Goal: Communication & Community: Answer question/provide support

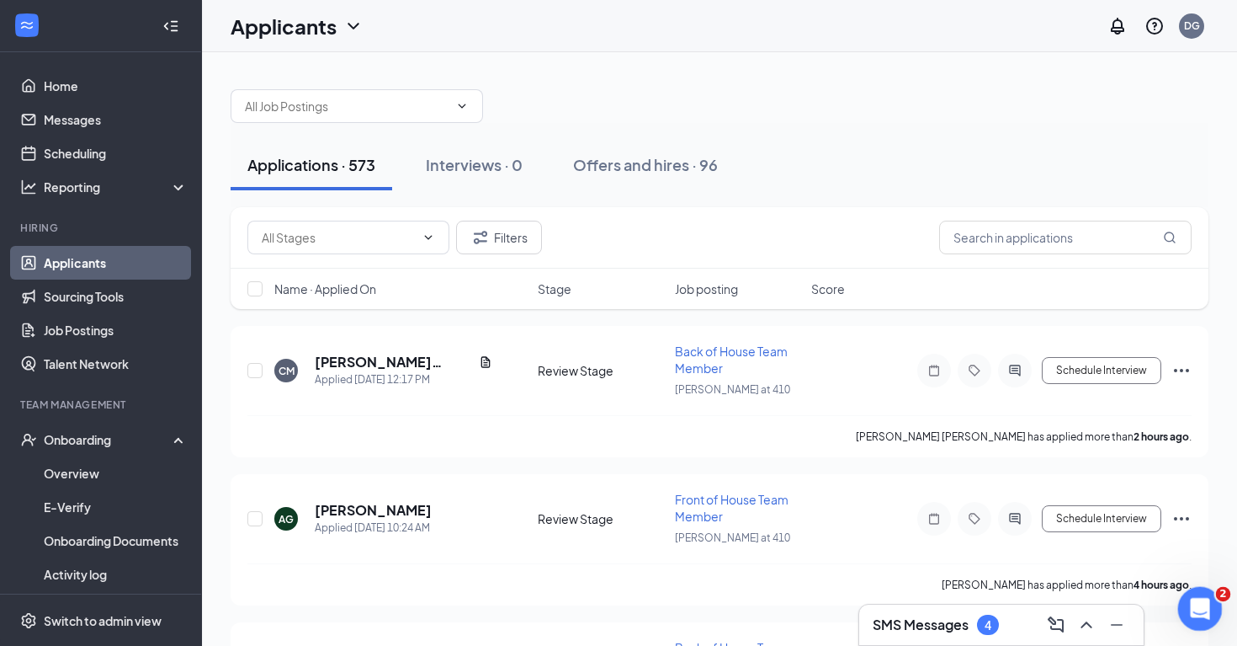
click at [1204, 611] on icon "Open Intercom Messenger" at bounding box center [1198, 607] width 28 height 28
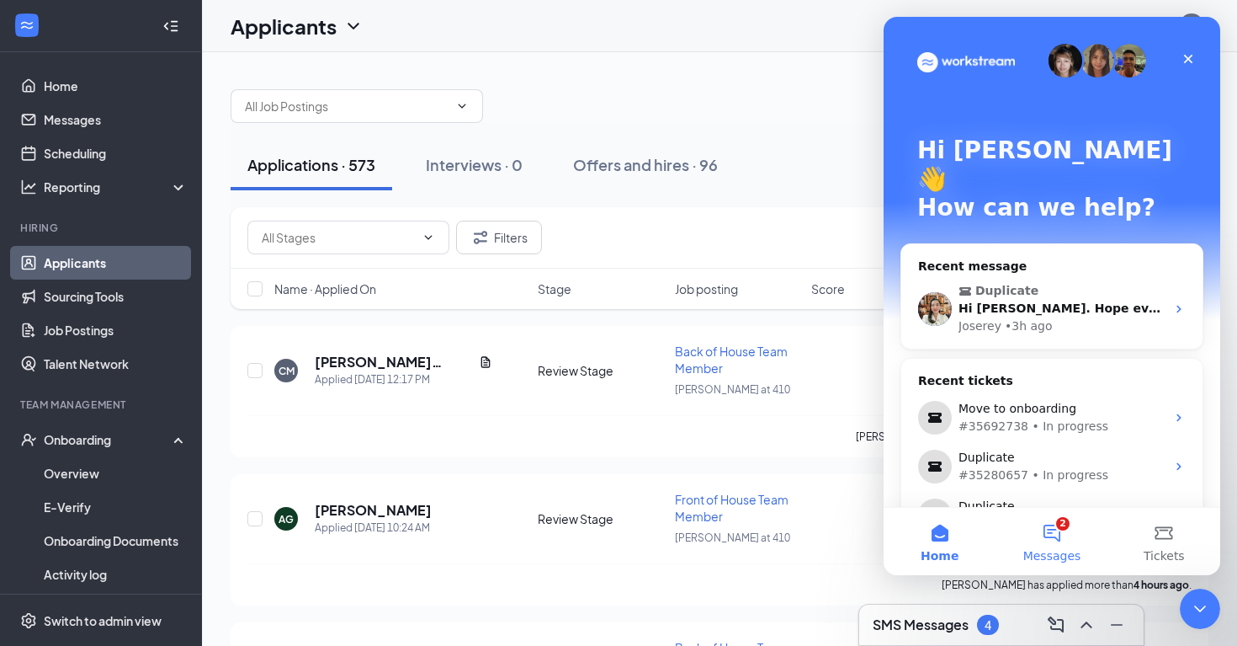
click at [1063, 528] on button "2 Messages" at bounding box center [1052, 541] width 112 height 67
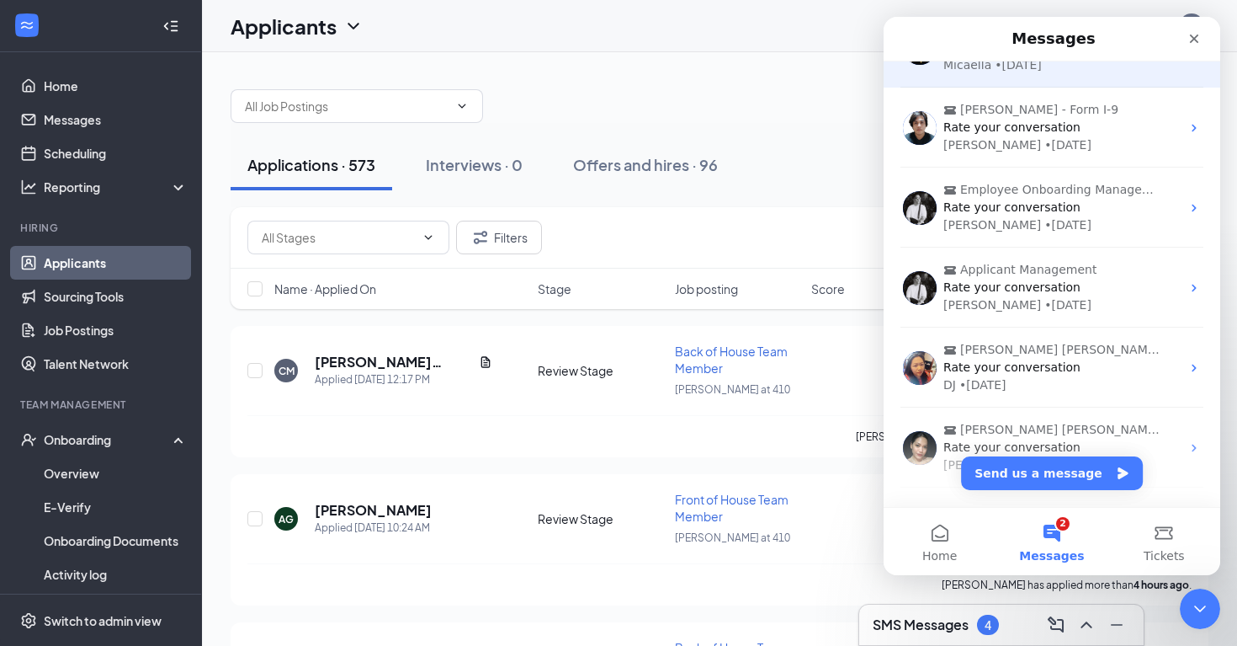
scroll to position [342, 0]
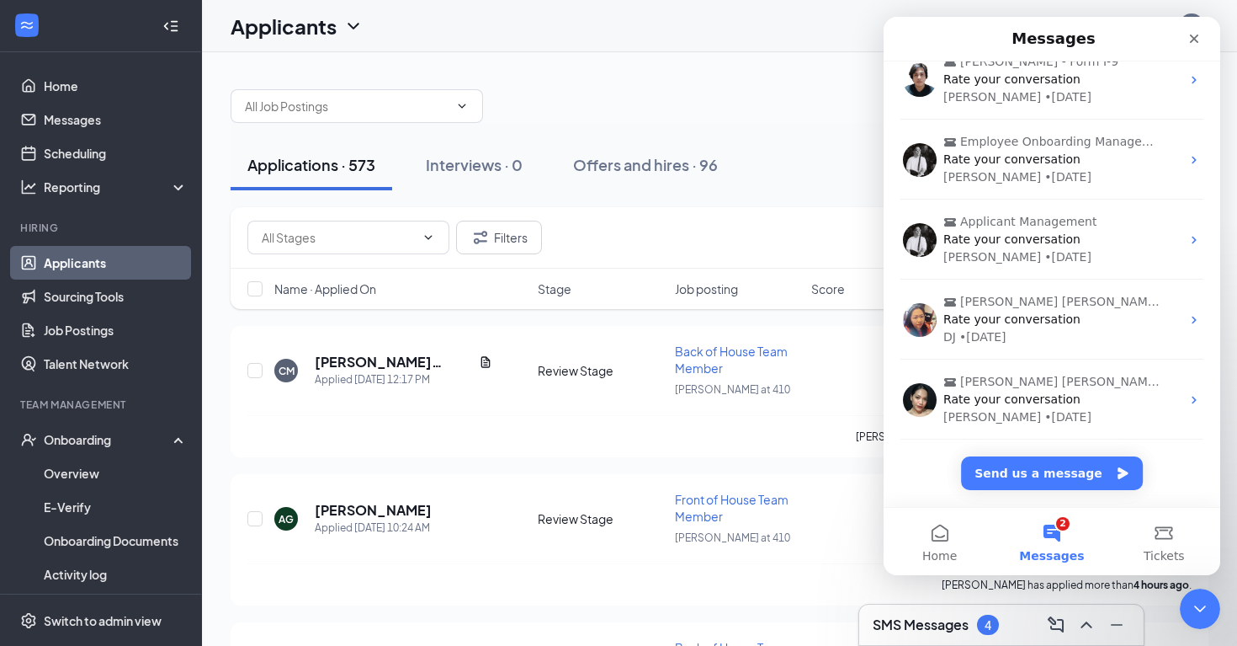
click at [1055, 530] on button "2 Messages" at bounding box center [1052, 541] width 112 height 67
click at [948, 541] on button "Home" at bounding box center [940, 541] width 112 height 67
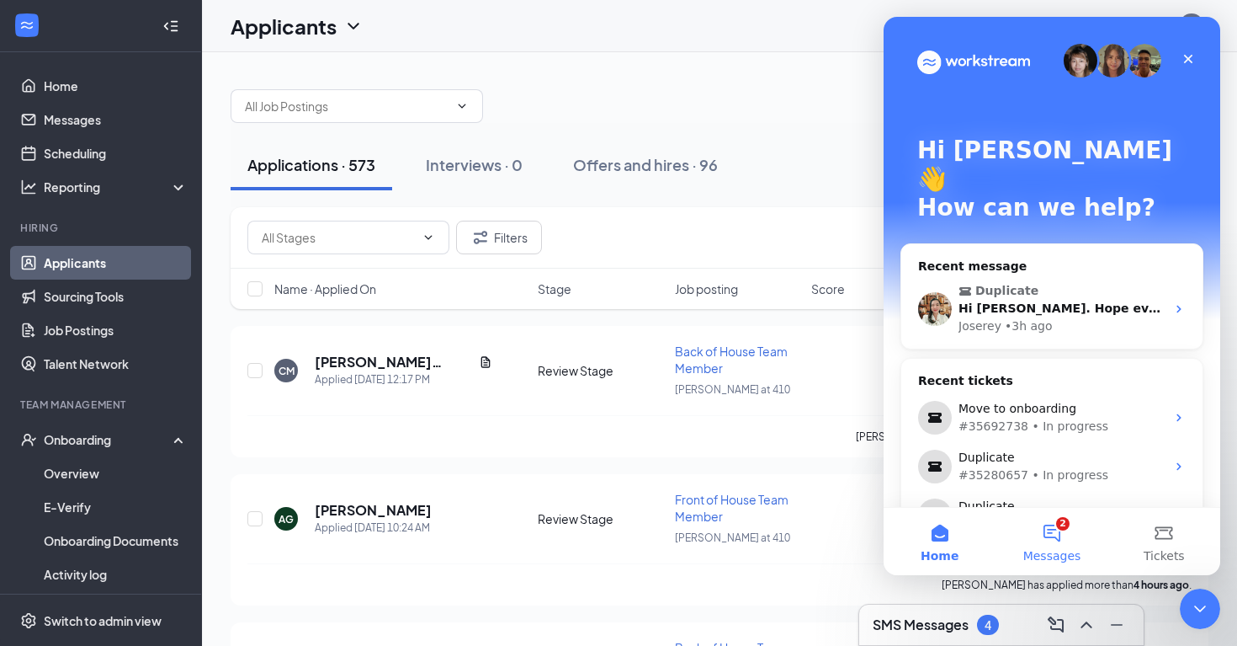
click at [1056, 544] on button "2 Messages" at bounding box center [1052, 541] width 112 height 67
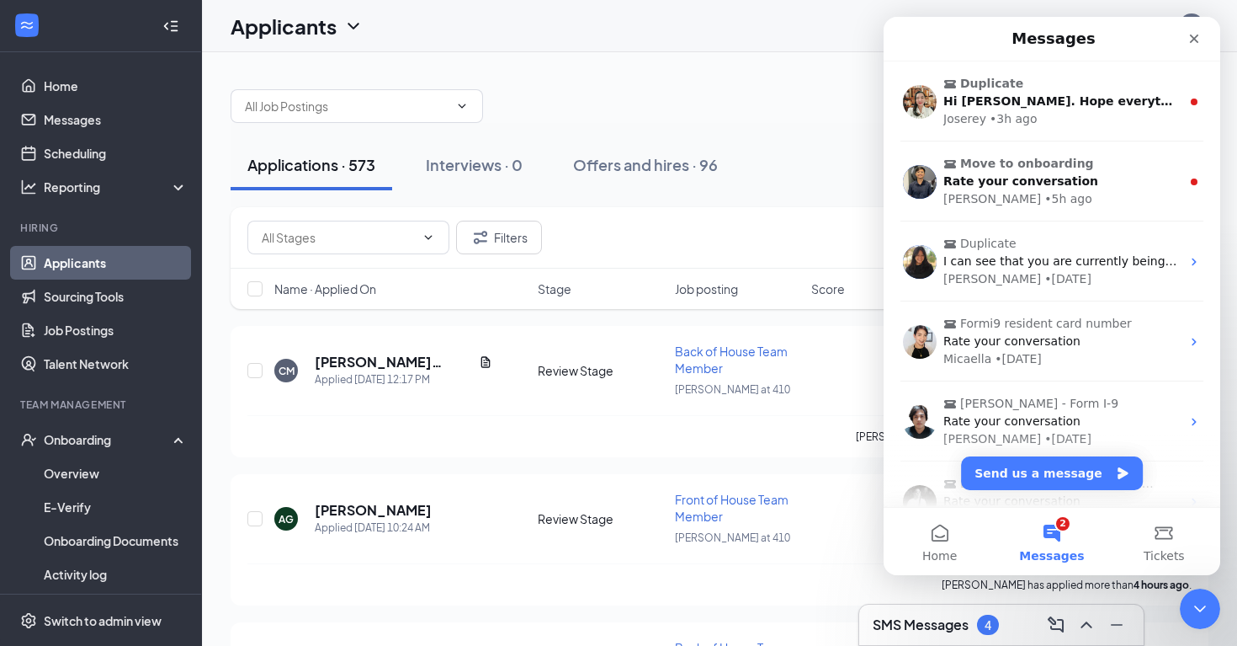
click at [1056, 544] on button "2 Messages" at bounding box center [1052, 541] width 112 height 67
click at [1056, 532] on button "2 Messages" at bounding box center [1052, 541] width 112 height 67
click at [951, 539] on button "Home" at bounding box center [940, 541] width 112 height 67
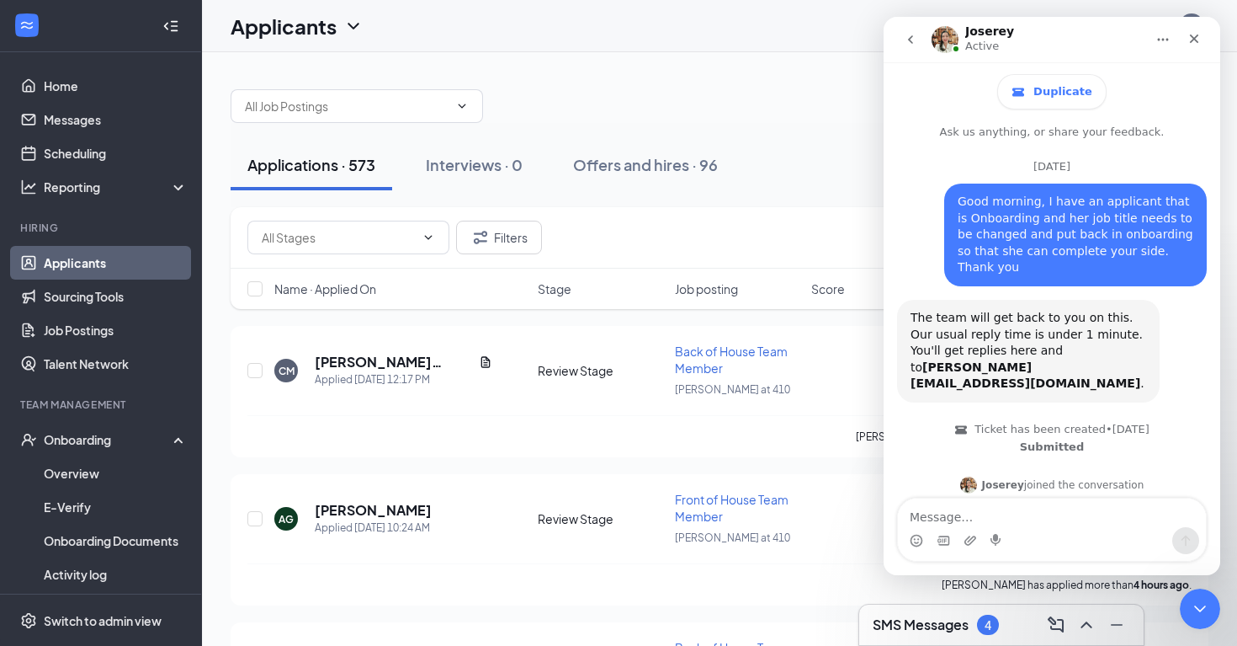
scroll to position [120, 0]
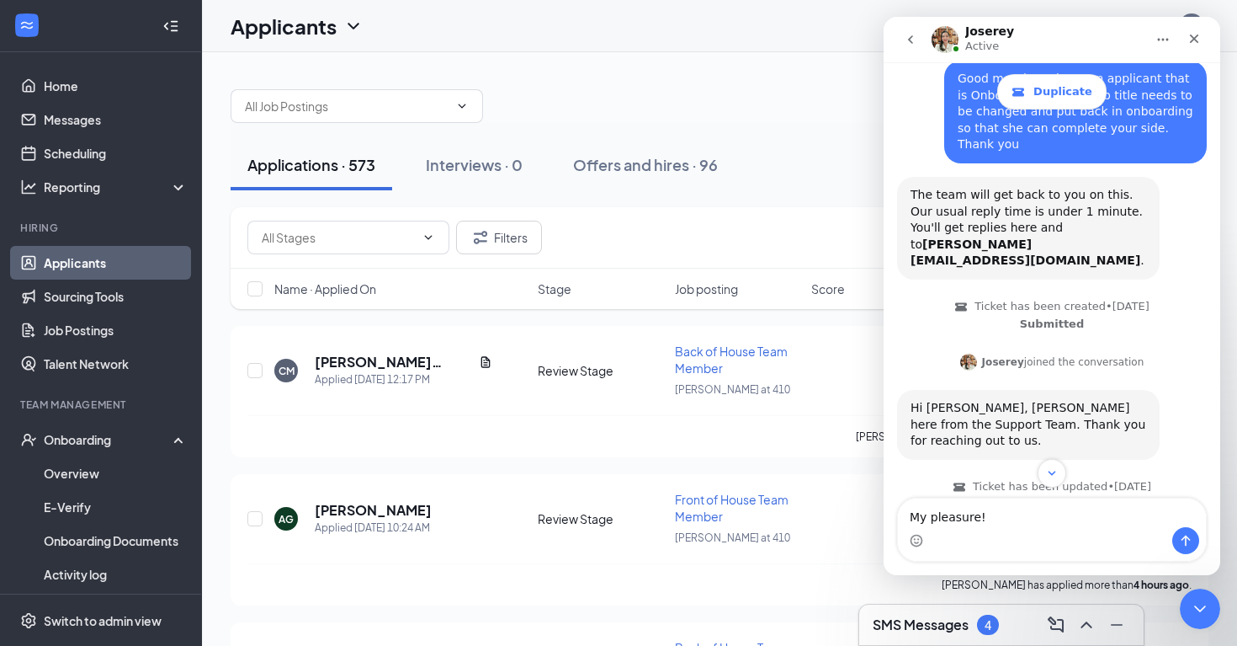
type textarea "My pleasure!"
click at [1189, 535] on icon "Send a message…" at bounding box center [1185, 540] width 13 height 13
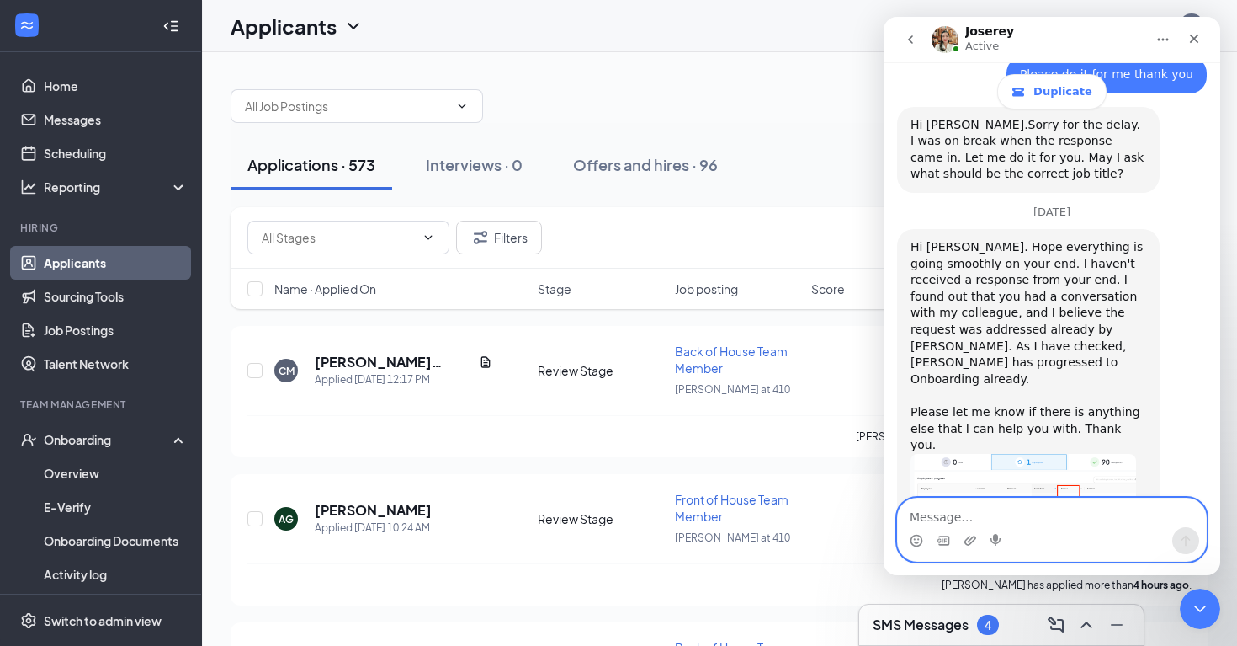
scroll to position [1216, 0]
click at [842, 443] on div "Chassee McCulloch has applied more than 2 hours ago ." at bounding box center [719, 436] width 945 height 42
click at [849, 418] on div "Chassee McCulloch has applied more than 2 hours ago ." at bounding box center [719, 436] width 945 height 42
click at [1053, 36] on div "Joserey Active" at bounding box center [1039, 39] width 214 height 29
click at [1062, 40] on div "Joserey Active" at bounding box center [1039, 39] width 214 height 29
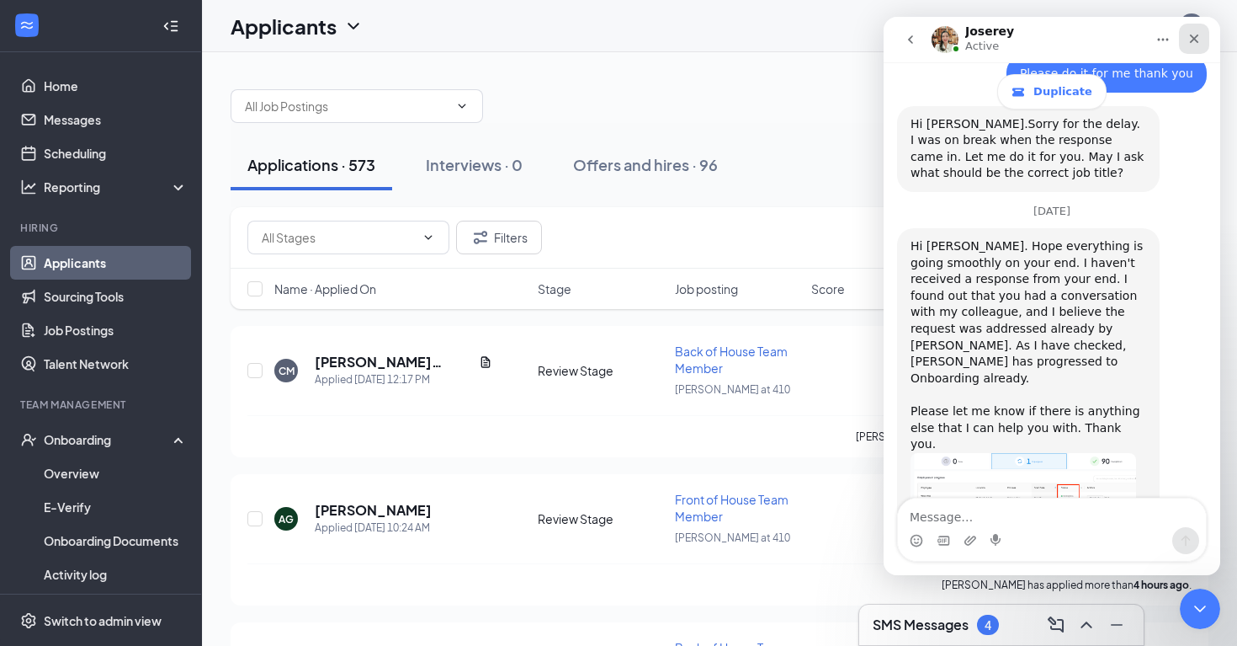
click at [1200, 35] on icon "Close" at bounding box center [1194, 38] width 13 height 13
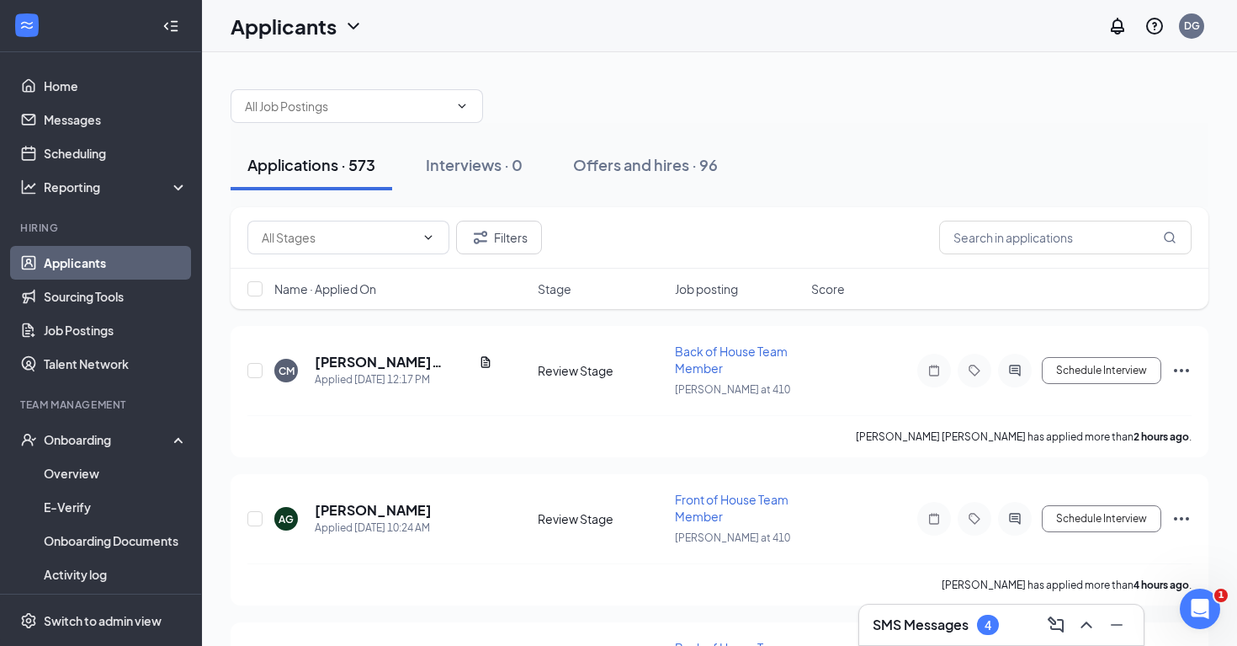
click at [931, 615] on h3 "SMS Messages" at bounding box center [921, 624] width 96 height 19
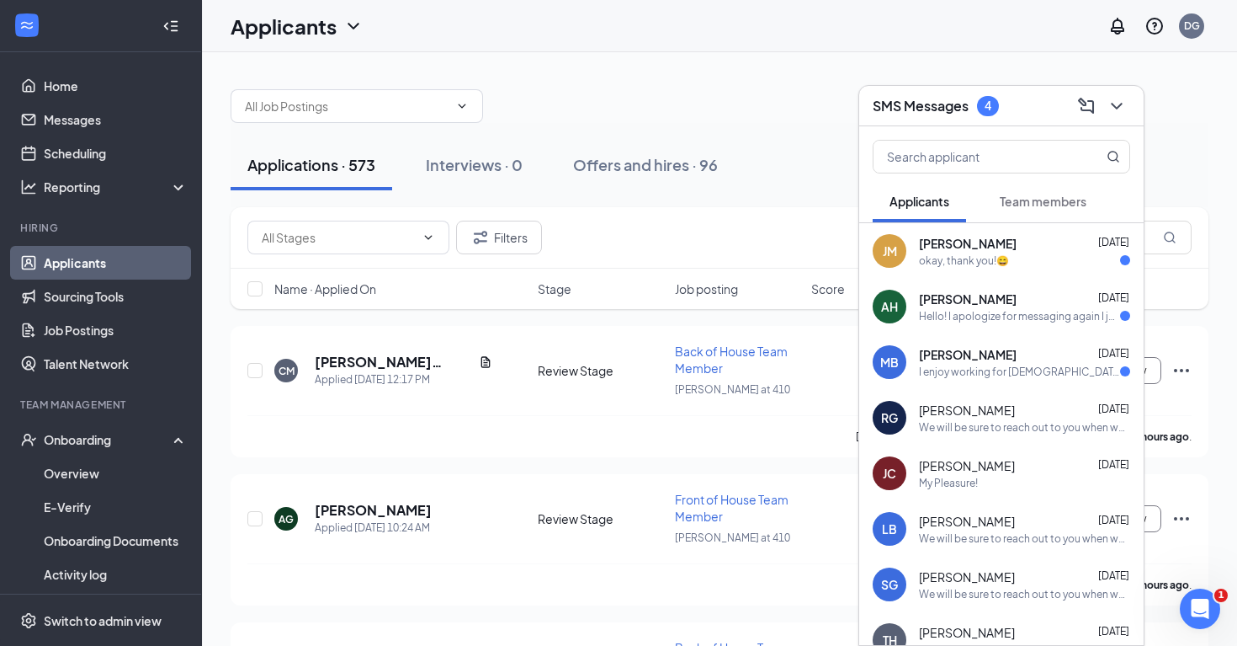
click at [1027, 365] on div "I enjoy working for chick fil a. It's has changed me and I always enjoy the fee…" at bounding box center [1019, 372] width 201 height 14
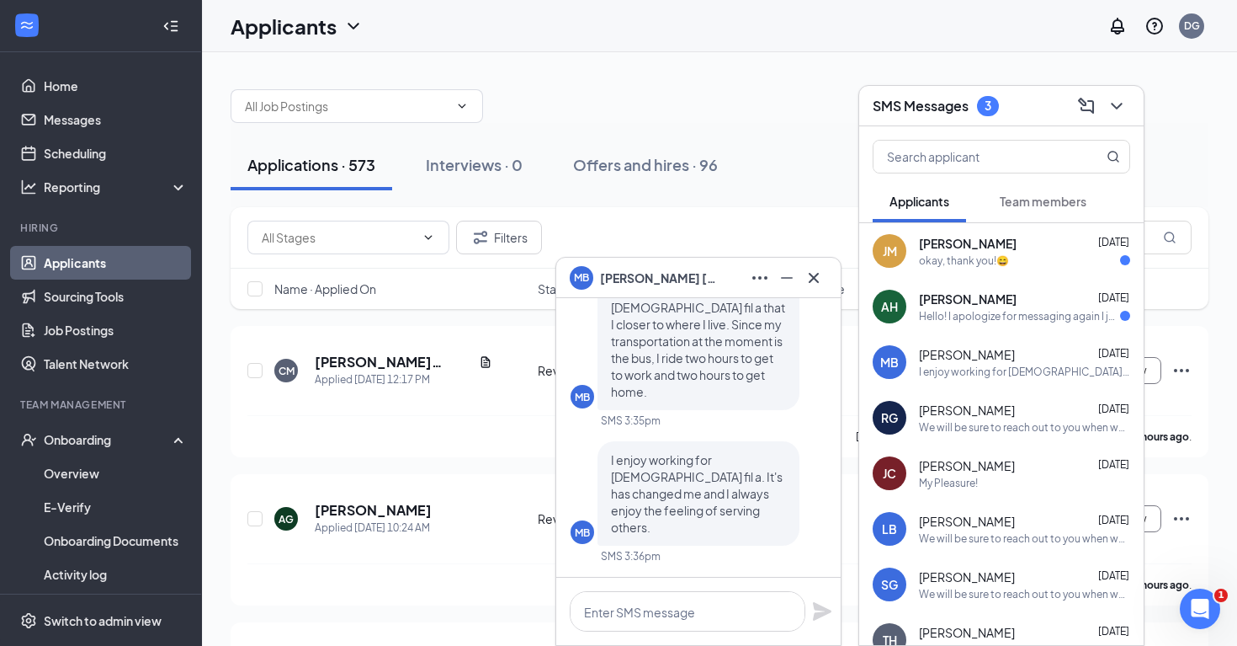
click at [1027, 416] on div "Rodrigo Garza Sep 15" at bounding box center [1024, 410] width 211 height 17
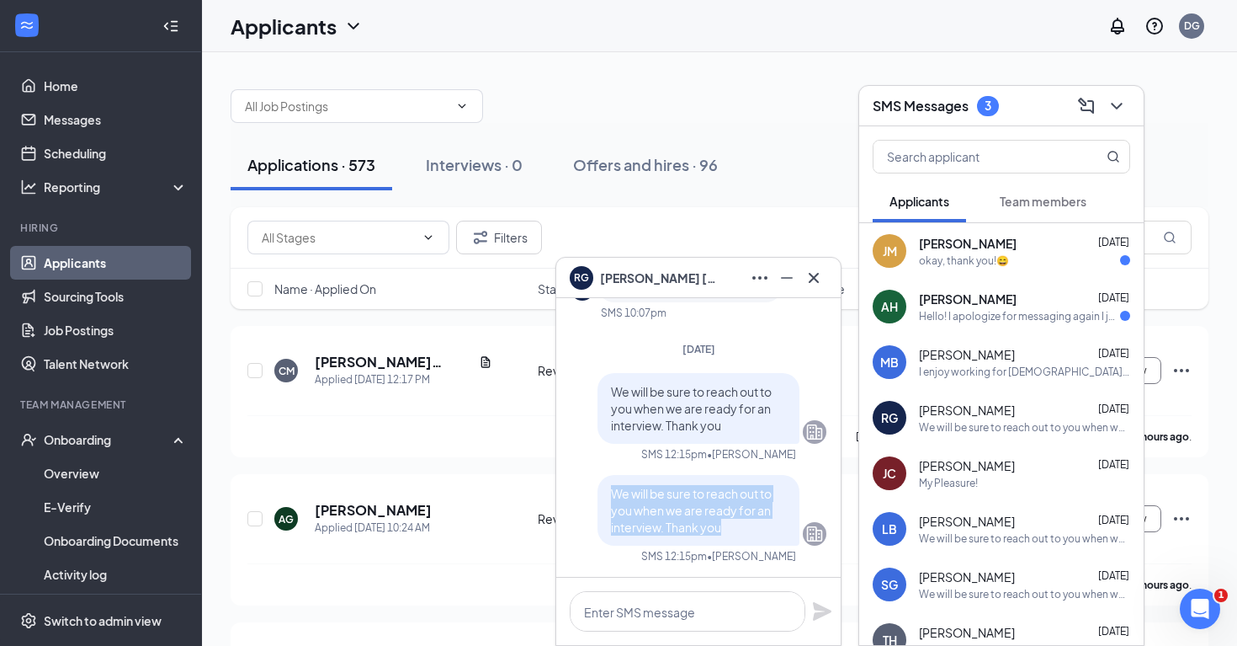
drag, startPoint x: 730, startPoint y: 529, endPoint x: 580, endPoint y: 484, distance: 156.3
click at [580, 484] on div "We will be sure to reach out to you when we are ready for an interview. Thank y…" at bounding box center [699, 510] width 256 height 71
copy span "We will be sure to reach out to you when we are ready for an interview. Thank y…"
click at [812, 275] on icon "Cross" at bounding box center [814, 277] width 10 height 10
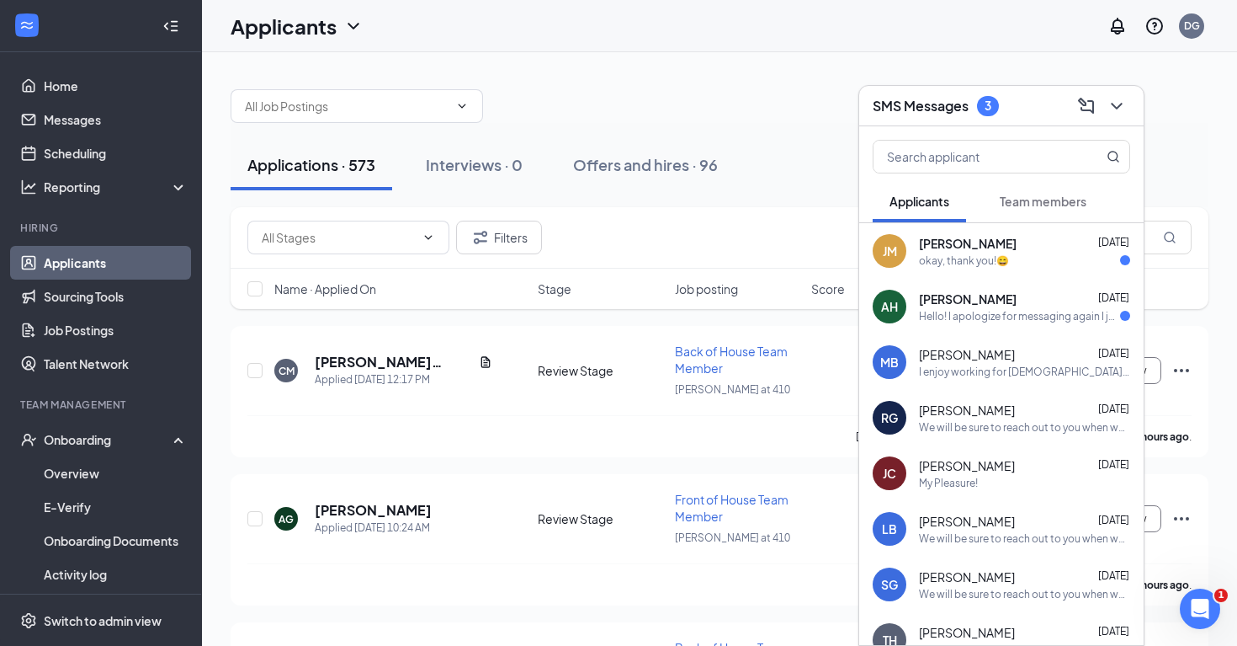
click at [1045, 346] on div "Mariah Borbon Sep 15" at bounding box center [1024, 354] width 211 height 17
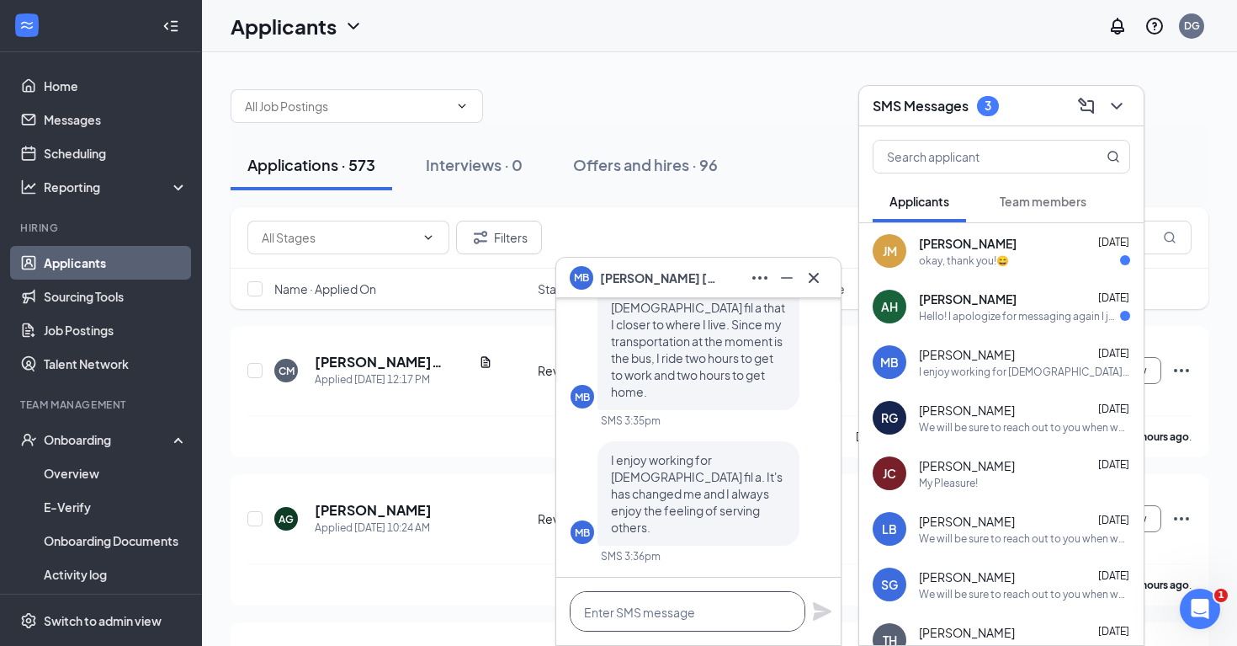
click at [625, 613] on textarea at bounding box center [688, 611] width 236 height 40
paste textarea "We will be sure to reach out to you when we are ready for an interview. Thank y…"
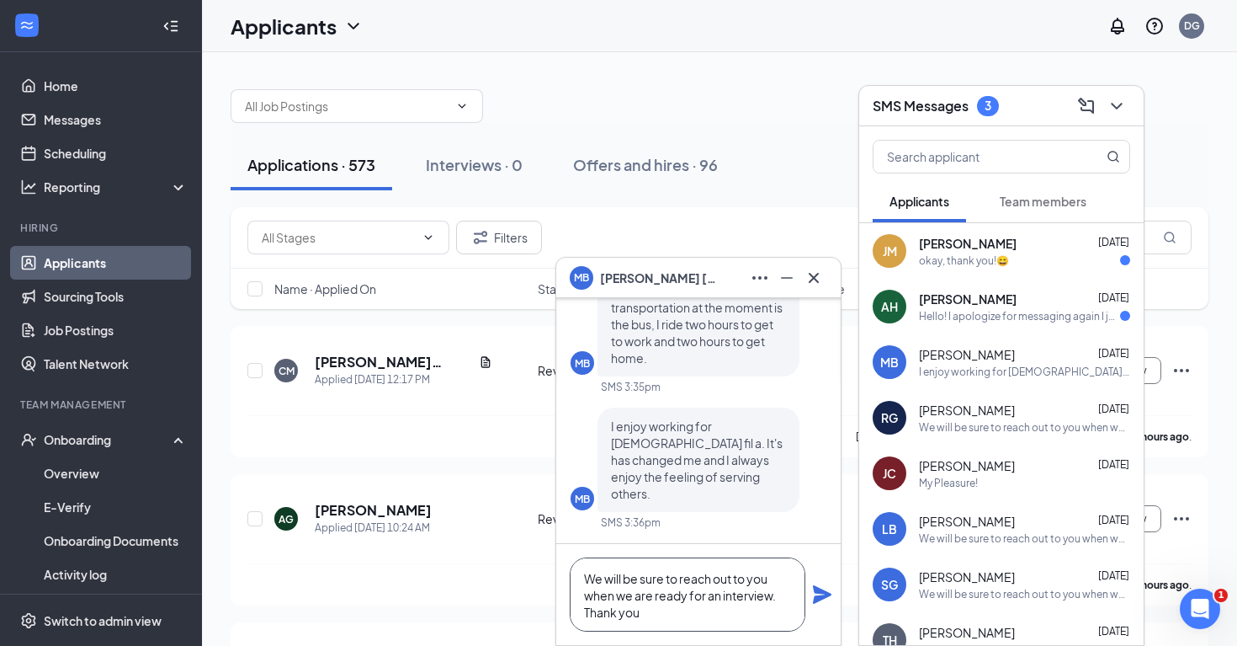
type textarea "We will be sure to reach out to you when we are ready for an interview. Thank y…"
click at [822, 593] on icon "Plane" at bounding box center [822, 594] width 19 height 19
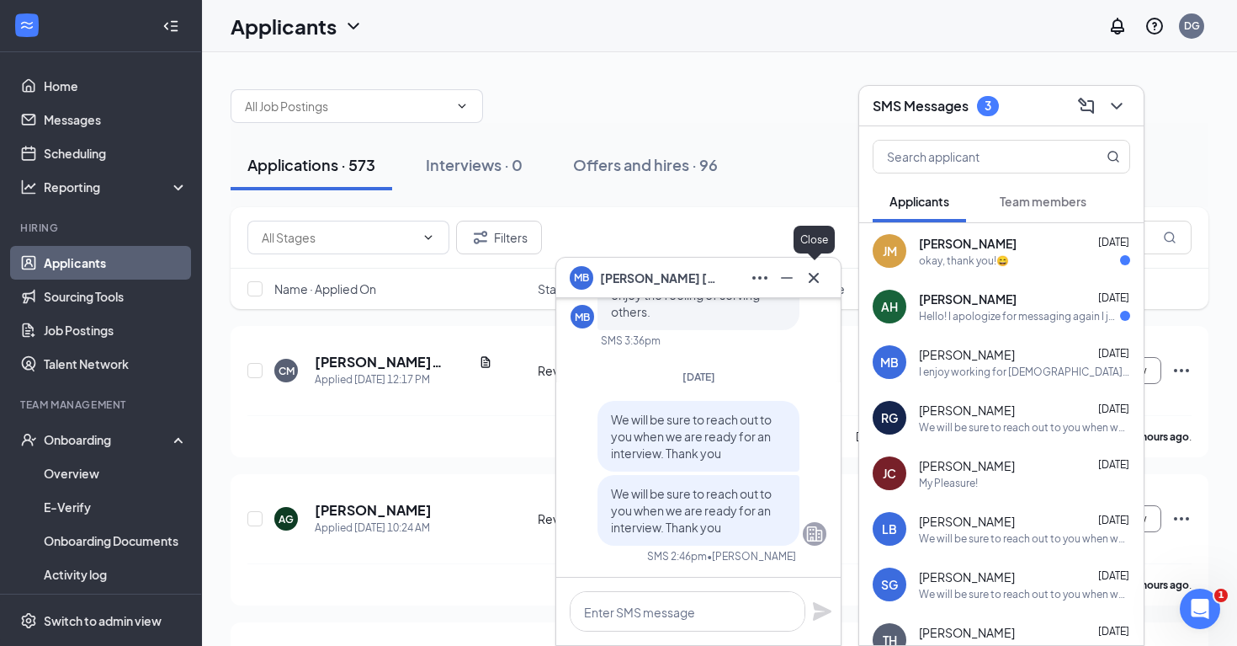
click at [820, 275] on icon "Cross" at bounding box center [814, 278] width 20 height 20
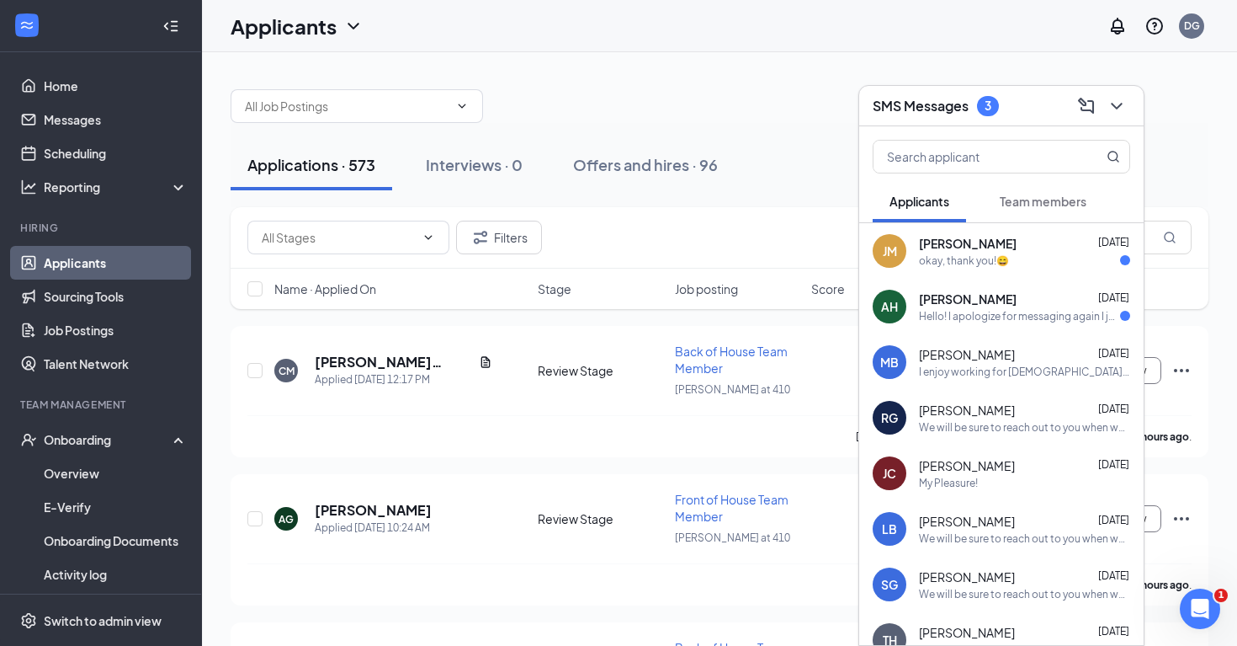
click at [983, 313] on div "Hello! I apologize for messaging again I just wanted to be totally up front! I …" at bounding box center [1019, 316] width 201 height 14
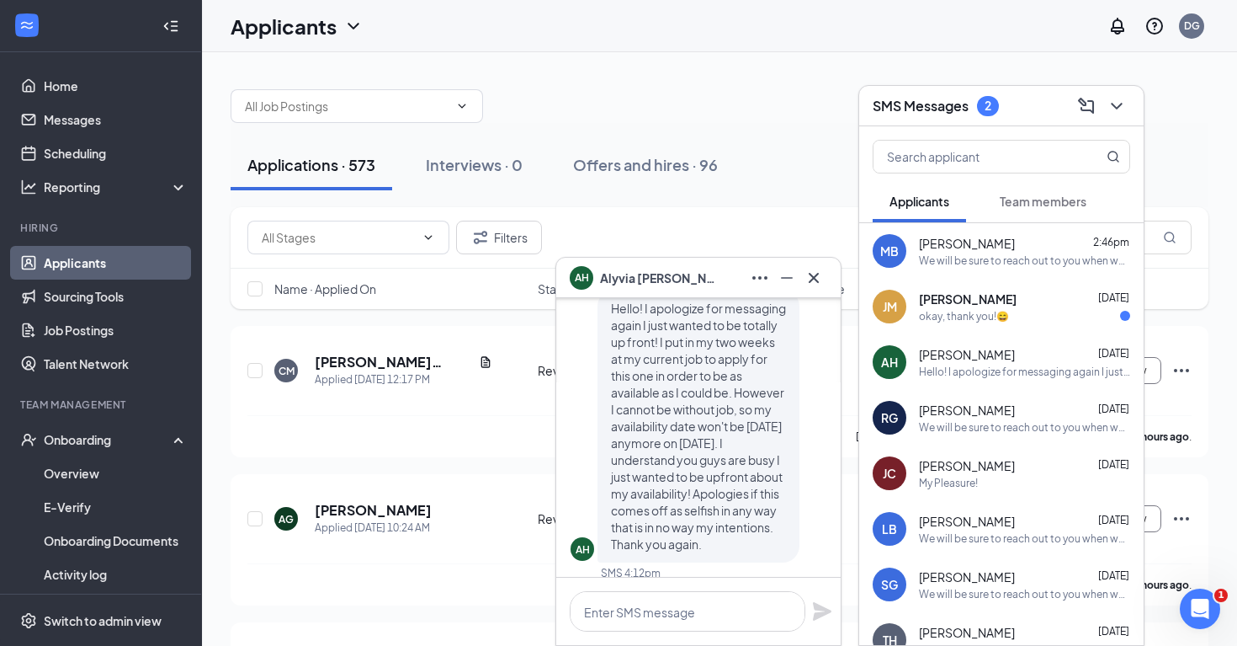
scroll to position [-20, 0]
click at [628, 616] on textarea at bounding box center [688, 611] width 236 height 40
paste textarea "We will be sure to reach out to you when we are ready for an interview. Thank y…"
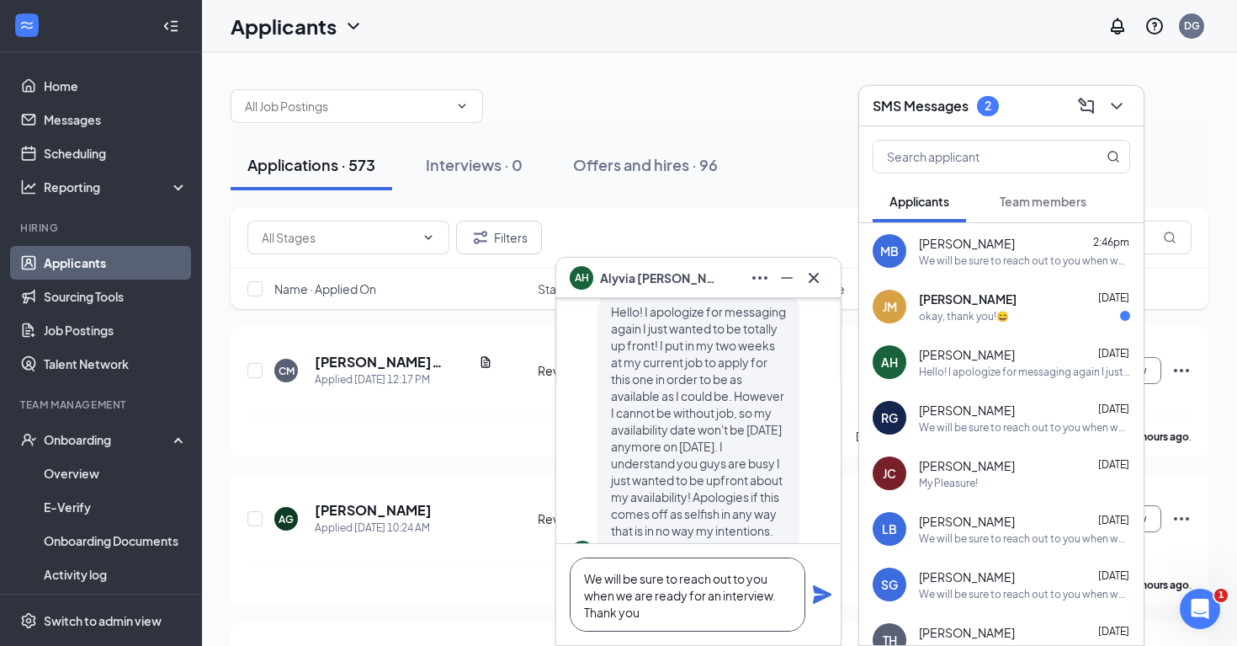
type textarea "We will be sure to reach out to you when we are ready for an interview. Thank y…"
click at [823, 594] on icon "Plane" at bounding box center [822, 594] width 19 height 19
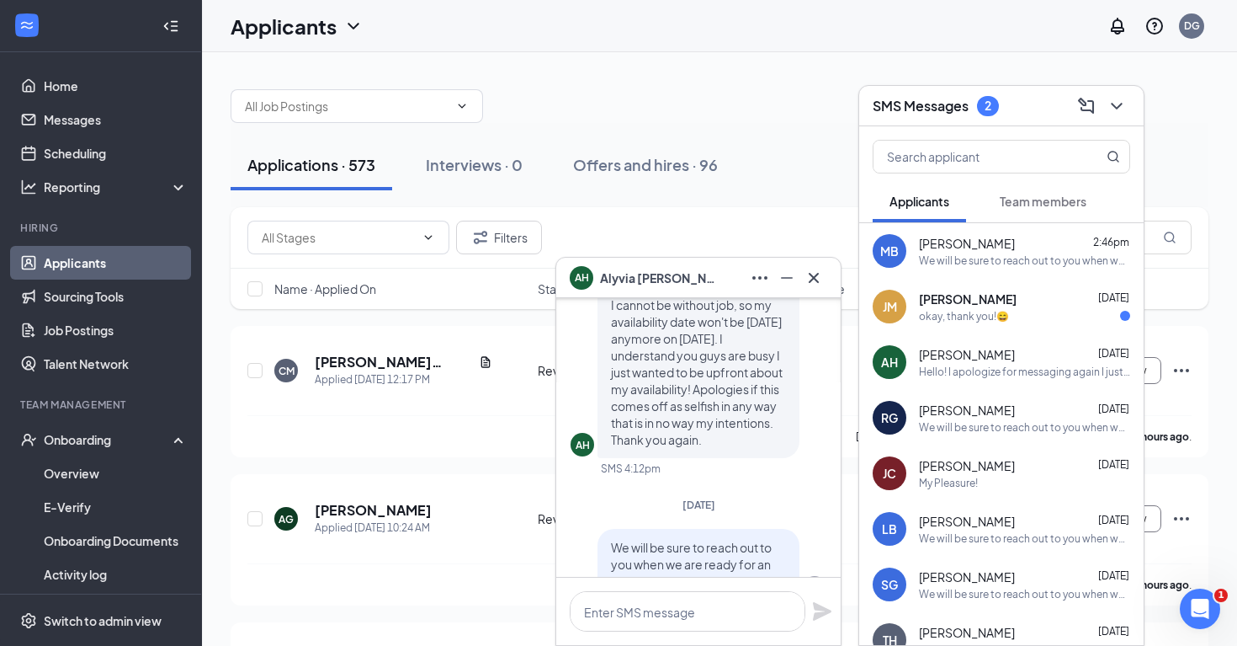
scroll to position [-20, 0]
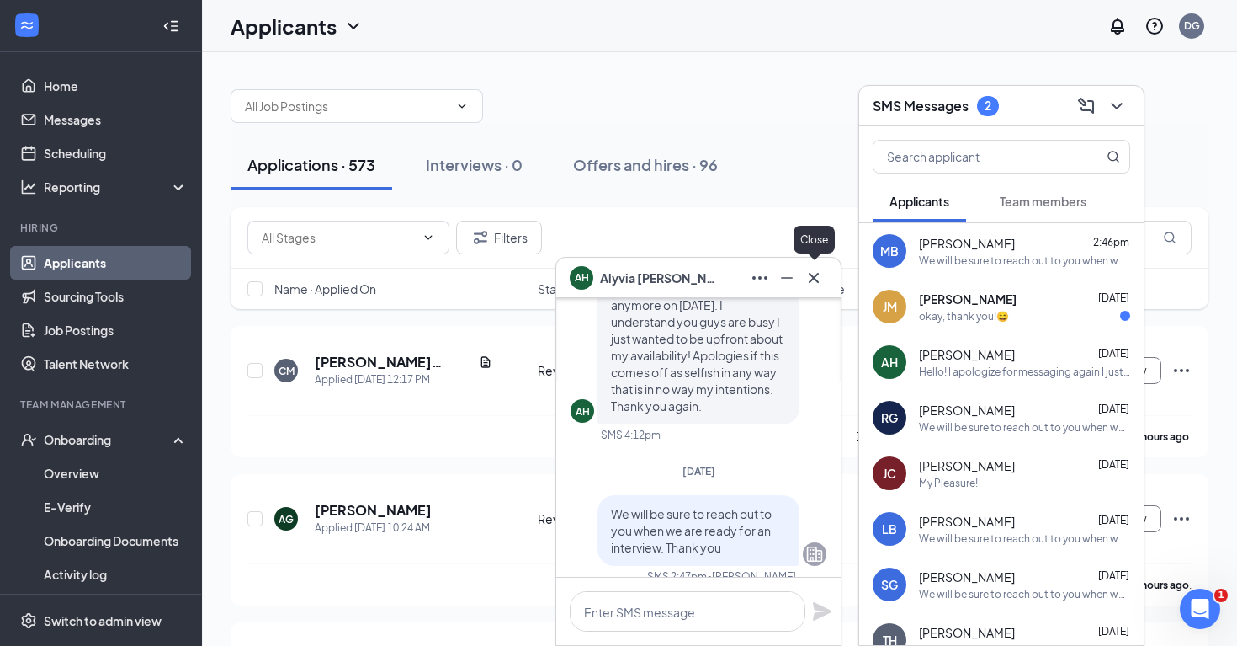
click at [817, 289] on button at bounding box center [814, 277] width 27 height 27
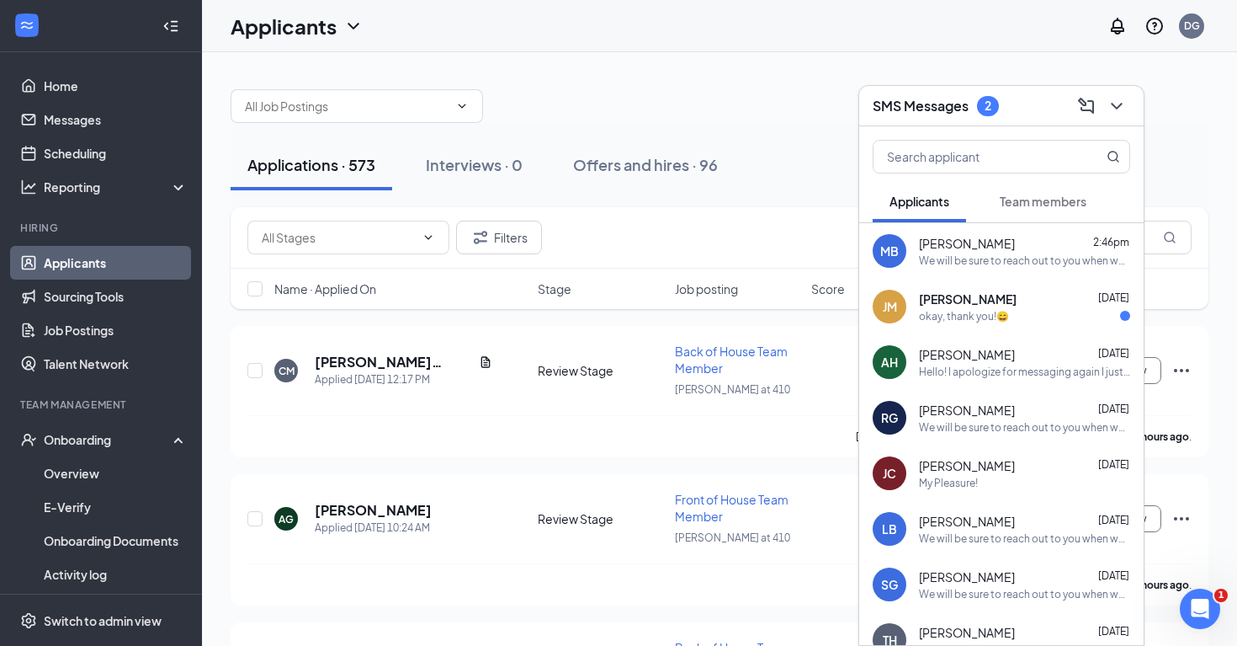
click at [993, 319] on div "okay, thank you!😄" at bounding box center [964, 316] width 90 height 14
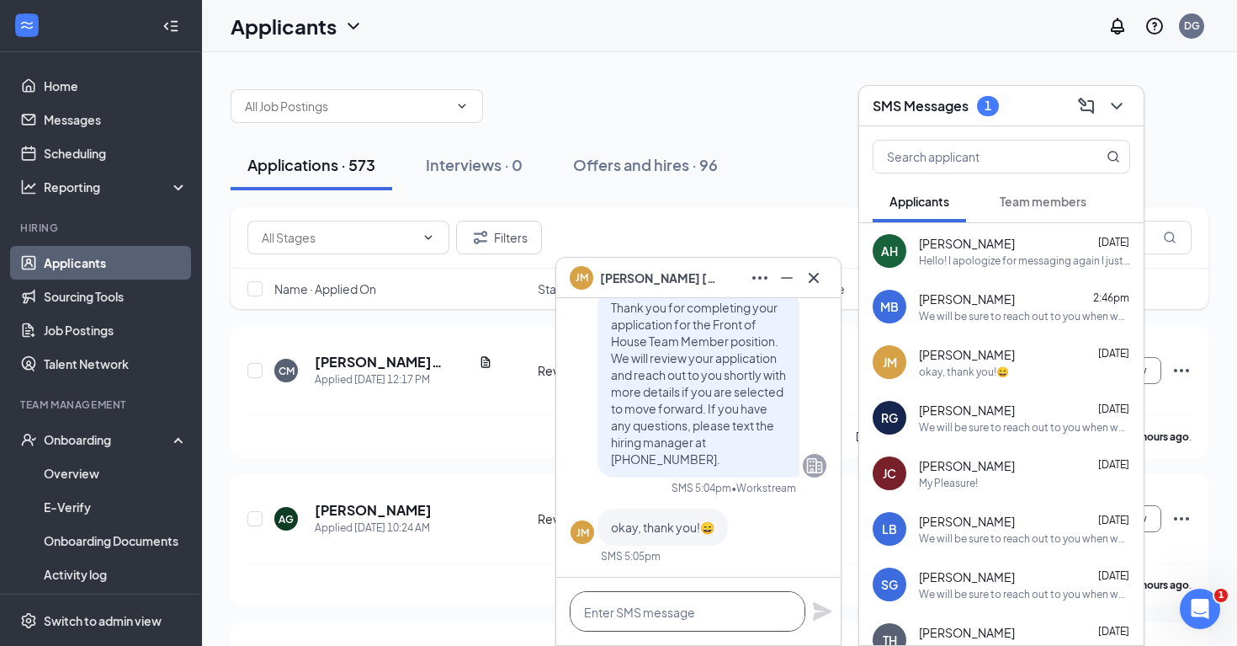
click at [621, 611] on textarea at bounding box center [688, 611] width 236 height 40
paste textarea "We will be sure to reach out to you when we are ready for an interview. Thank y…"
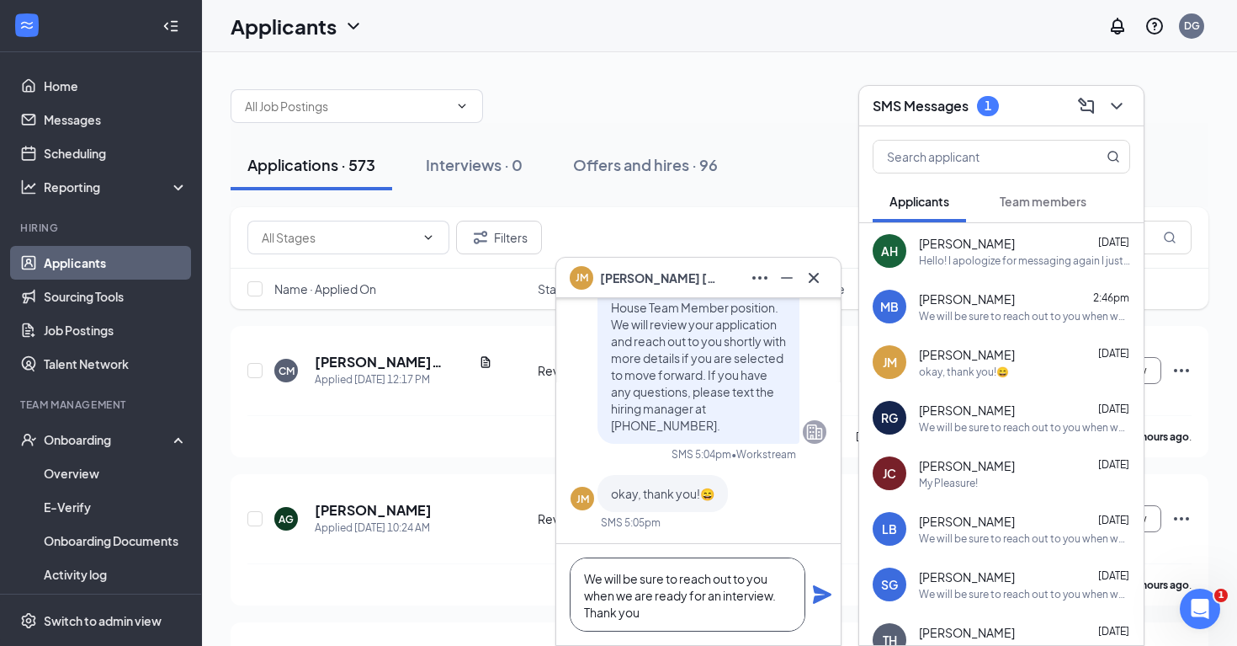
scroll to position [0, 0]
type textarea "We will be sure to reach out to you when we are ready for an interview. Thank y…"
click at [833, 593] on div "We will be sure to reach out to you when we are ready for an interview. Thank y…" at bounding box center [698, 594] width 285 height 101
click at [818, 593] on icon "Plane" at bounding box center [822, 594] width 20 height 20
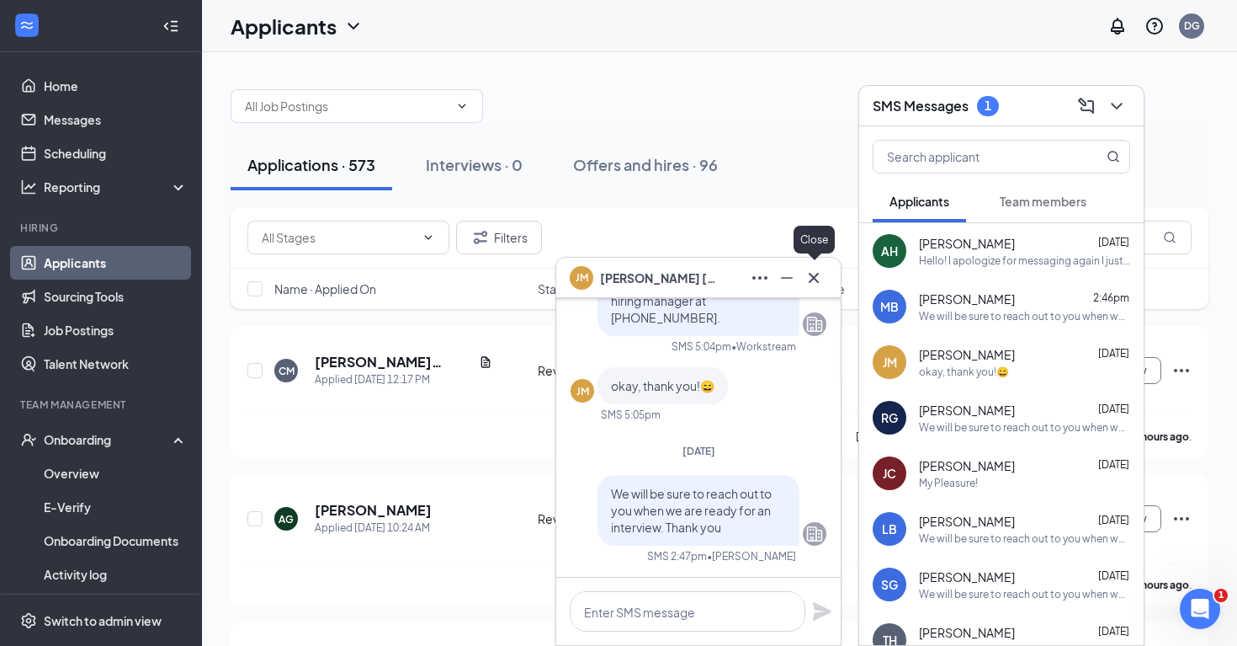
click at [822, 279] on icon "Cross" at bounding box center [814, 278] width 20 height 20
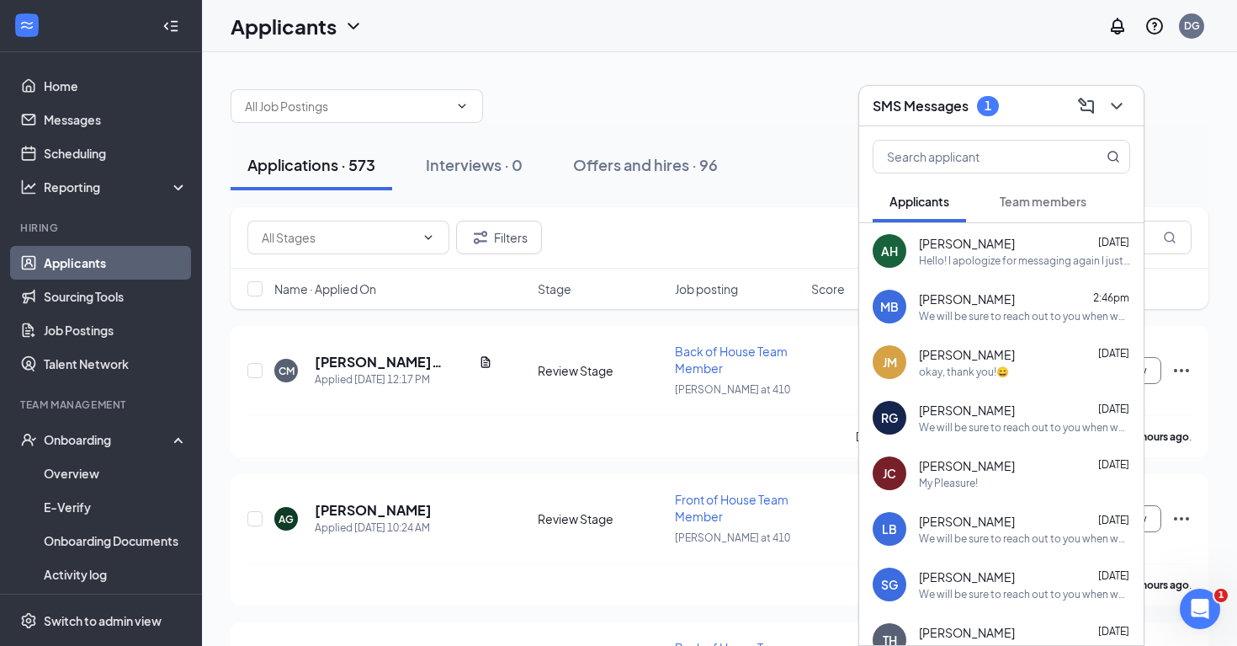
click at [1031, 200] on span "Team members" at bounding box center [1043, 201] width 87 height 15
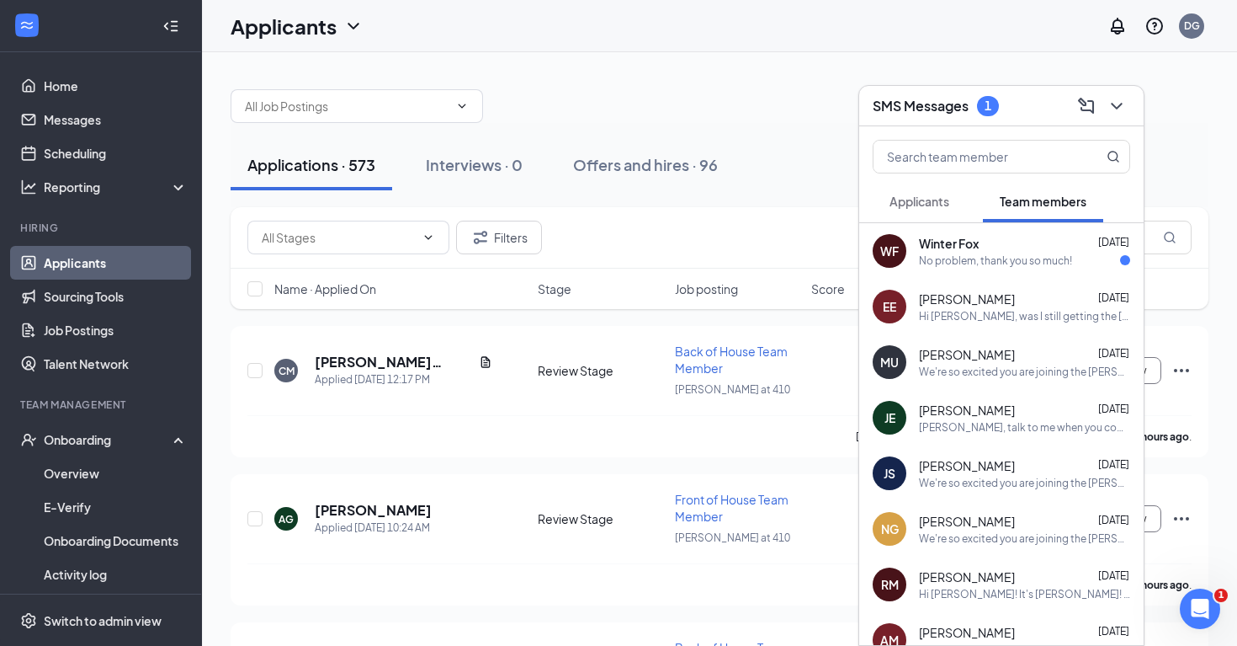
click at [993, 269] on div "WF Winter Fox Sep 15 No problem, thank you so much!" at bounding box center [1001, 251] width 285 height 56
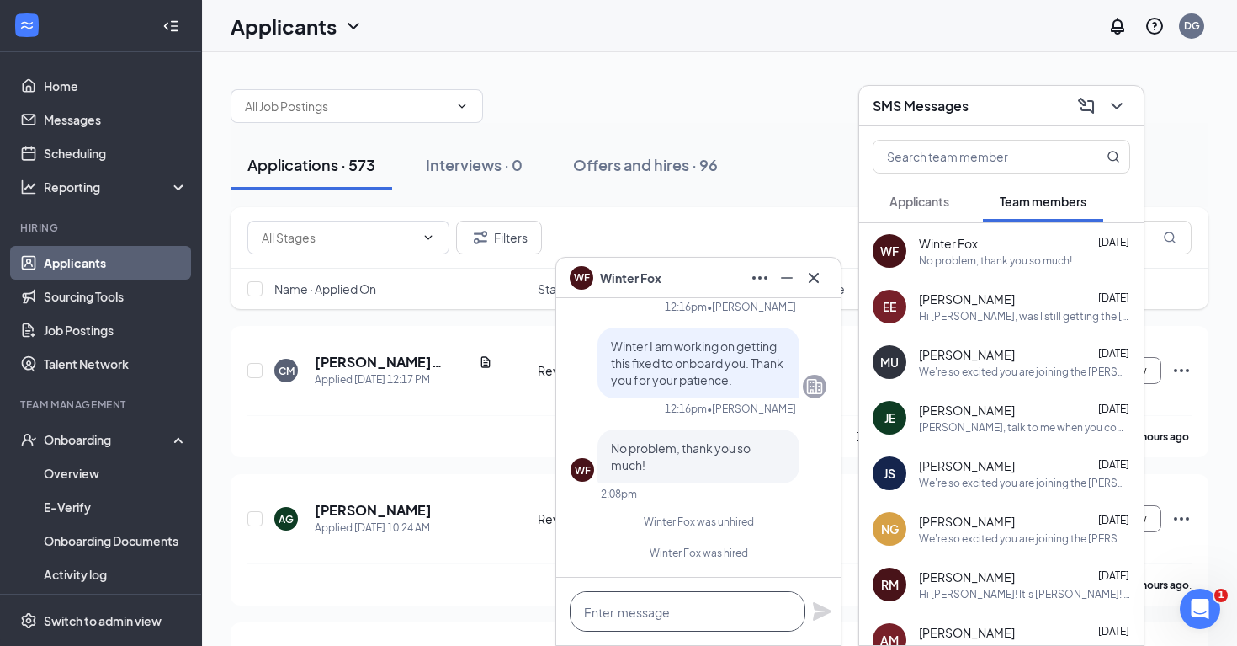
click at [611, 612] on textarea at bounding box center [688, 611] width 236 height 40
type textarea "My Pleasure!"
click at [819, 605] on icon "Plane" at bounding box center [822, 611] width 19 height 19
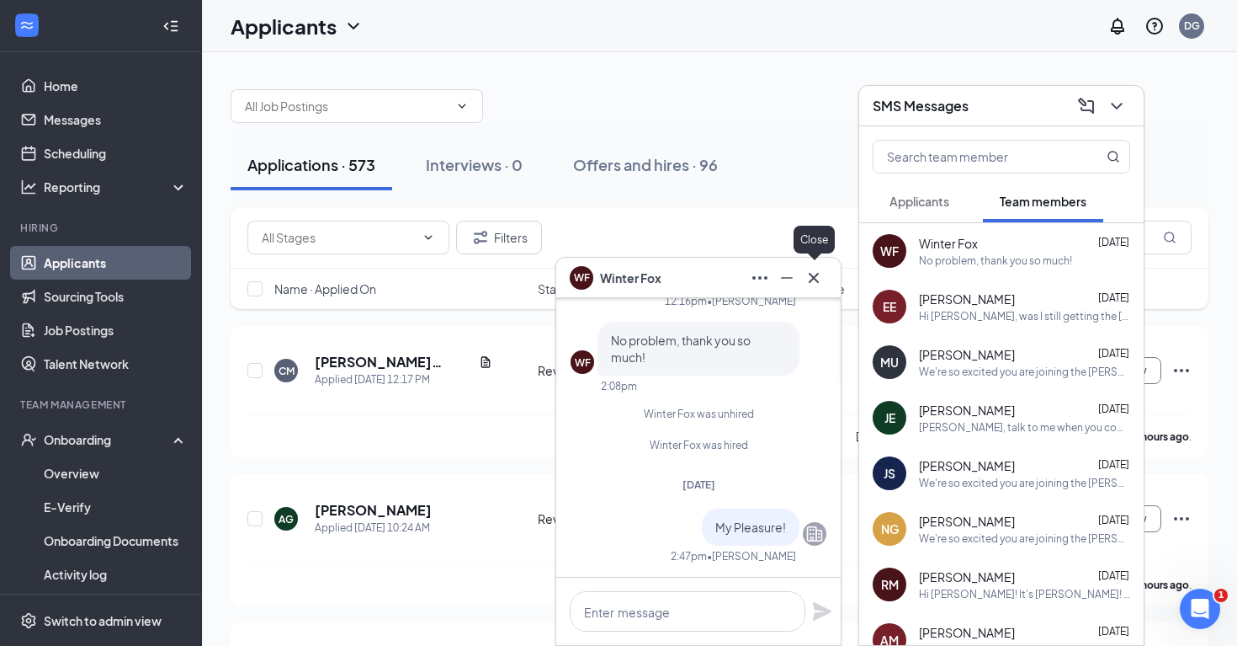
click at [812, 282] on icon "Cross" at bounding box center [814, 278] width 20 height 20
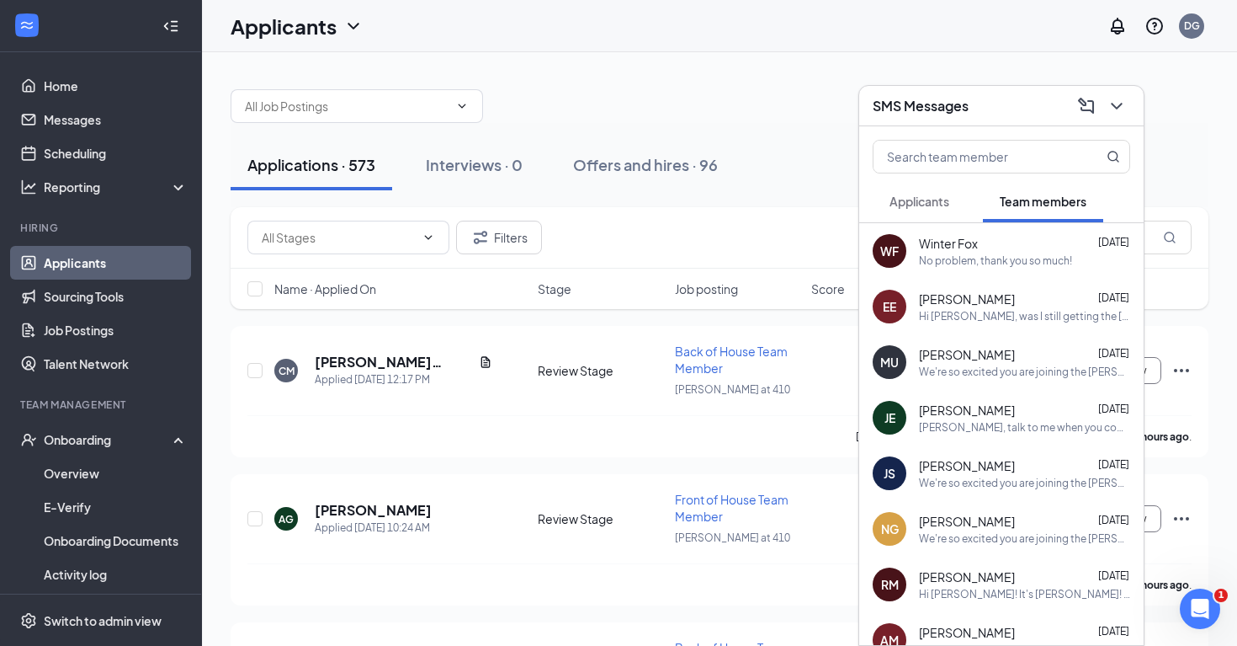
click at [914, 203] on span "Applicants" at bounding box center [920, 201] width 60 height 15
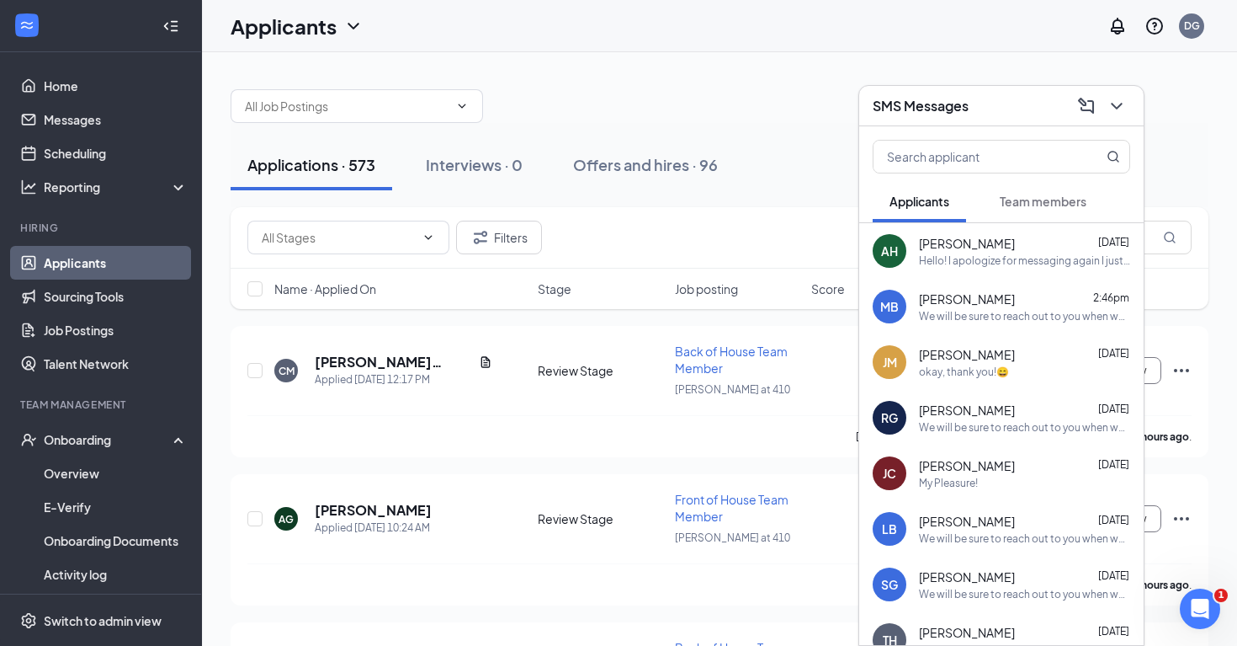
click at [990, 108] on div "SMS Messages" at bounding box center [1002, 106] width 258 height 26
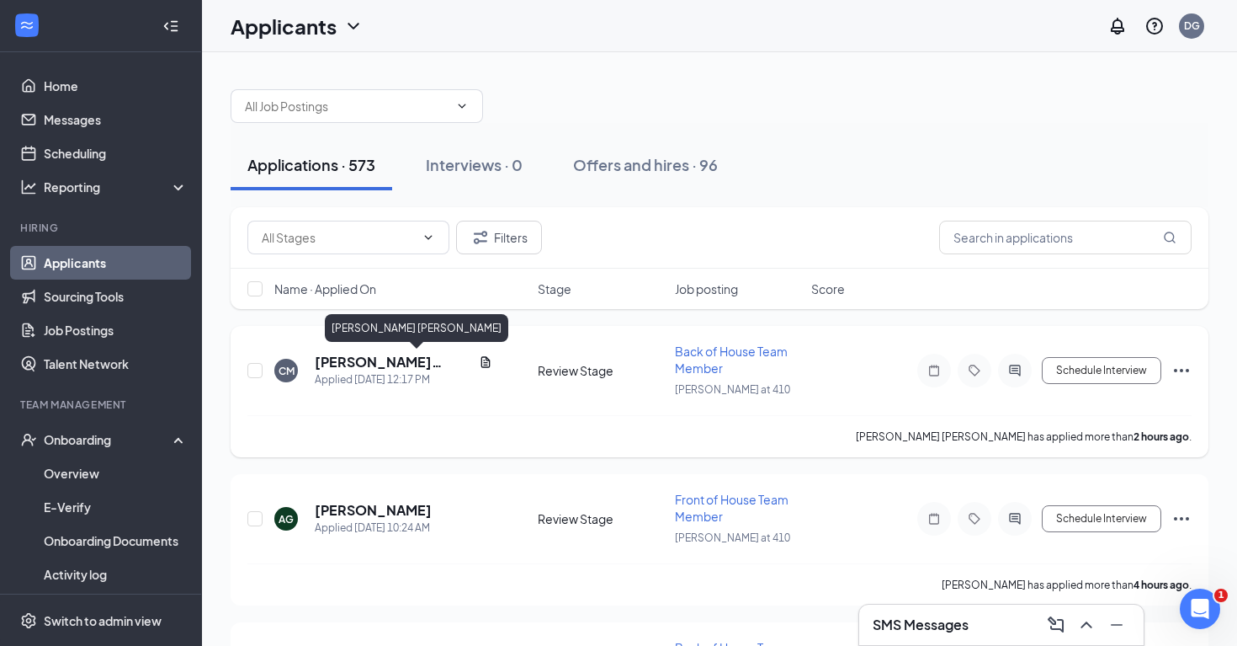
click at [418, 365] on h5 "Chassee McCulloch" at bounding box center [393, 362] width 157 height 19
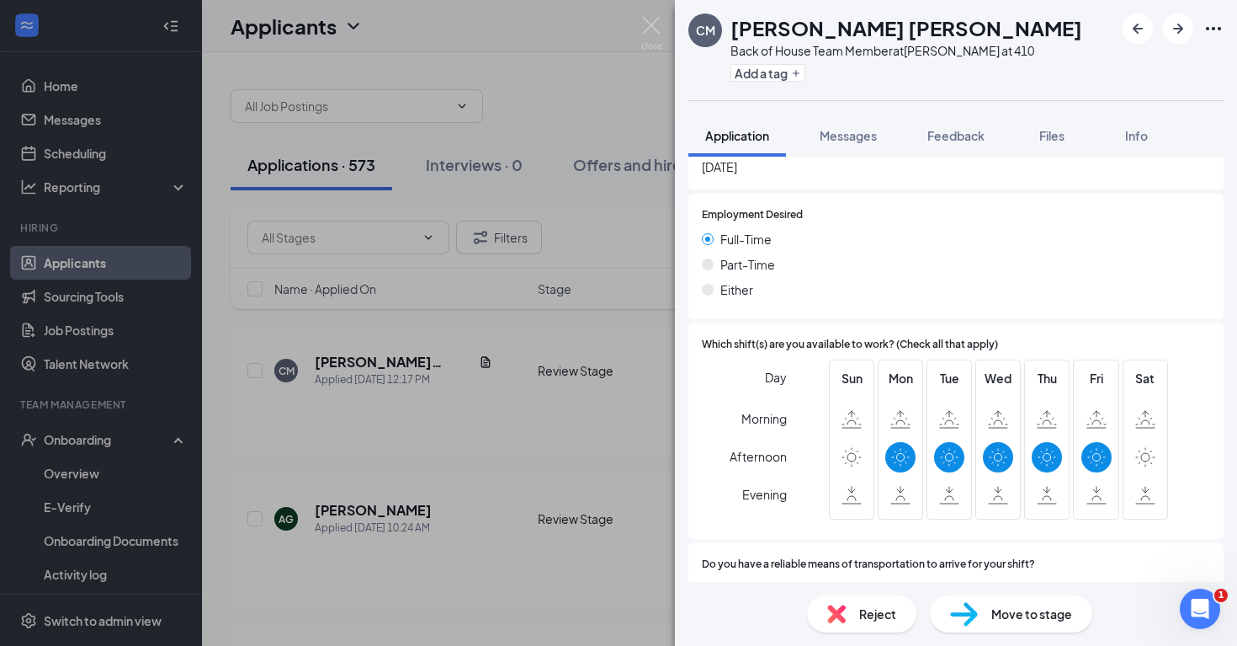
scroll to position [1153, 0]
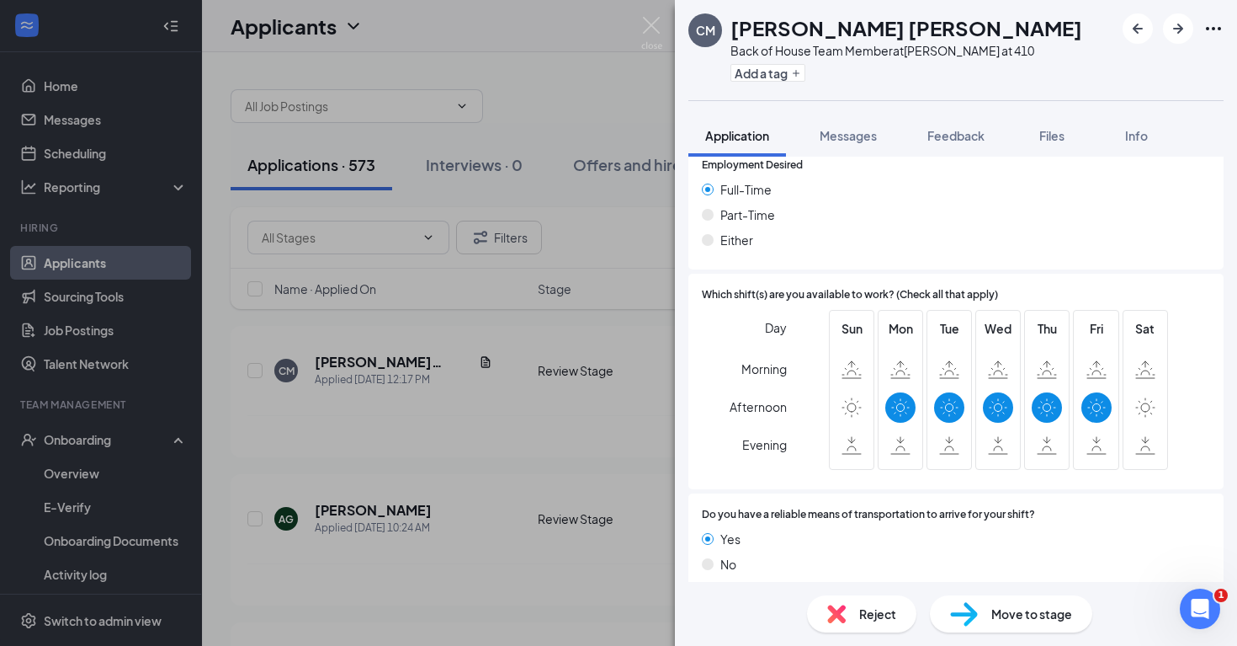
click at [894, 611] on span "Reject" at bounding box center [877, 613] width 37 height 19
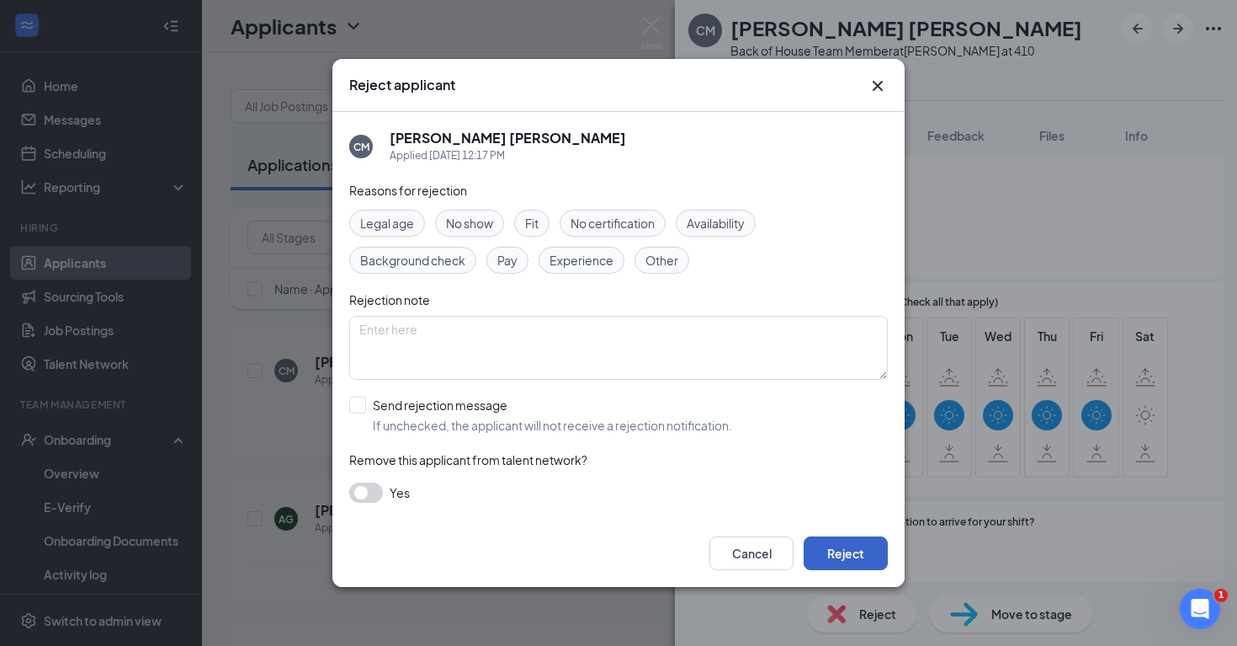
click at [864, 564] on button "Reject" at bounding box center [846, 553] width 84 height 34
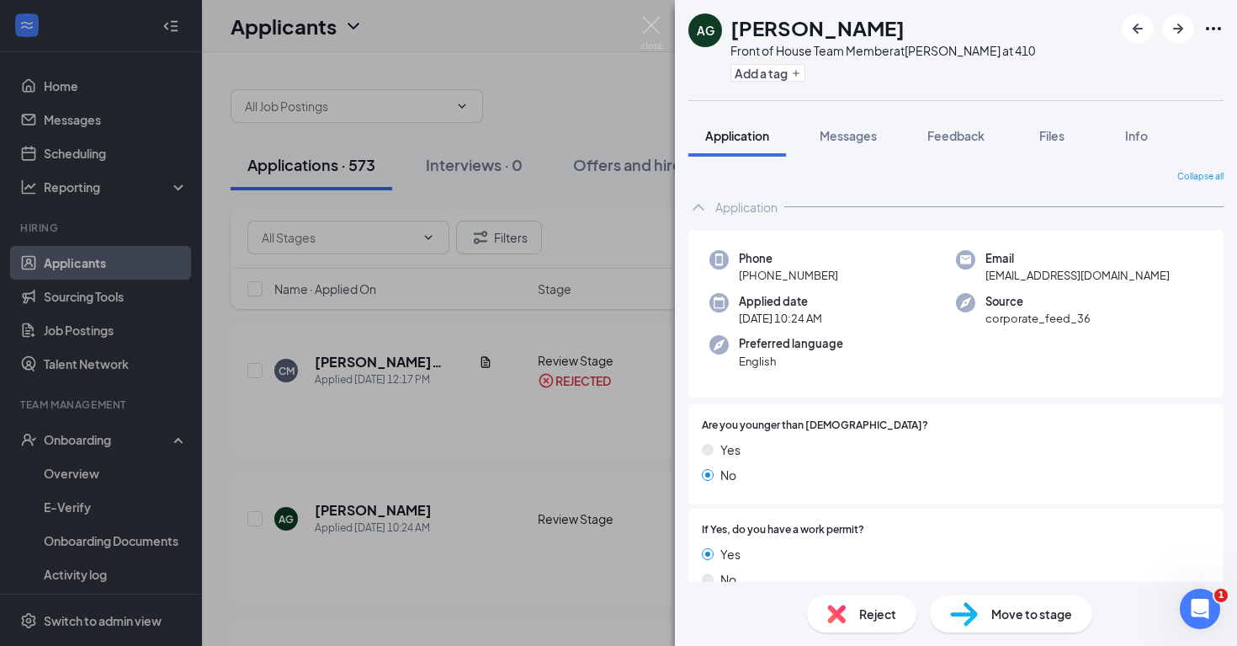
click at [591, 460] on div "AG ANTONIO GONZALES Front of House Team Member at Marbach at 410 Add a tag Appl…" at bounding box center [618, 323] width 1237 height 646
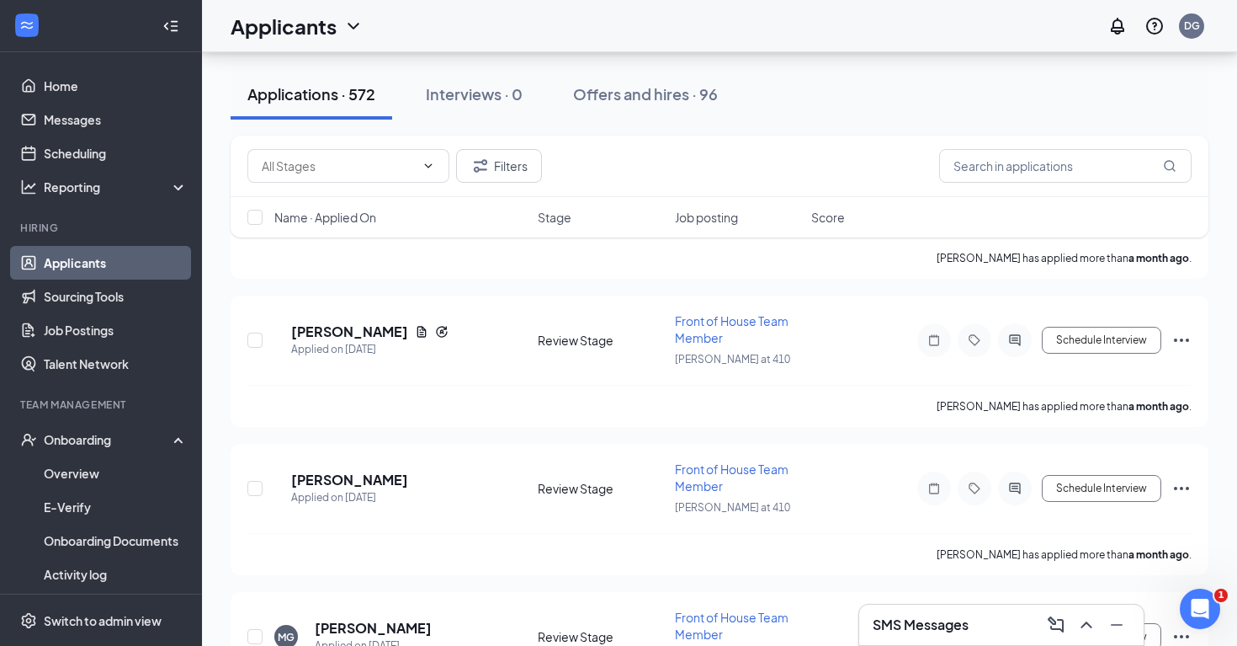
scroll to position [83238, 0]
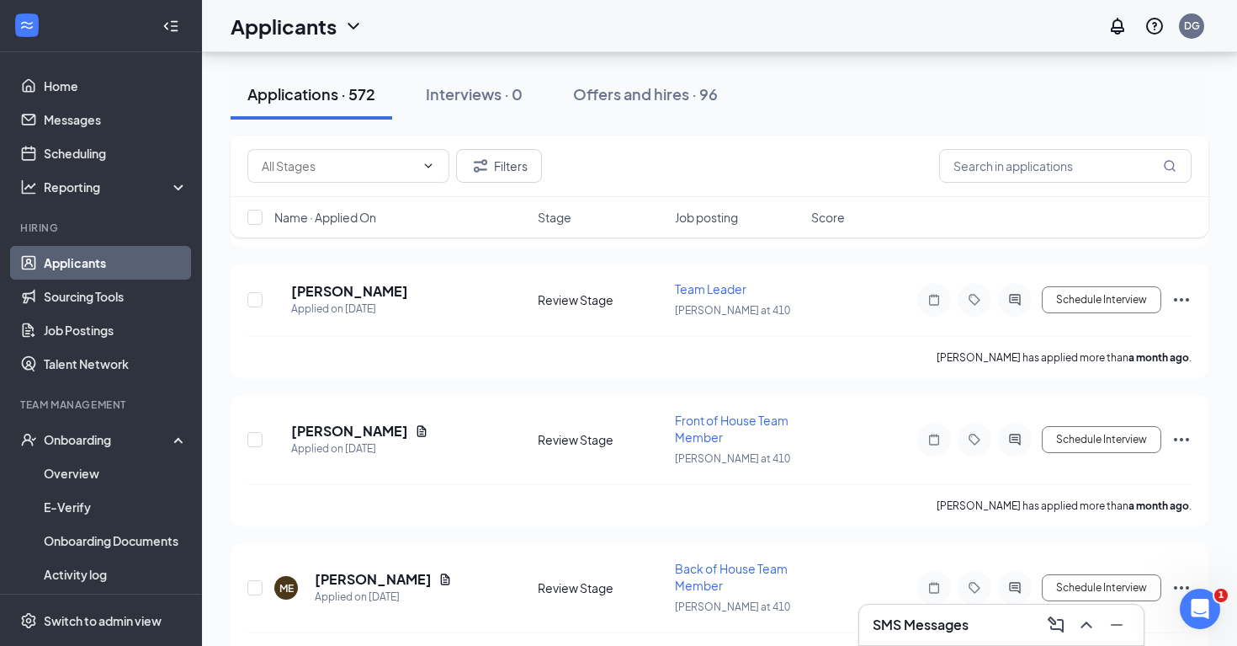
click at [398, 533] on div at bounding box center [618, 323] width 1237 height 646
click at [396, 530] on div at bounding box center [618, 323] width 1237 height 646
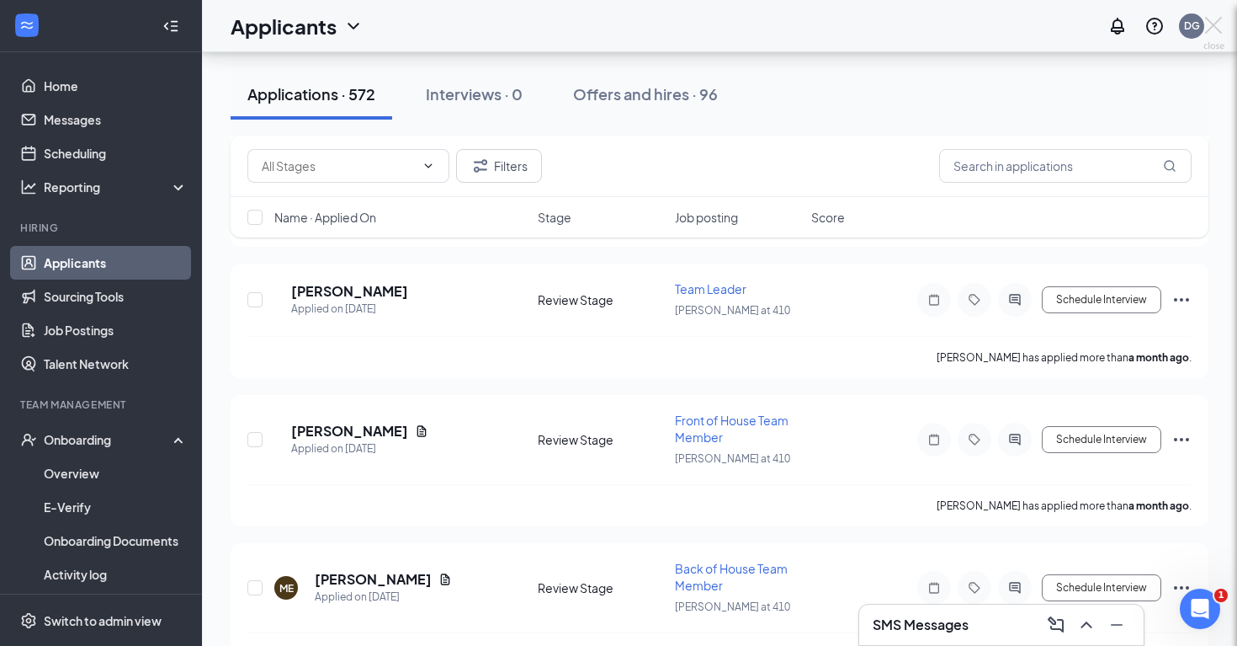
click at [396, 530] on div at bounding box center [618, 323] width 1237 height 646
click at [356, 530] on div at bounding box center [618, 323] width 1237 height 646
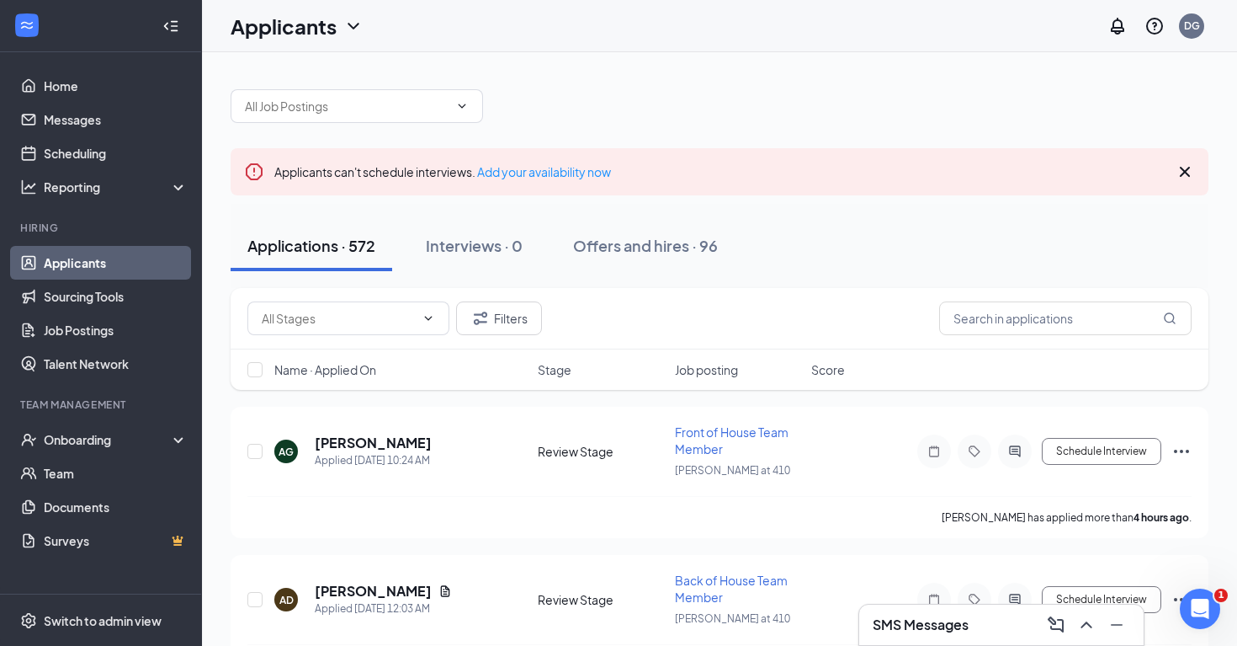
click at [1186, 171] on icon "Cross" at bounding box center [1185, 172] width 10 height 10
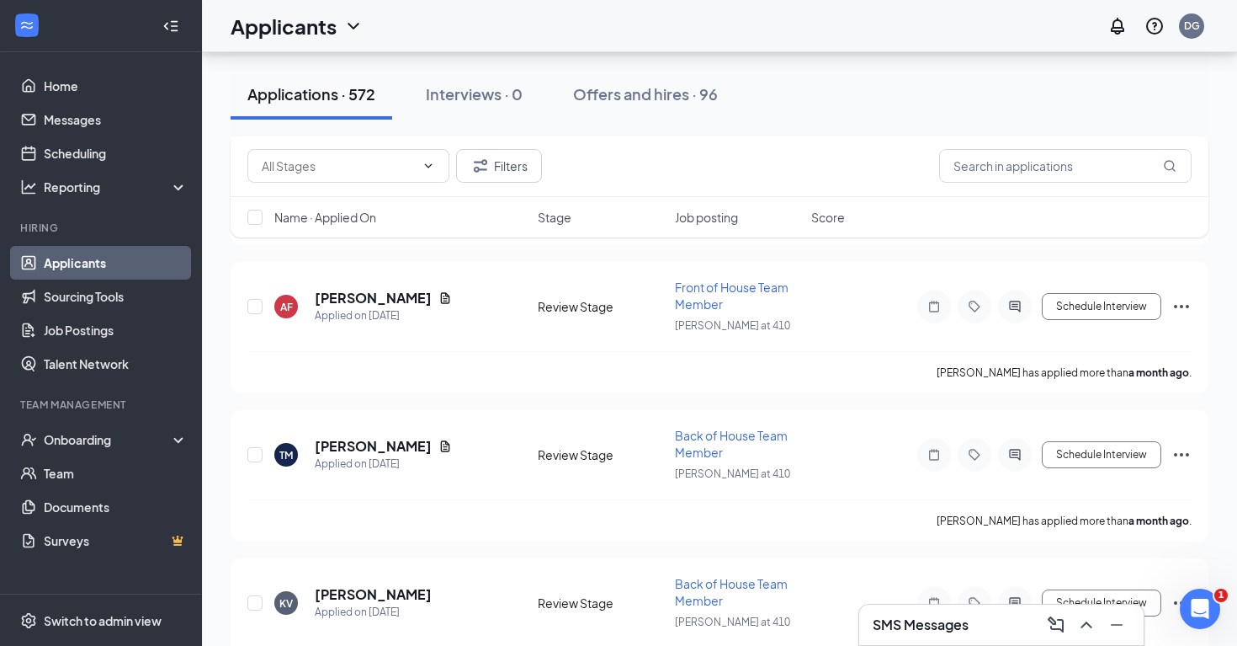
scroll to position [75858, 0]
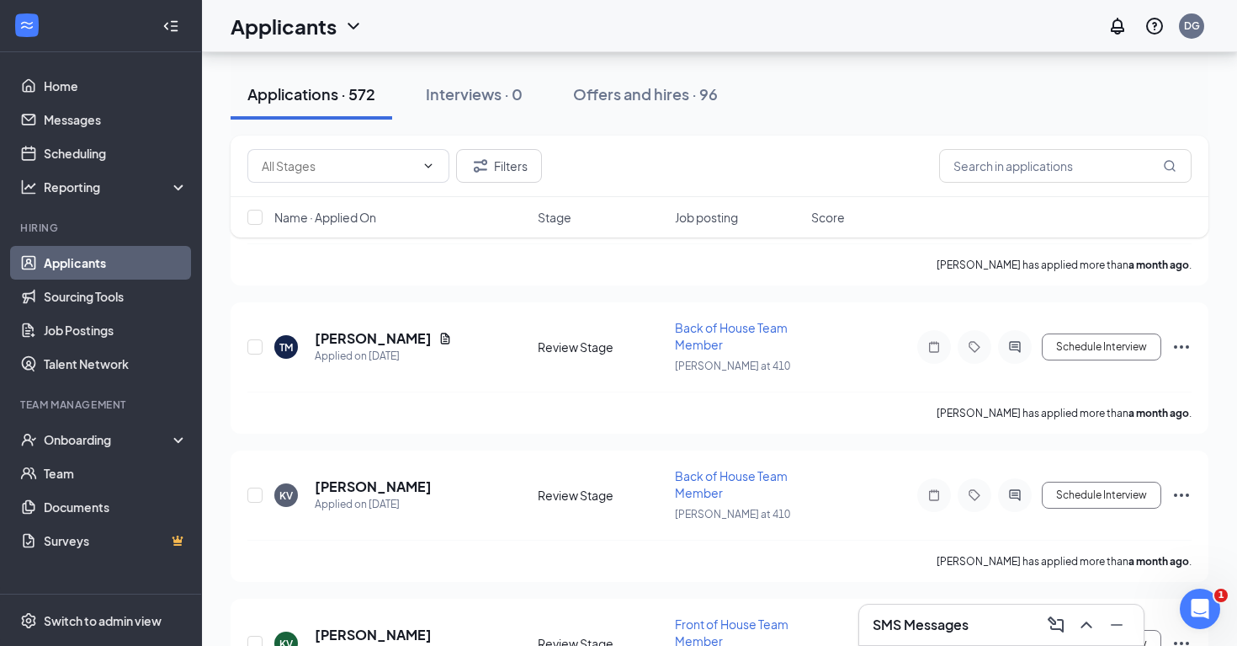
drag, startPoint x: 581, startPoint y: 455, endPoint x: 582, endPoint y: 342, distance: 112.8
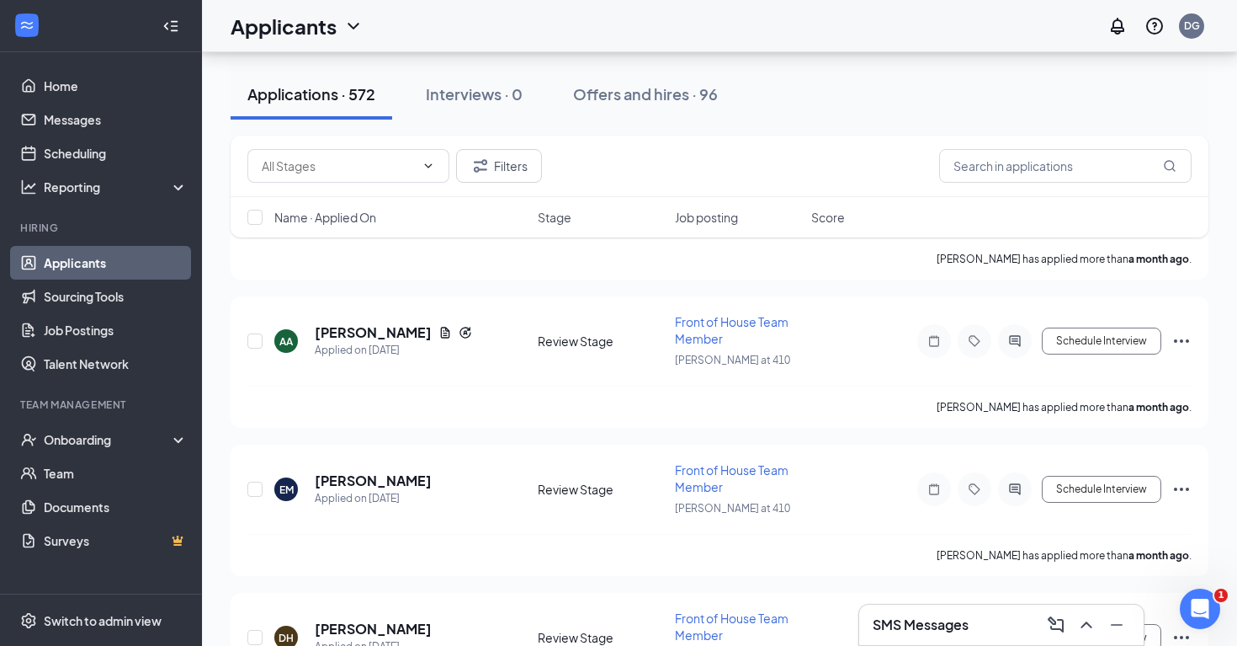
scroll to position [83238, 0]
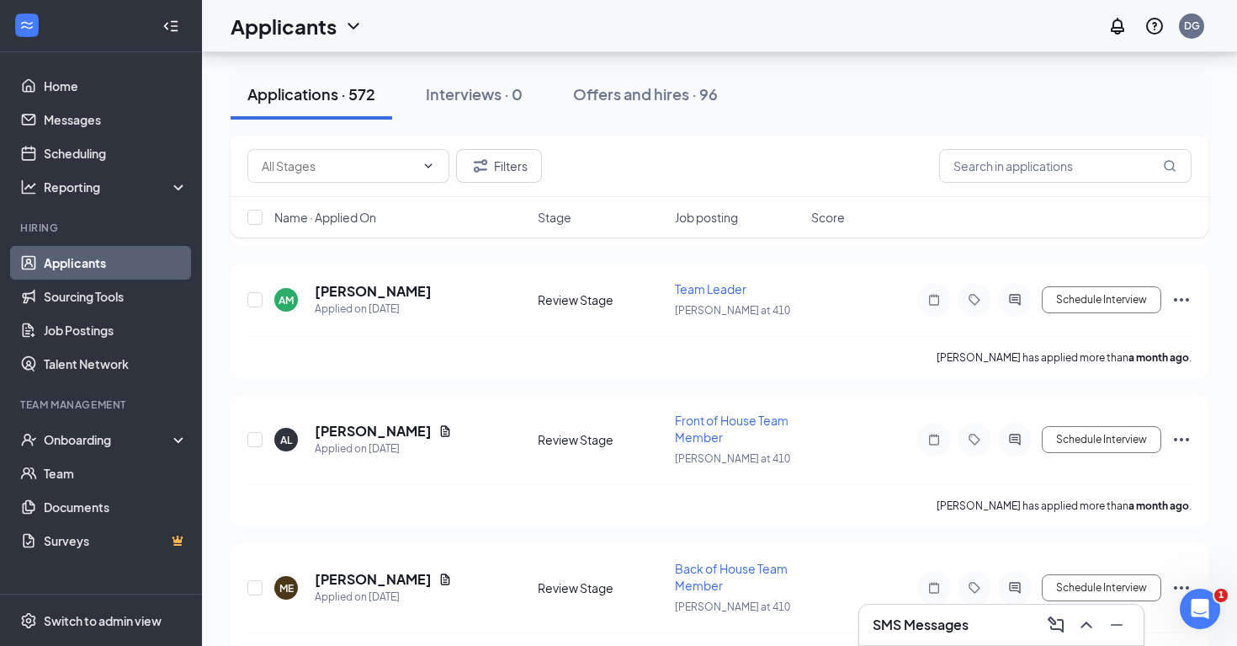
click at [141, 619] on div "Switch to admin view" at bounding box center [103, 620] width 118 height 17
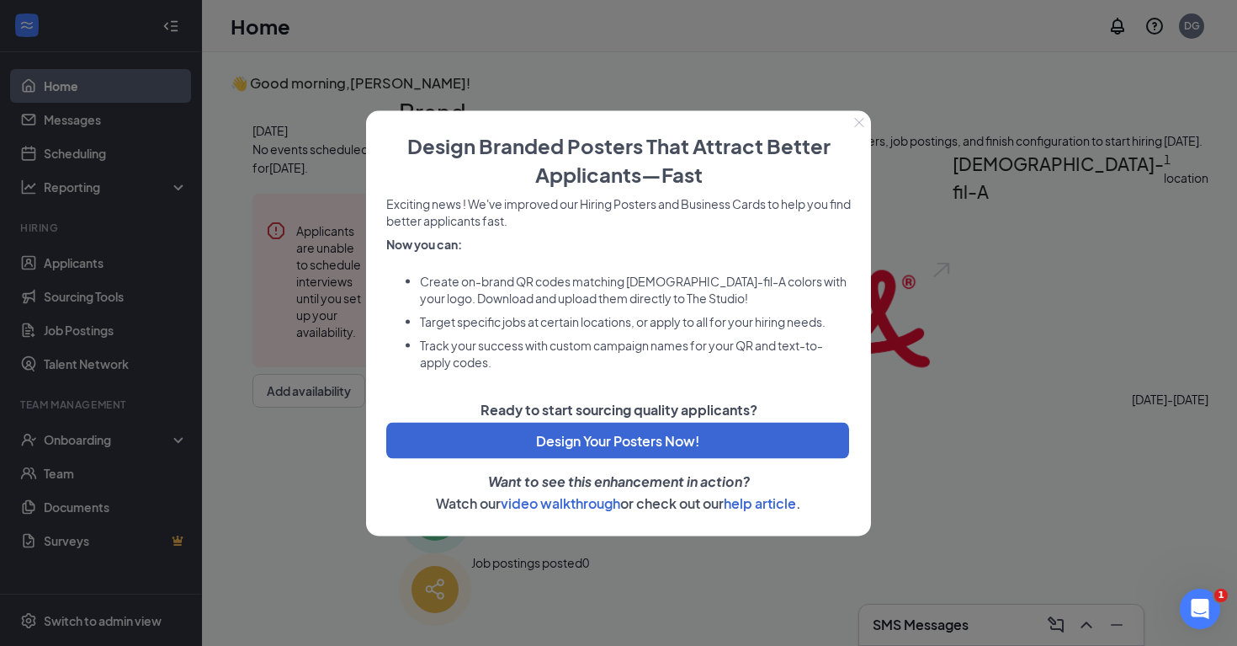
click at [293, 343] on div at bounding box center [618, 323] width 1237 height 646
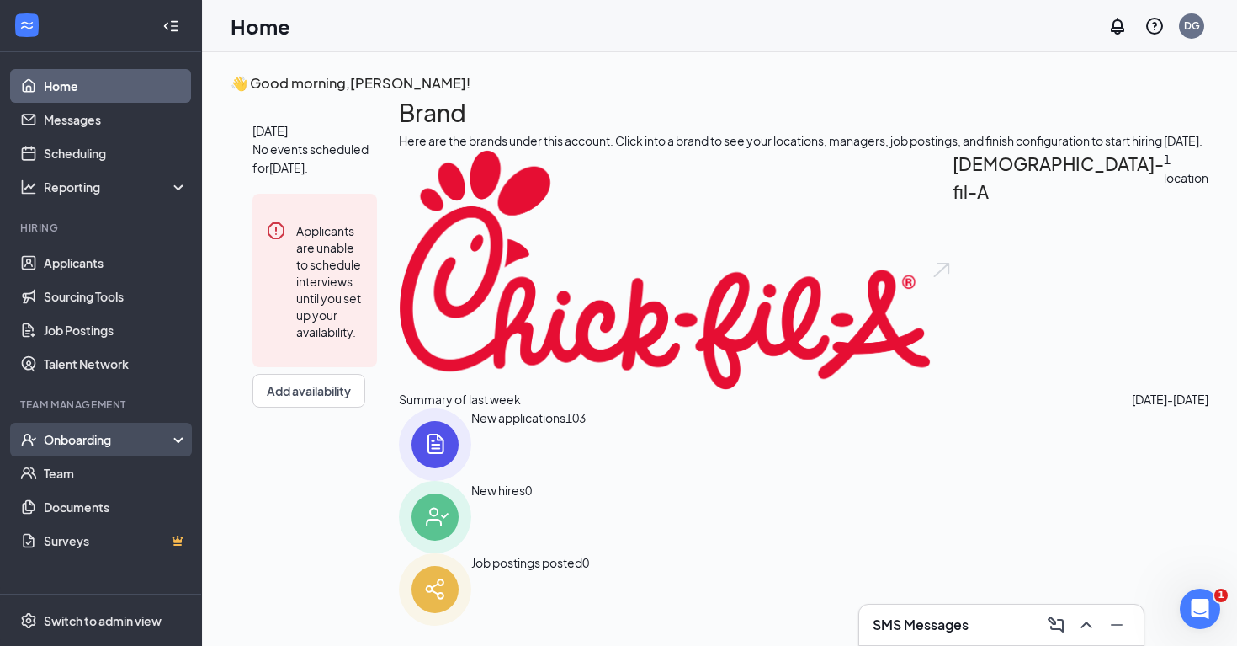
click at [137, 438] on div "Onboarding" at bounding box center [109, 439] width 130 height 17
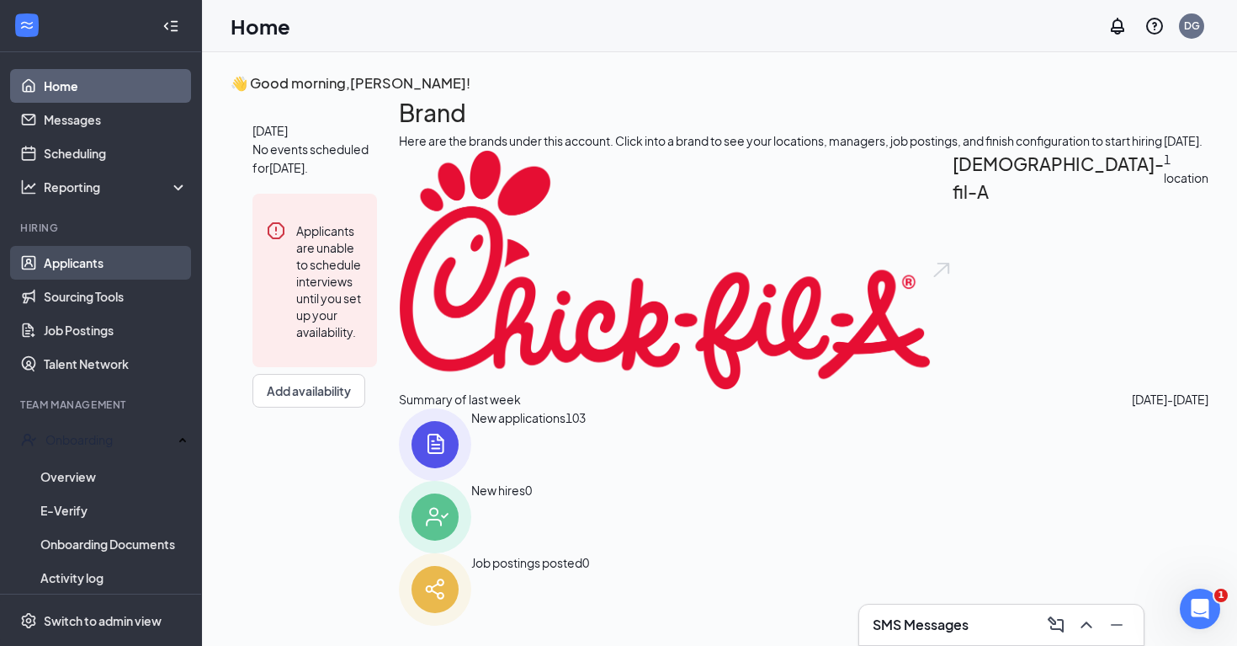
click at [119, 262] on link "Applicants" at bounding box center [116, 263] width 144 height 34
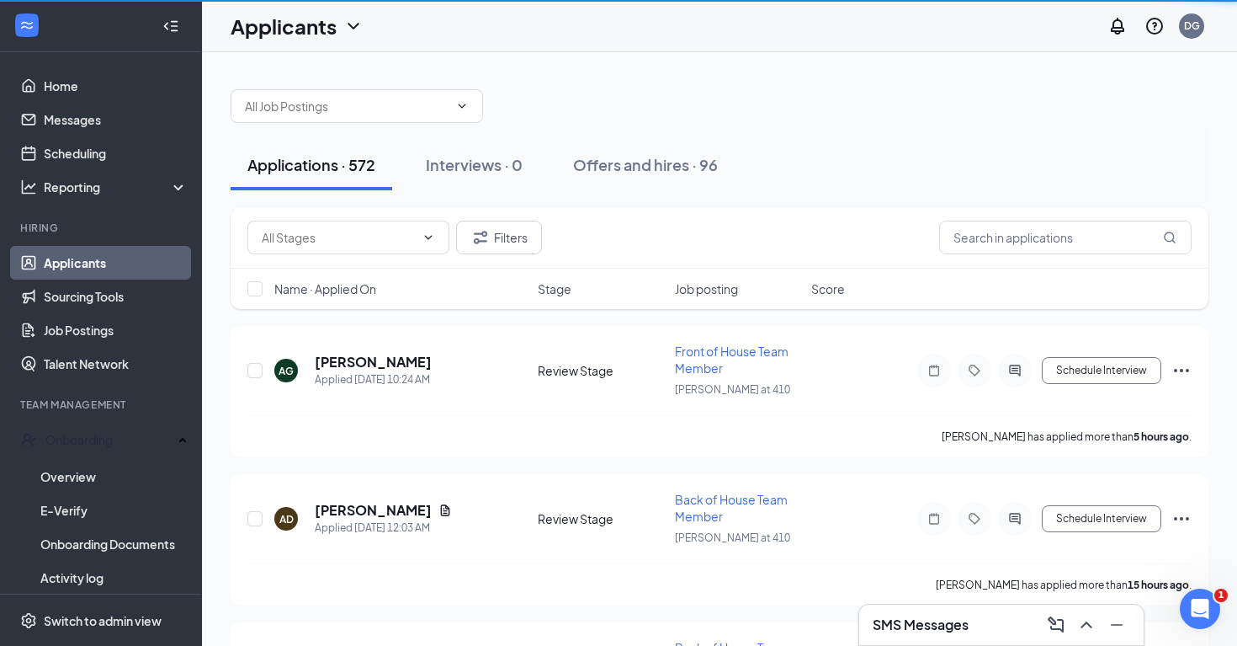
click at [119, 262] on link "Applicants" at bounding box center [116, 263] width 144 height 34
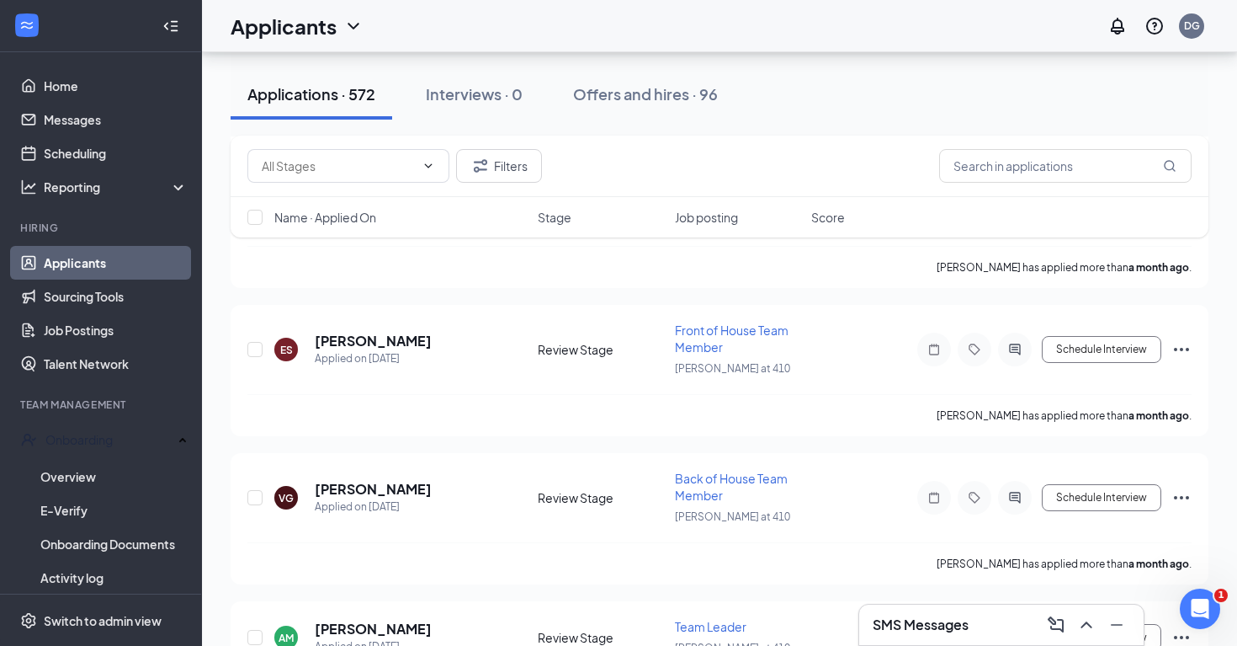
scroll to position [83318, 0]
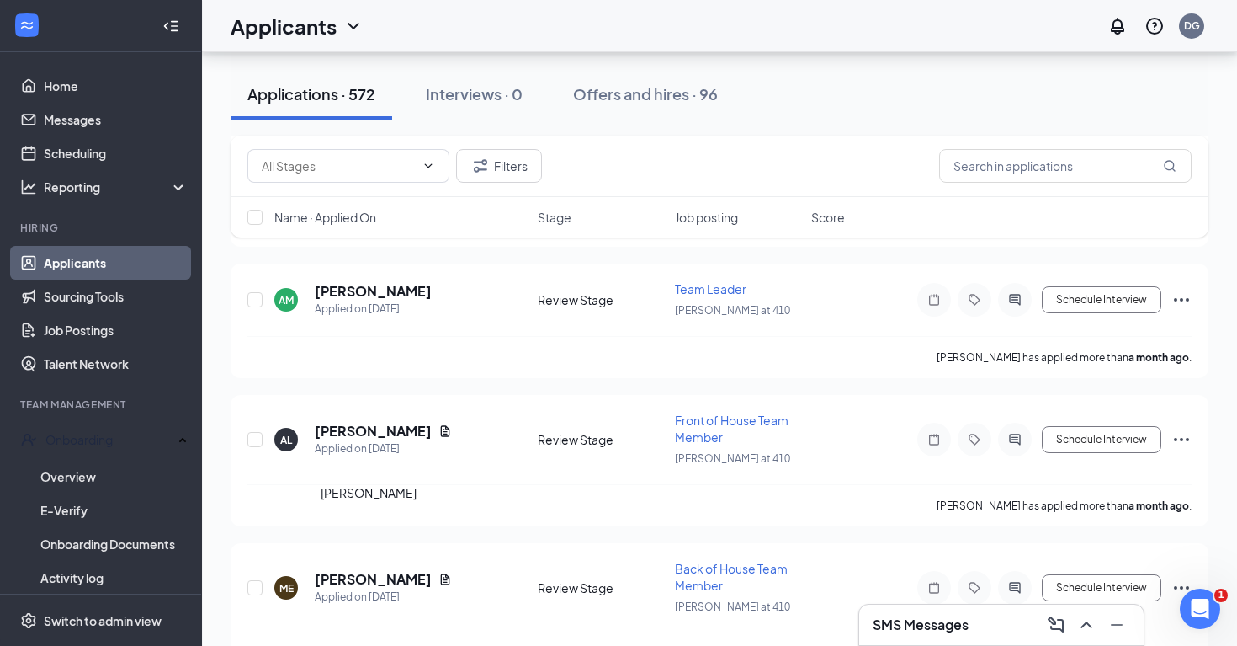
click at [359, 25] on icon "ChevronDown" at bounding box center [353, 26] width 20 height 20
click at [348, 24] on icon "ChevronDown" at bounding box center [353, 26] width 20 height 20
click at [302, 28] on h1 "Applicants" at bounding box center [284, 26] width 106 height 29
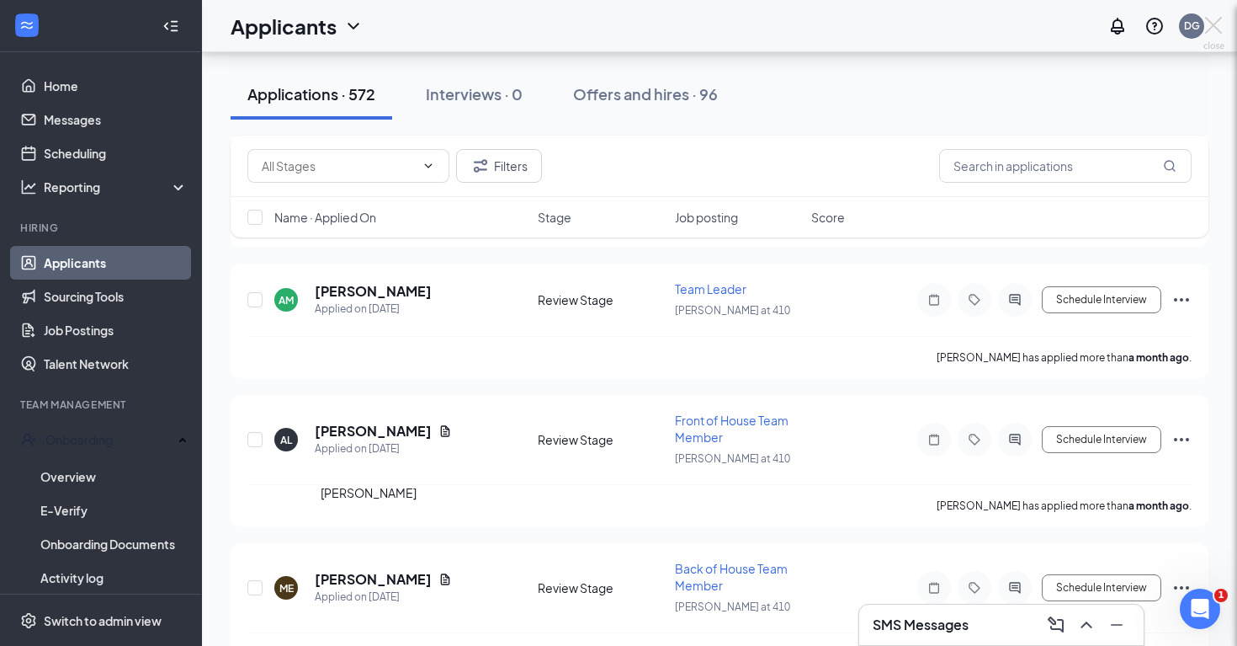
click at [484, 507] on div "[PERSON_NAME] [PERSON_NAME] Back of House Team Member at [GEOGRAPHIC_DATA] at 4…" at bounding box center [618, 323] width 1237 height 646
drag, startPoint x: 463, startPoint y: 561, endPoint x: 404, endPoint y: 403, distance: 168.9
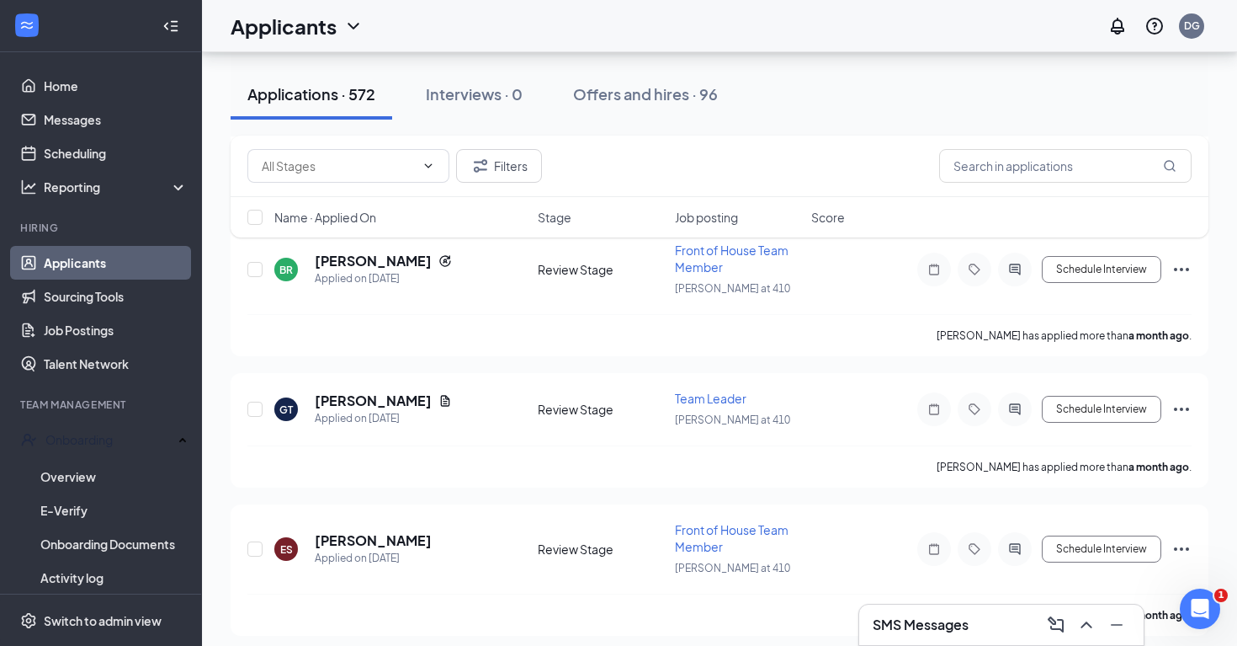
scroll to position [83318, 0]
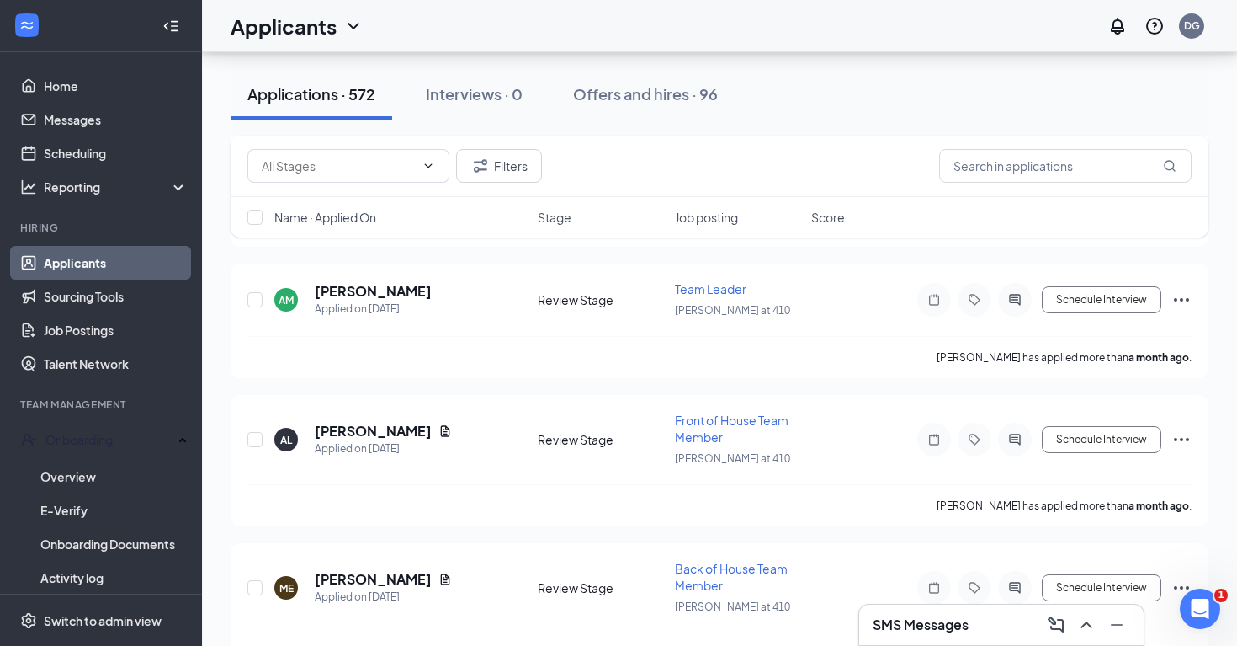
click at [146, 262] on link "Applicants" at bounding box center [116, 263] width 144 height 34
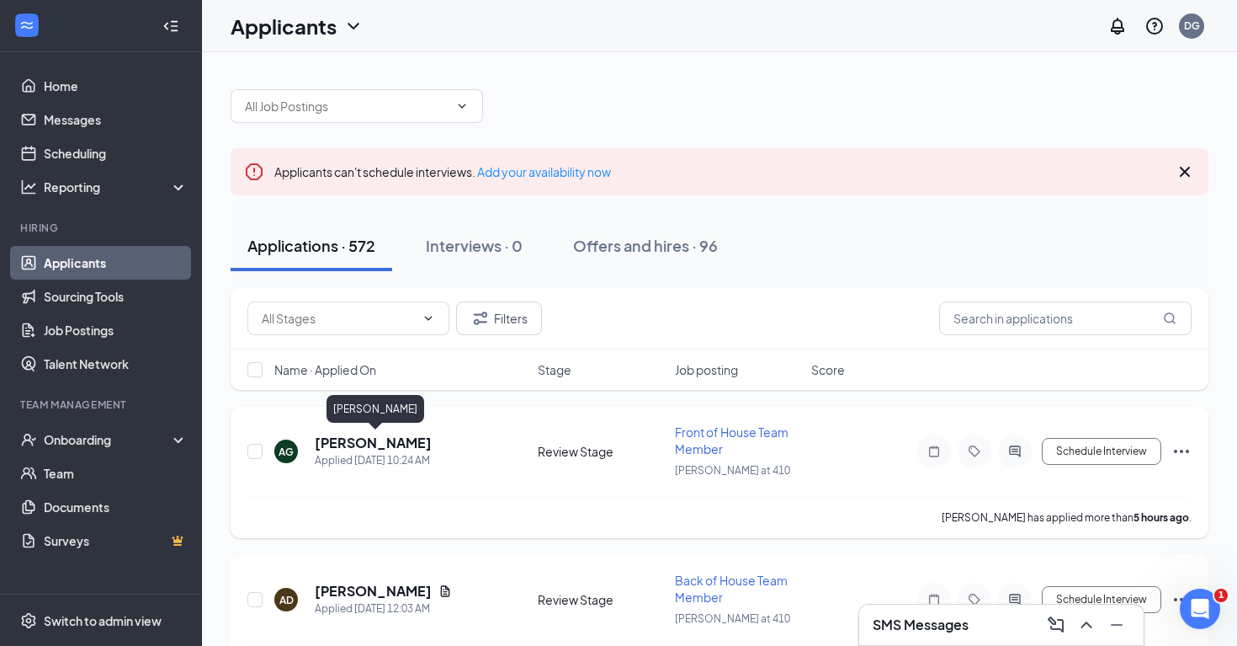
click at [407, 439] on h5 "[PERSON_NAME]" at bounding box center [373, 443] width 117 height 19
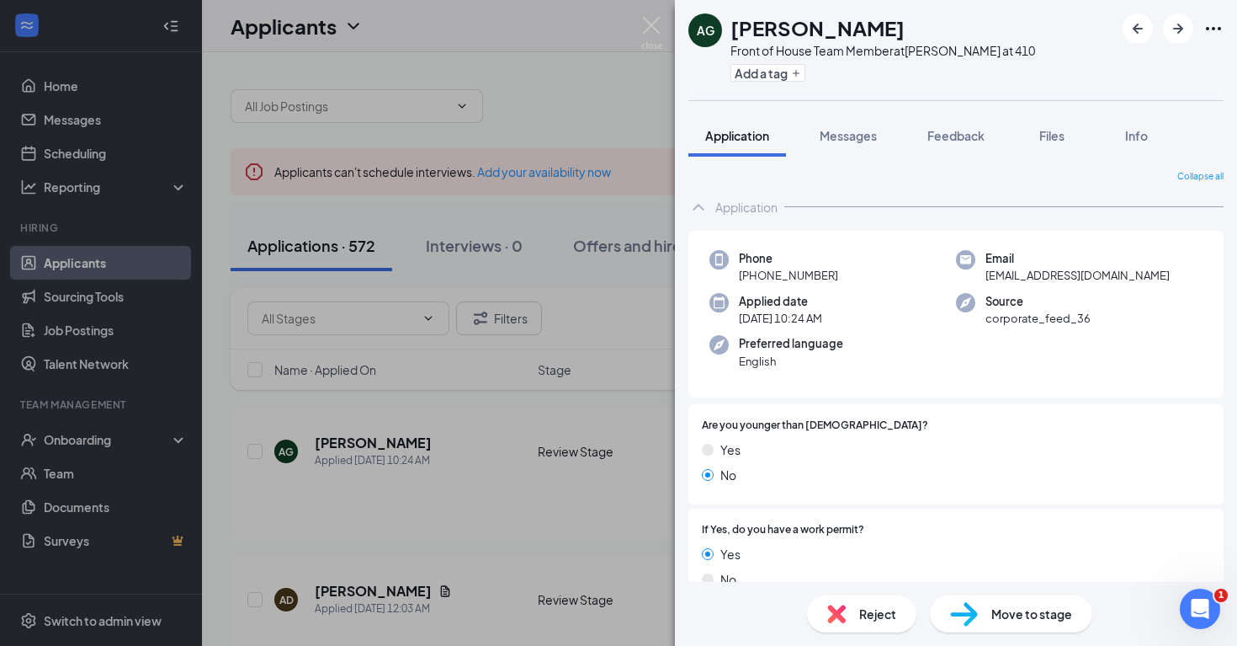
click at [484, 494] on div "AG ANTONIO GONZALES Front of House Team Member at Marbach at 410 Add a tag Appl…" at bounding box center [618, 323] width 1237 height 646
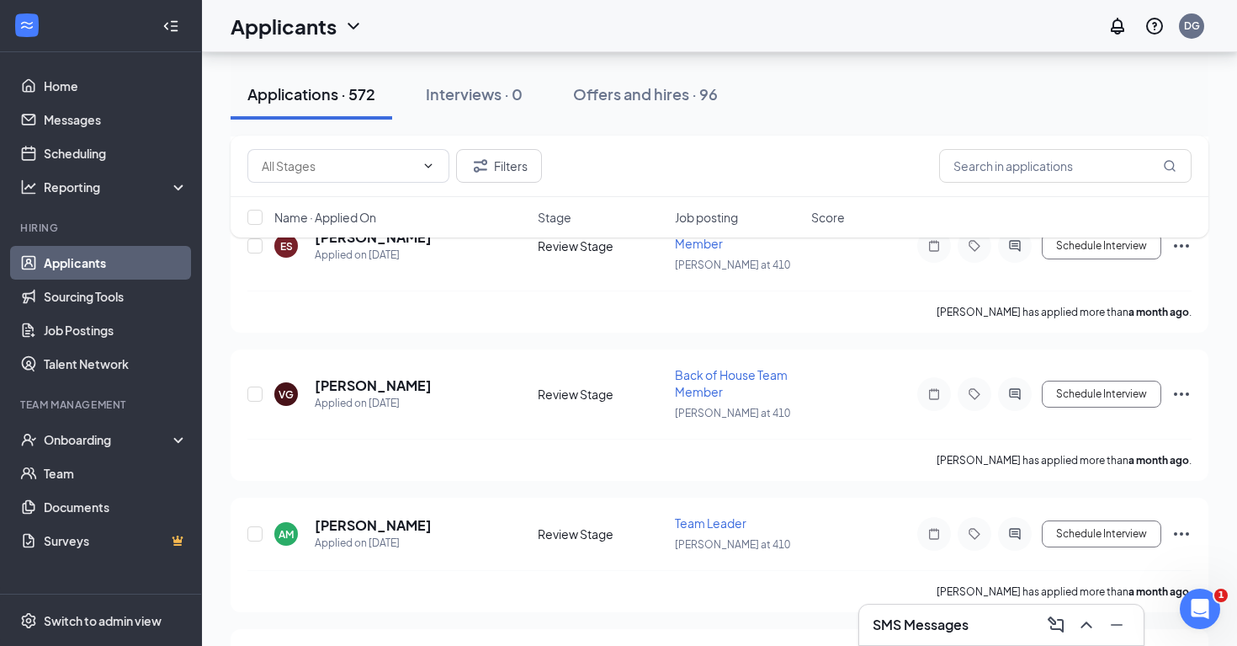
scroll to position [83318, 0]
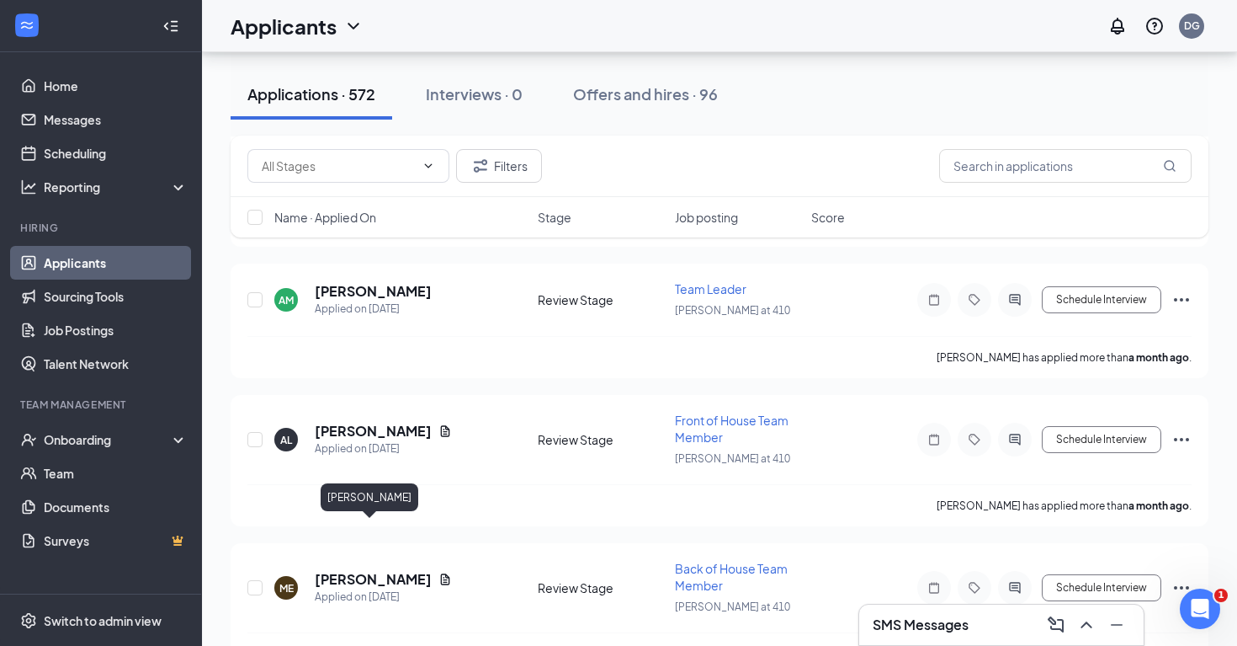
click at [384, 534] on div at bounding box center [618, 323] width 1237 height 646
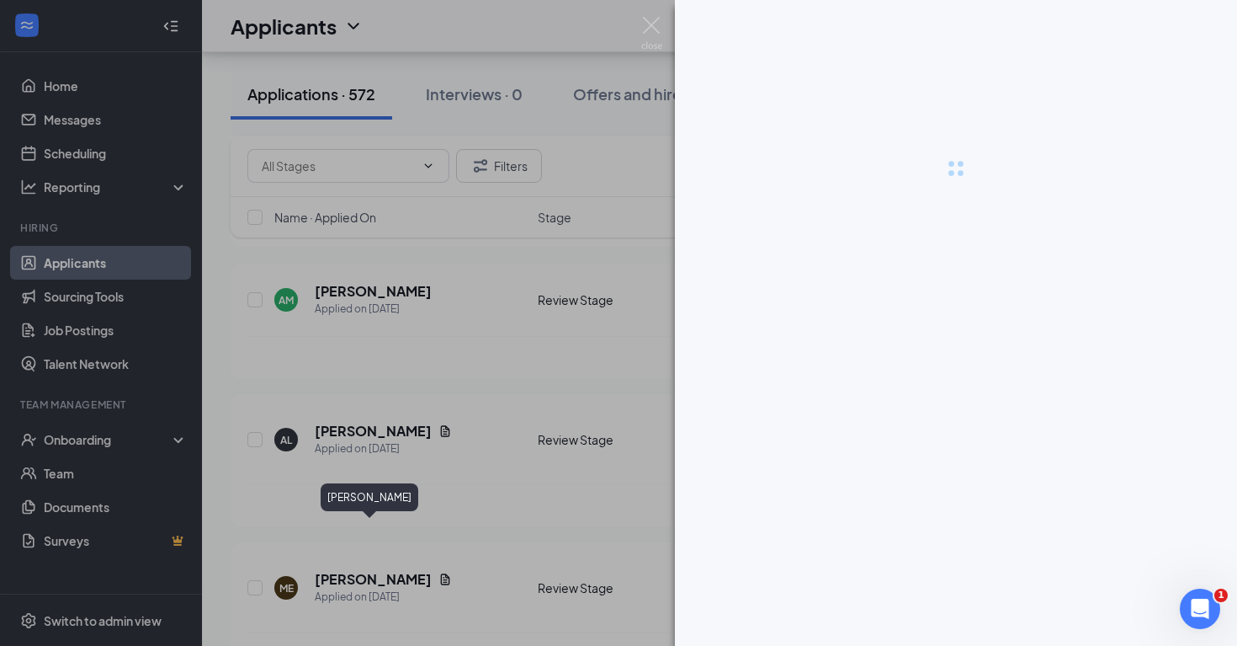
click at [288, 543] on div at bounding box center [618, 323] width 1237 height 646
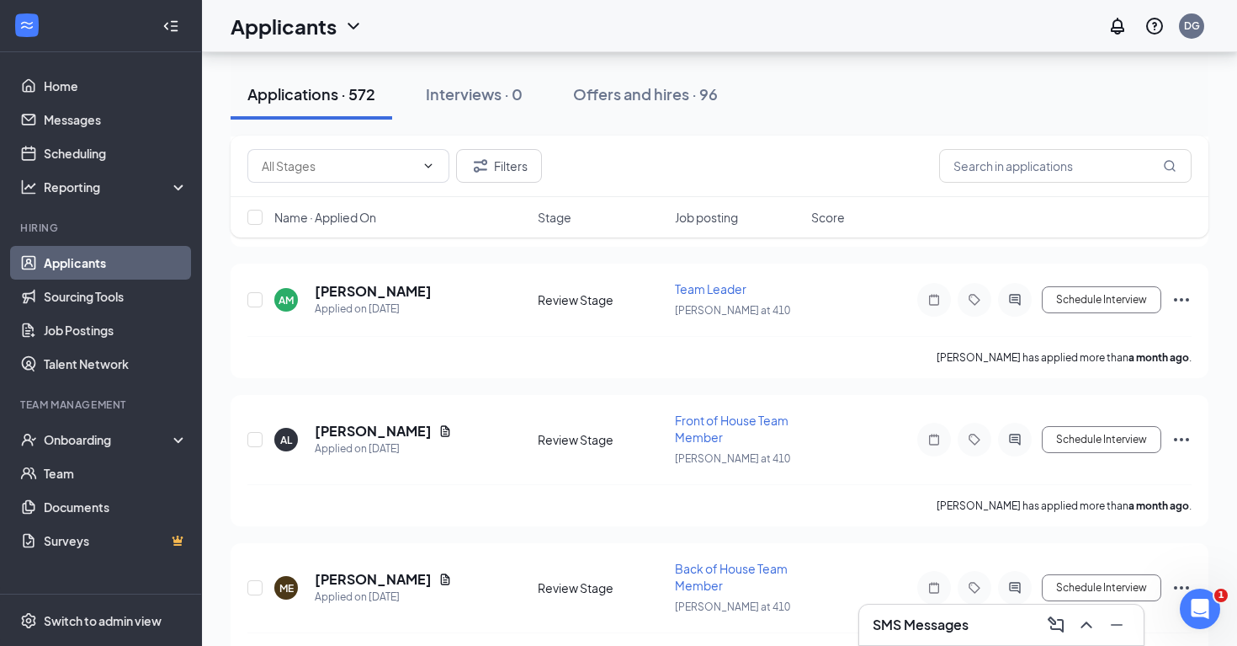
click at [112, 438] on div "Onboarding" at bounding box center [109, 439] width 130 height 17
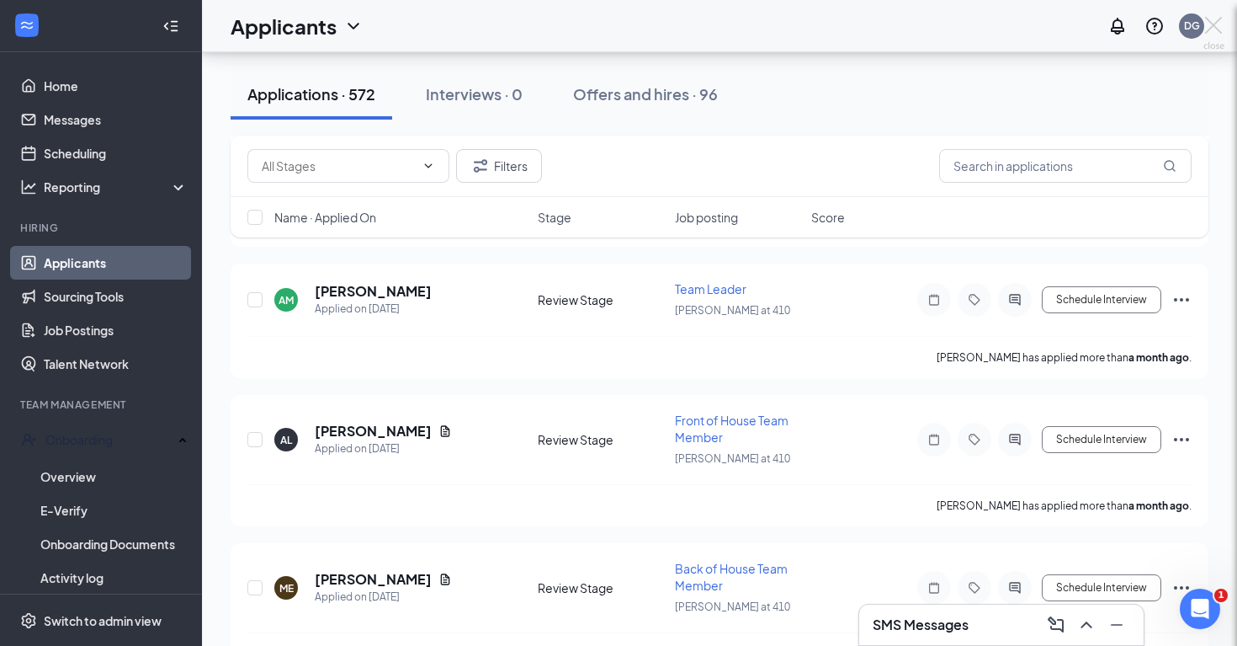
click at [173, 187] on div "[PERSON_NAME] [PERSON_NAME] Back of House Team Member at [GEOGRAPHIC_DATA] at 4…" at bounding box center [618, 323] width 1237 height 646
click at [177, 186] on div "[PERSON_NAME] [PERSON_NAME] Back of House Team Member at [GEOGRAPHIC_DATA] at 4…" at bounding box center [618, 323] width 1237 height 646
click at [160, 261] on div "[PERSON_NAME] [PERSON_NAME] Back of House Team Member at [GEOGRAPHIC_DATA] at 4…" at bounding box center [618, 323] width 1237 height 646
click at [375, 530] on div "[PERSON_NAME] [PERSON_NAME] Back of House Team Member at [GEOGRAPHIC_DATA] at 4…" at bounding box center [618, 323] width 1237 height 646
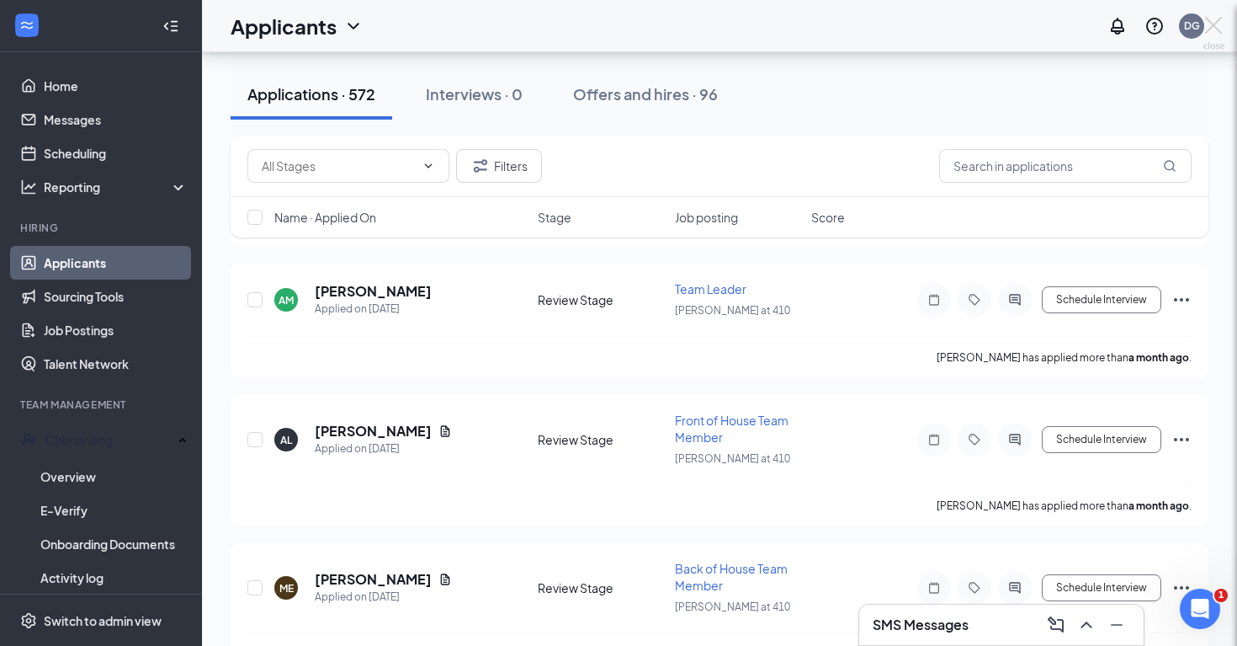
click at [375, 530] on div "[PERSON_NAME] [PERSON_NAME] Back of House Team Member at [GEOGRAPHIC_DATA] at 4…" at bounding box center [618, 323] width 1237 height 646
click at [349, 529] on div "[PERSON_NAME] [PERSON_NAME] Back of House Team Member at [GEOGRAPHIC_DATA] at 4…" at bounding box center [618, 323] width 1237 height 646
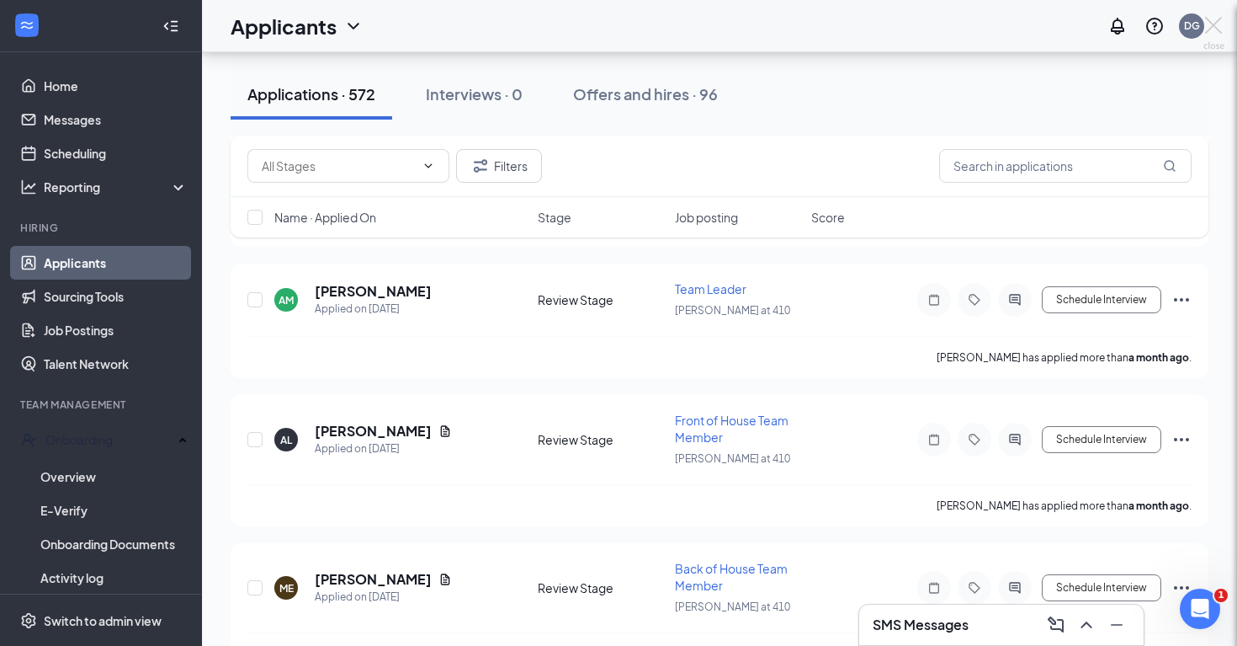
click at [288, 540] on div "[PERSON_NAME] [PERSON_NAME] Back of House Team Member at [GEOGRAPHIC_DATA] at 4…" at bounding box center [618, 323] width 1237 height 646
click at [339, 544] on div "[PERSON_NAME] [PERSON_NAME] Back of House Team Member at [GEOGRAPHIC_DATA] at 4…" at bounding box center [618, 323] width 1237 height 646
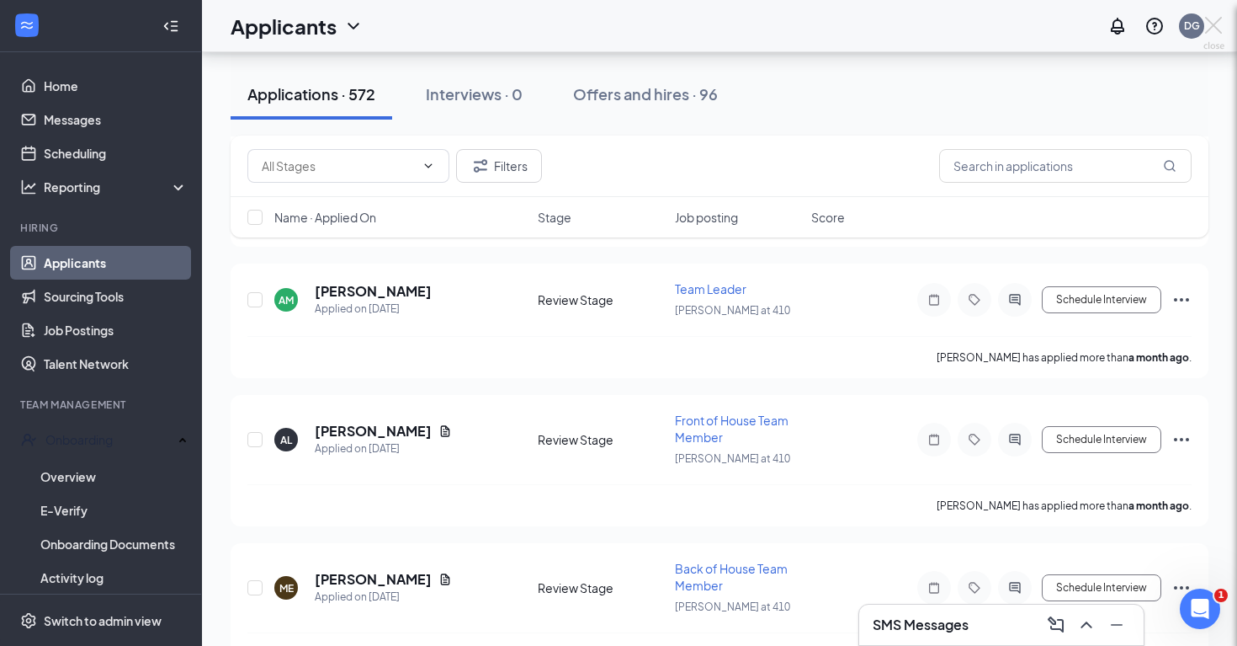
click at [339, 544] on div "[PERSON_NAME] [PERSON_NAME] Back of House Team Member at [GEOGRAPHIC_DATA] at 4…" at bounding box center [618, 323] width 1237 height 646
click at [361, 536] on div "[PERSON_NAME] [PERSON_NAME] Back of House Team Member at [GEOGRAPHIC_DATA] at 4…" at bounding box center [618, 323] width 1237 height 646
click at [726, 527] on div "[PERSON_NAME] [PERSON_NAME] Back of House Team Member at [GEOGRAPHIC_DATA] at 4…" at bounding box center [618, 323] width 1237 height 646
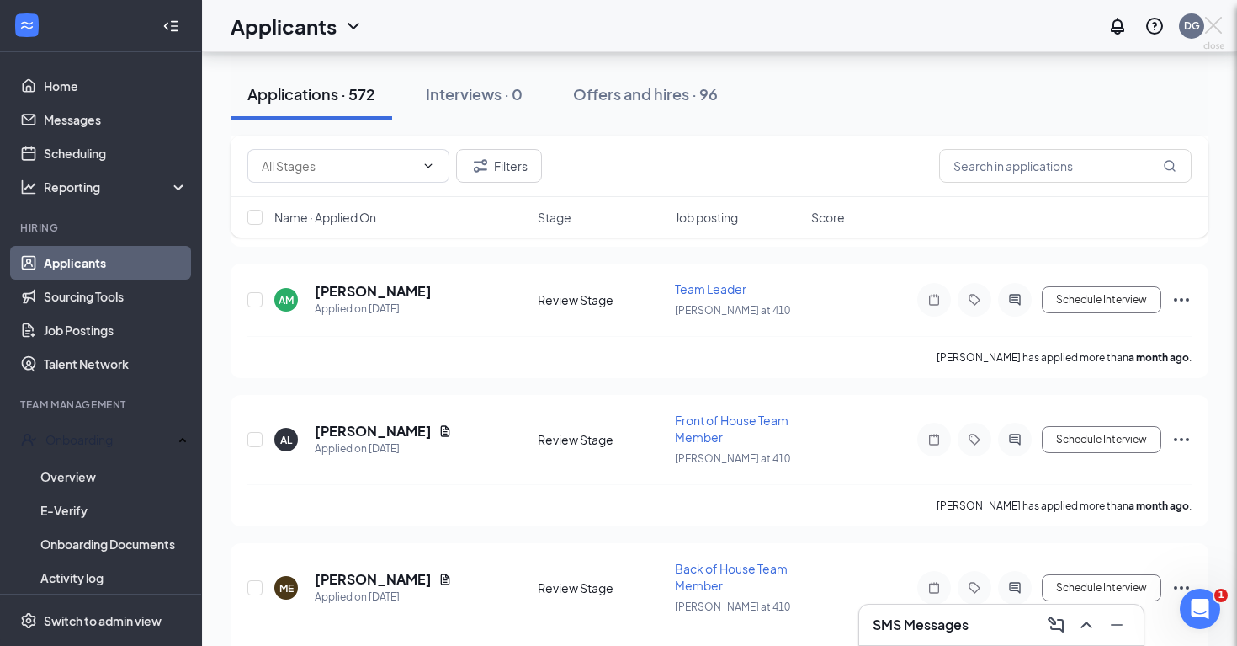
click at [802, 130] on div "[PERSON_NAME] [PERSON_NAME] Back of House Team Member at [GEOGRAPHIC_DATA] at 4…" at bounding box center [618, 323] width 1237 height 646
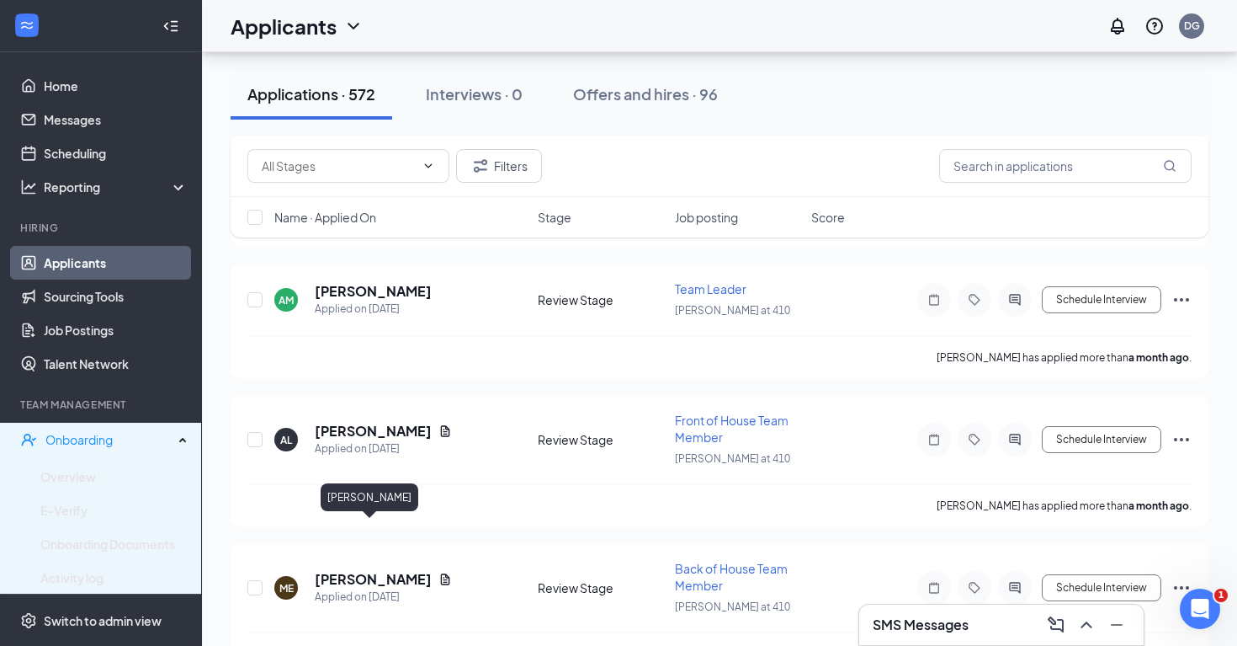
click at [122, 262] on link "Applicants" at bounding box center [116, 263] width 144 height 34
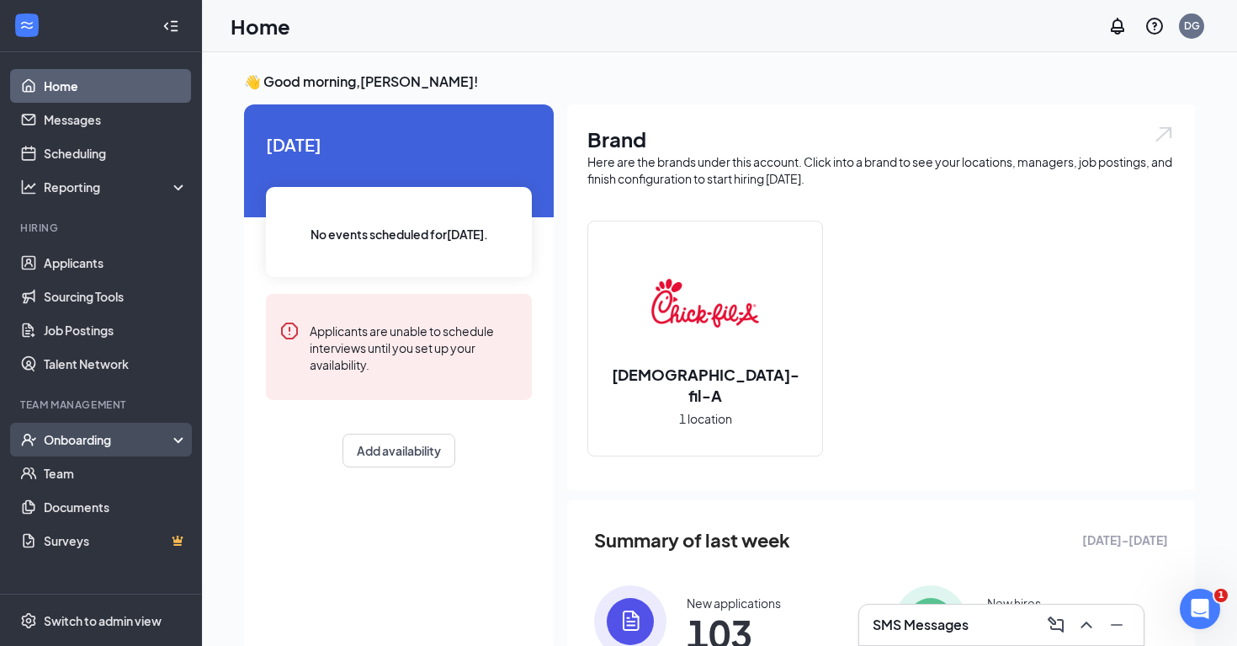
click at [119, 444] on div "Onboarding" at bounding box center [109, 439] width 130 height 17
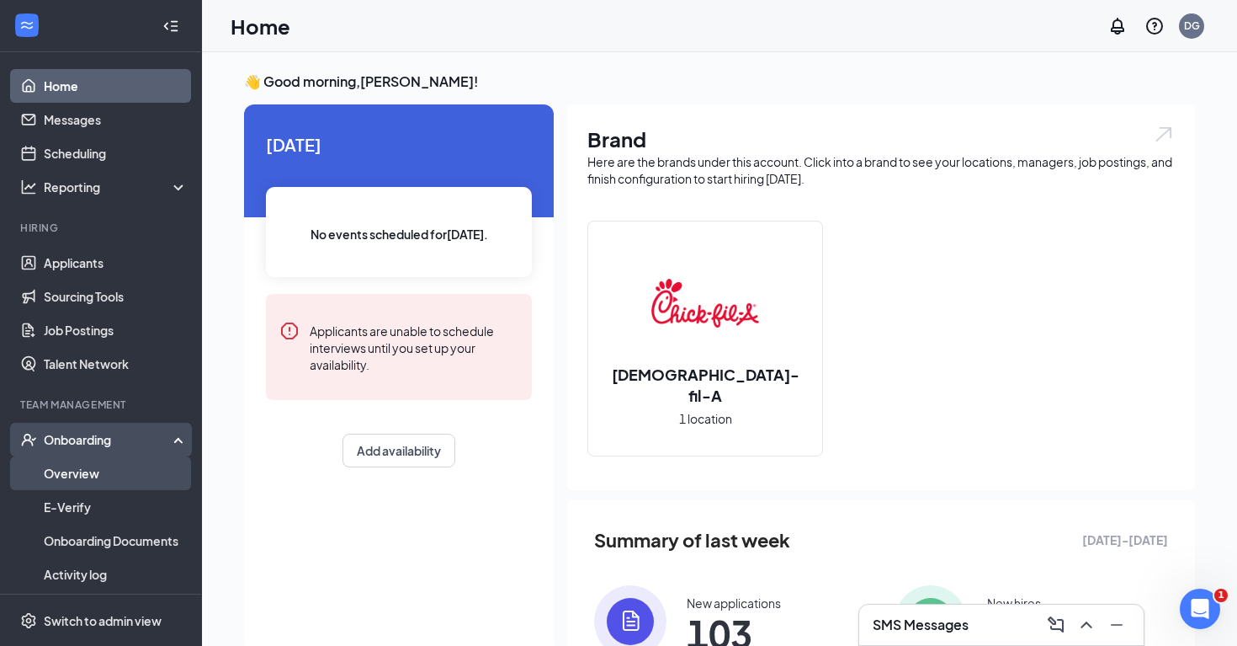
click at [114, 476] on link "Overview" at bounding box center [116, 473] width 144 height 34
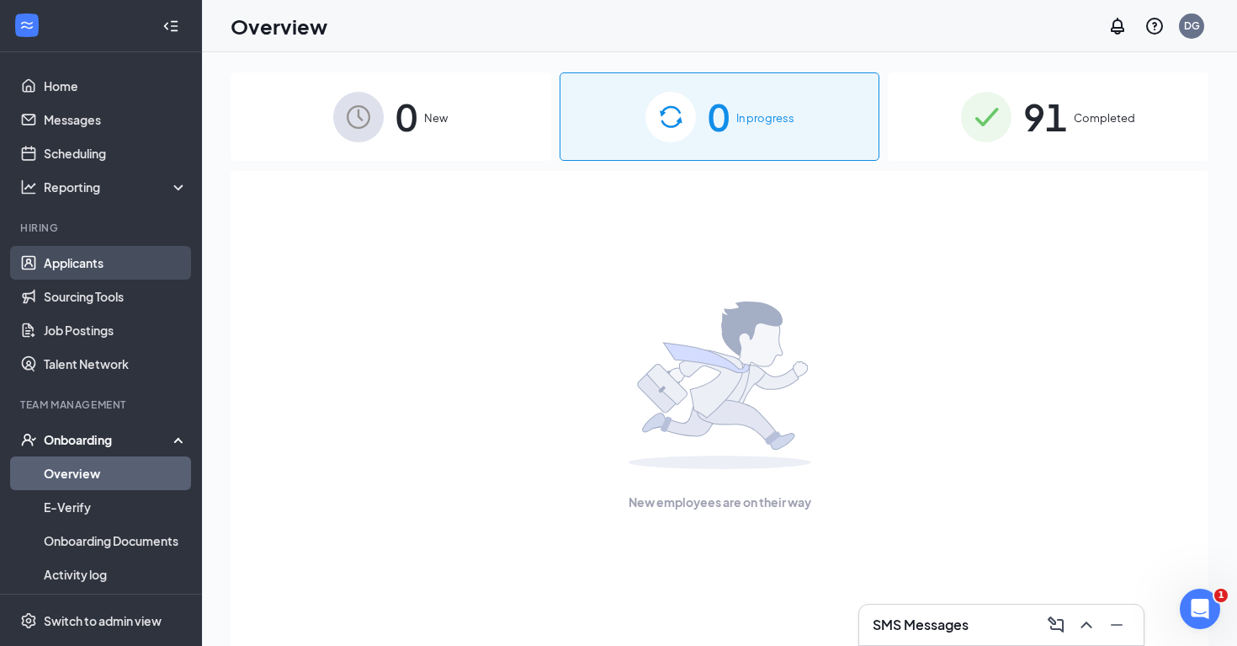
click at [116, 263] on link "Applicants" at bounding box center [116, 263] width 144 height 34
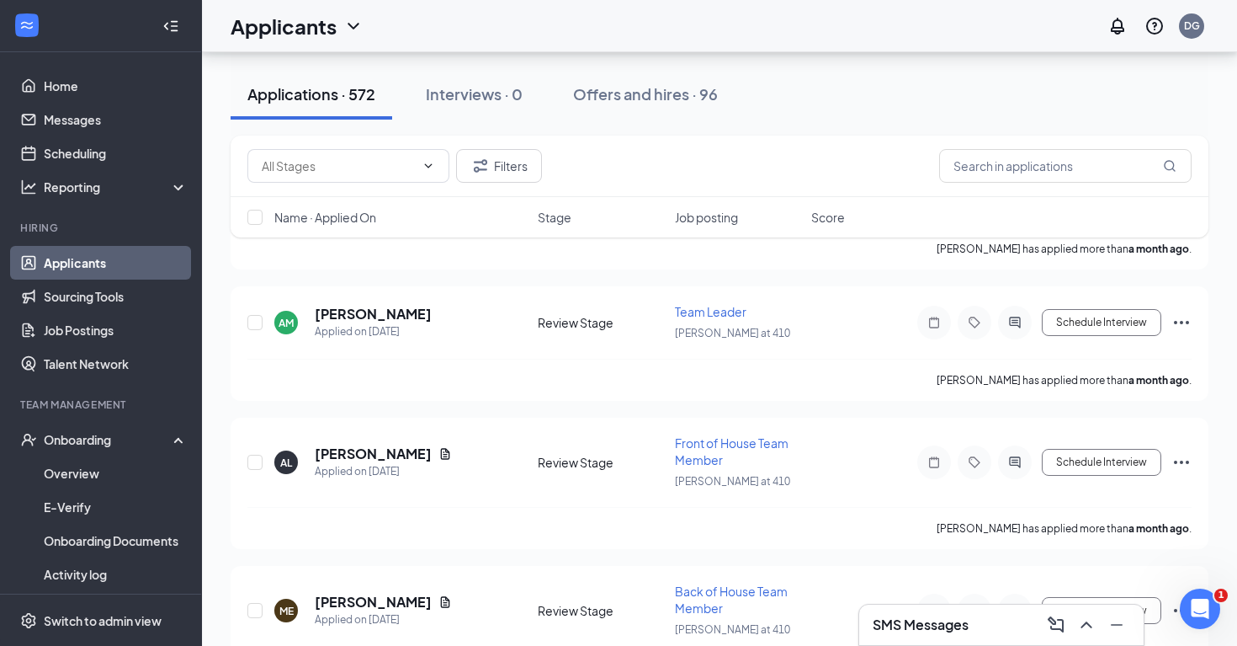
scroll to position [83318, 0]
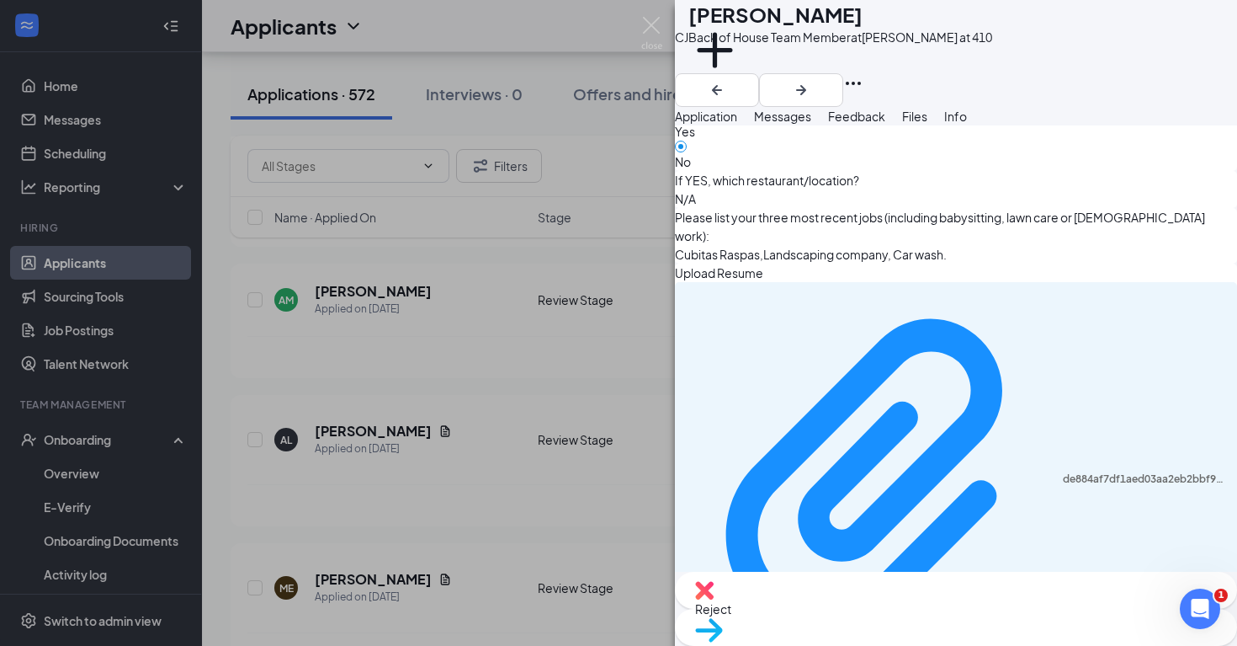
scroll to position [1087, 0]
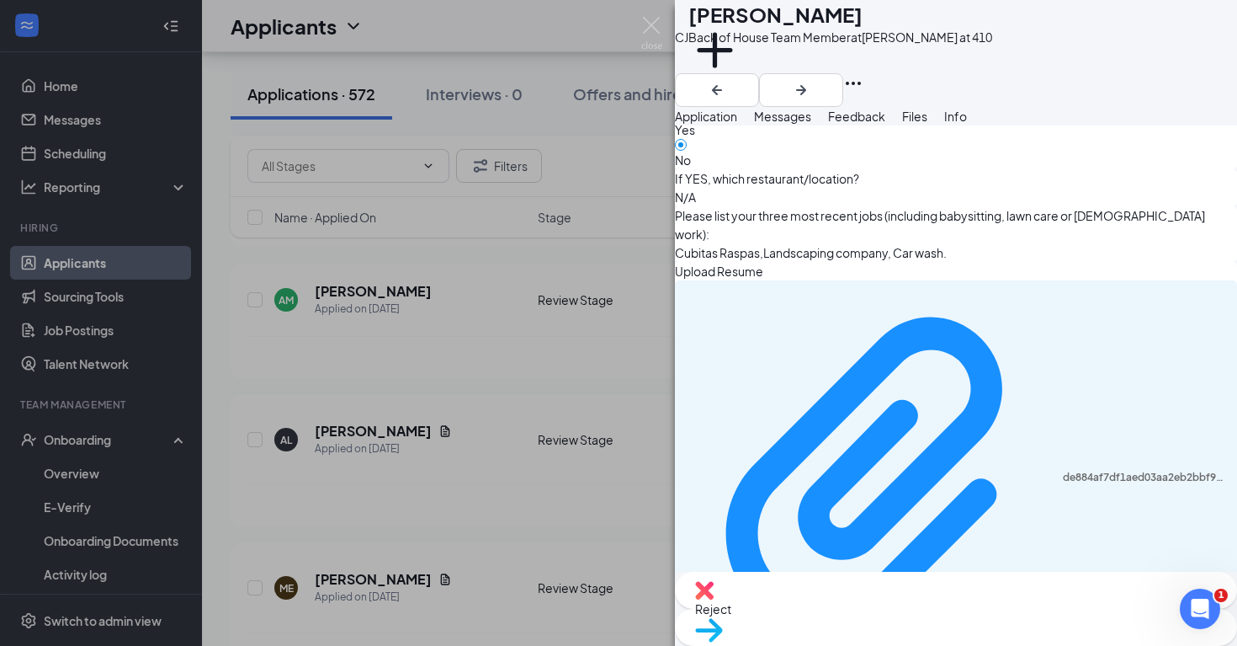
click at [596, 456] on div "[PERSON_NAME] [PERSON_NAME] Back of House Team Member at [GEOGRAPHIC_DATA] at 4…" at bounding box center [618, 323] width 1237 height 646
click at [500, 444] on div "[PERSON_NAME] [PERSON_NAME] Back of House Team Member at [GEOGRAPHIC_DATA] at 4…" at bounding box center [618, 323] width 1237 height 646
click at [722, 85] on icon "ArrowLeftNew" at bounding box center [717, 90] width 10 height 10
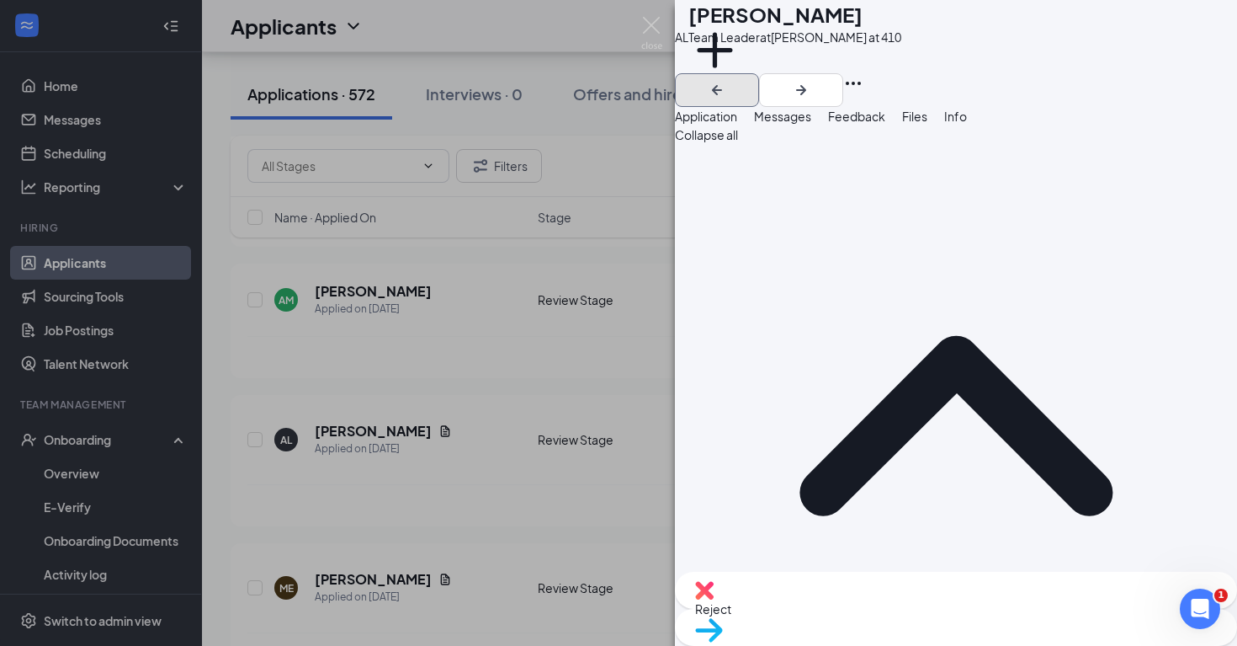
click at [722, 85] on icon "ArrowLeftNew" at bounding box center [717, 90] width 10 height 10
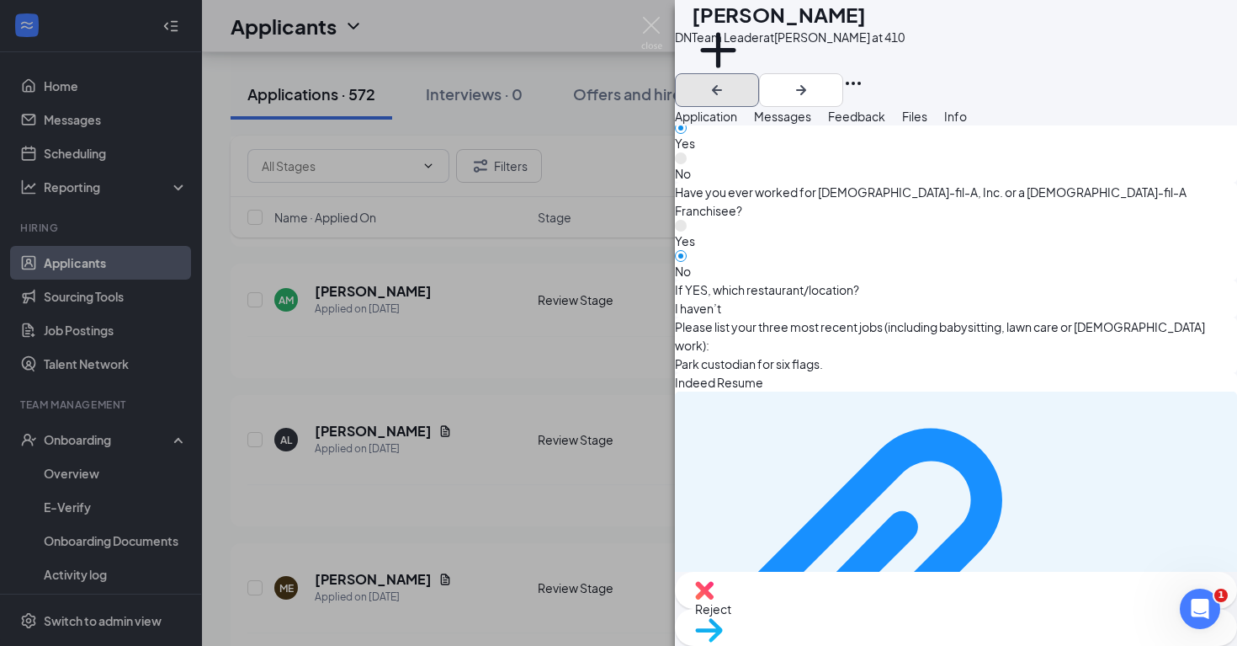
scroll to position [1153, 0]
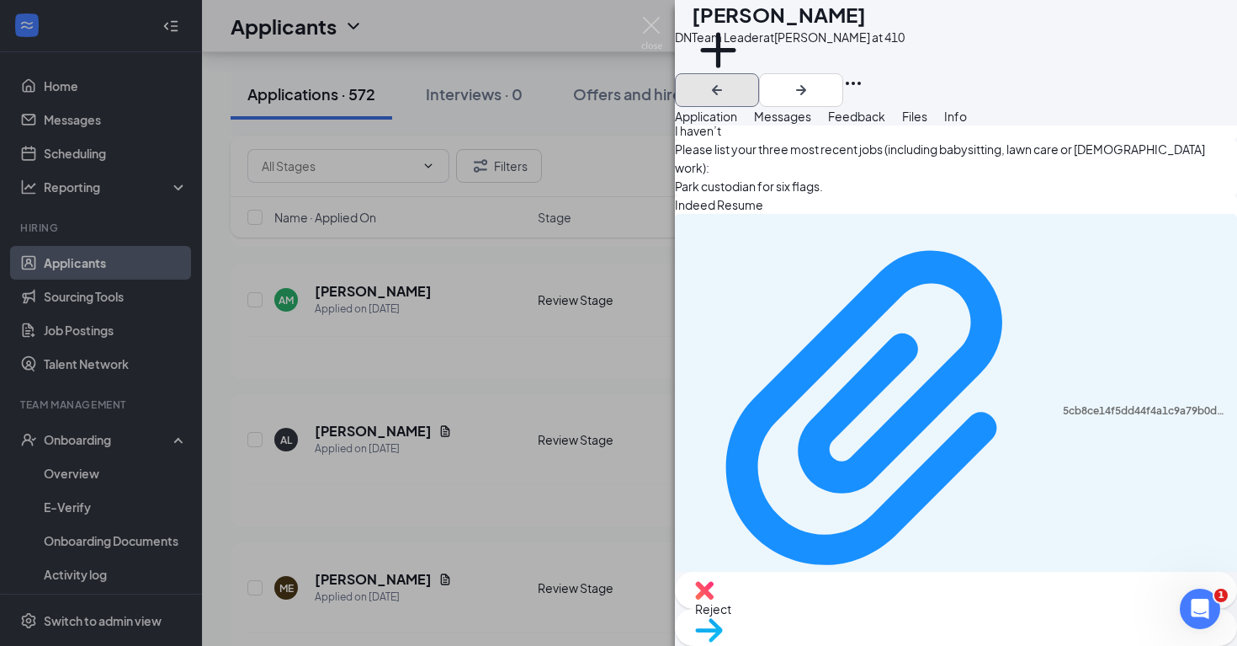
click at [727, 80] on icon "ArrowLeftNew" at bounding box center [717, 90] width 20 height 20
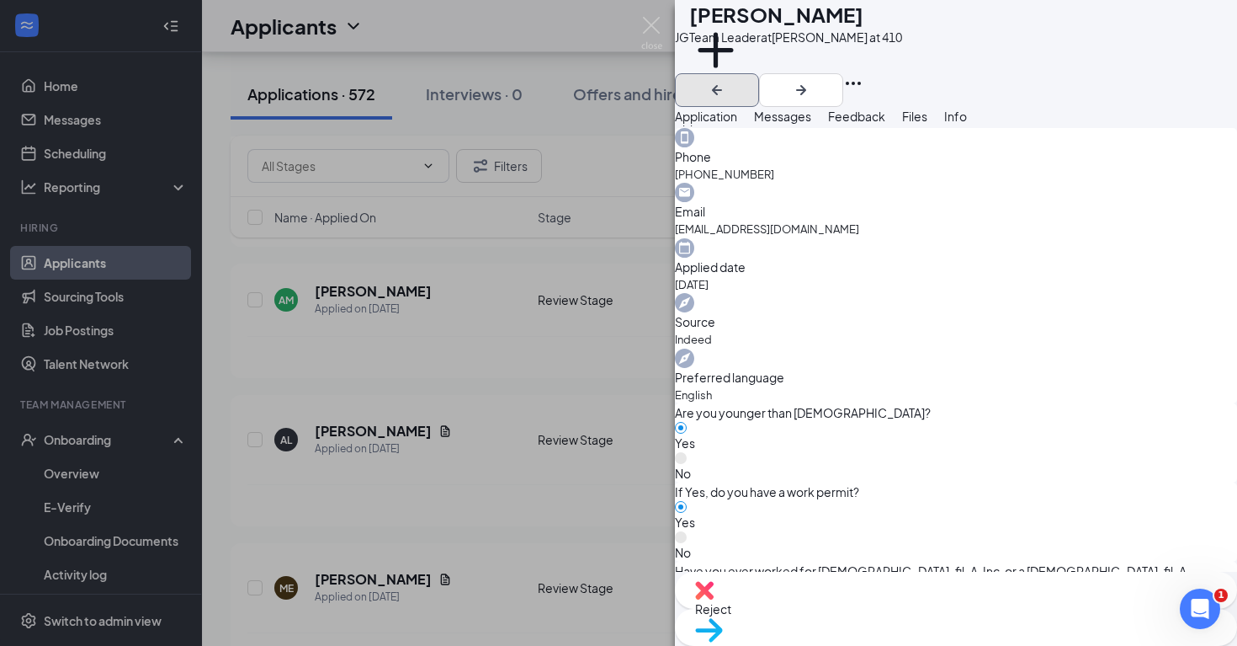
scroll to position [1200, 0]
click at [722, 85] on icon "ArrowLeftNew" at bounding box center [717, 90] width 10 height 10
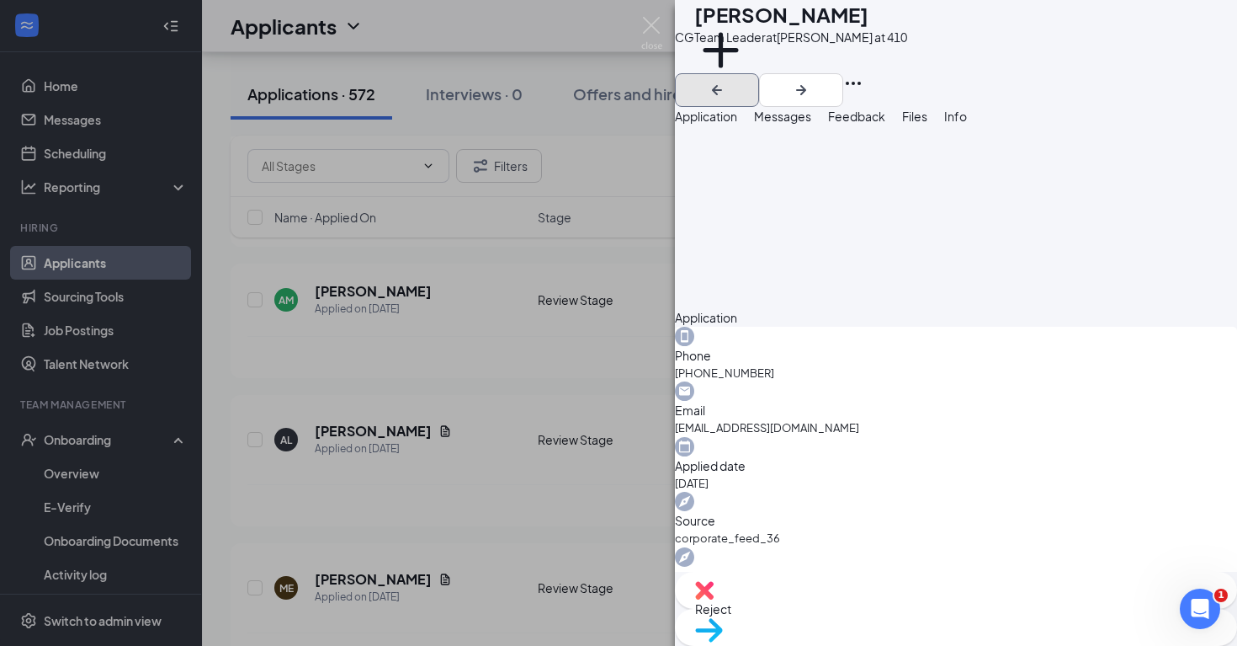
scroll to position [343, 0]
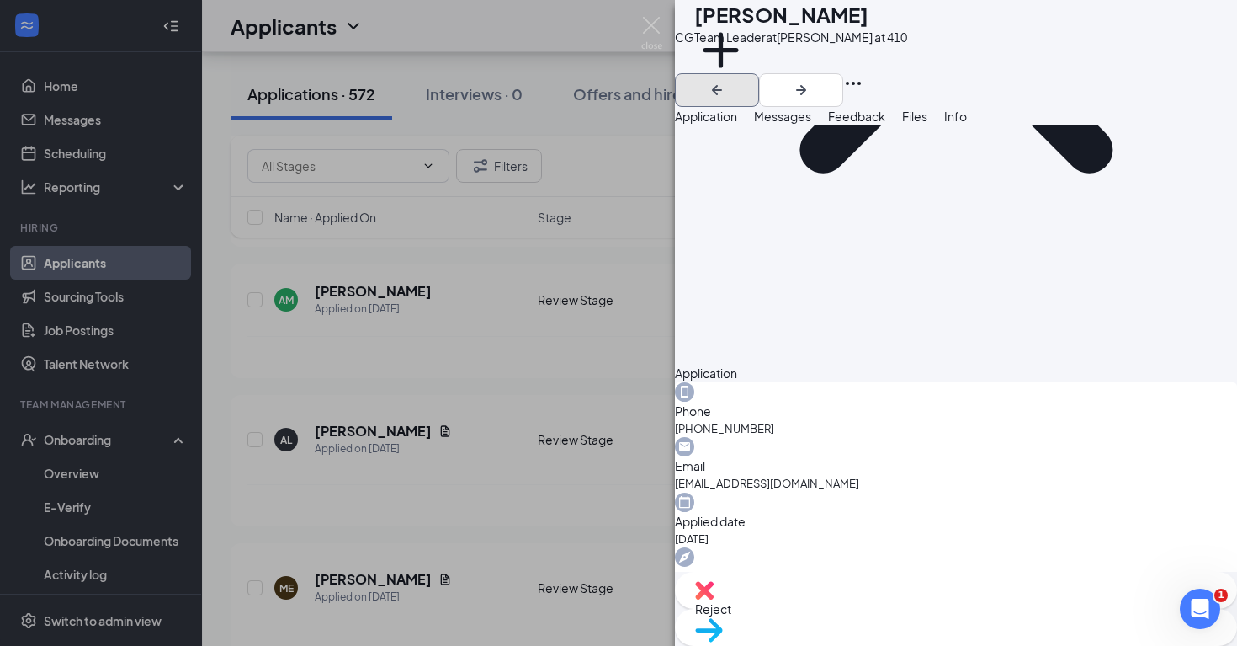
click at [727, 80] on icon "ArrowLeftNew" at bounding box center [717, 90] width 20 height 20
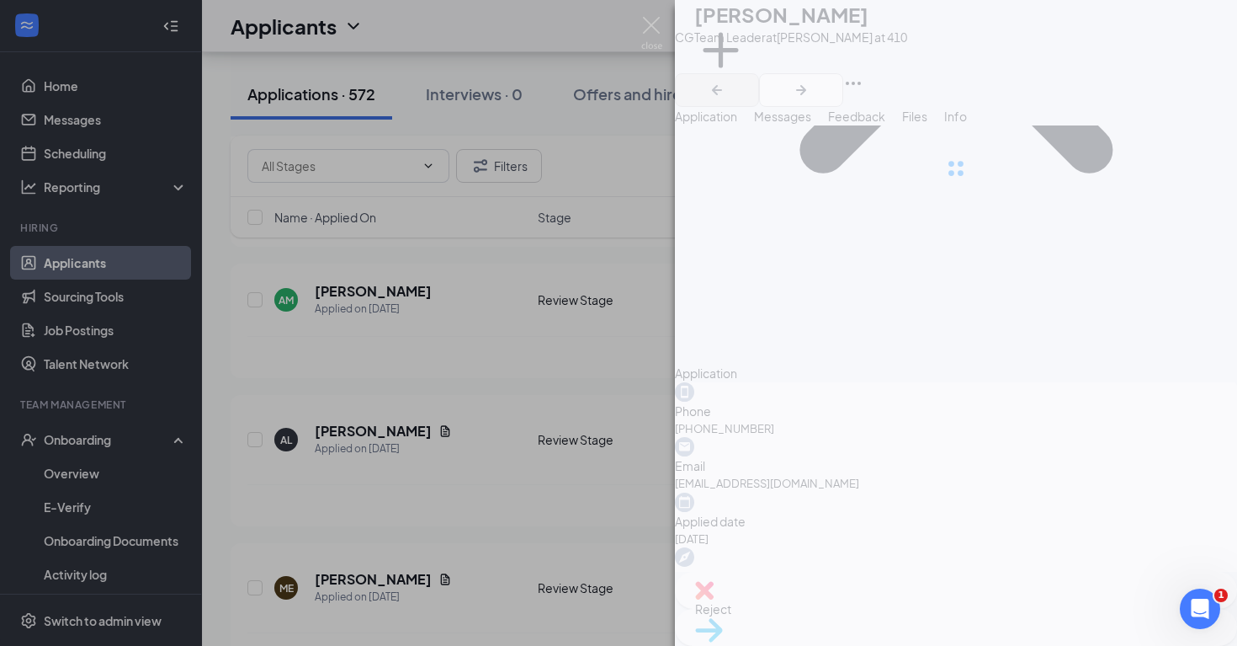
click at [1136, 29] on div at bounding box center [956, 168] width 562 height 337
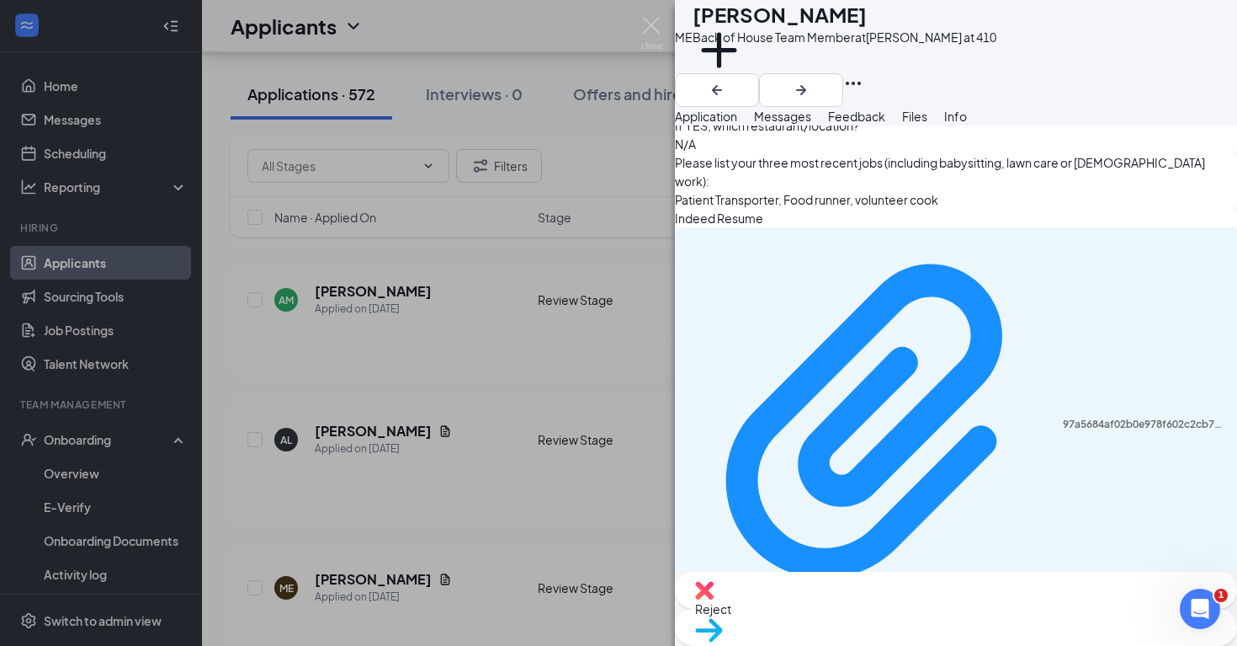
scroll to position [1153, 0]
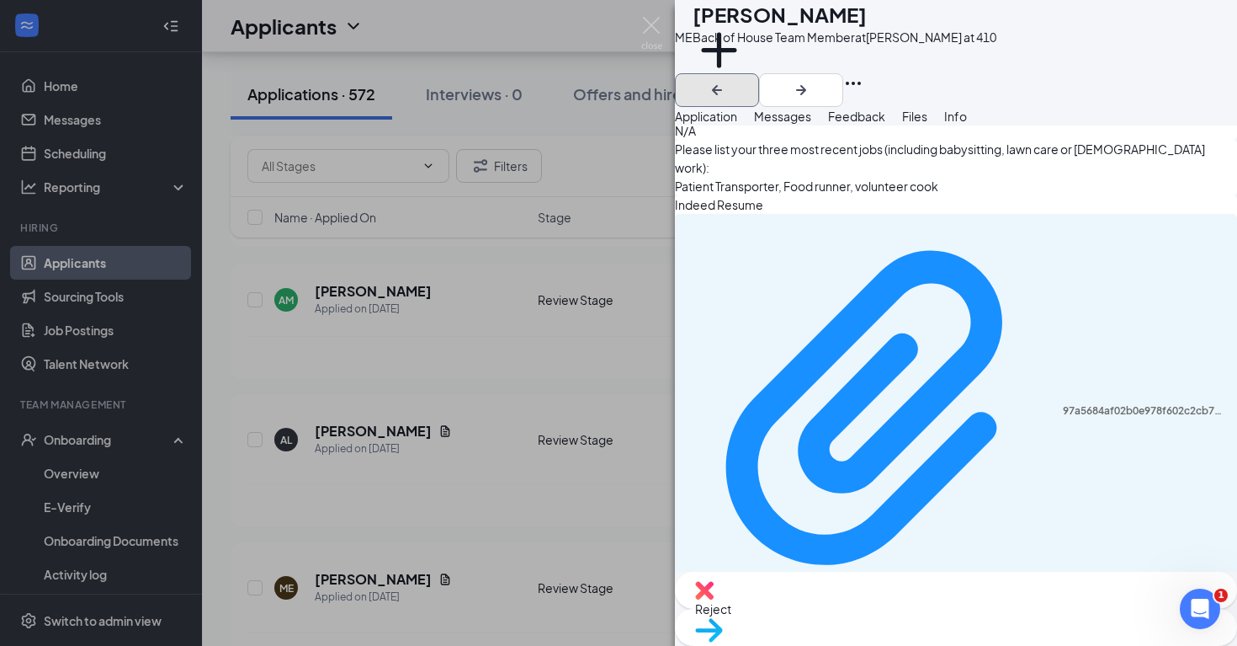
click at [727, 80] on icon "ArrowLeftNew" at bounding box center [717, 90] width 20 height 20
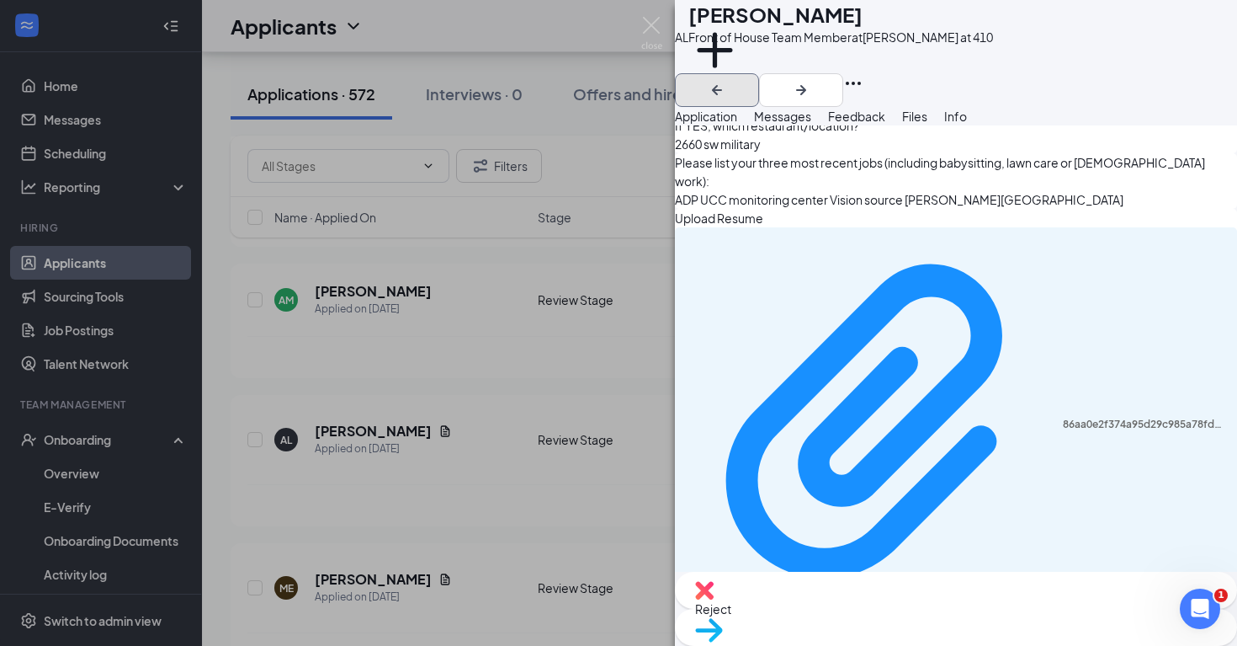
scroll to position [1190, 0]
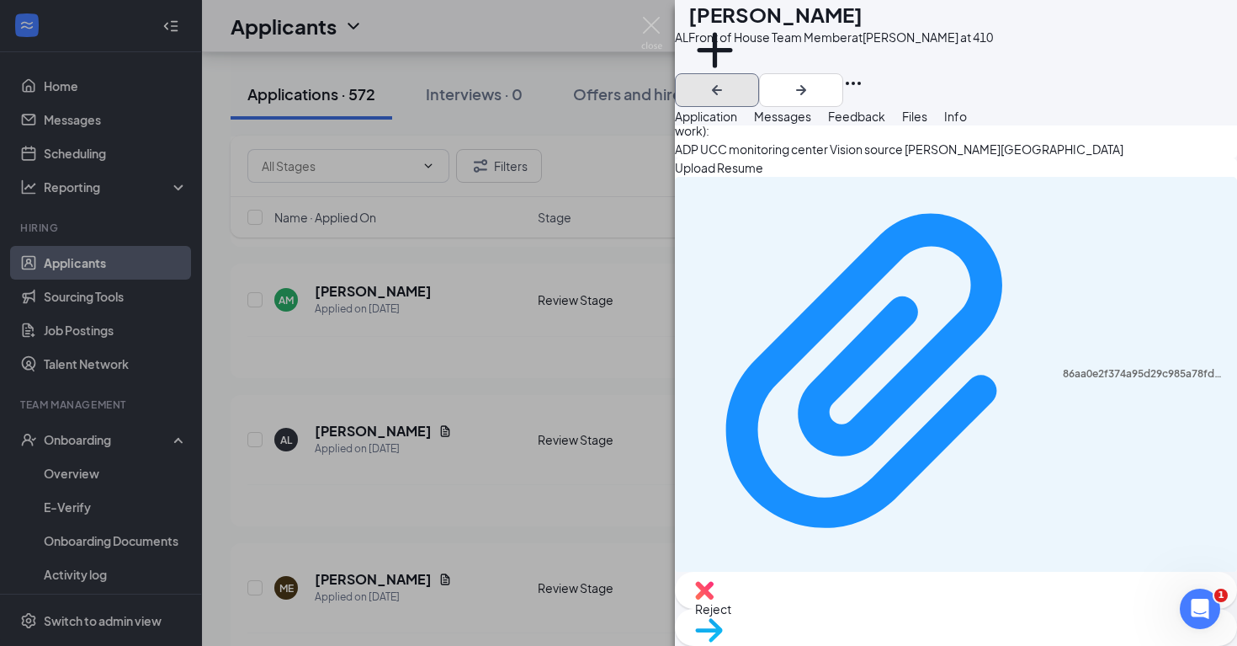
click at [727, 80] on icon "ArrowLeftNew" at bounding box center [717, 90] width 20 height 20
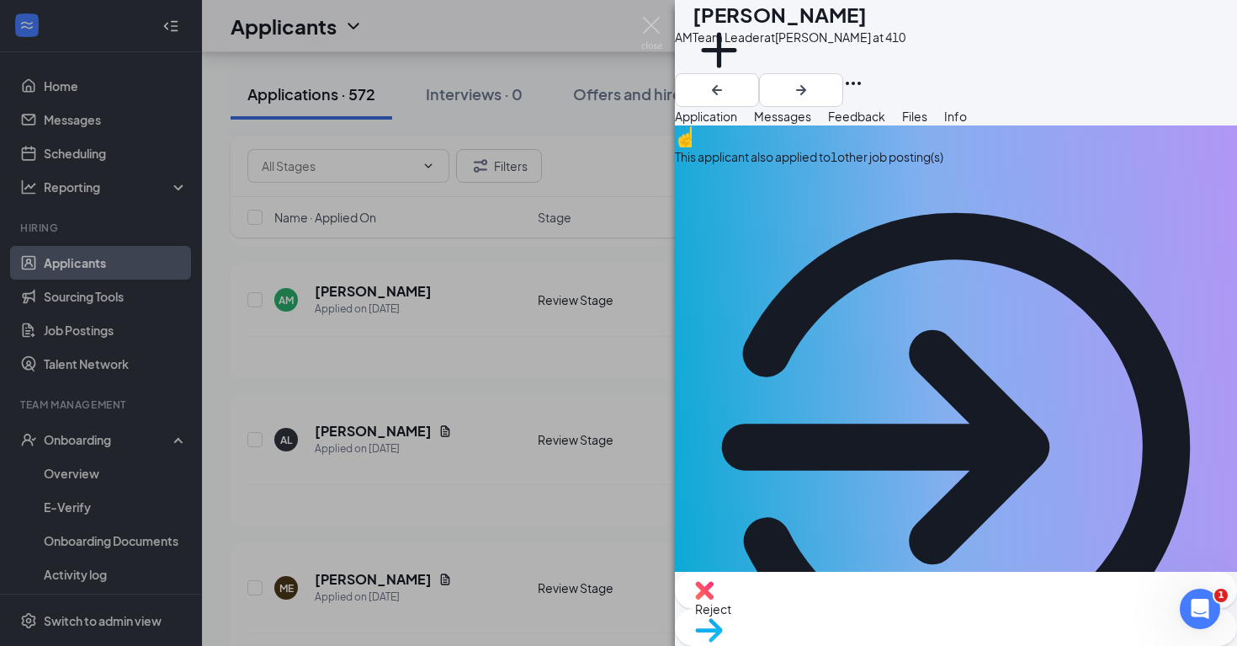
click at [812, 124] on span "Messages" at bounding box center [782, 116] width 57 height 15
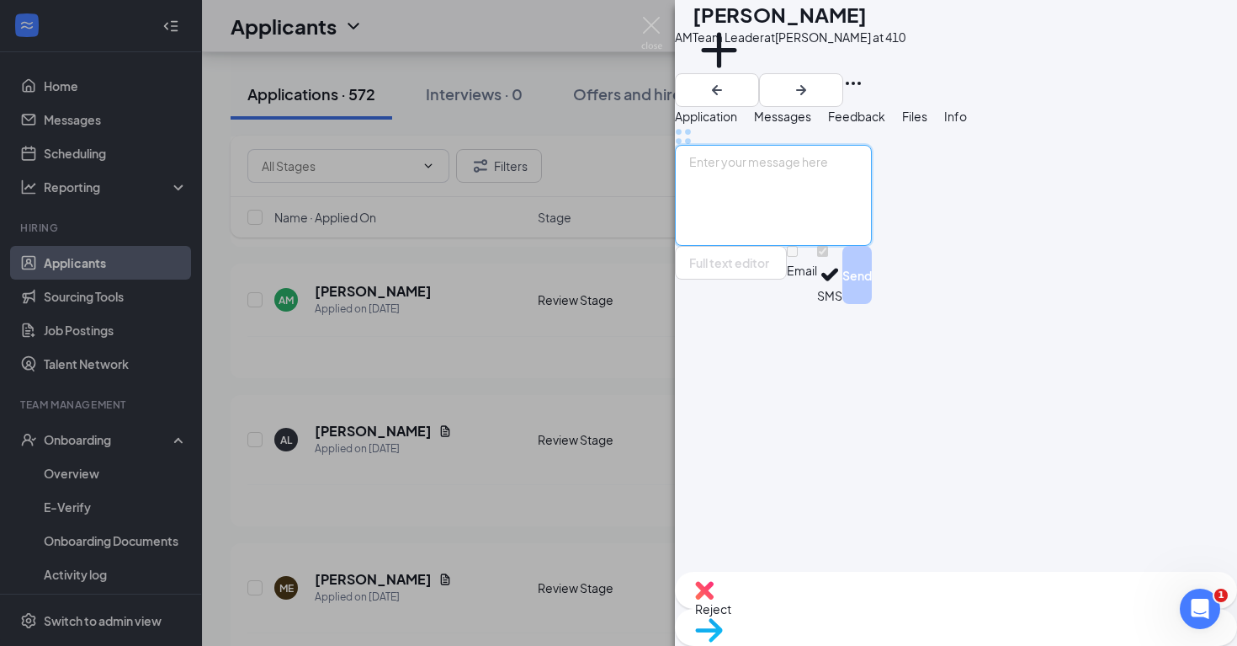
click at [752, 246] on textarea at bounding box center [773, 195] width 197 height 101
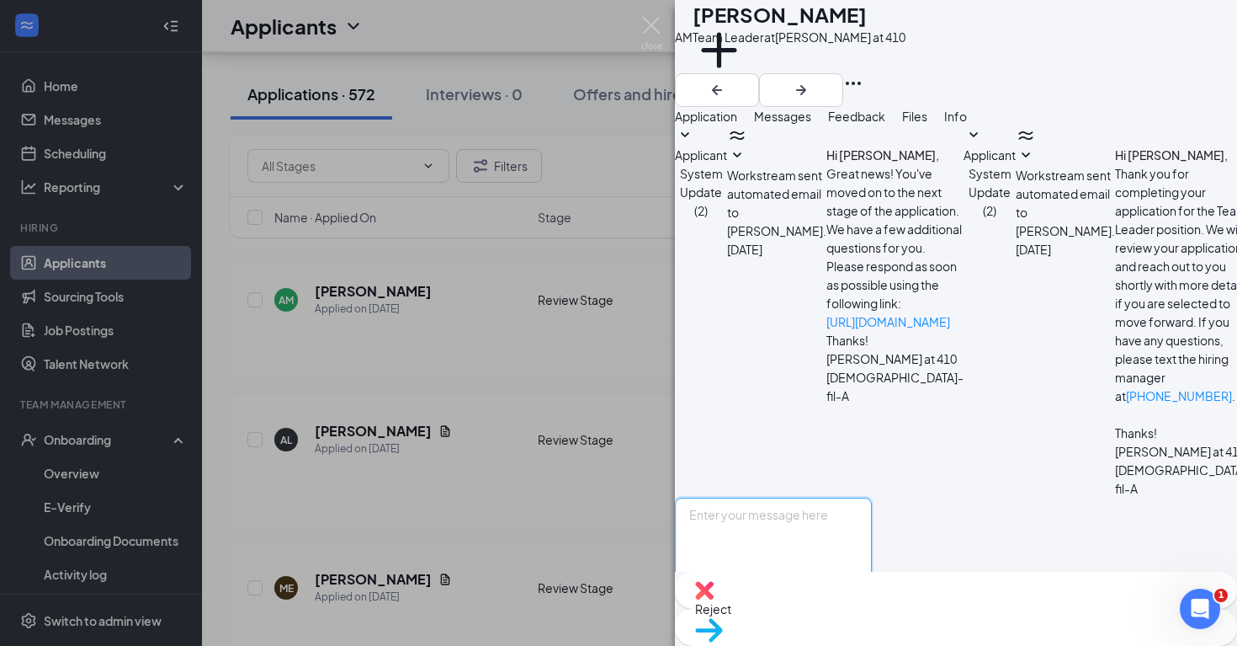
click at [748, 498] on textarea at bounding box center [773, 548] width 197 height 101
drag, startPoint x: 790, startPoint y: 483, endPoint x: 725, endPoint y: 441, distance: 78.0
click at [725, 498] on textarea "Good afternoon, this is [PERSON_NAME] at [DEMOGRAPHIC_DATA]-fil-A [GEOGRAPHIC_D…" at bounding box center [773, 548] width 197 height 101
type textarea "Good afternoon, this is [PERSON_NAME] at [DEMOGRAPHIC_DATA]-fil-A [GEOGRAPHIC_D…"
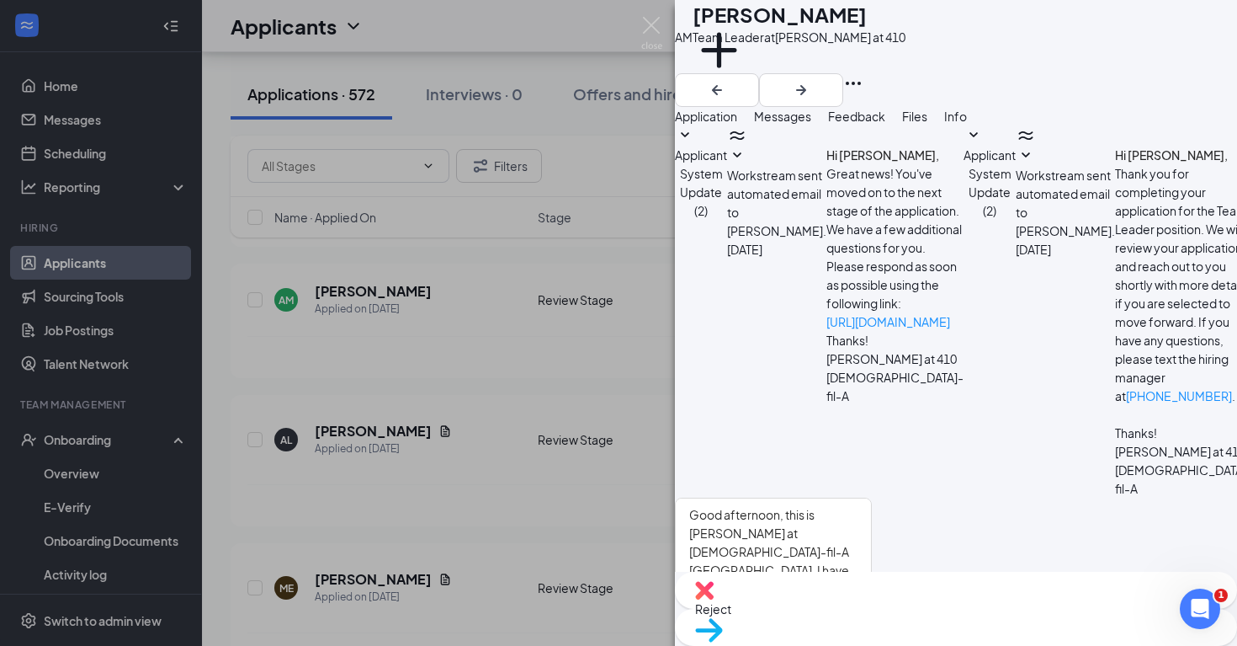
click at [872, 599] on button "Send" at bounding box center [857, 628] width 29 height 58
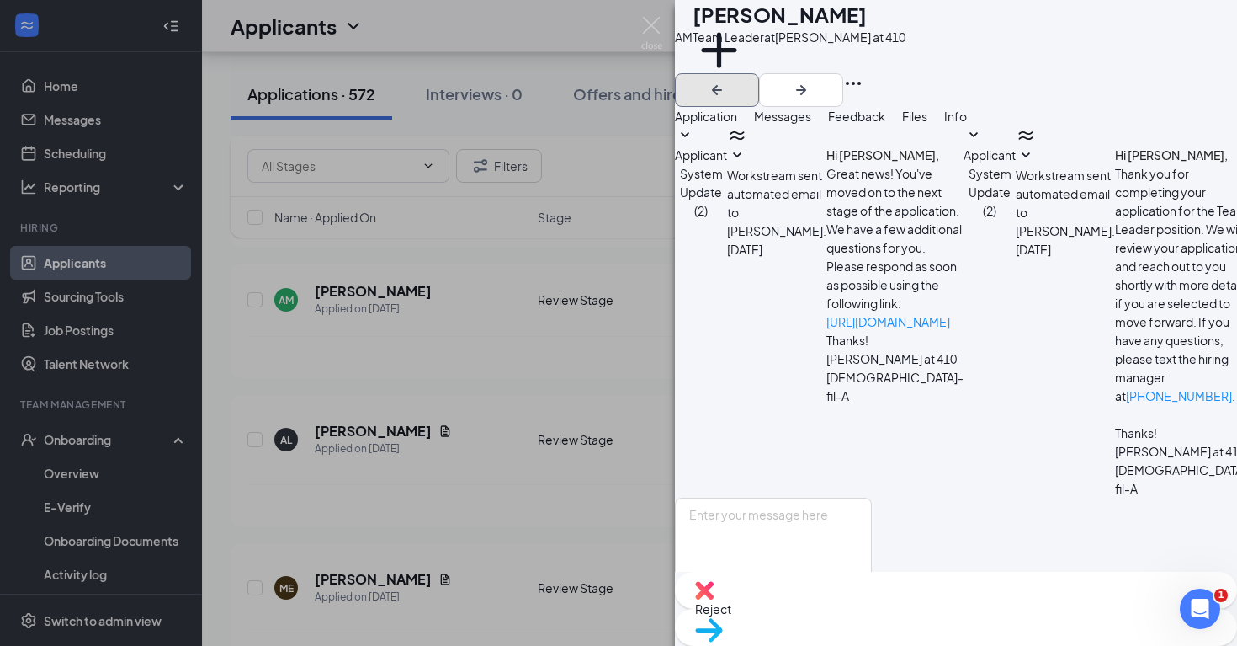
click at [722, 85] on icon "ArrowLeftNew" at bounding box center [717, 90] width 10 height 10
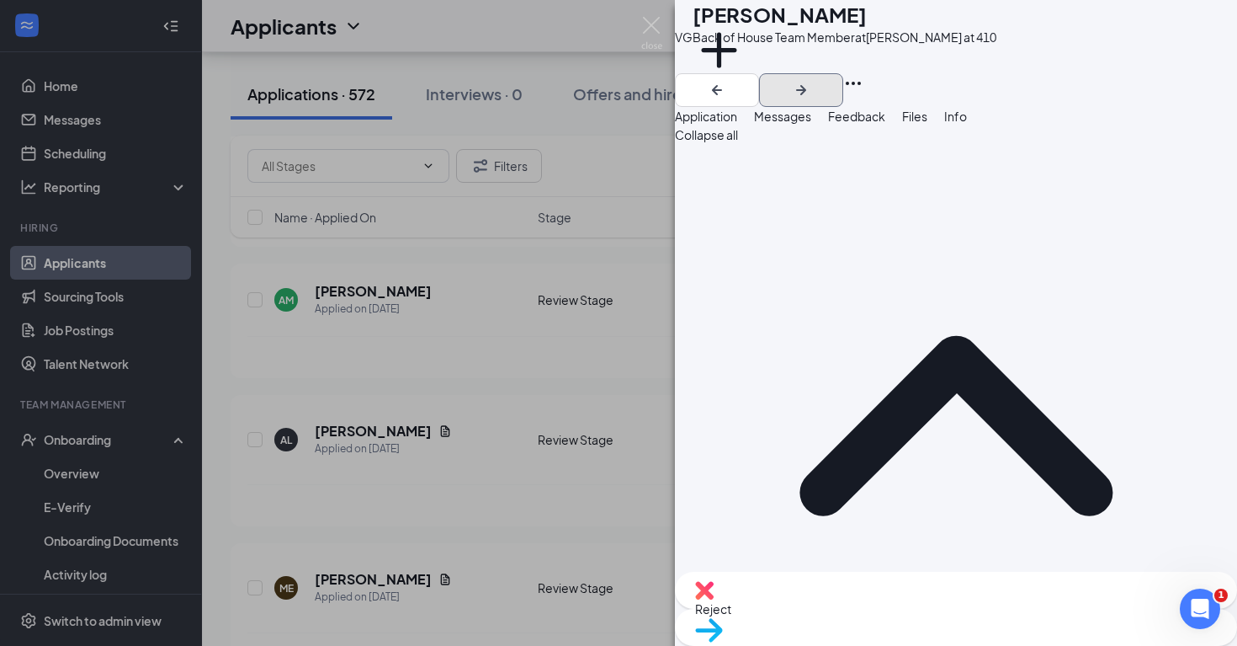
click at [812, 80] on icon "ArrowRight" at bounding box center [801, 90] width 20 height 20
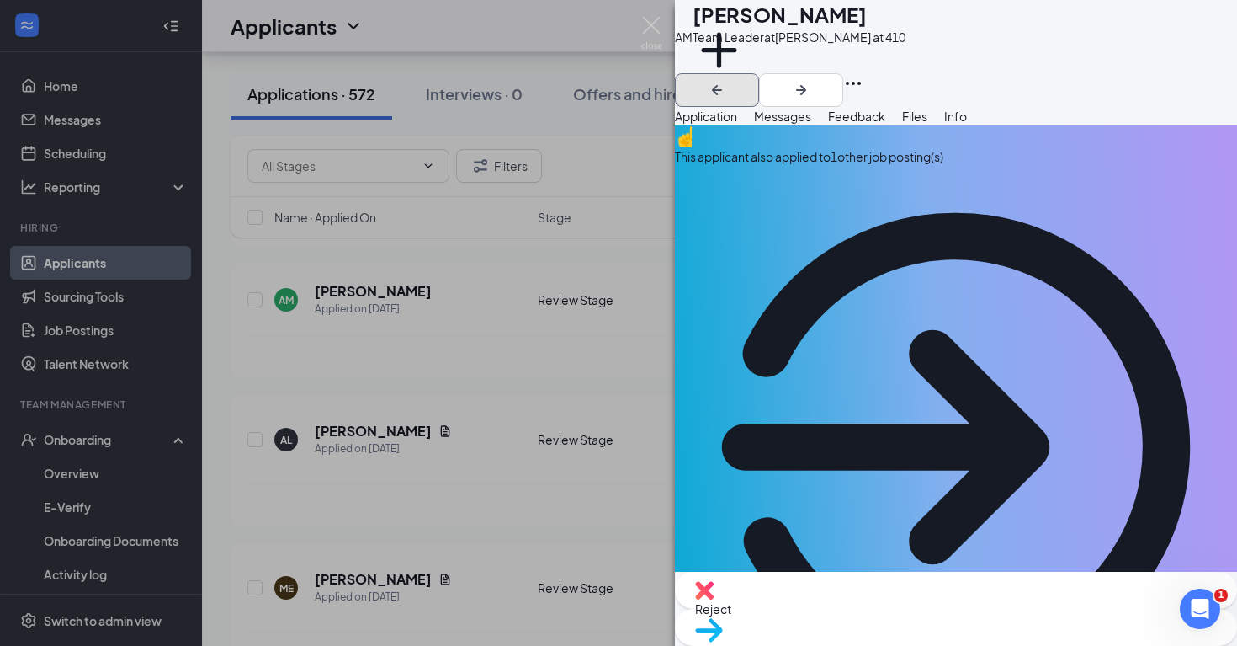
click at [722, 85] on icon "ArrowLeftNew" at bounding box center [717, 90] width 10 height 10
click at [812, 80] on icon "ArrowRight" at bounding box center [801, 90] width 20 height 20
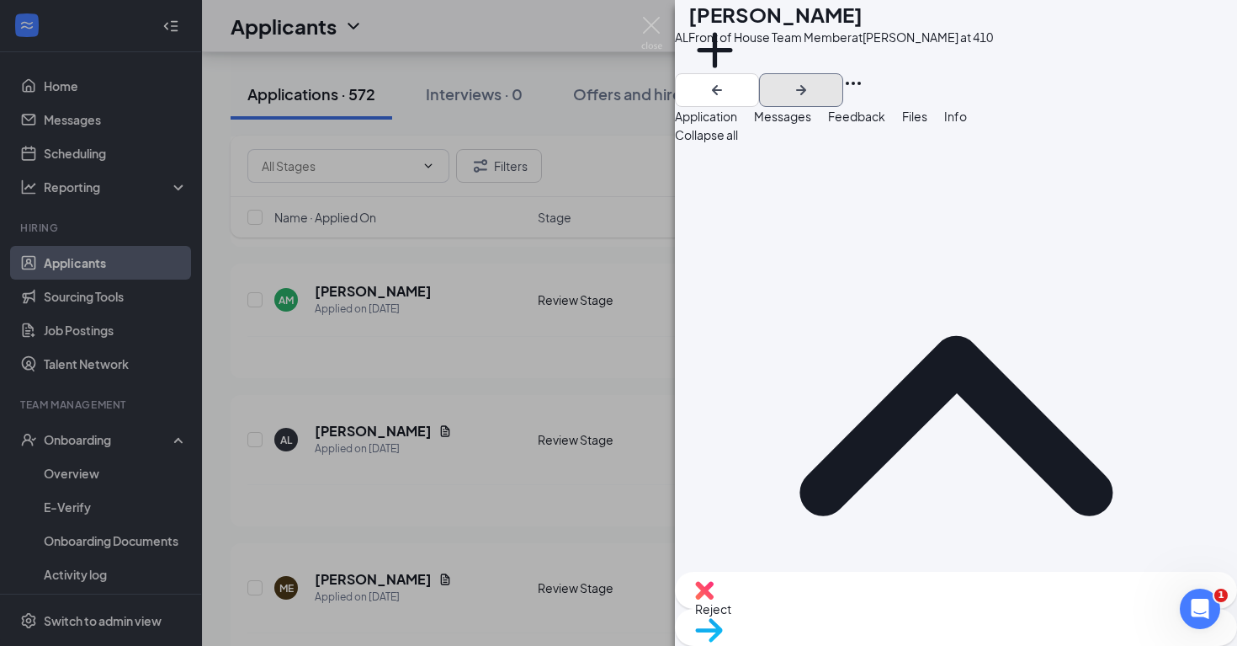
click at [806, 85] on icon "ArrowRight" at bounding box center [801, 90] width 10 height 10
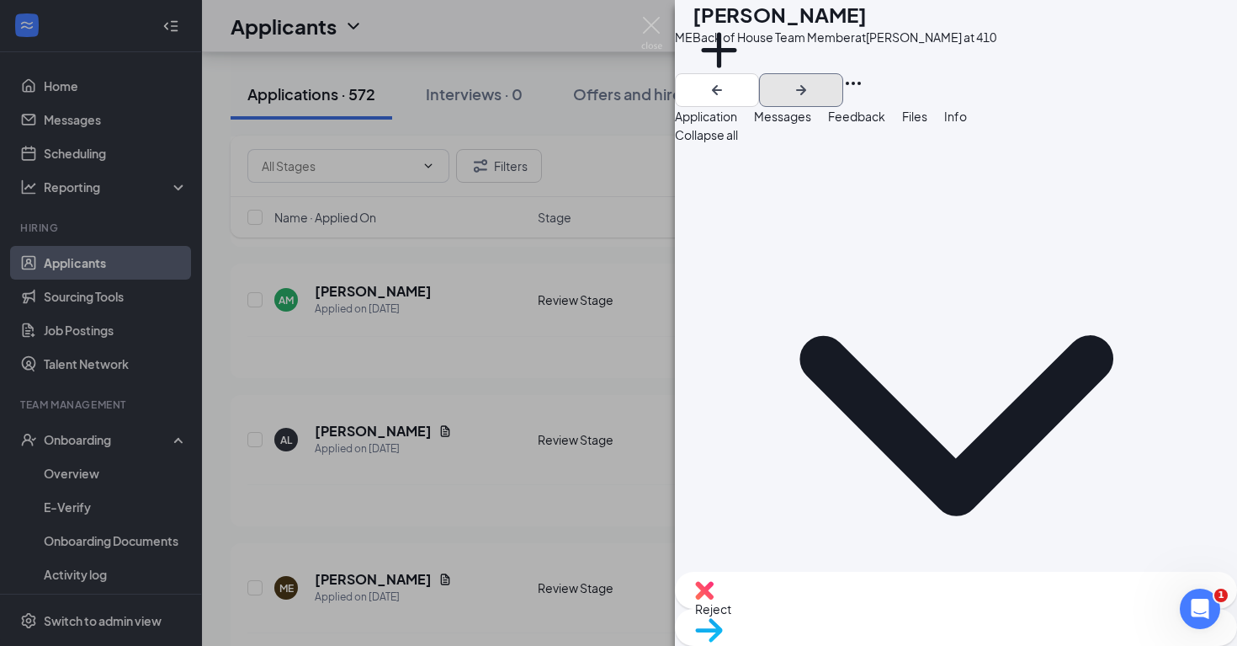
click at [1179, 28] on div "ME [PERSON_NAME] Back of House Team Member at [GEOGRAPHIC_DATA] at 410 Add a ta…" at bounding box center [956, 323] width 562 height 646
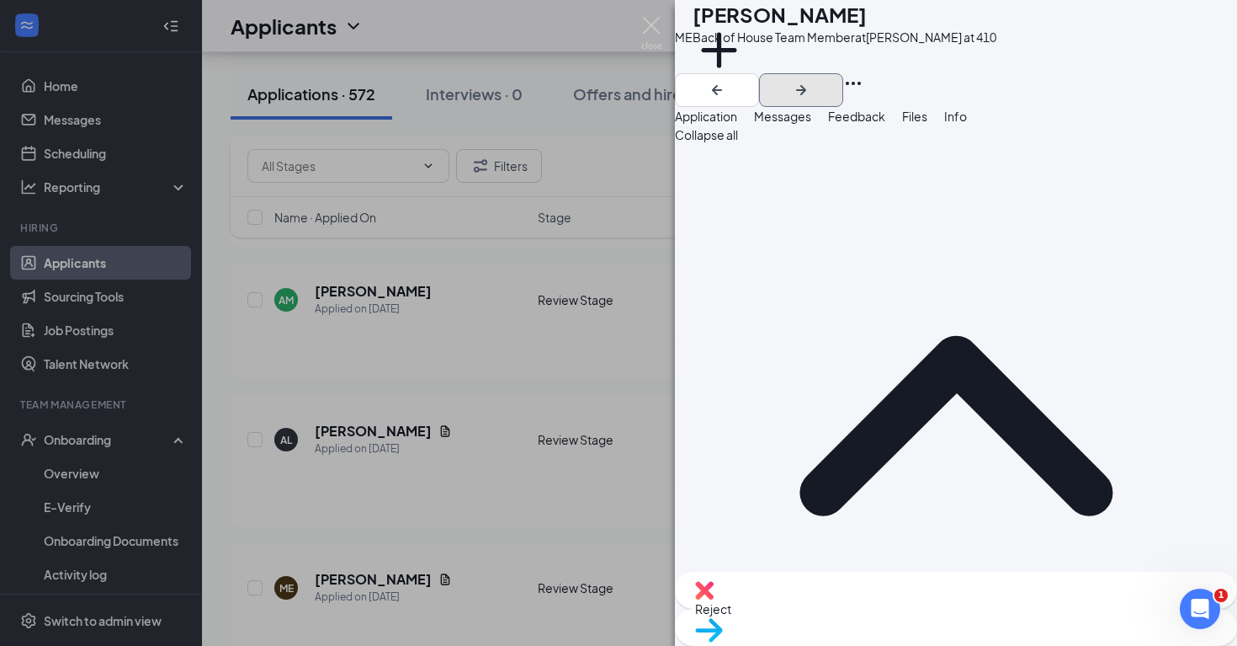
click at [806, 85] on icon "ArrowRight" at bounding box center [801, 90] width 10 height 10
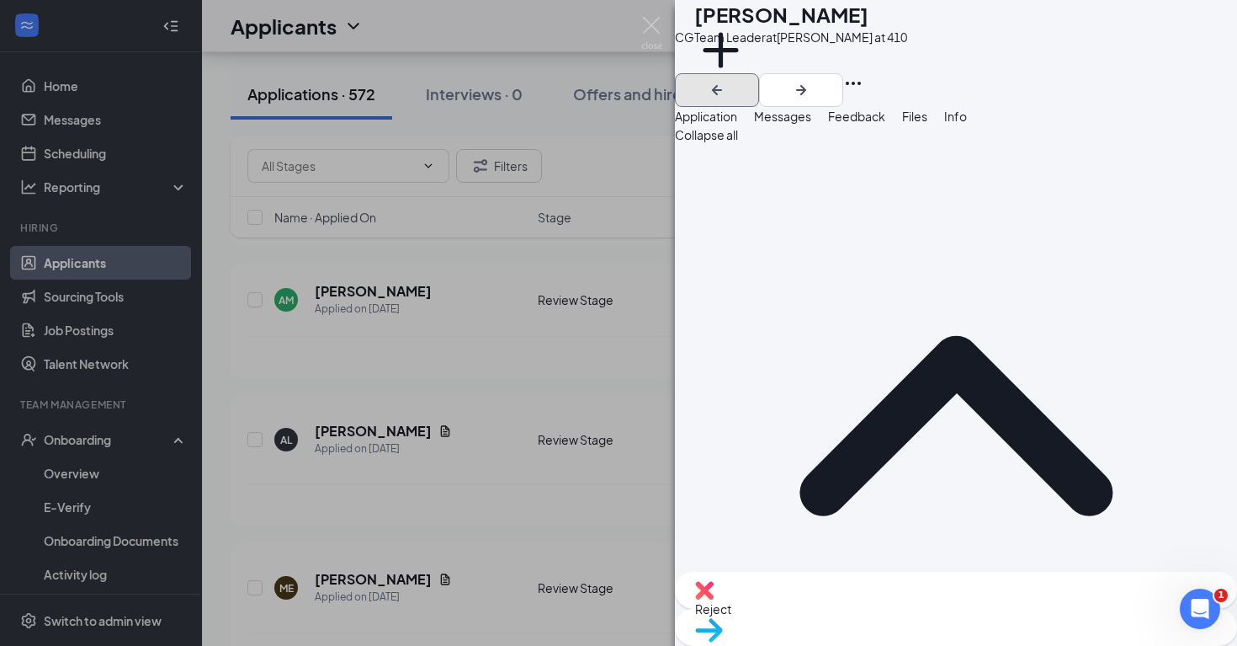
click at [722, 85] on icon "ArrowLeftNew" at bounding box center [717, 90] width 10 height 10
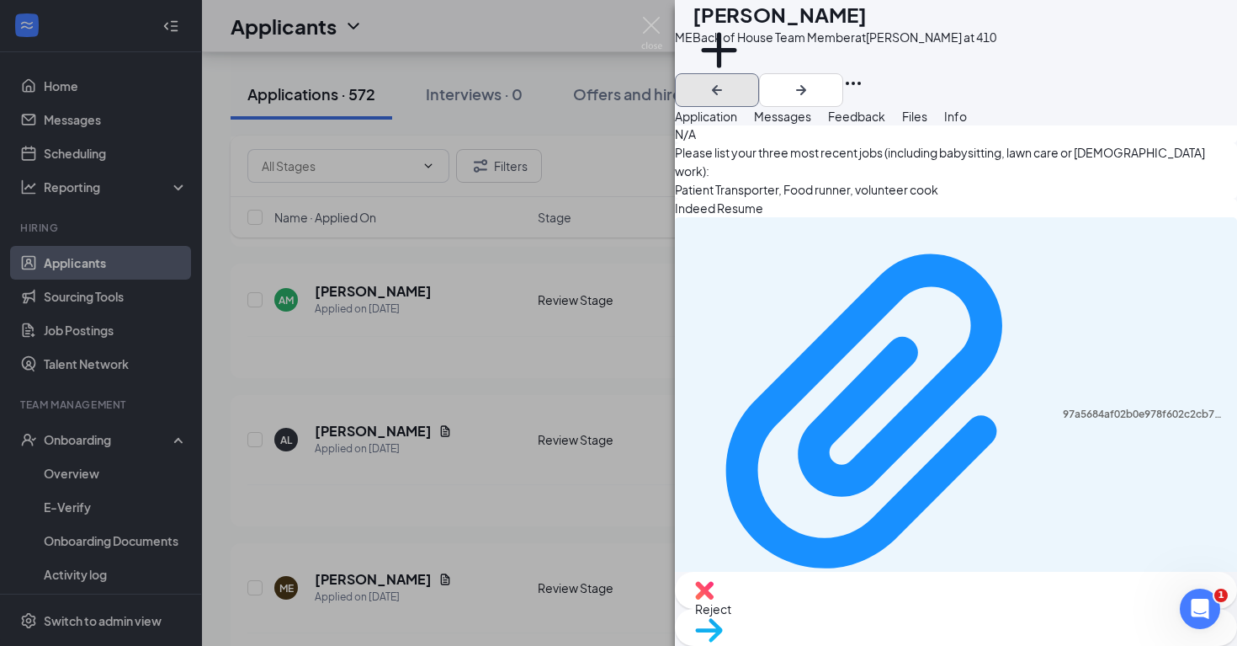
scroll to position [1153, 0]
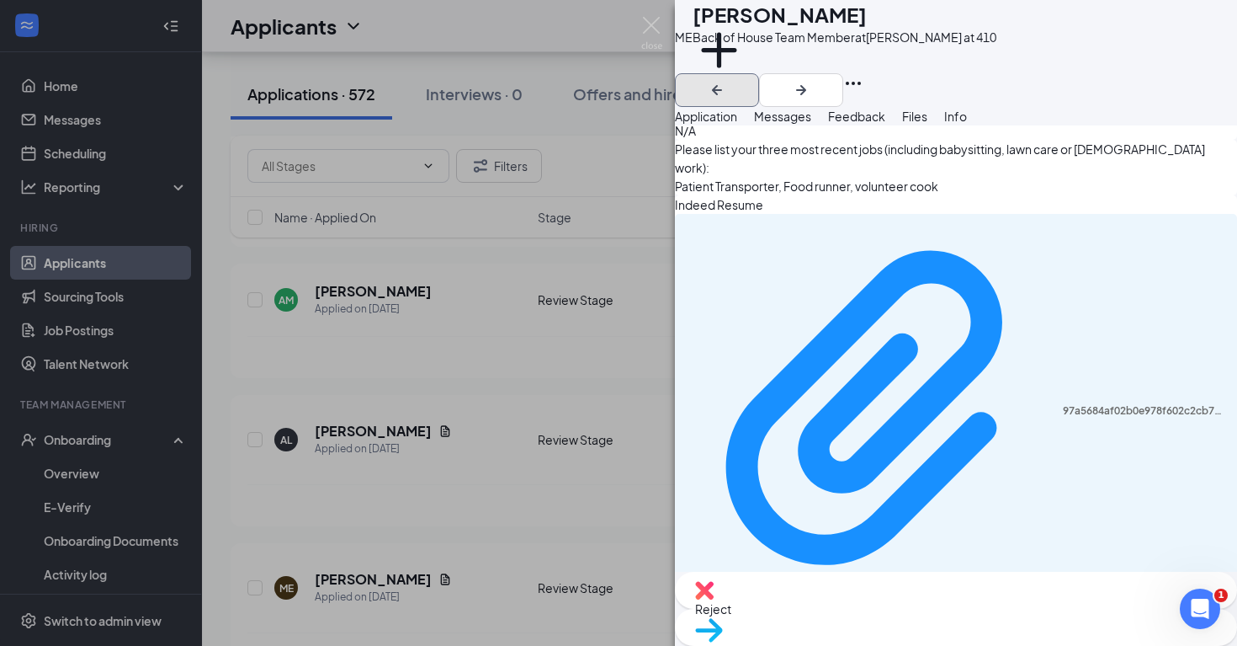
click at [727, 80] on icon "ArrowLeftNew" at bounding box center [717, 90] width 20 height 20
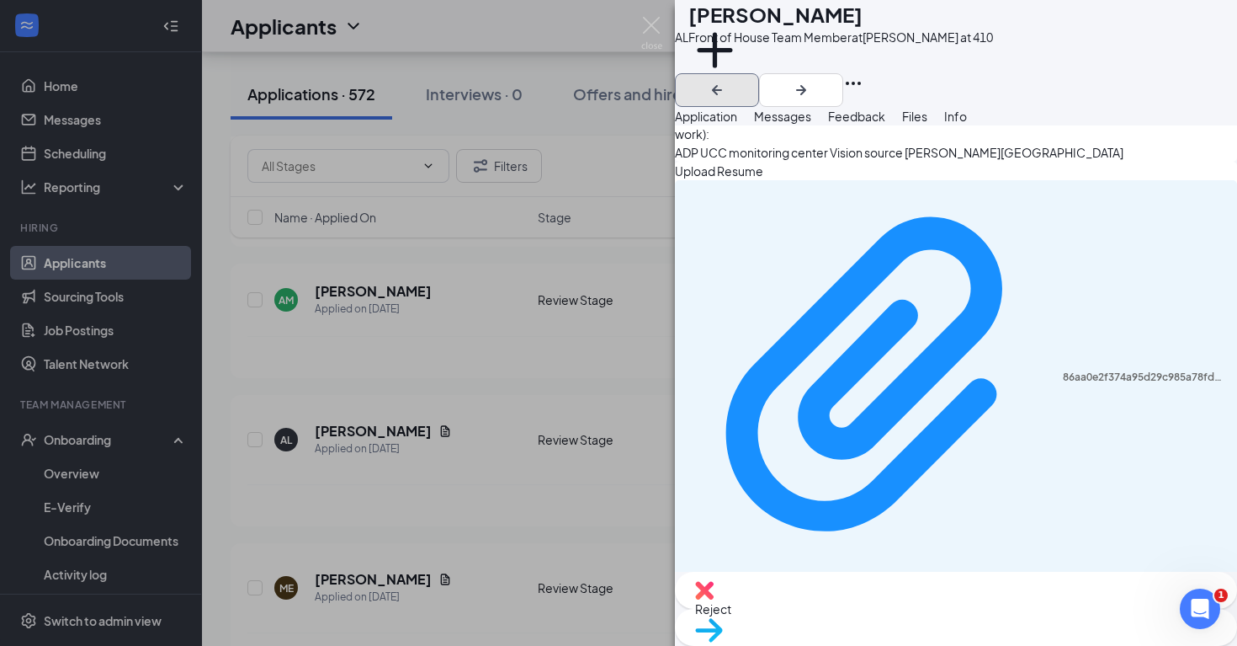
scroll to position [1190, 0]
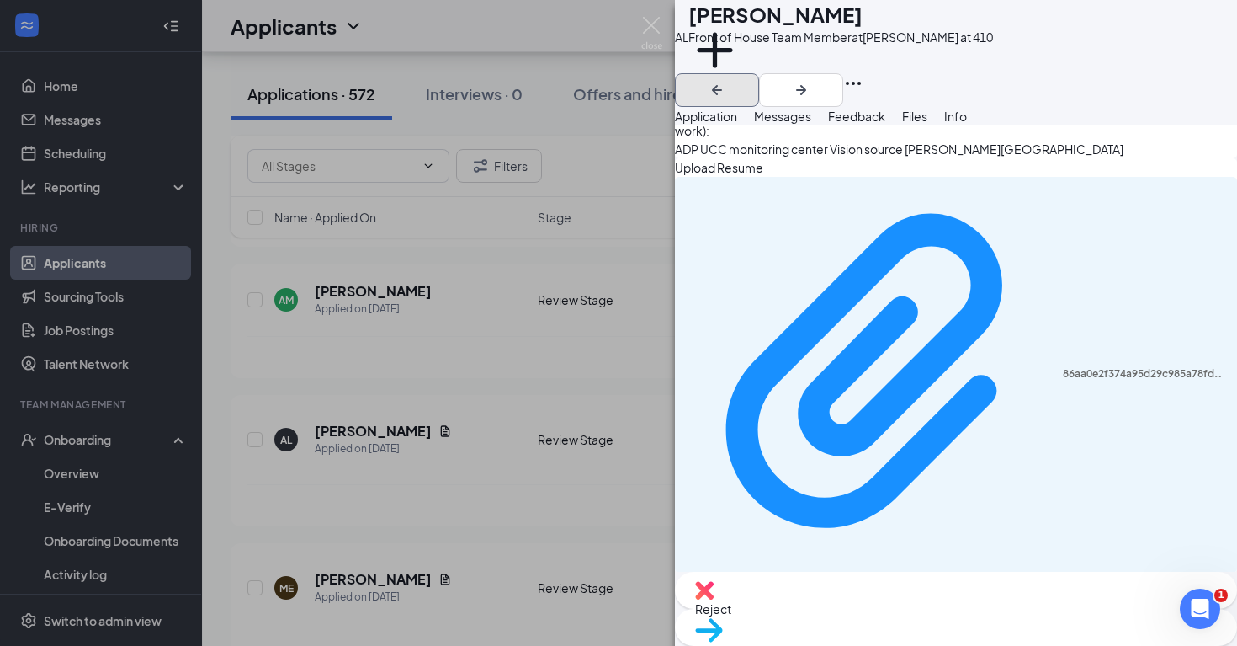
click at [727, 80] on icon "ArrowLeftNew" at bounding box center [717, 90] width 20 height 20
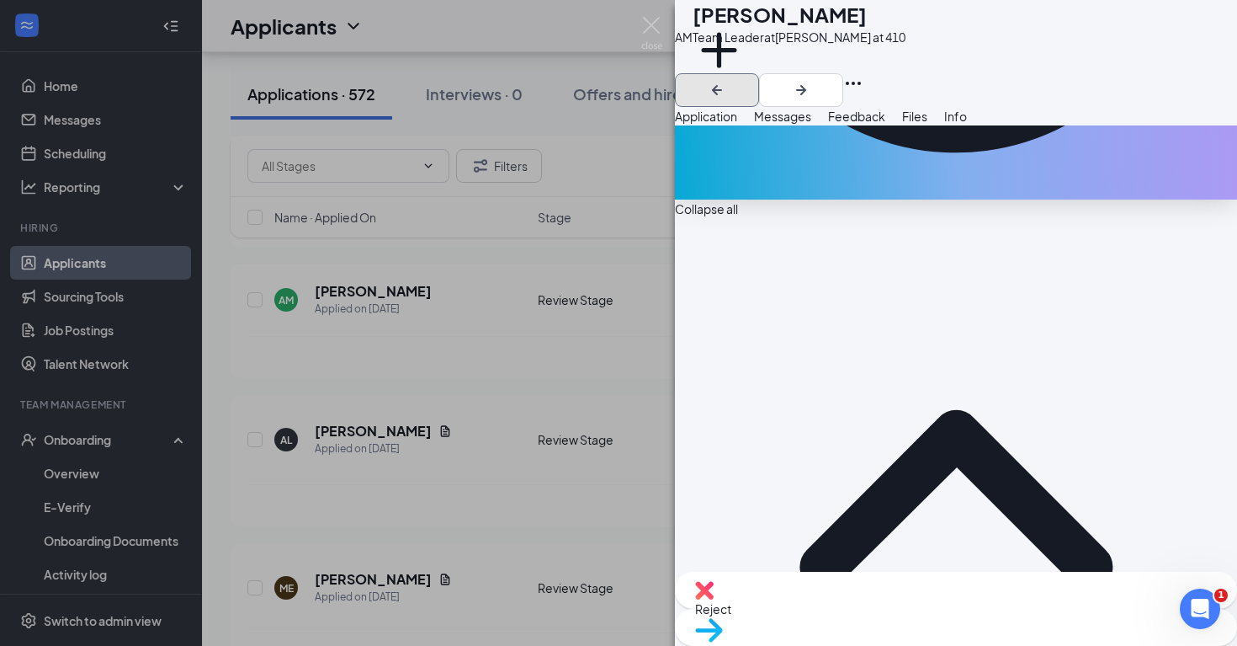
scroll to position [1146, 0]
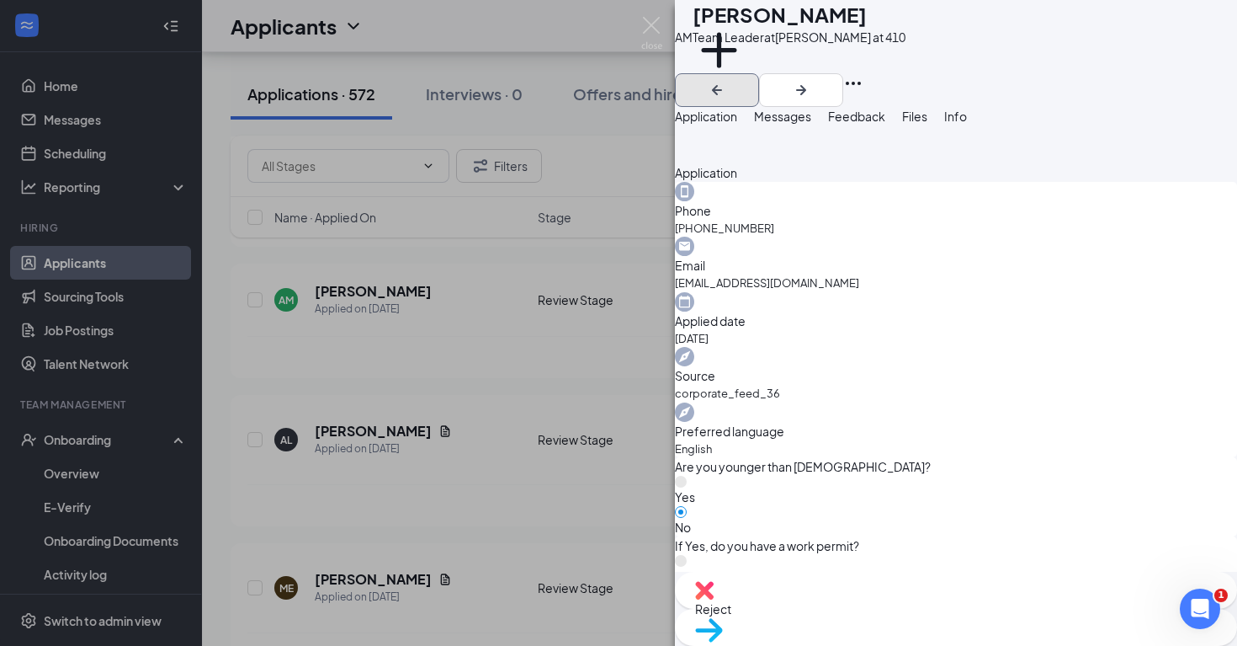
click at [722, 85] on icon "ArrowLeftNew" at bounding box center [717, 90] width 10 height 10
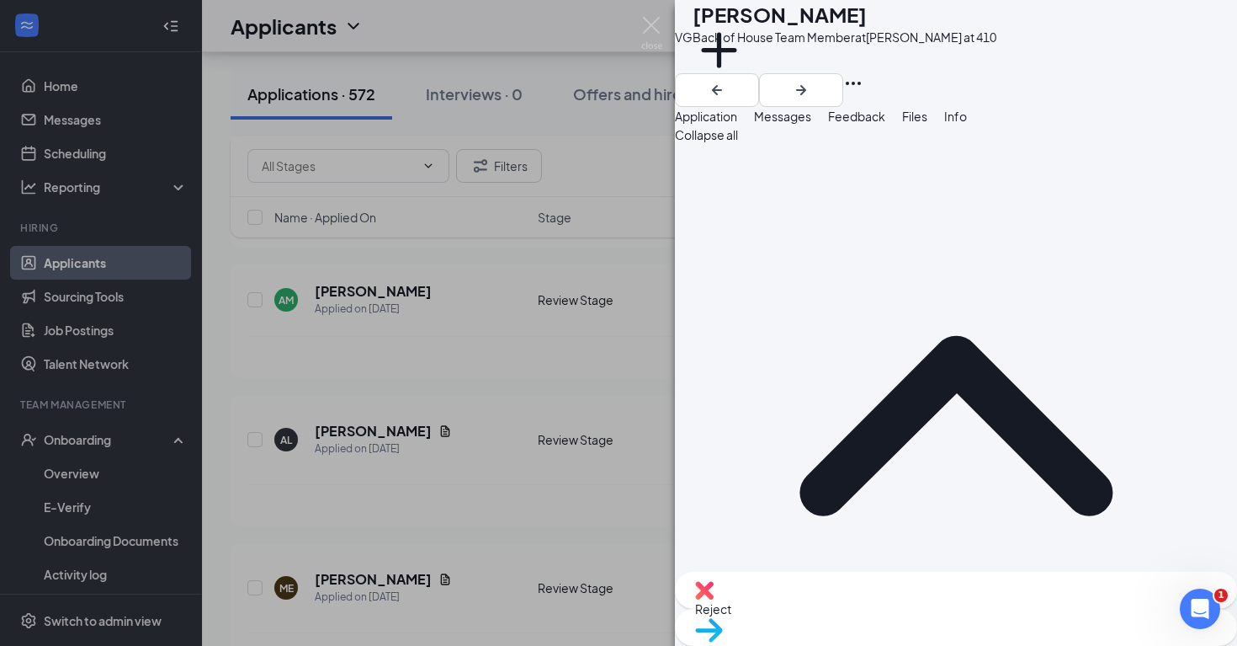
click at [812, 124] on span "Messages" at bounding box center [782, 116] width 57 height 15
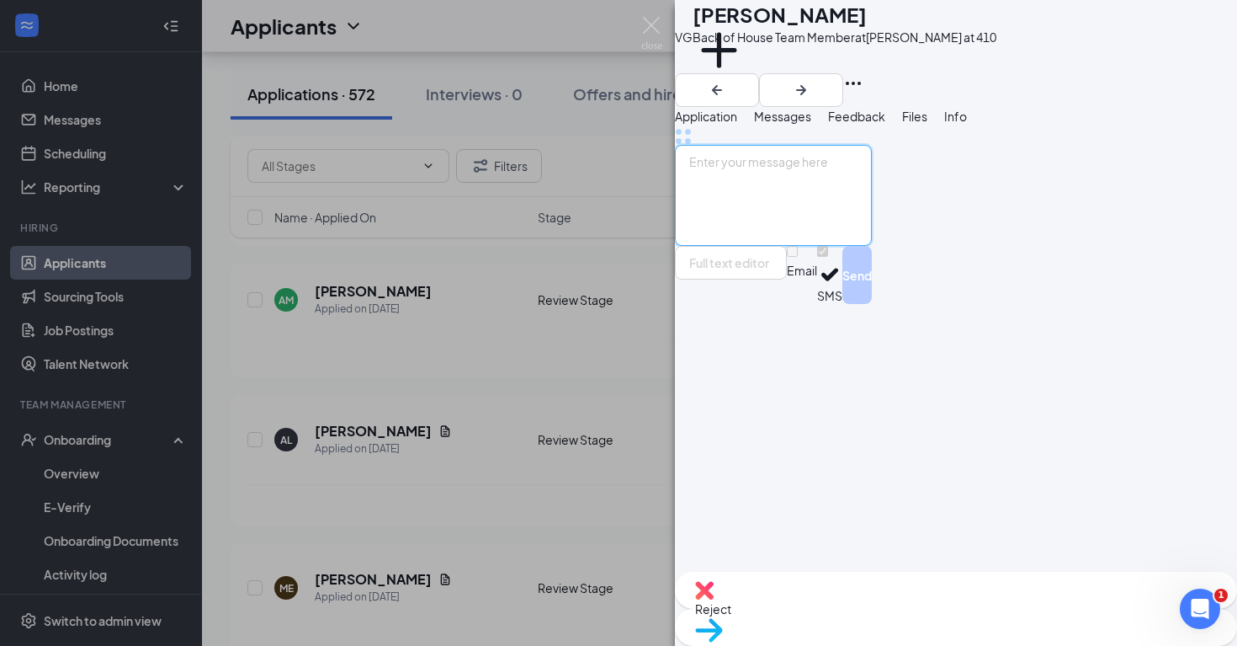
click at [756, 246] on textarea at bounding box center [773, 195] width 197 height 101
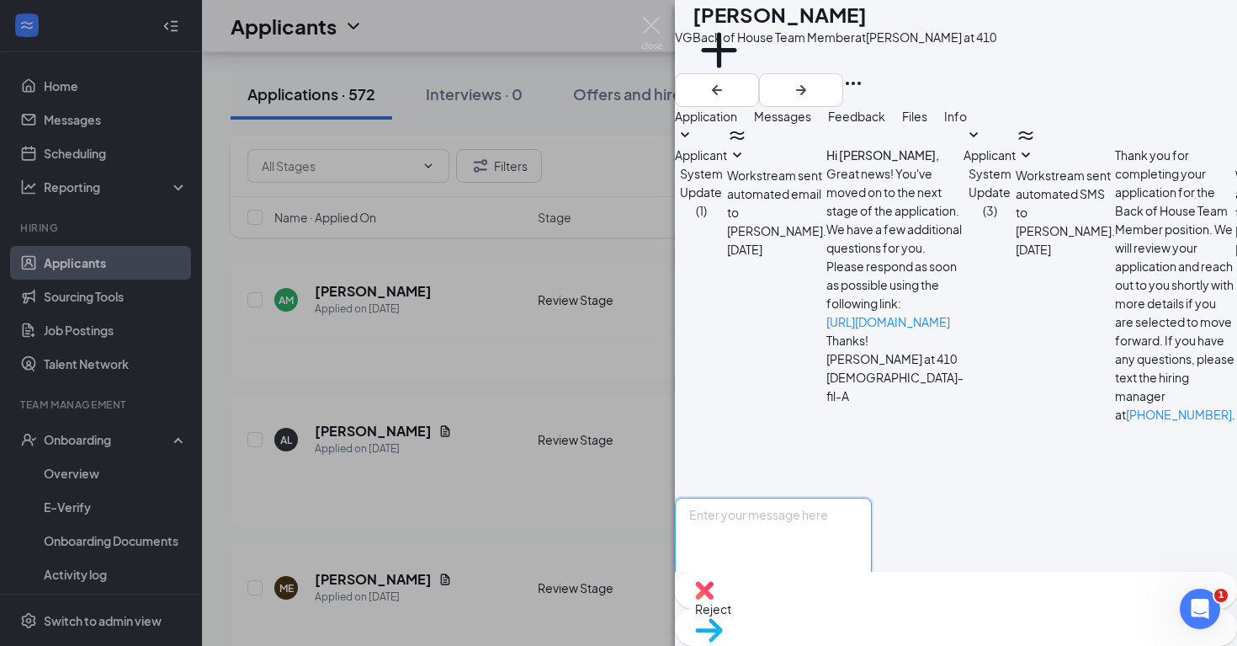
scroll to position [96, 0]
paste textarea "Good afternoon, this is [PERSON_NAME] at [DEMOGRAPHIC_DATA]-fil-A [GEOGRAPHIC_D…"
type textarea "Good afternoon, this is [PERSON_NAME] at [DEMOGRAPHIC_DATA]-fil-A [GEOGRAPHIC_D…"
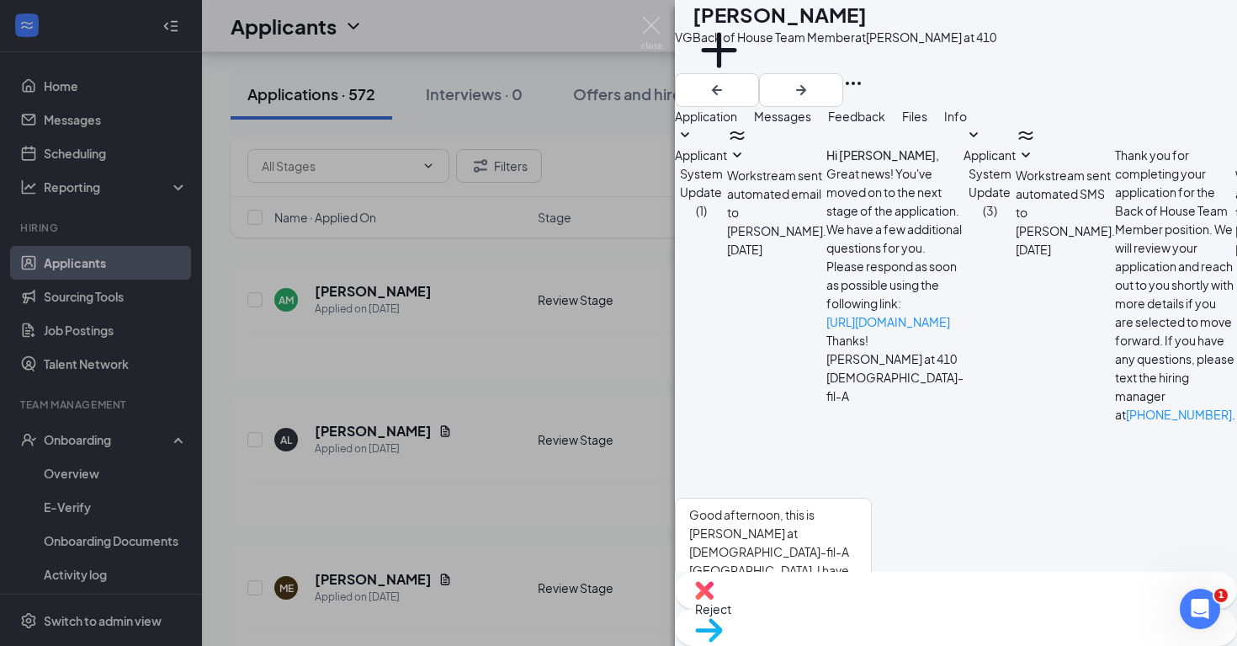
click at [872, 599] on button "Send" at bounding box center [857, 628] width 29 height 58
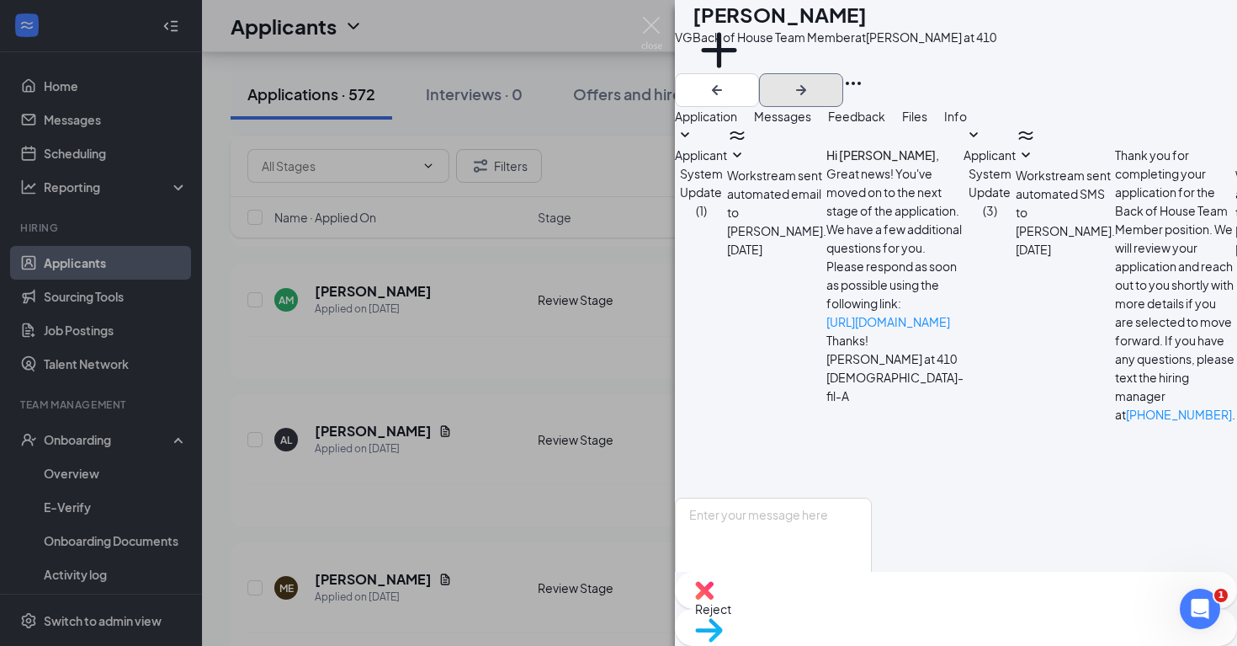
click at [812, 80] on icon "ArrowRight" at bounding box center [801, 90] width 20 height 20
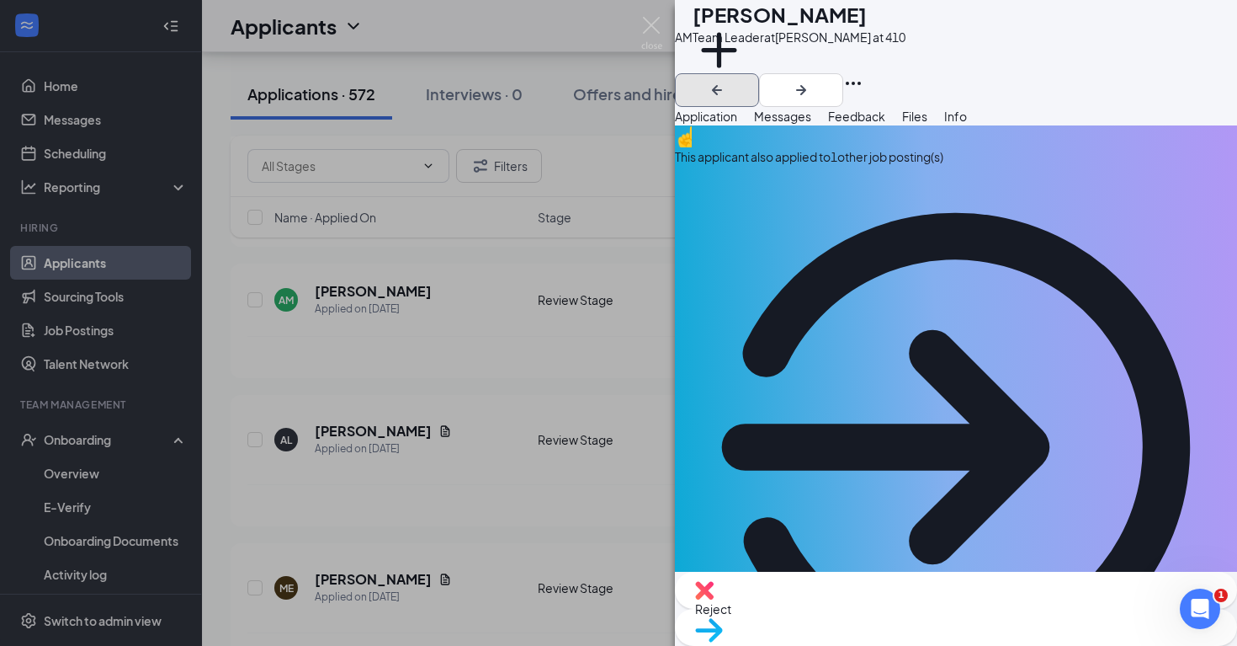
click at [727, 80] on icon "ArrowLeftNew" at bounding box center [717, 90] width 20 height 20
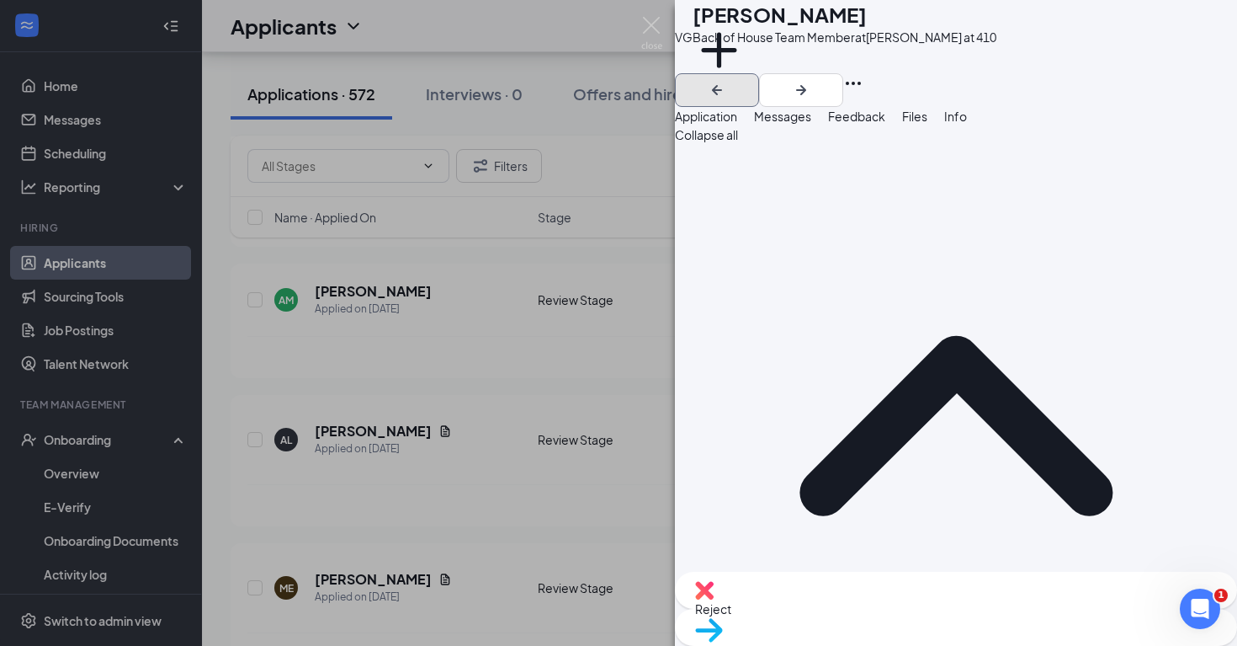
click at [727, 80] on icon "ArrowLeftNew" at bounding box center [717, 90] width 20 height 20
click at [1135, 28] on div "VG [PERSON_NAME] Back of House Team Member at [GEOGRAPHIC_DATA] at 410 Add a ta…" at bounding box center [956, 323] width 562 height 646
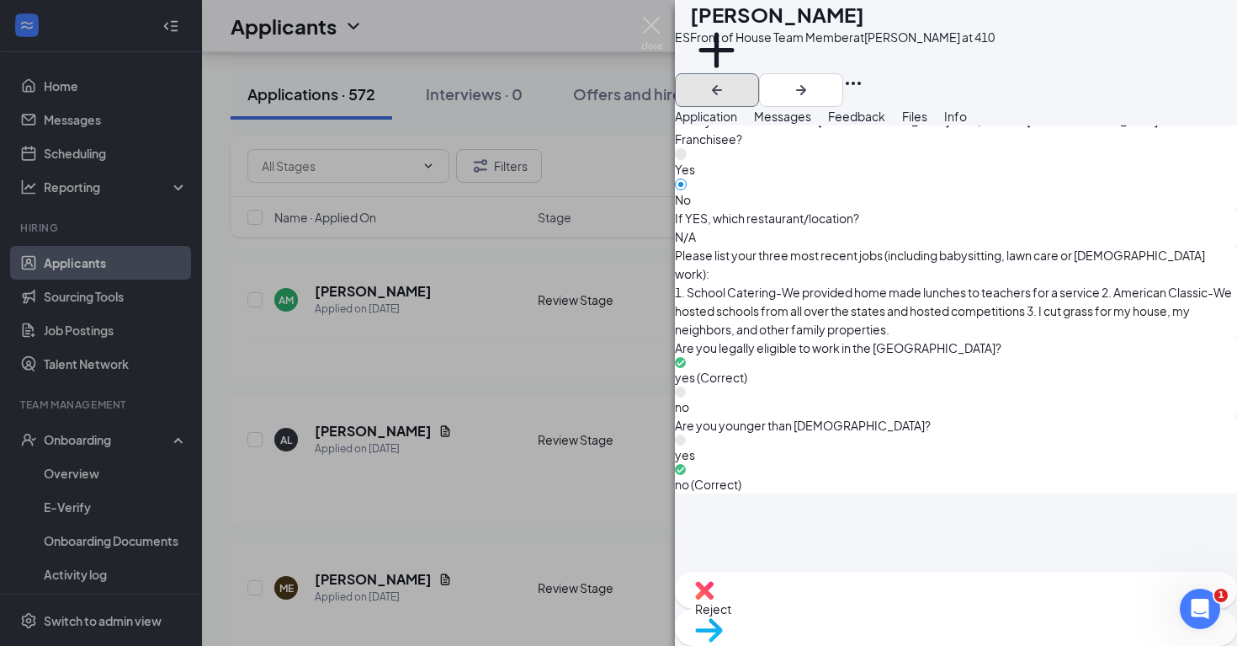
scroll to position [1099, 0]
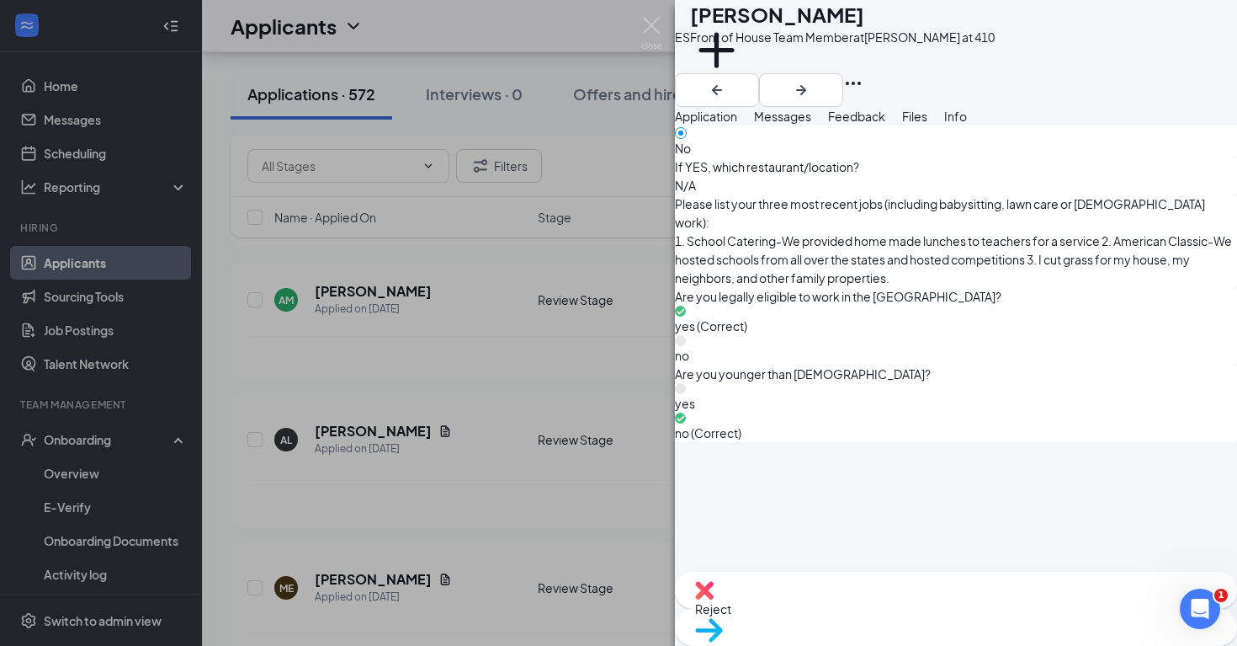
click at [890, 613] on span "Reject" at bounding box center [956, 608] width 522 height 19
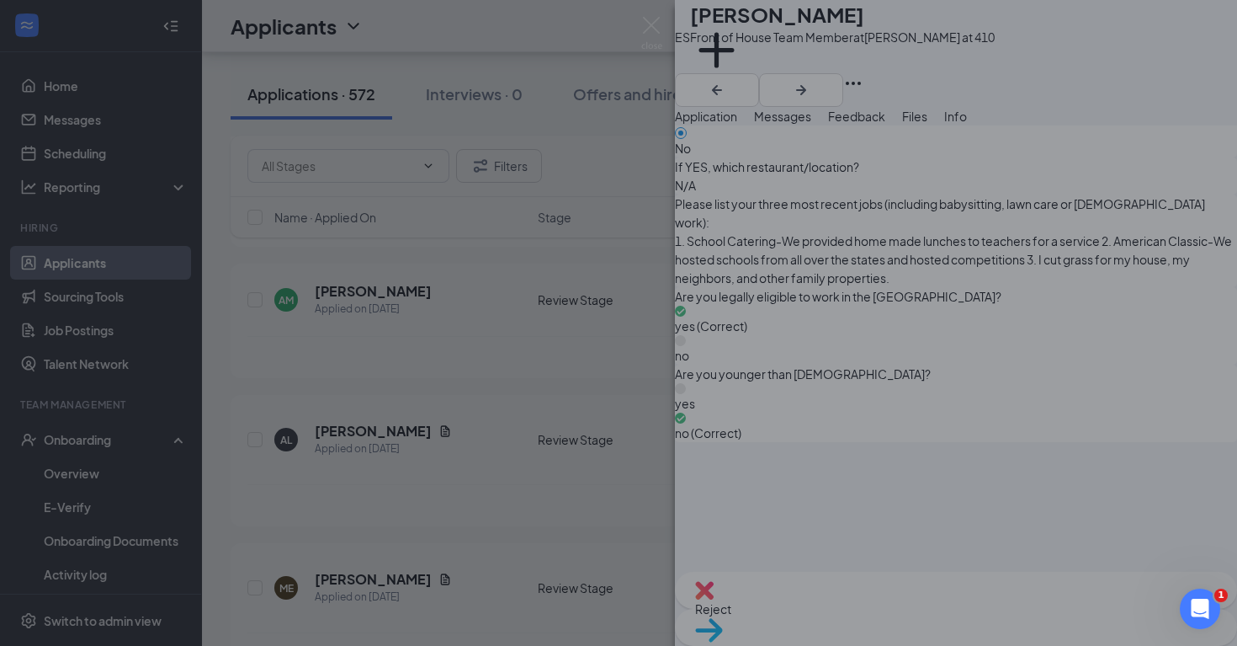
scroll to position [1091, 0]
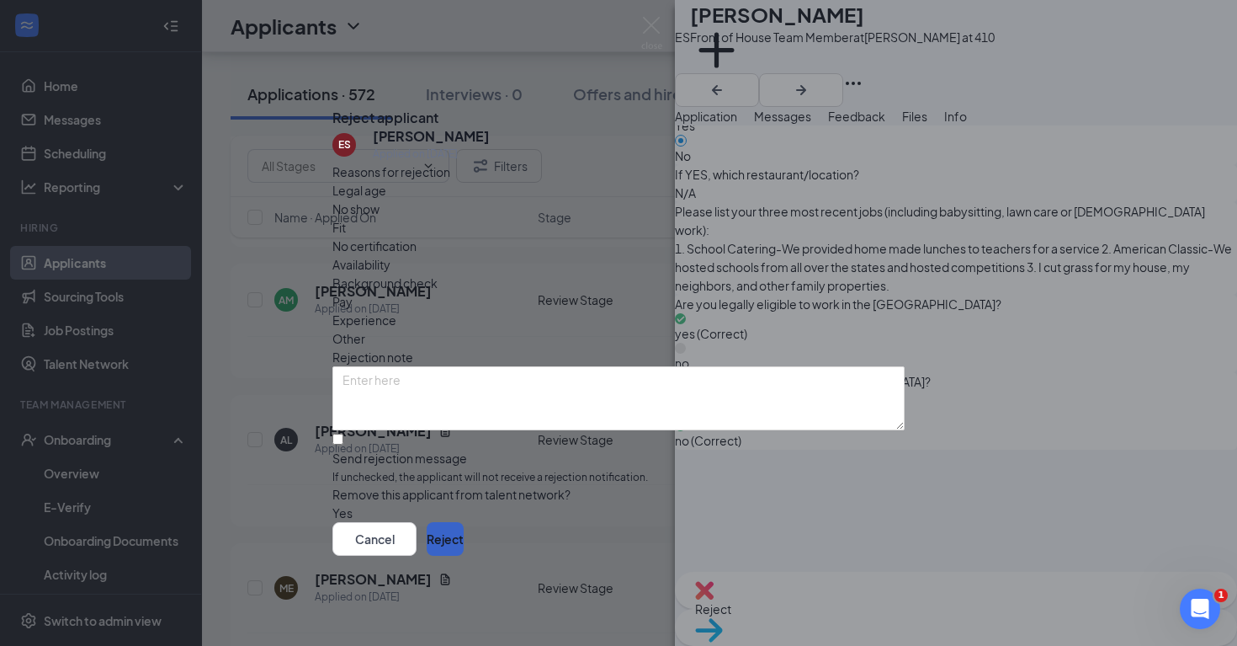
click at [464, 556] on button "Reject" at bounding box center [445, 539] width 37 height 34
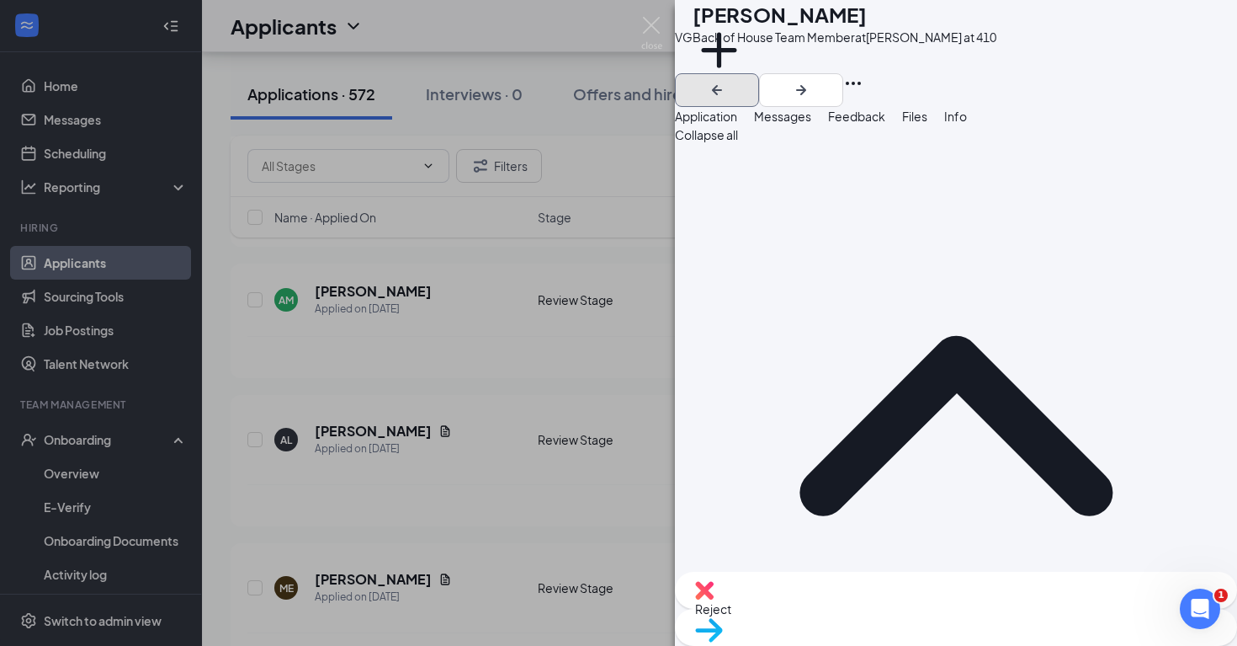
click at [727, 80] on icon "ArrowLeftNew" at bounding box center [717, 90] width 20 height 20
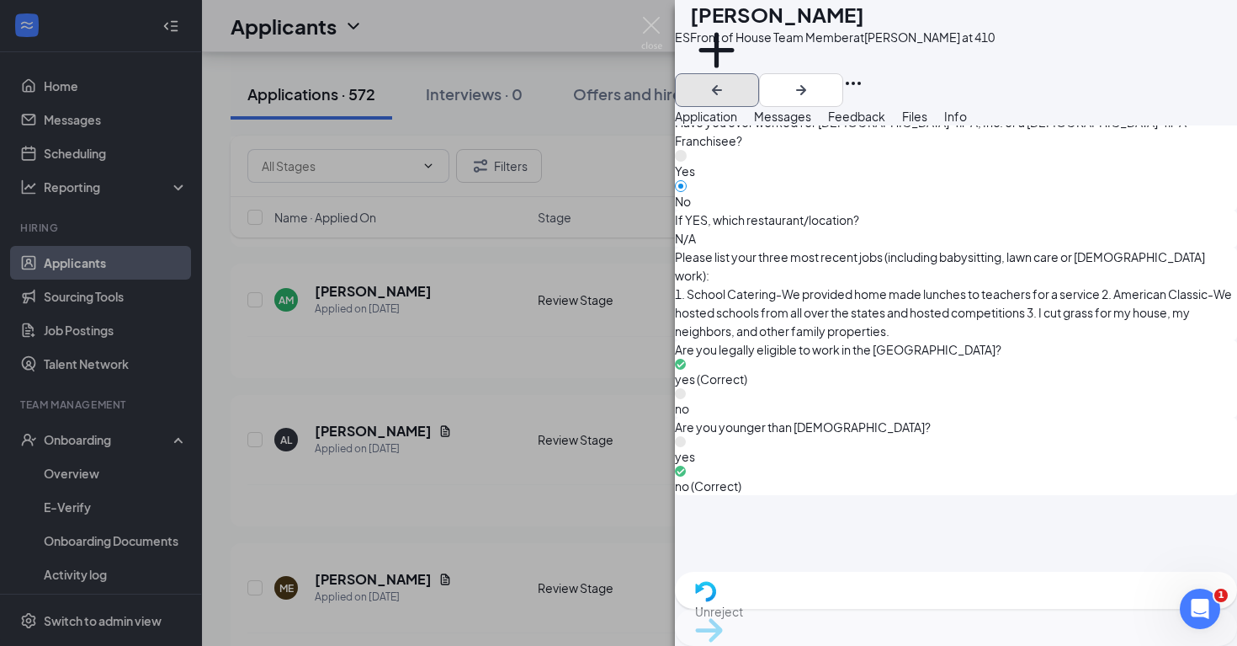
scroll to position [1046, 0]
click at [727, 80] on icon "ArrowLeftNew" at bounding box center [717, 90] width 20 height 20
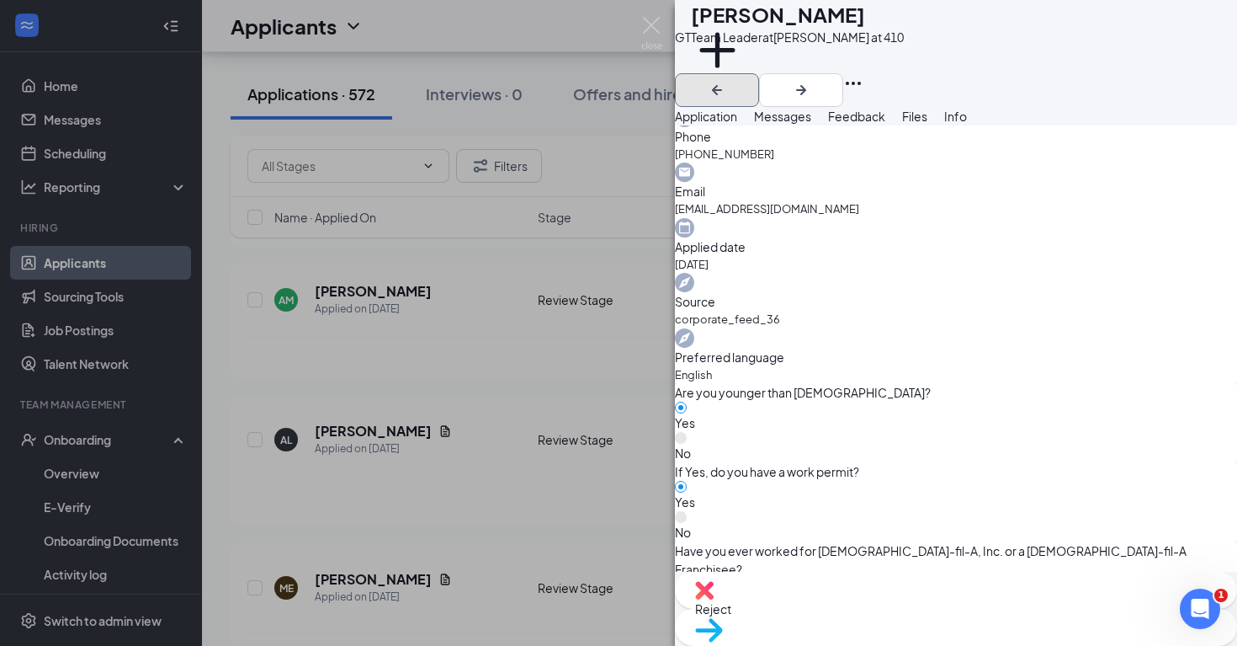
scroll to position [1237, 0]
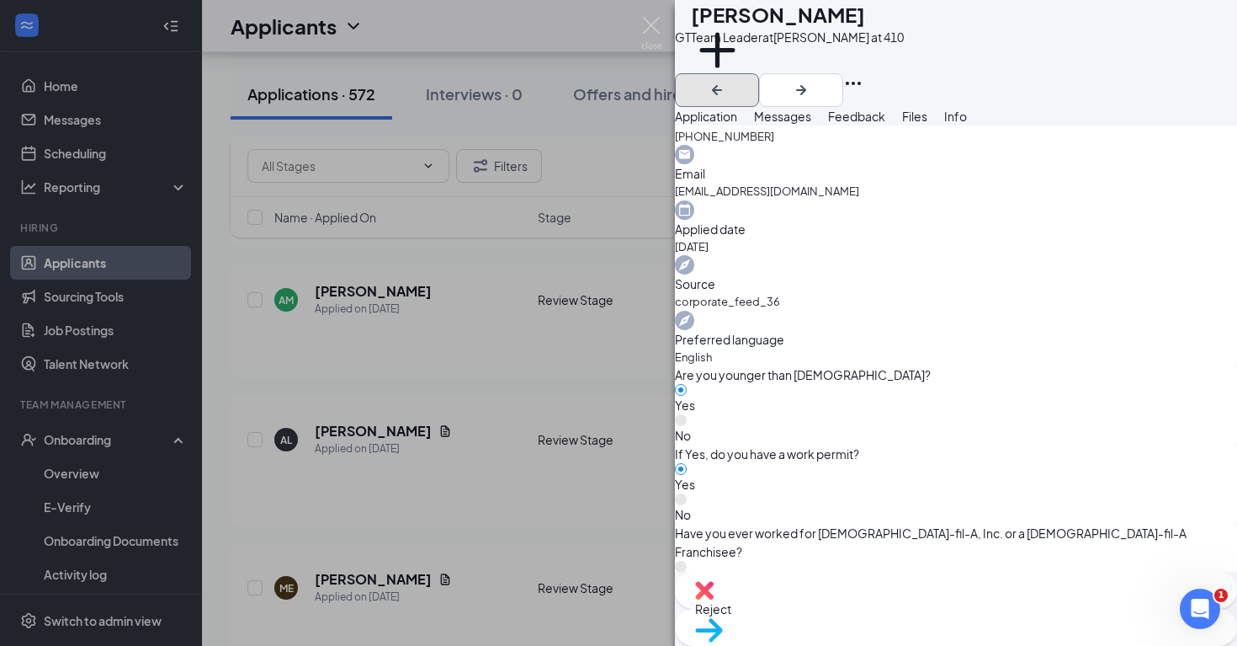
click at [727, 80] on icon "ArrowLeftNew" at bounding box center [717, 90] width 20 height 20
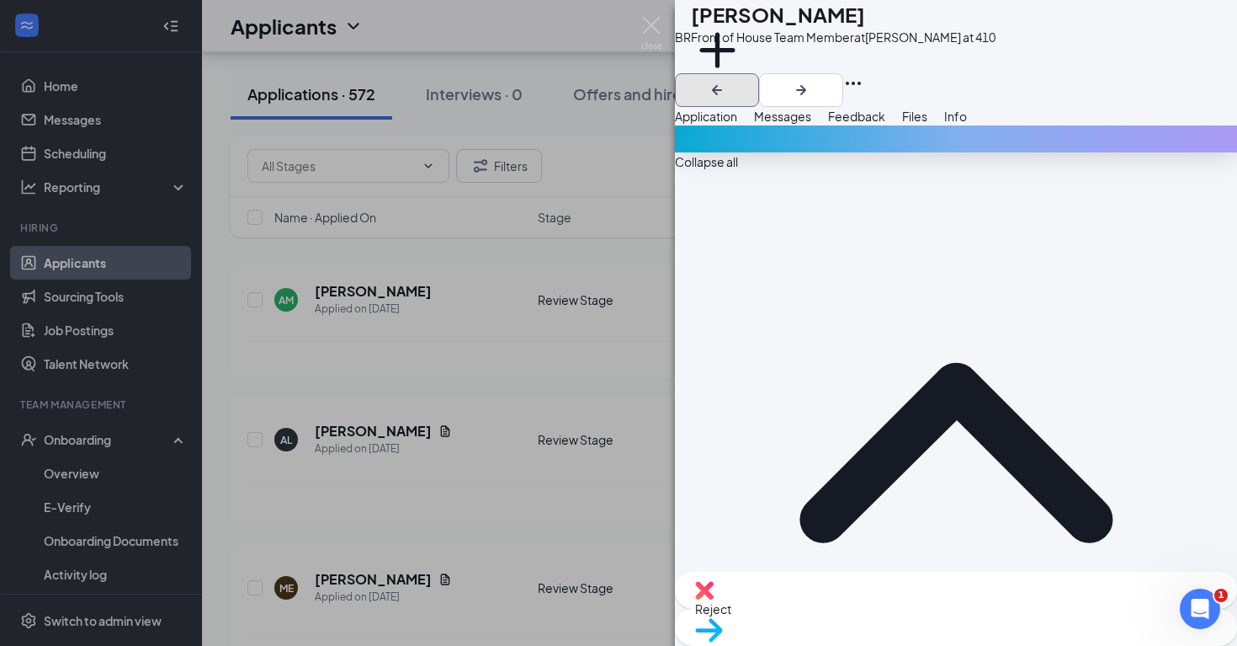
scroll to position [566, 0]
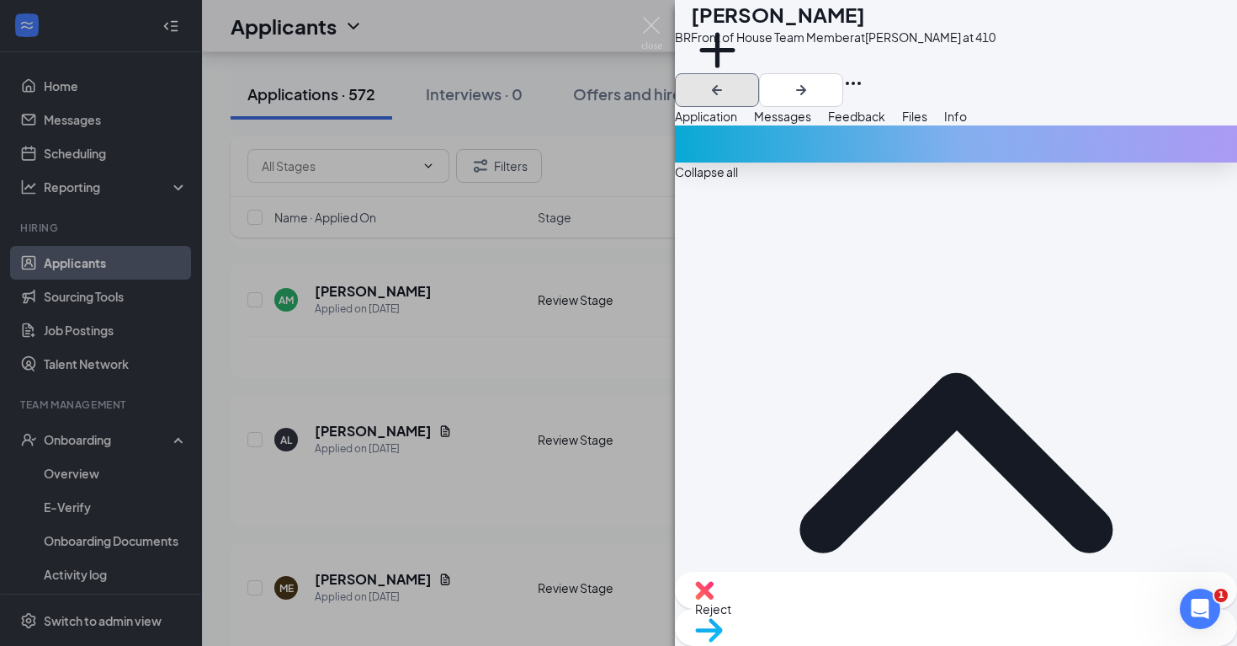
click at [722, 85] on icon "ArrowLeftNew" at bounding box center [717, 90] width 10 height 10
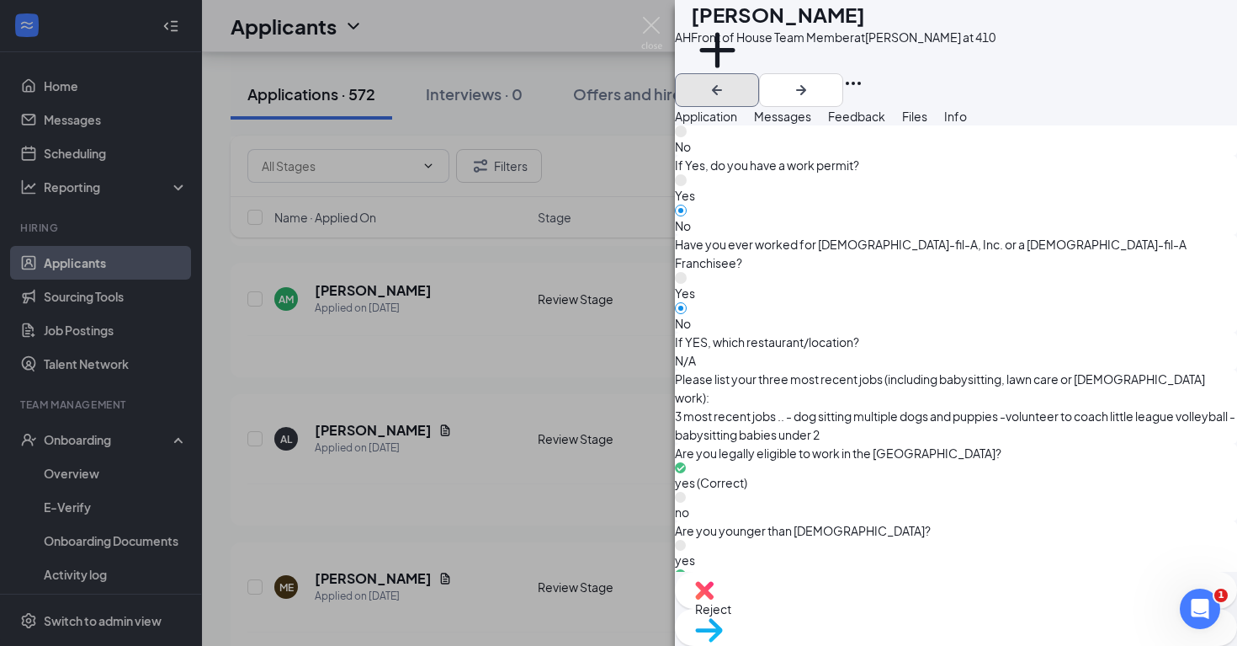
scroll to position [1117, 0]
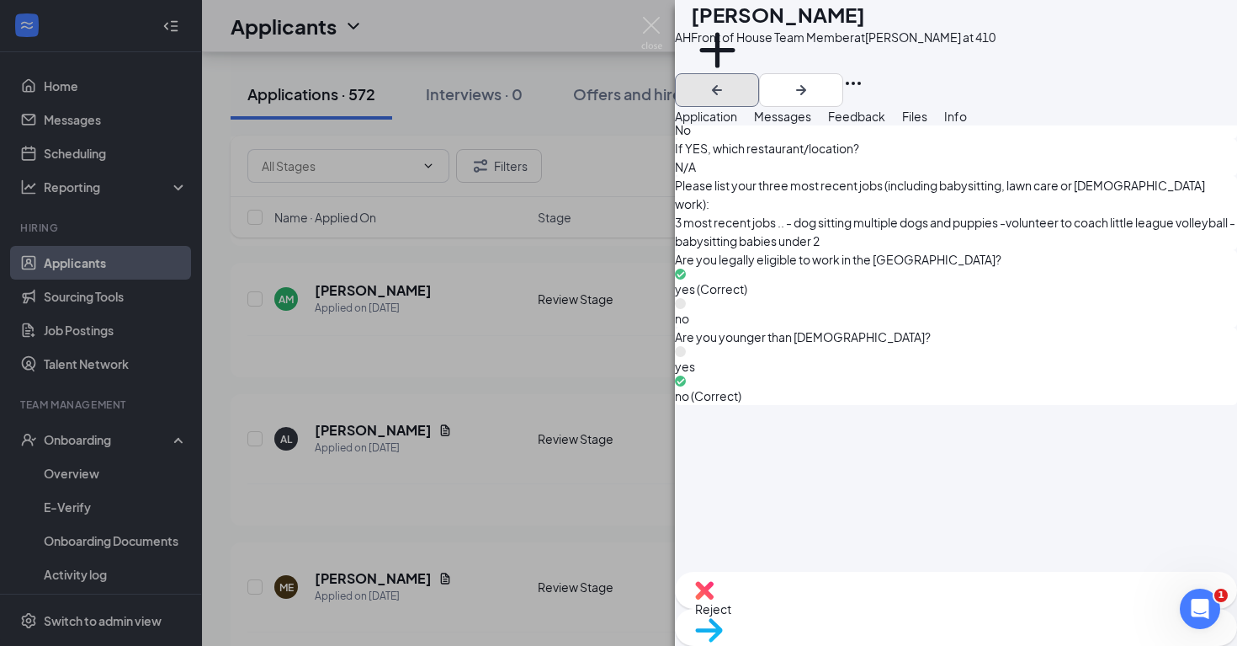
click at [727, 80] on icon "ArrowLeftNew" at bounding box center [717, 90] width 20 height 20
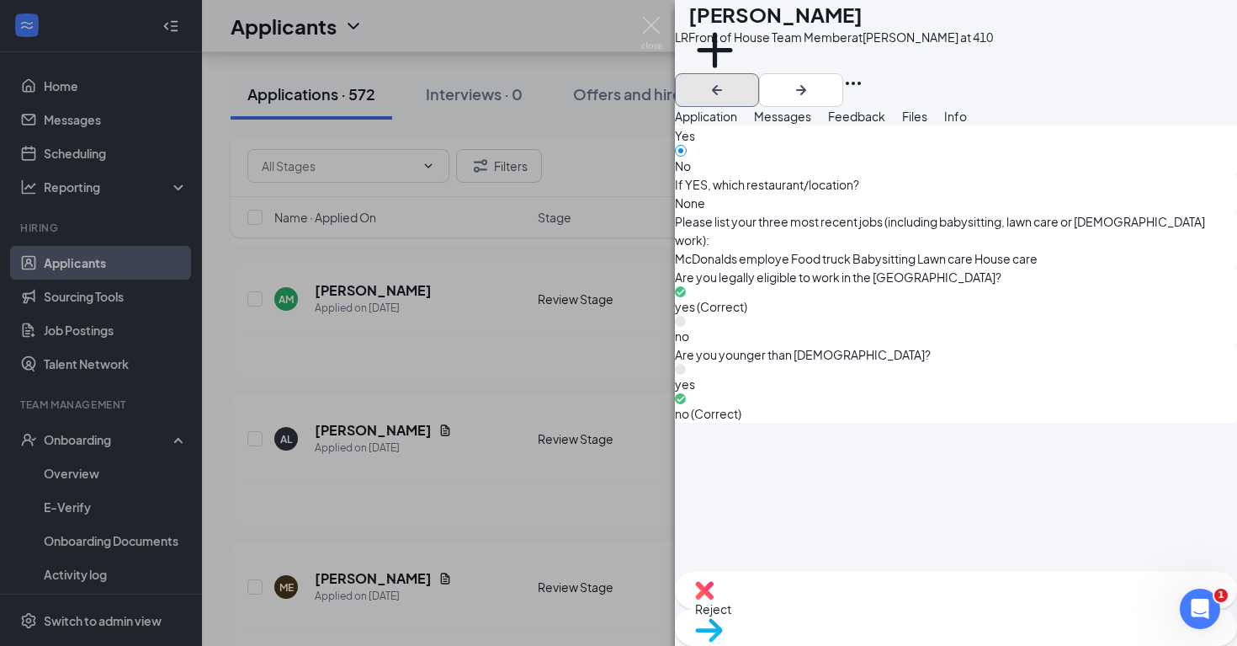
scroll to position [1136, 0]
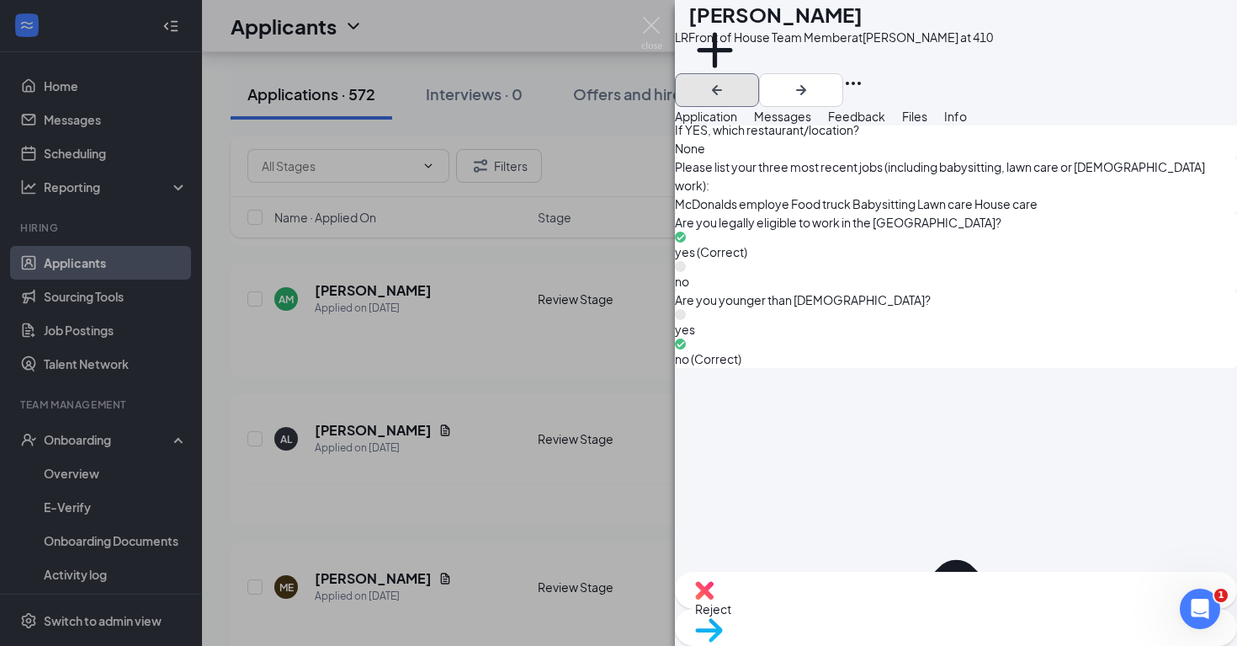
click at [722, 85] on icon "ArrowLeftNew" at bounding box center [717, 90] width 10 height 10
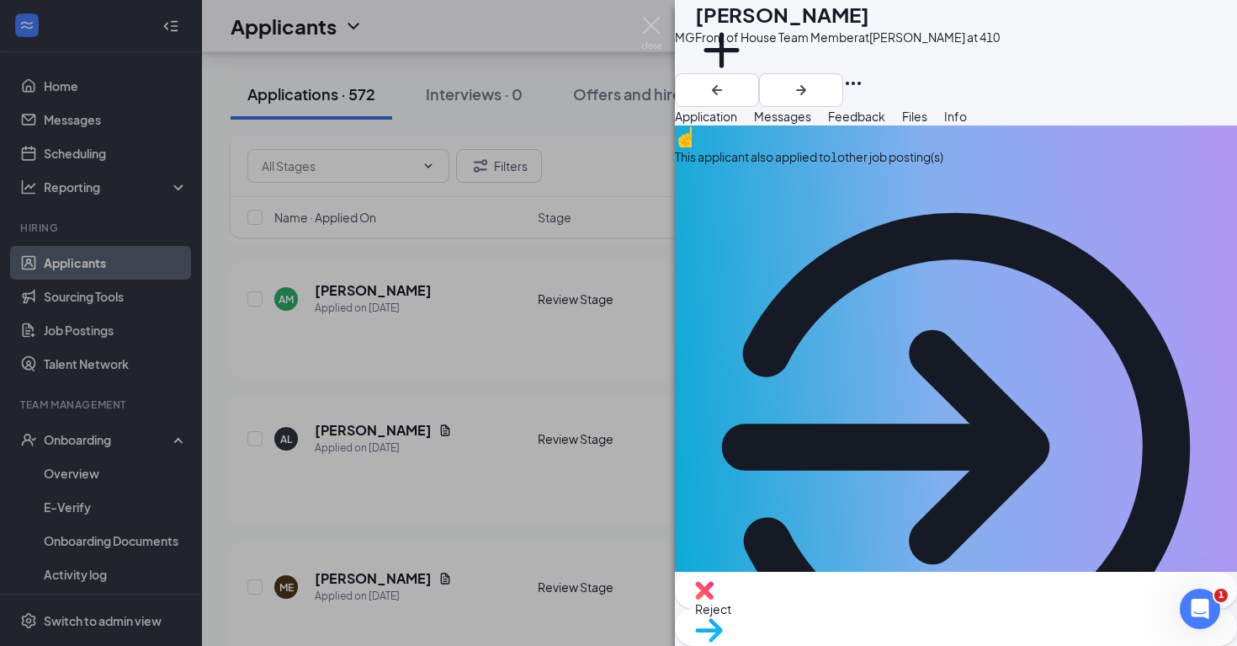
click at [812, 124] on span "Messages" at bounding box center [782, 116] width 57 height 15
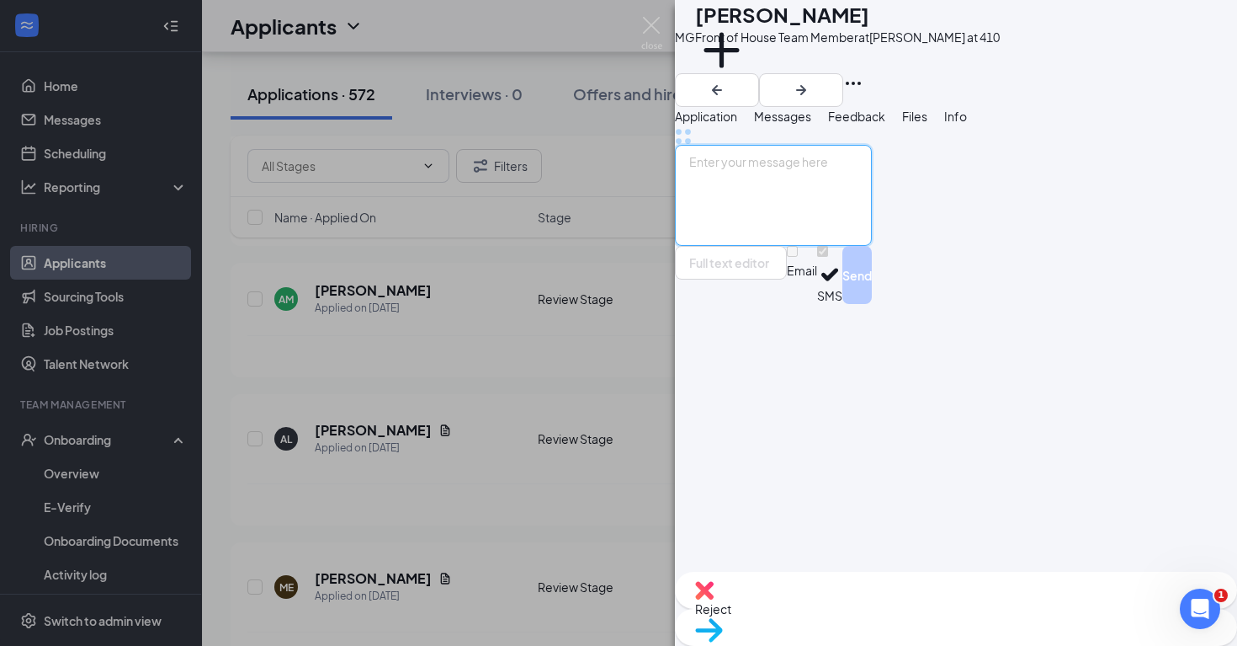
click at [749, 246] on textarea at bounding box center [773, 195] width 197 height 101
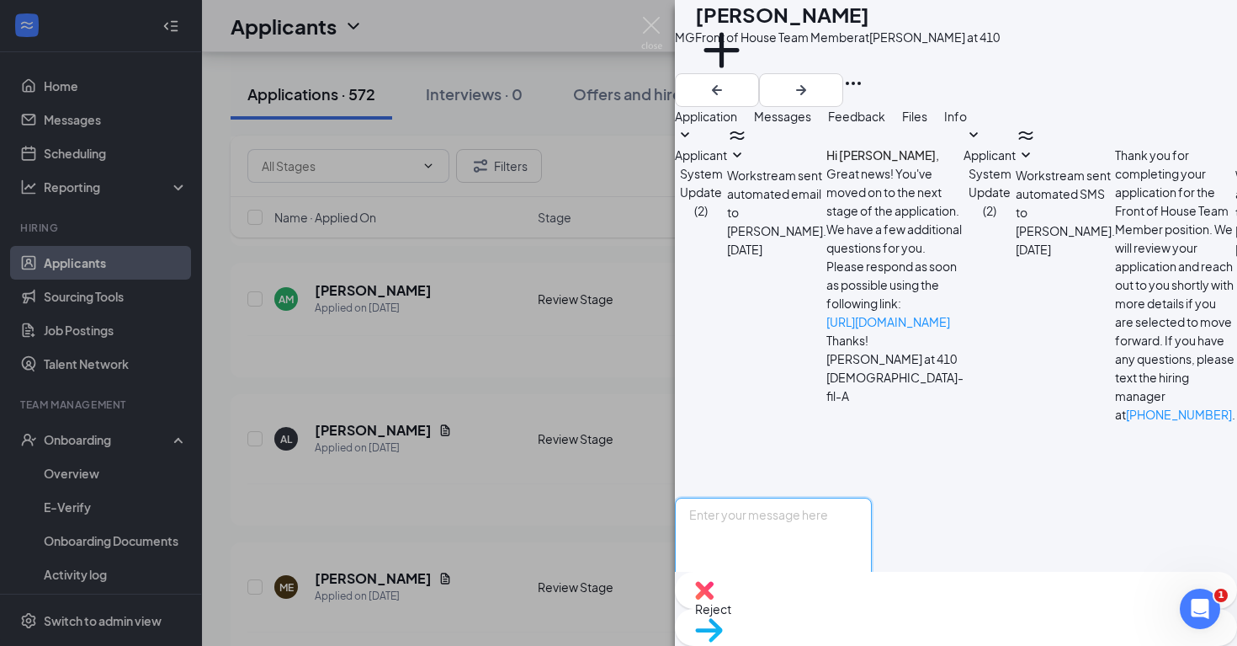
paste textarea "Good afternoon, this is [PERSON_NAME] at [DEMOGRAPHIC_DATA]-fil-A [GEOGRAPHIC_D…"
type textarea "Good afternoon, this is [PERSON_NAME] at [DEMOGRAPHIC_DATA]-fil-A [GEOGRAPHIC_D…"
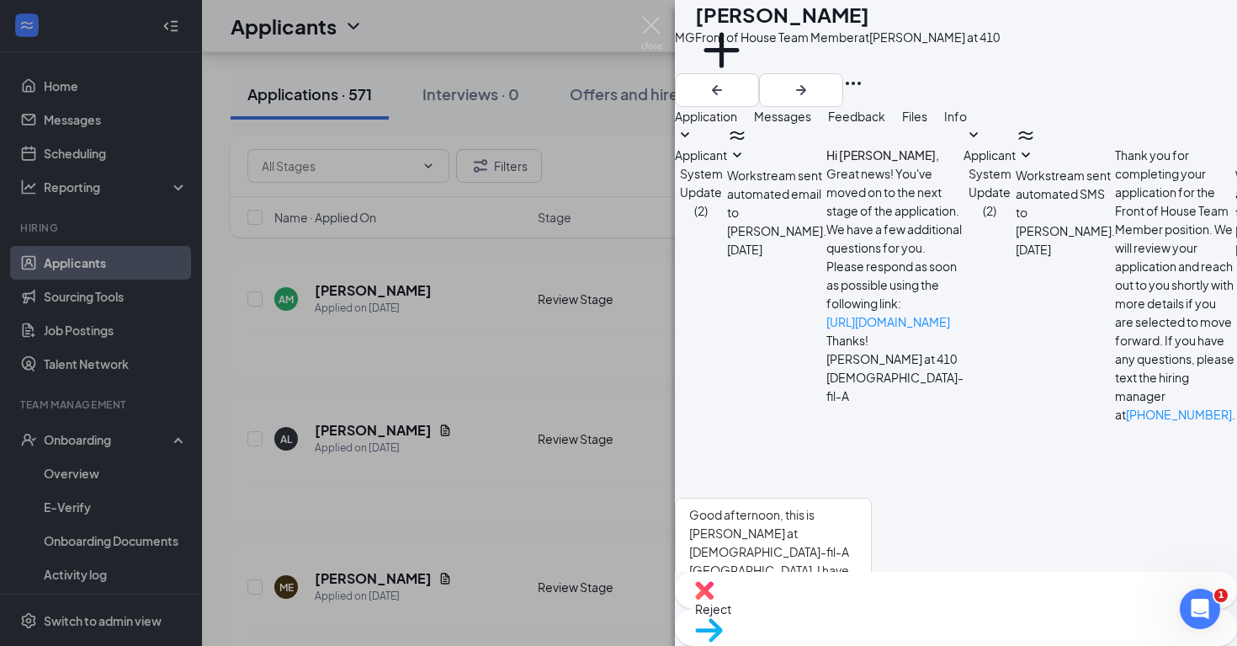
click at [872, 599] on button "Send" at bounding box center [857, 628] width 29 height 58
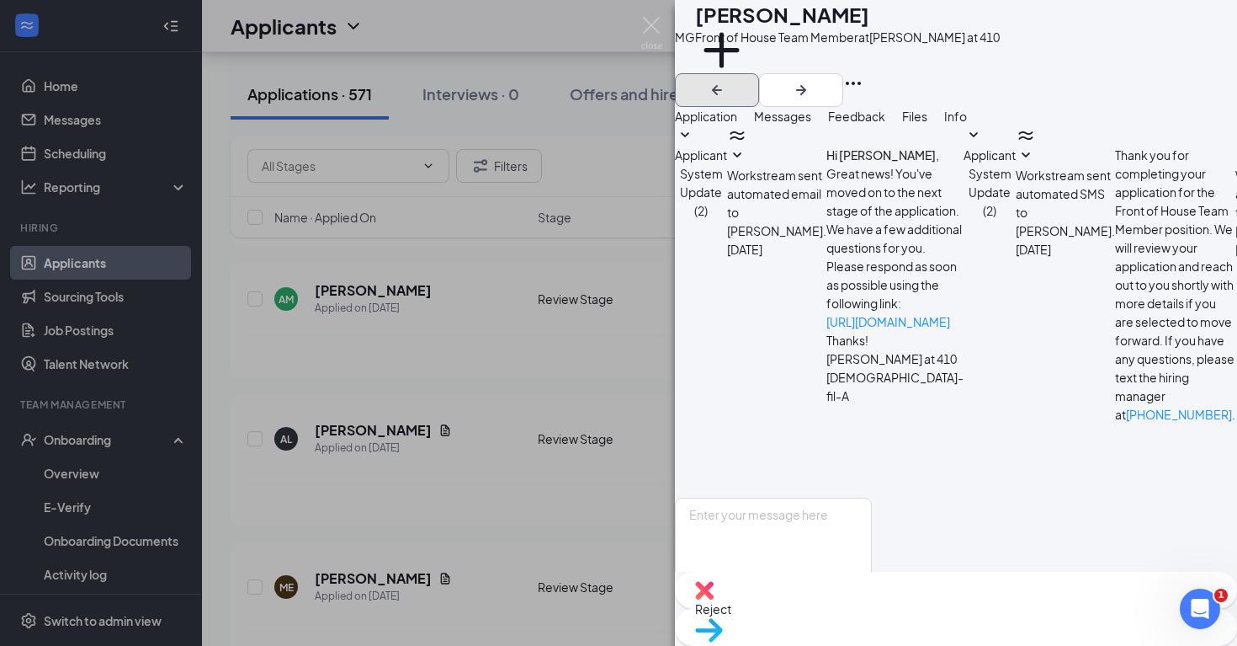
click at [727, 80] on icon "ArrowLeftNew" at bounding box center [717, 90] width 20 height 20
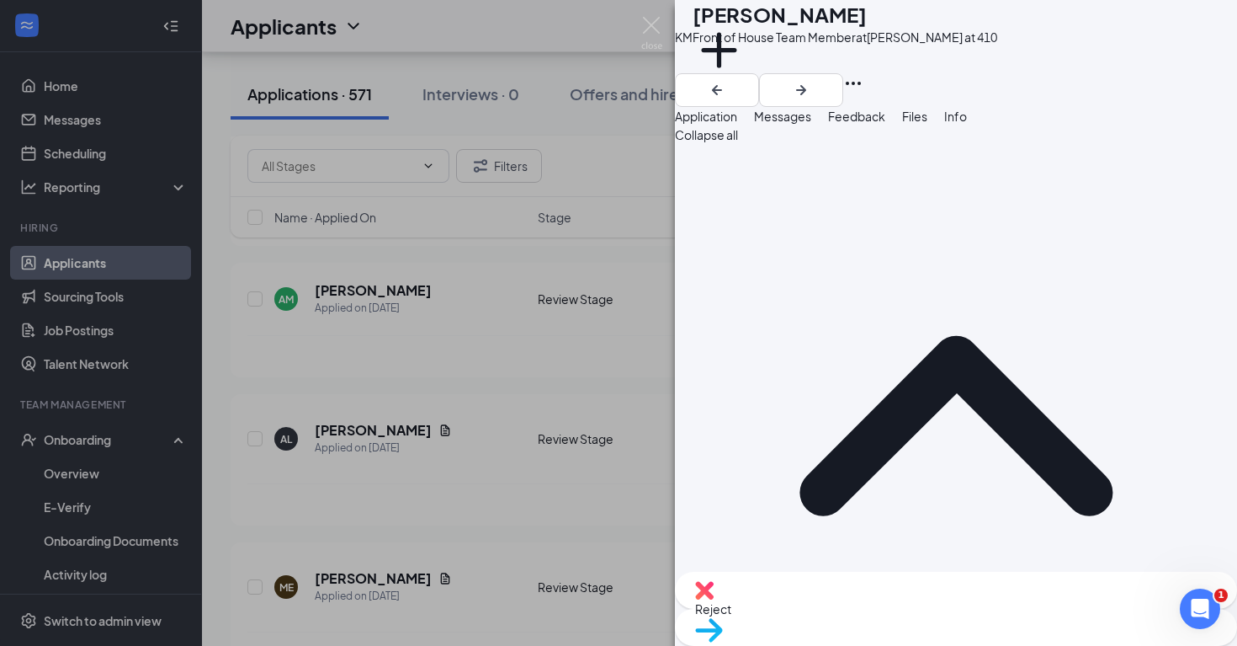
click at [812, 124] on span "Messages" at bounding box center [782, 116] width 57 height 15
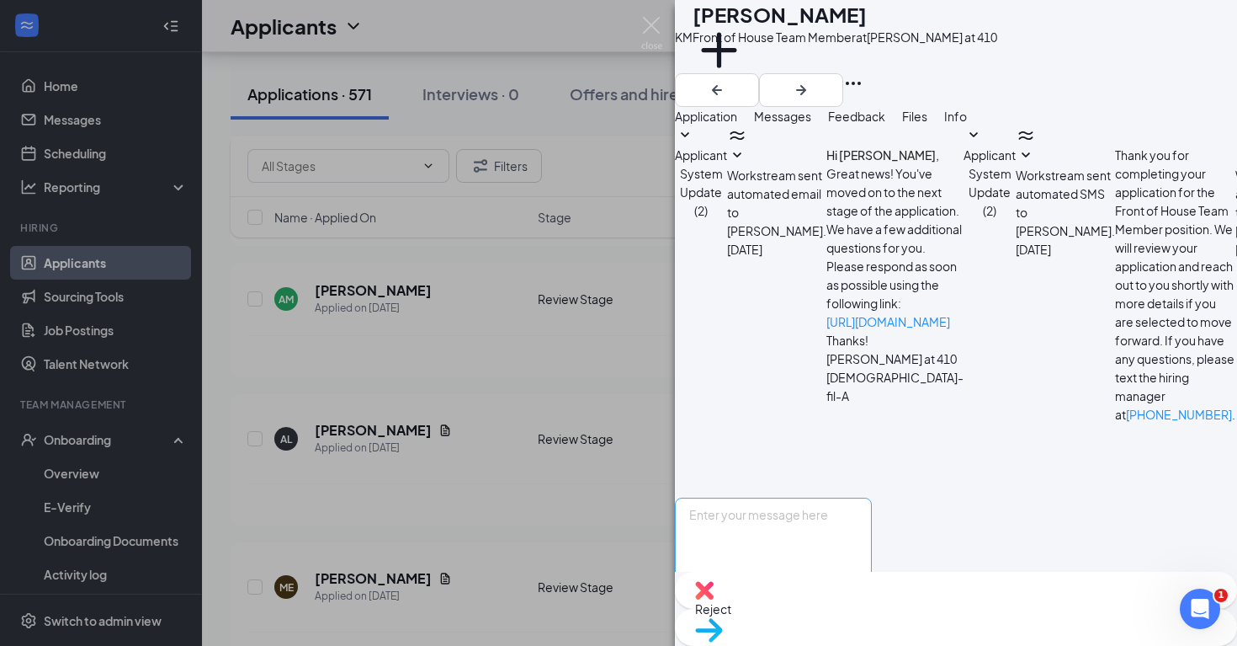
scroll to position [96, 0]
click at [758, 498] on textarea at bounding box center [773, 548] width 197 height 101
paste textarea "Good afternoon, this is [PERSON_NAME] at [DEMOGRAPHIC_DATA]-fil-A [GEOGRAPHIC_D…"
type textarea "Good afternoon, this is [PERSON_NAME] at [DEMOGRAPHIC_DATA]-fil-A [GEOGRAPHIC_D…"
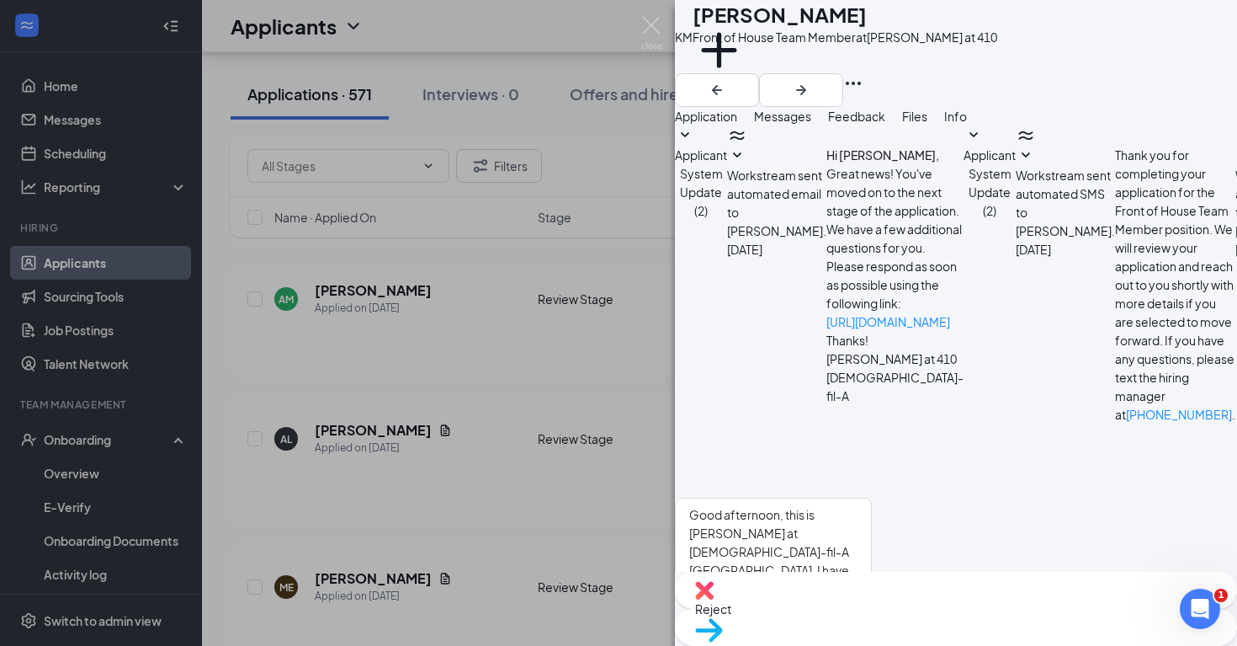
click at [872, 599] on button "Send" at bounding box center [857, 628] width 29 height 58
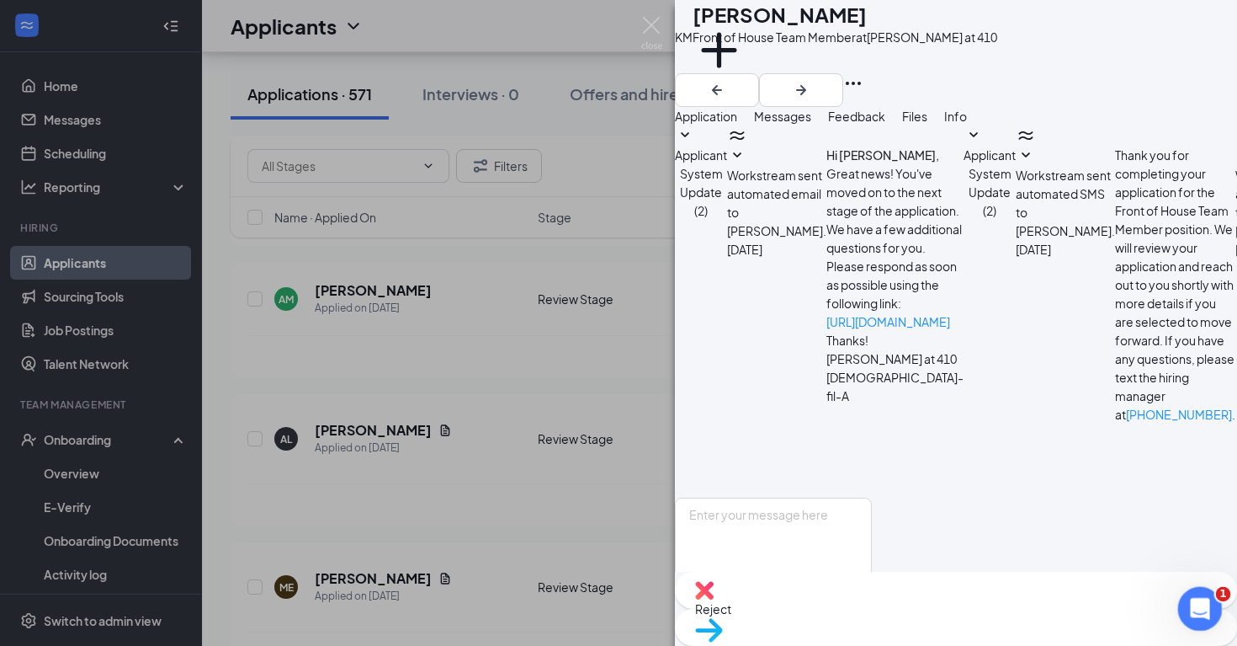
click at [1189, 600] on icon "Open Intercom Messenger" at bounding box center [1198, 607] width 28 height 28
click at [626, 326] on div "KM [PERSON_NAME] Front of House Team Member at [GEOGRAPHIC_DATA] at 410 Add a t…" at bounding box center [618, 323] width 1237 height 646
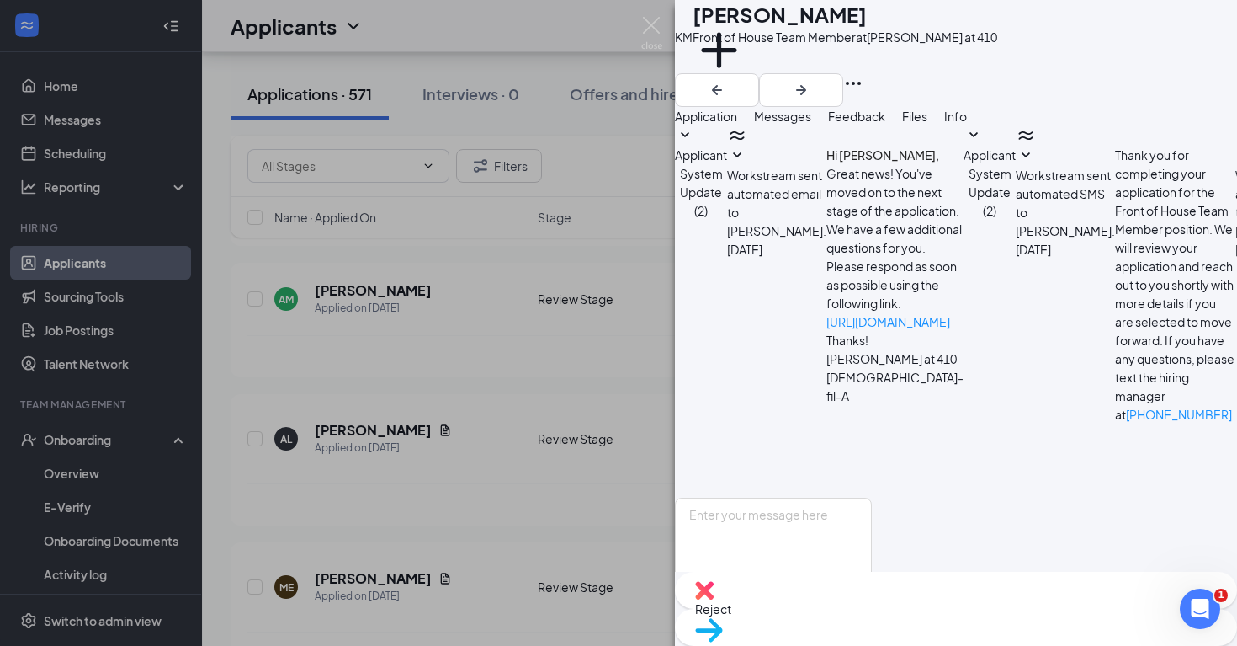
click at [626, 326] on div "KM [PERSON_NAME] Front of House Team Member at [GEOGRAPHIC_DATA] at 410 Add a t…" at bounding box center [618, 323] width 1237 height 646
click at [596, 604] on div "KM [PERSON_NAME] Front of House Team Member at [GEOGRAPHIC_DATA] at 410 Add a t…" at bounding box center [618, 323] width 1237 height 646
click at [512, 589] on div "KM [PERSON_NAME] Front of House Team Member at [GEOGRAPHIC_DATA] at 410 Add a t…" at bounding box center [618, 323] width 1237 height 646
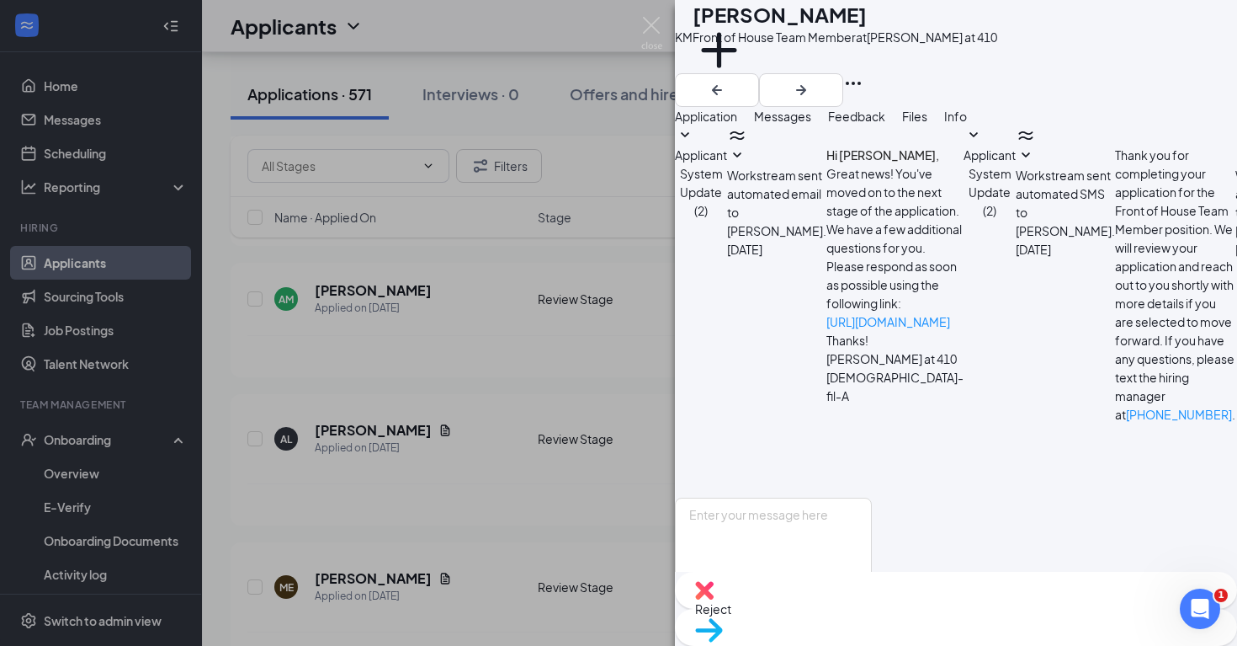
click at [512, 589] on div "KM [PERSON_NAME] Front of House Team Member at [GEOGRAPHIC_DATA] at 410 Add a t…" at bounding box center [618, 323] width 1237 height 646
click at [524, 458] on div "KM [PERSON_NAME] Front of House Team Member at [GEOGRAPHIC_DATA] at 410 Add a t…" at bounding box center [618, 323] width 1237 height 646
click at [623, 215] on div "Stage" at bounding box center [601, 217] width 127 height 17
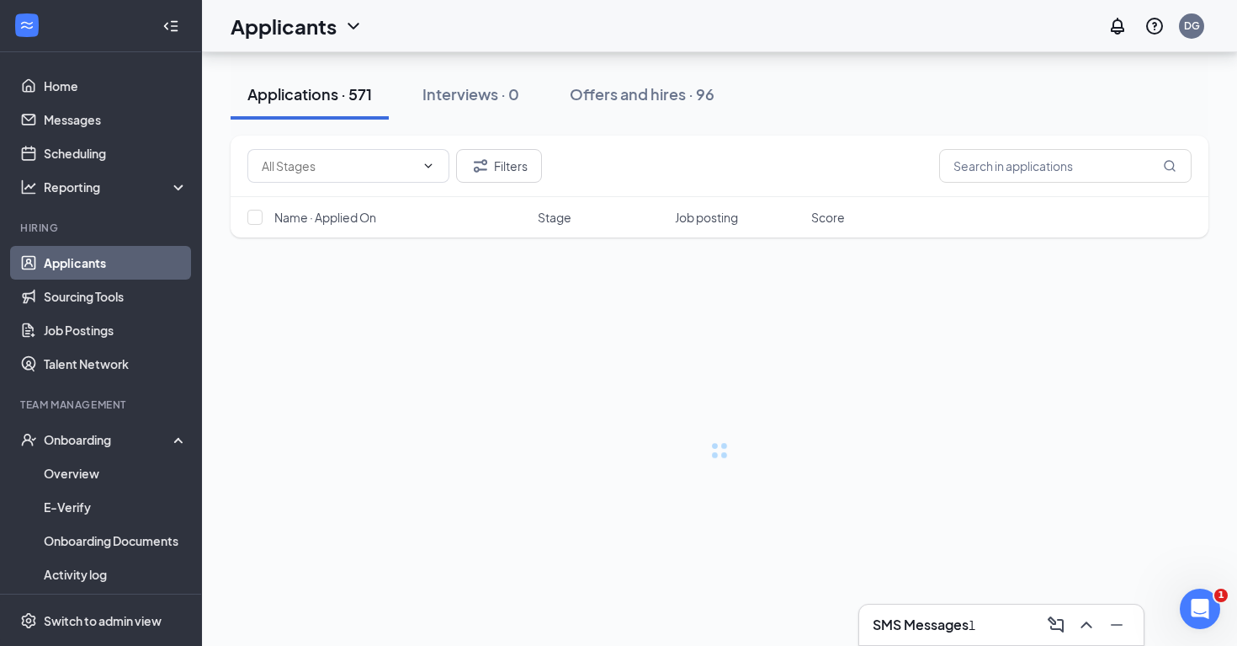
click at [592, 335] on div at bounding box center [720, 347] width 978 height 119
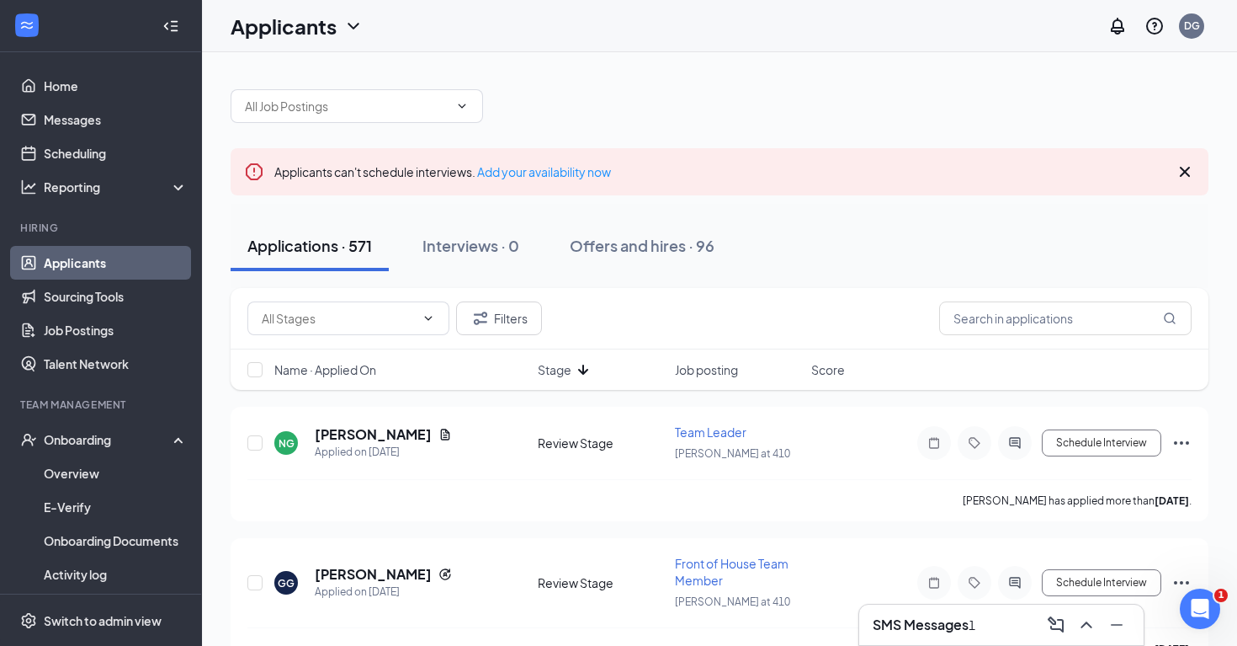
click at [1030, 617] on div "SMS Messages 1" at bounding box center [1002, 624] width 258 height 27
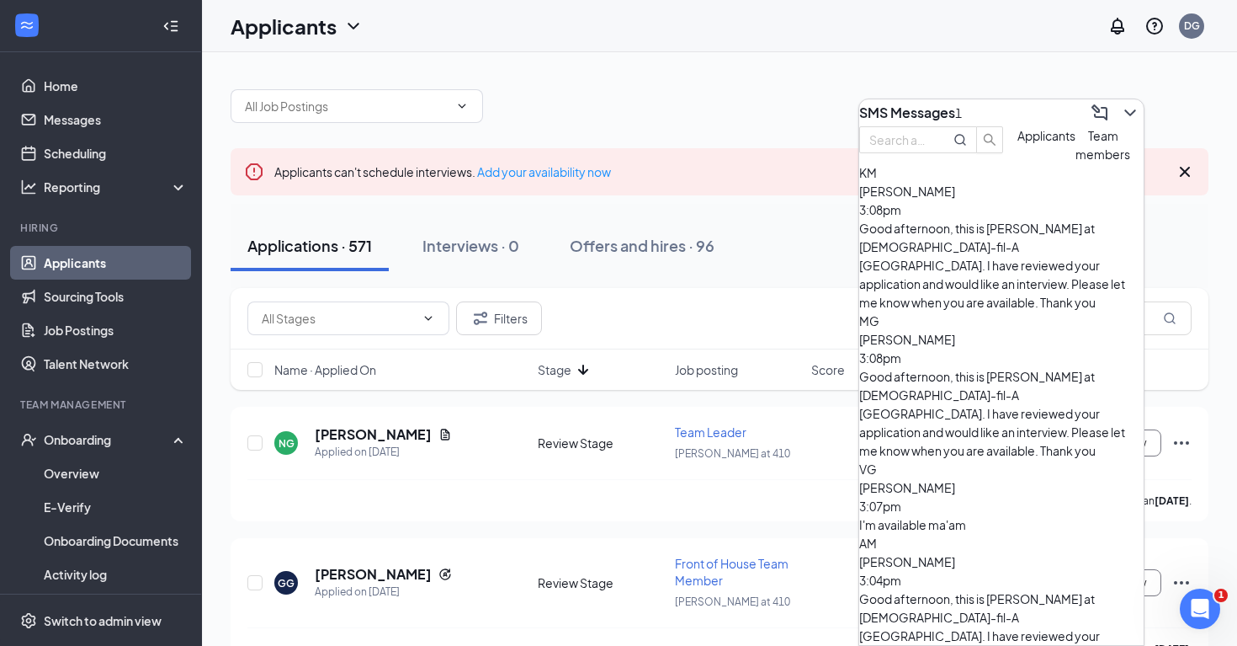
click at [1048, 478] on div "[PERSON_NAME] 3:07pm" at bounding box center [1001, 496] width 285 height 37
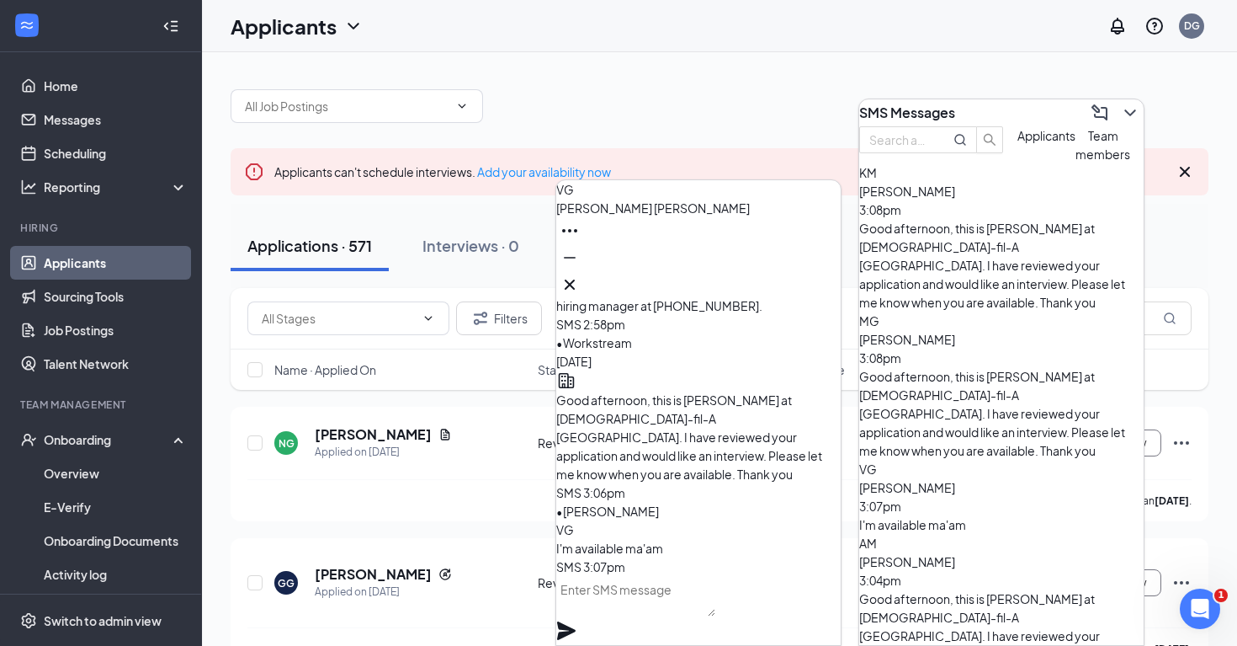
click at [603, 612] on textarea at bounding box center [635, 596] width 159 height 40
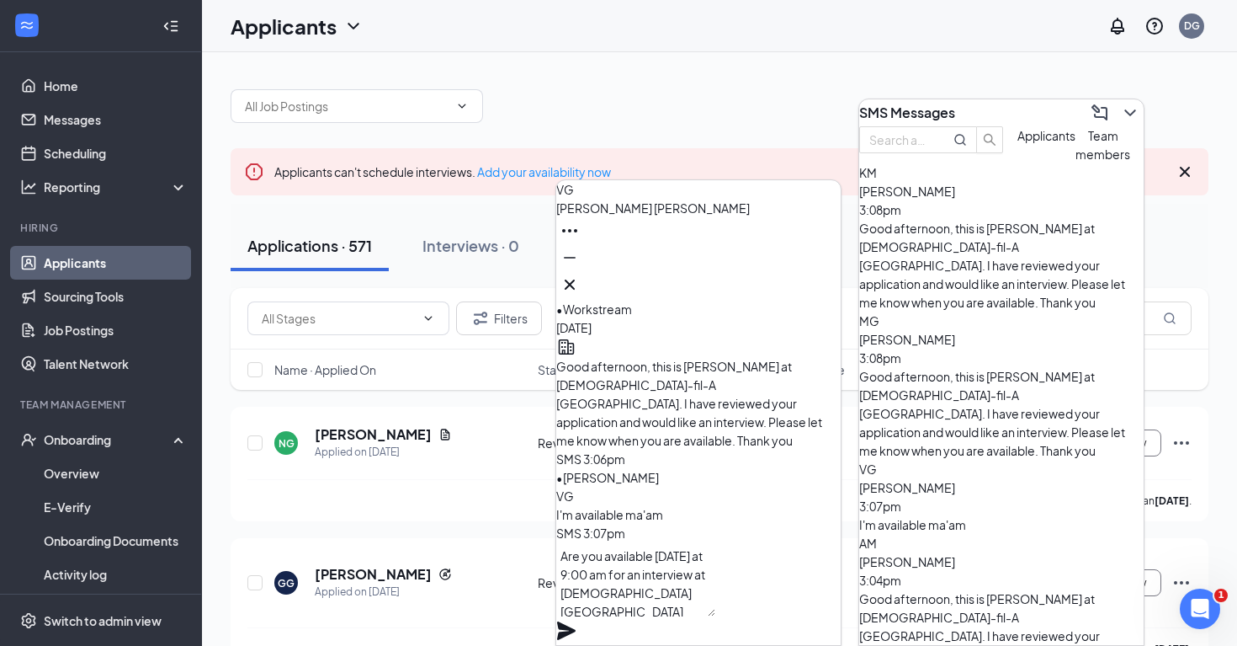
type textarea "Are you available [DATE] at 9:00 am for an interview at [DEMOGRAPHIC_DATA][GEOG…"
click at [576, 621] on icon "Plane" at bounding box center [566, 630] width 19 height 19
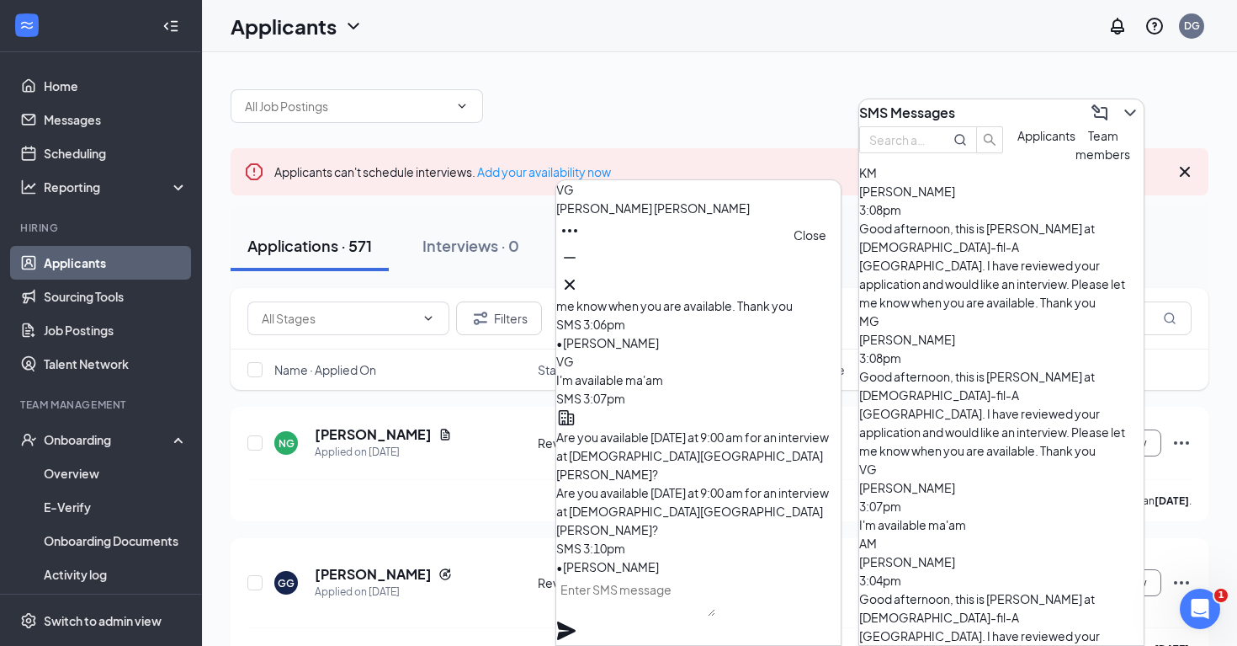
click at [575, 279] on icon "Cross" at bounding box center [570, 284] width 10 height 10
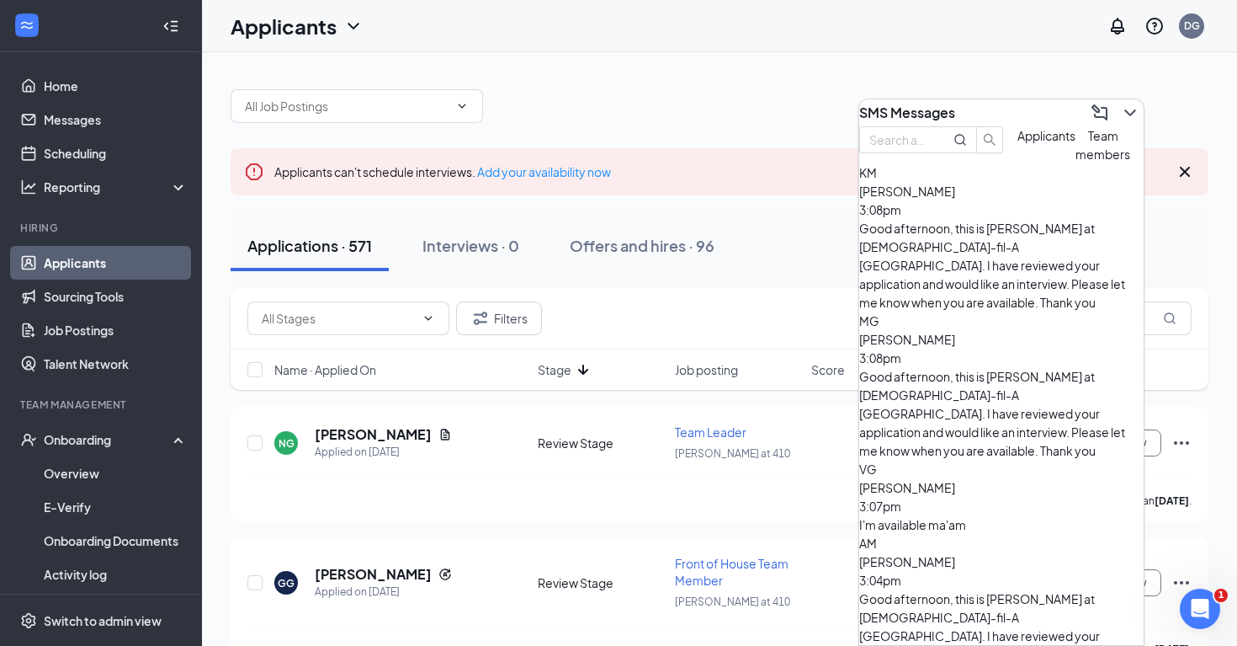
click at [1036, 109] on div "SMS Messages" at bounding box center [1001, 112] width 285 height 27
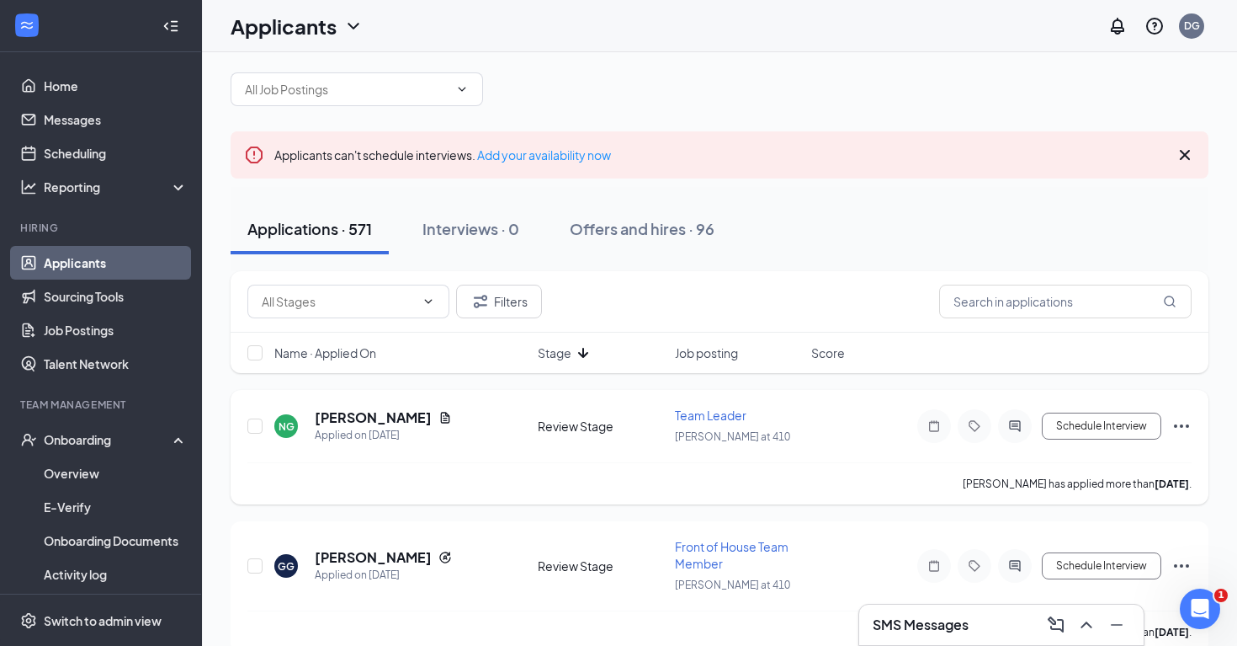
scroll to position [21, 0]
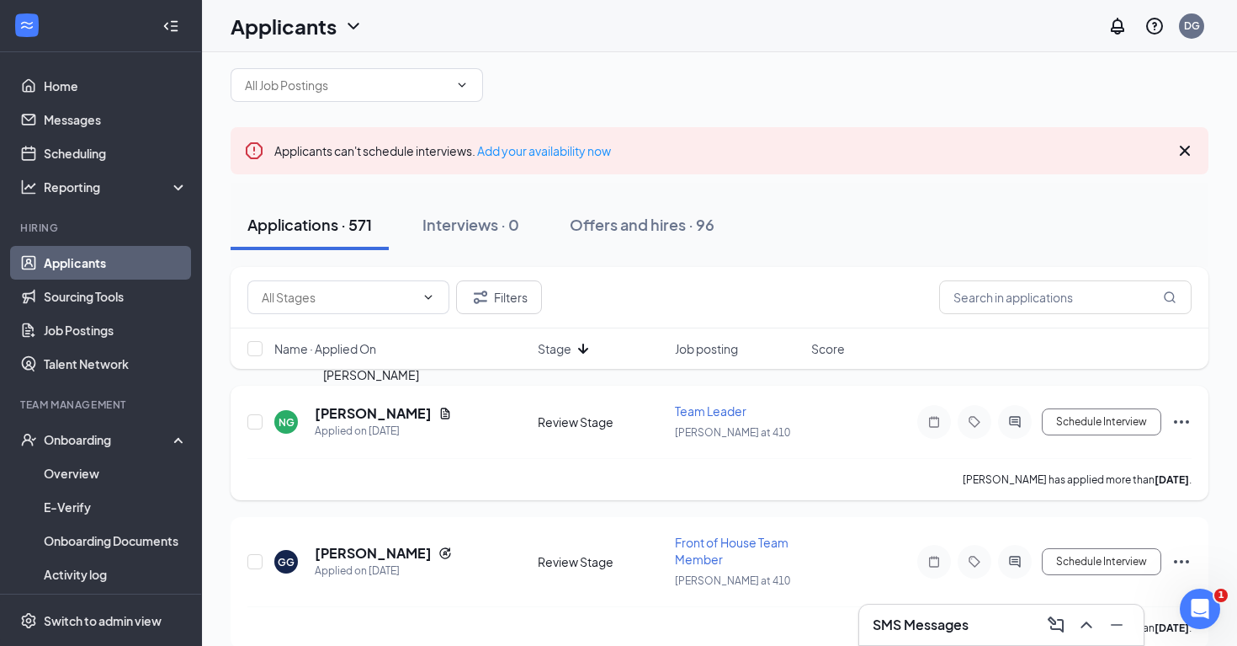
click at [392, 412] on h5 "[PERSON_NAME]" at bounding box center [373, 413] width 117 height 19
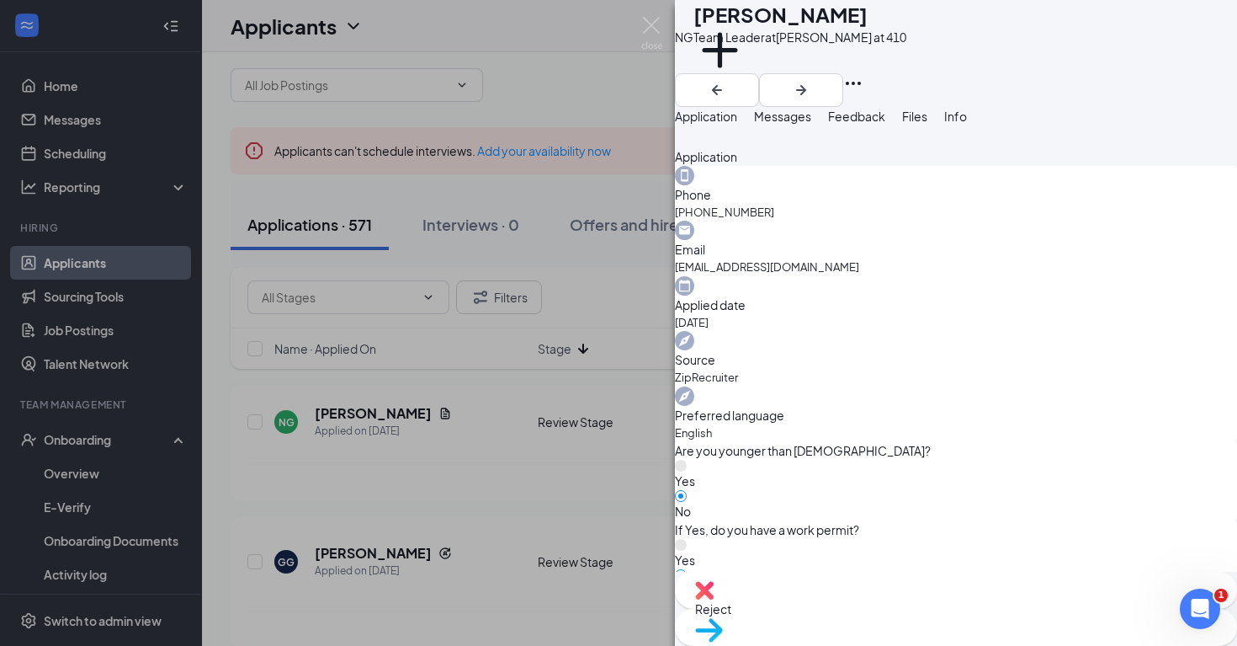
scroll to position [1200, 0]
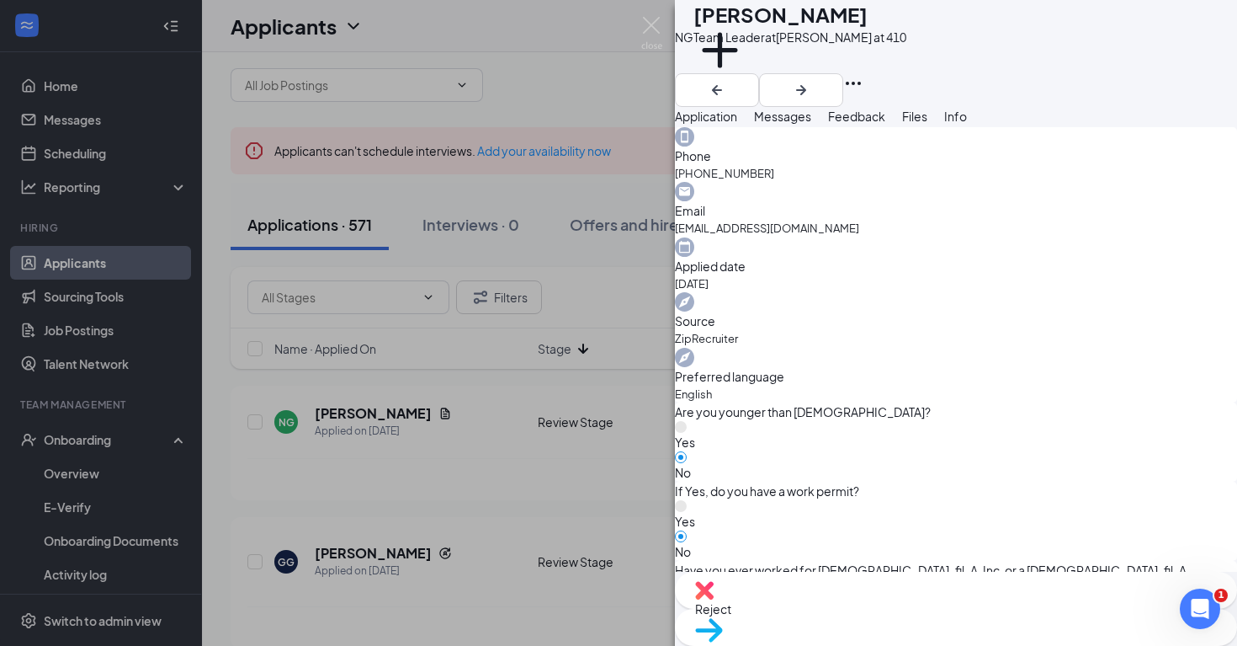
click at [545, 459] on div "NG [PERSON_NAME] Team Leader at [PERSON_NAME] at 410 Add a tag Application Mess…" at bounding box center [618, 323] width 1237 height 646
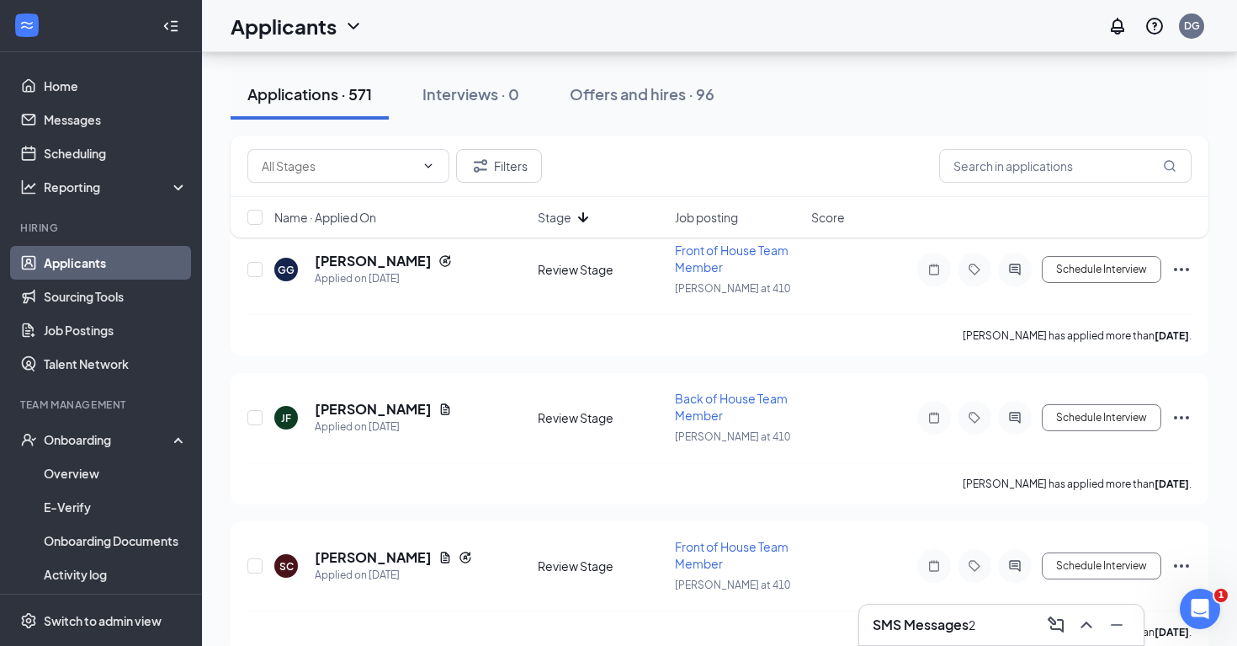
scroll to position [181, 0]
click at [910, 619] on h3 "SMS Messages" at bounding box center [921, 624] width 96 height 19
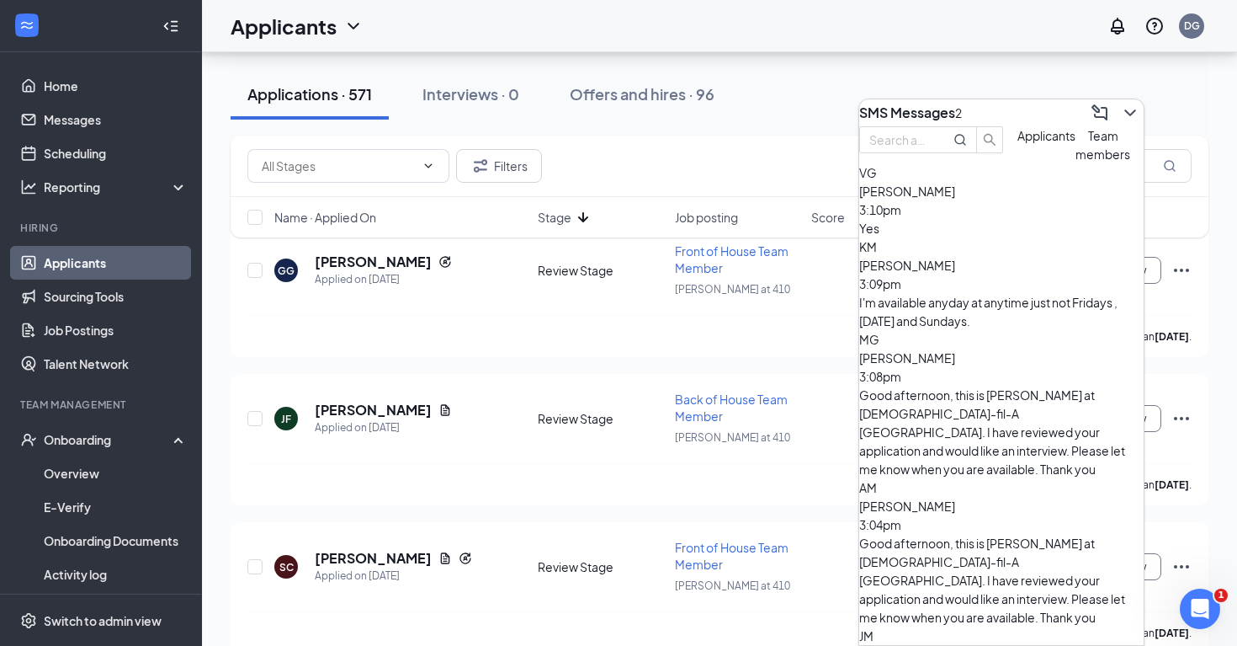
click at [985, 237] on div "Yes" at bounding box center [1001, 228] width 285 height 19
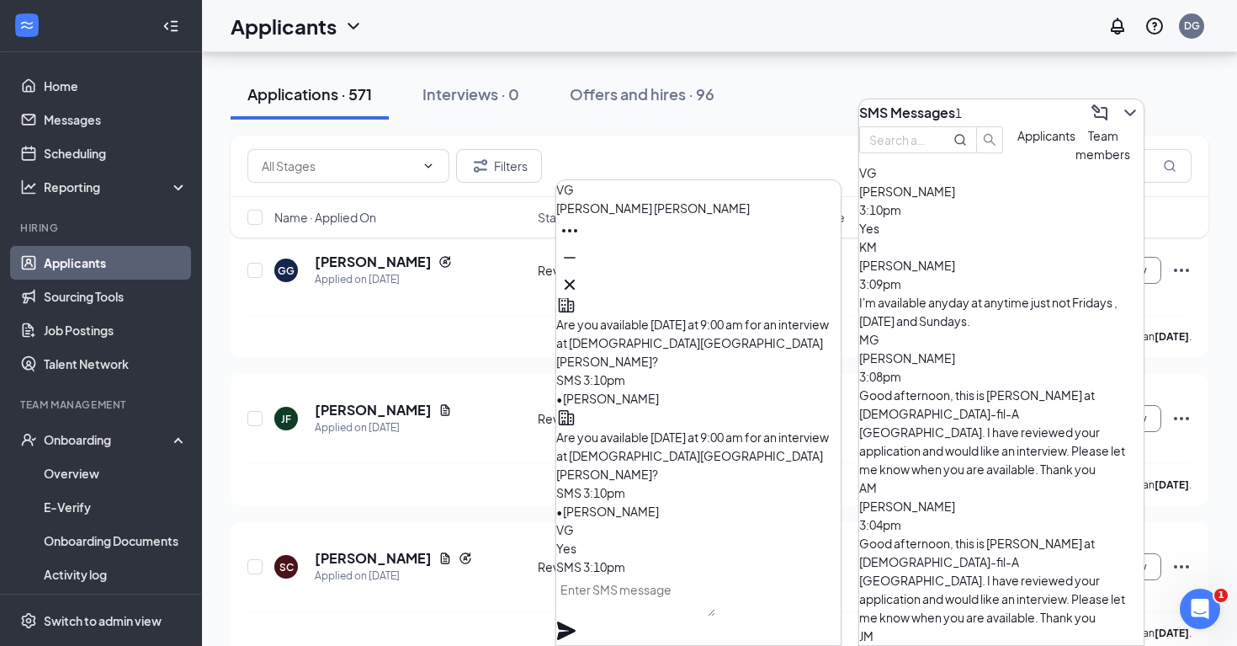
click at [609, 615] on textarea at bounding box center [635, 596] width 159 height 40
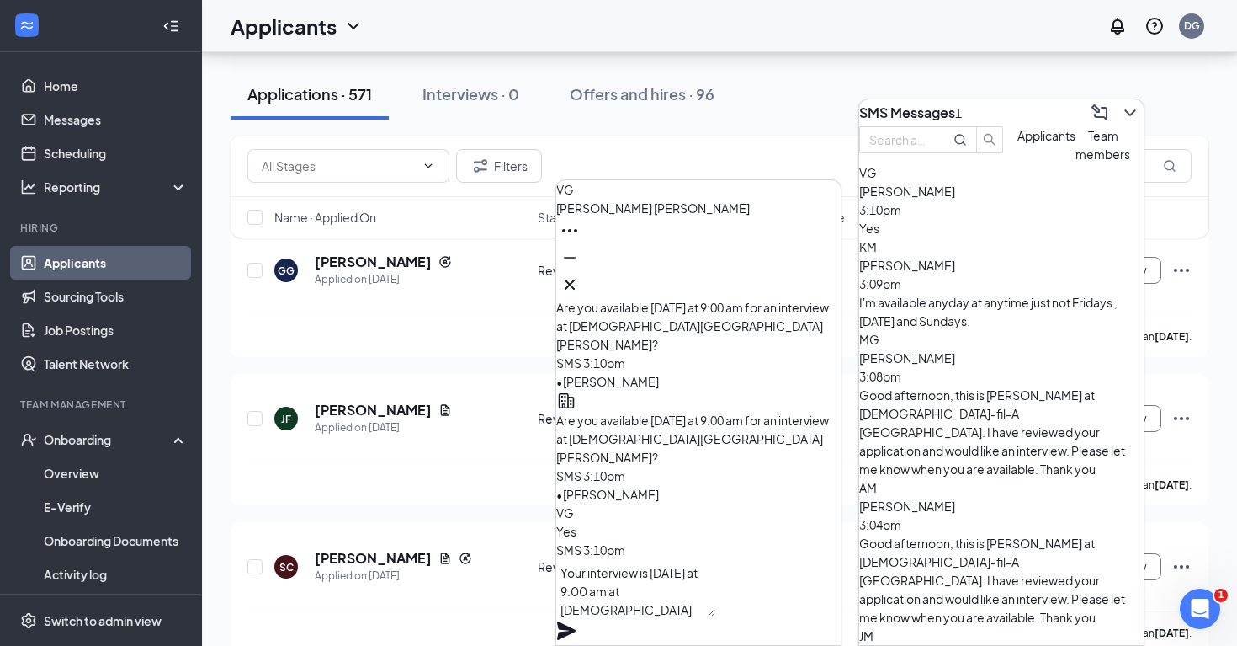
type textarea "Your interview is [DATE] at 9:00 am at [DEMOGRAPHIC_DATA][GEOGRAPHIC_DATA][PERS…"
click at [576, 621] on icon "Plane" at bounding box center [566, 630] width 19 height 19
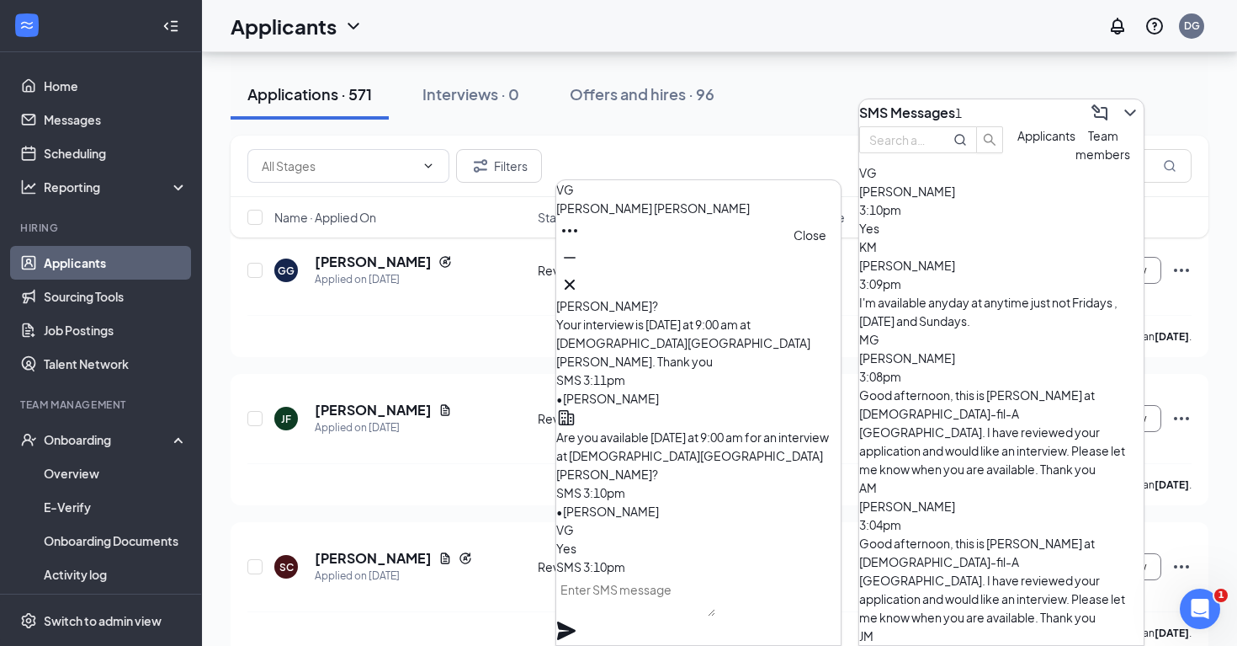
click at [580, 279] on icon "Cross" at bounding box center [570, 284] width 20 height 20
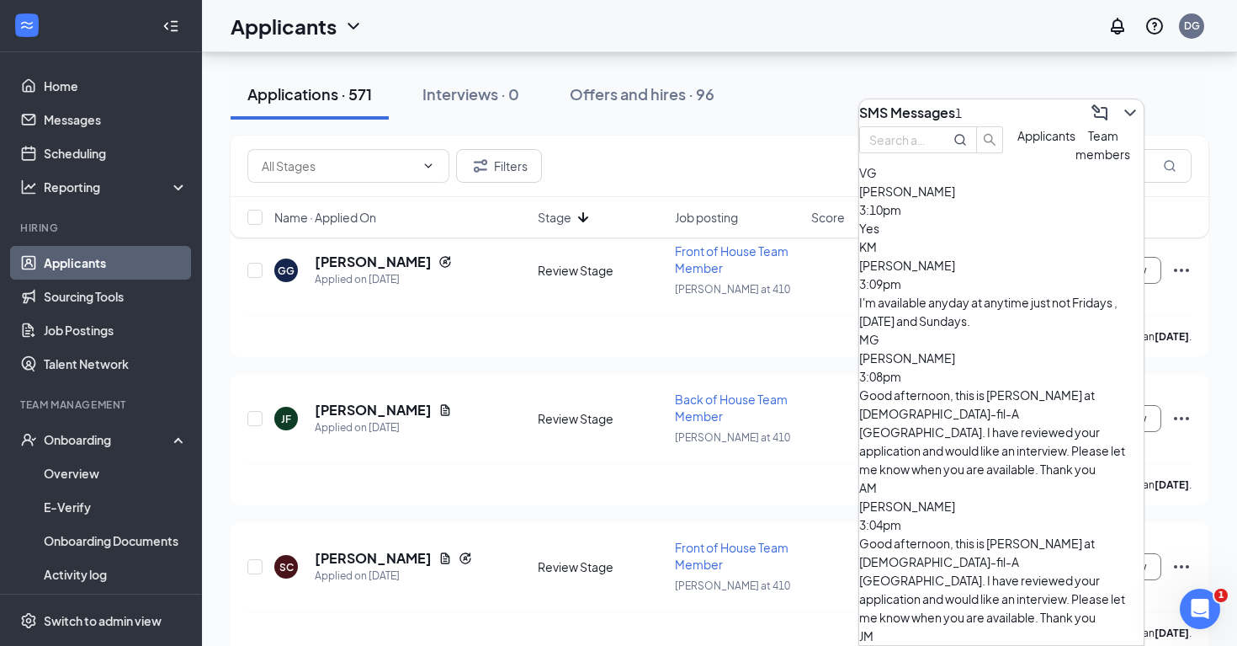
click at [1011, 322] on div "I'm available anyday at anytime just not Fridays , [DATE] and Sundays." at bounding box center [1001, 311] width 285 height 37
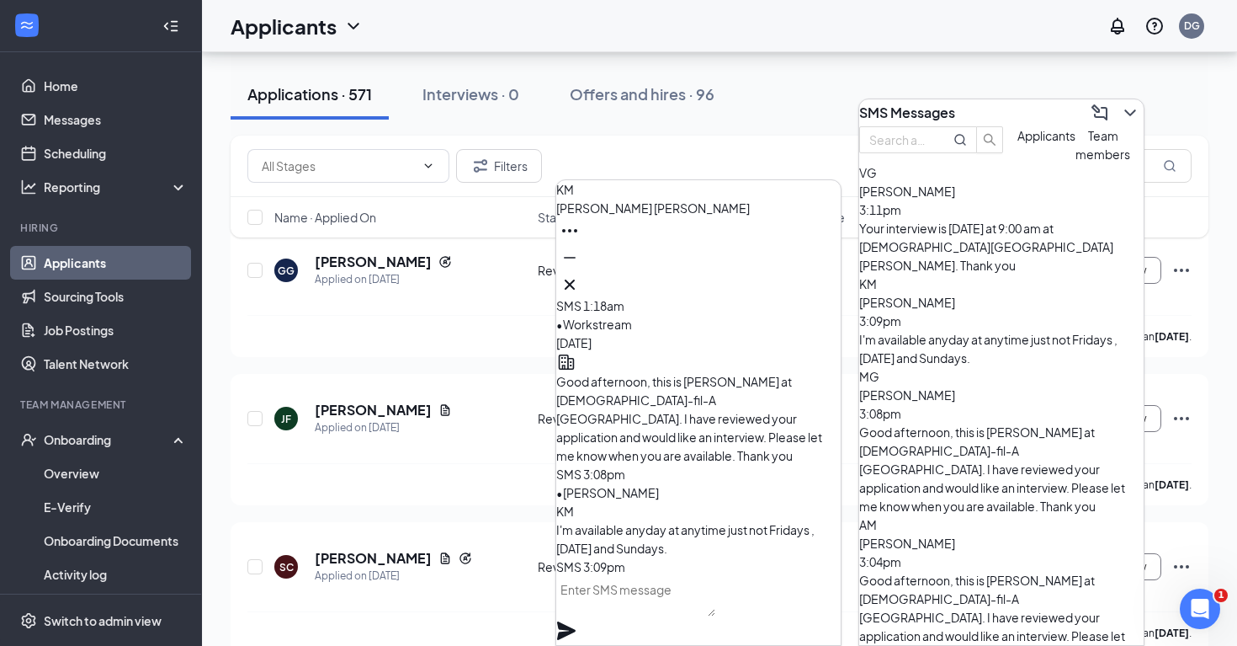
click at [615, 613] on textarea at bounding box center [635, 596] width 159 height 40
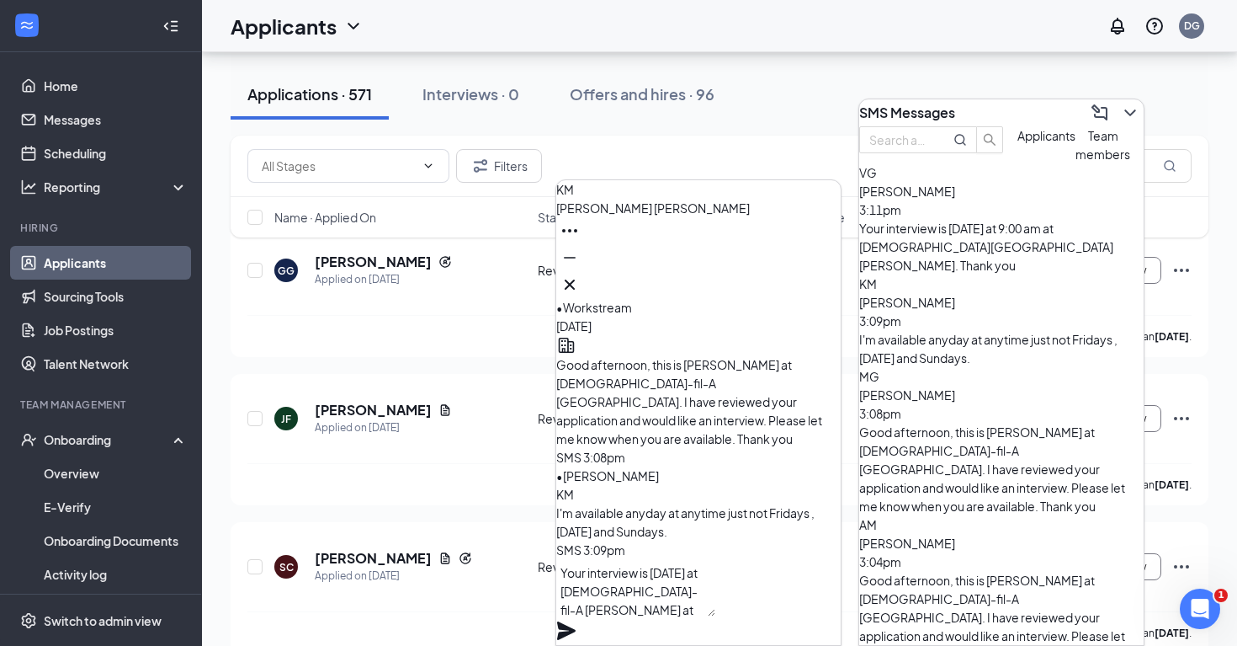
type textarea "Your interview is [DATE] at [DEMOGRAPHIC_DATA]-fil-A [PERSON_NAME] at 9:15 am. …"
click at [576, 621] on icon "Plane" at bounding box center [566, 630] width 19 height 19
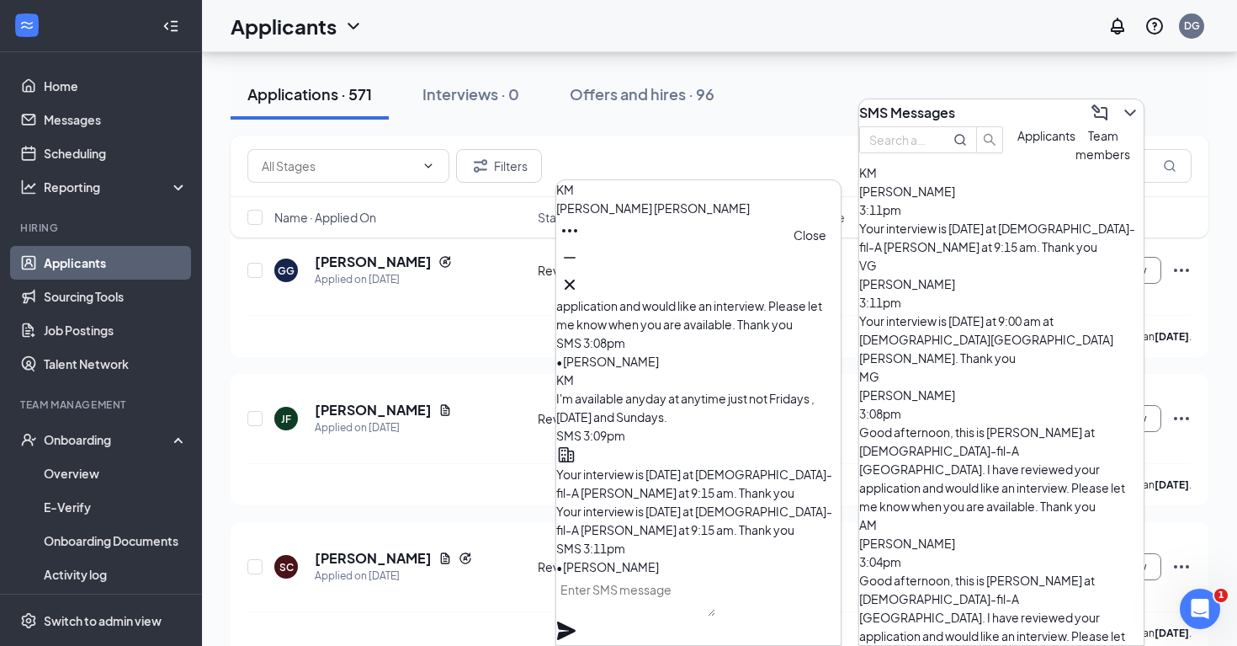
click at [580, 282] on icon "Cross" at bounding box center [570, 284] width 20 height 20
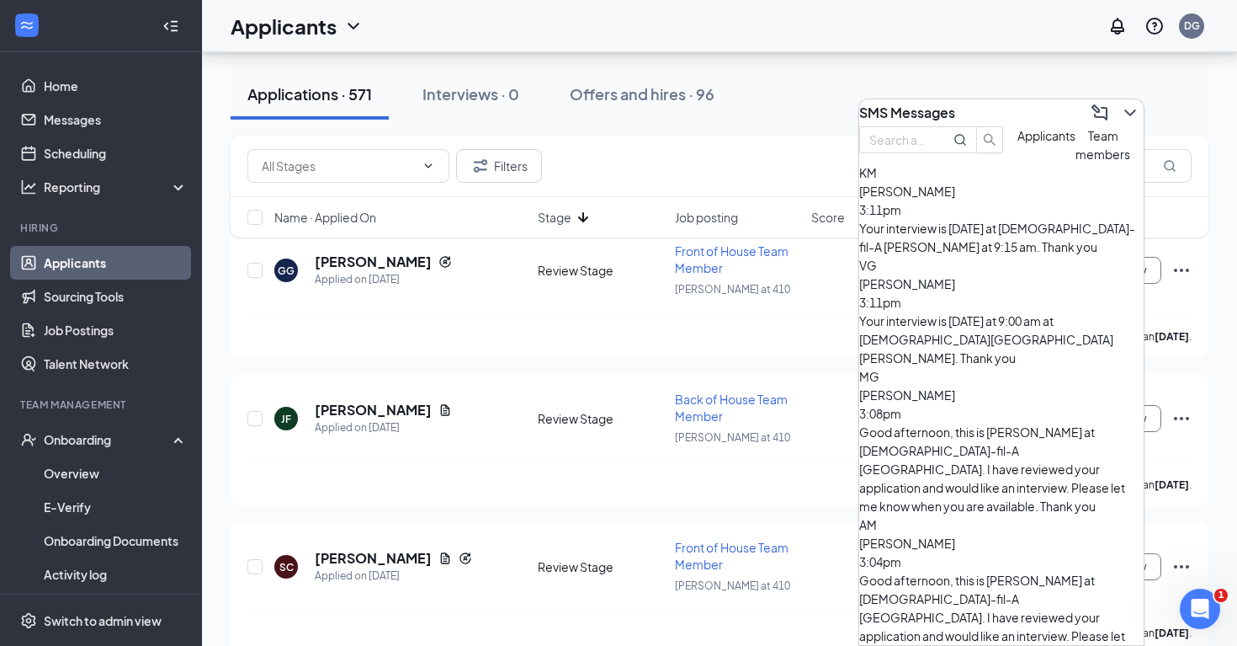
click at [1004, 112] on div "SMS Messages" at bounding box center [1001, 112] width 285 height 27
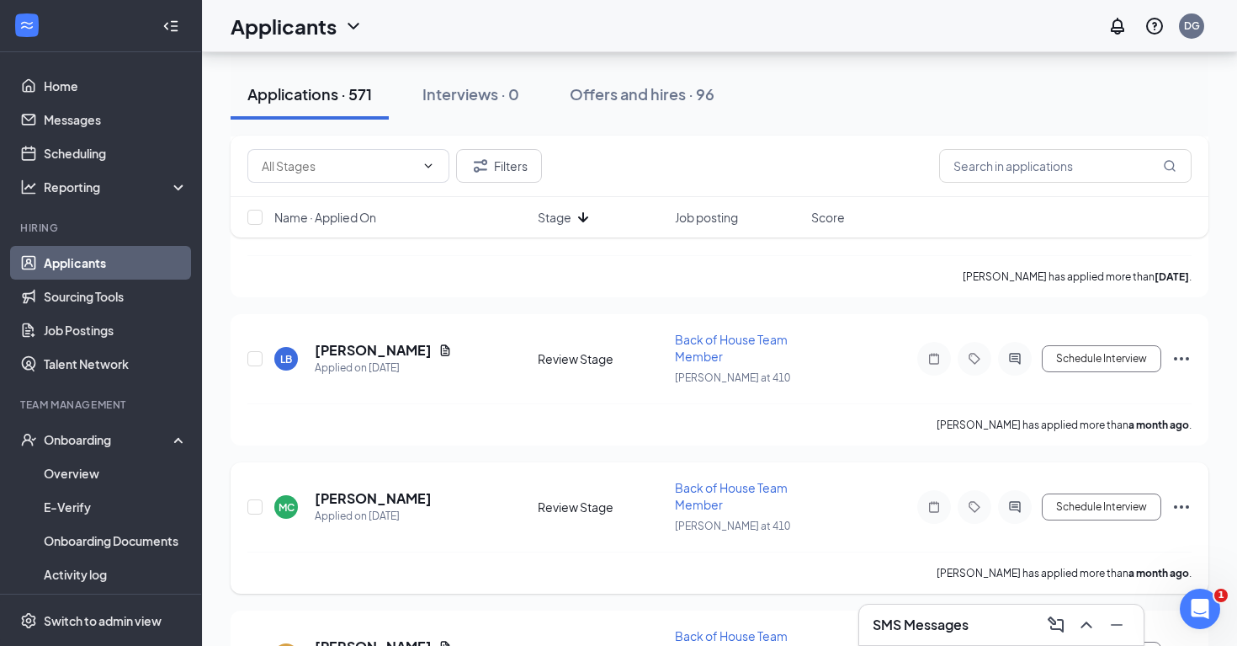
scroll to position [4516, 0]
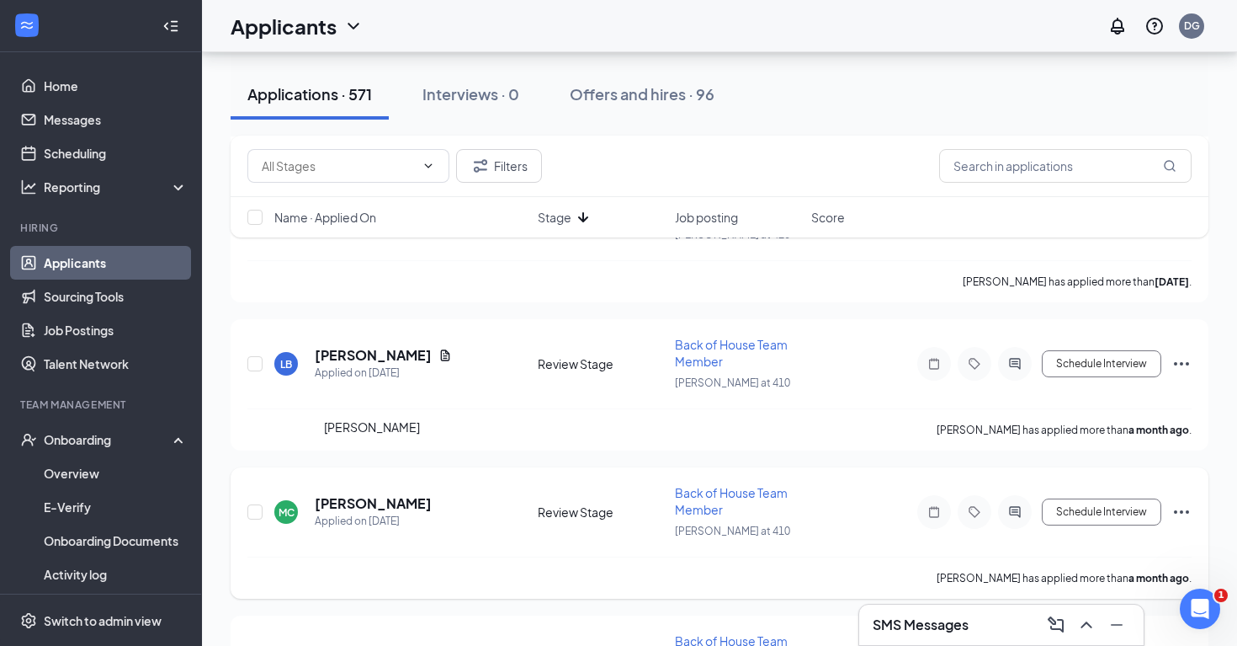
click at [404, 494] on h5 "[PERSON_NAME]" at bounding box center [373, 503] width 117 height 19
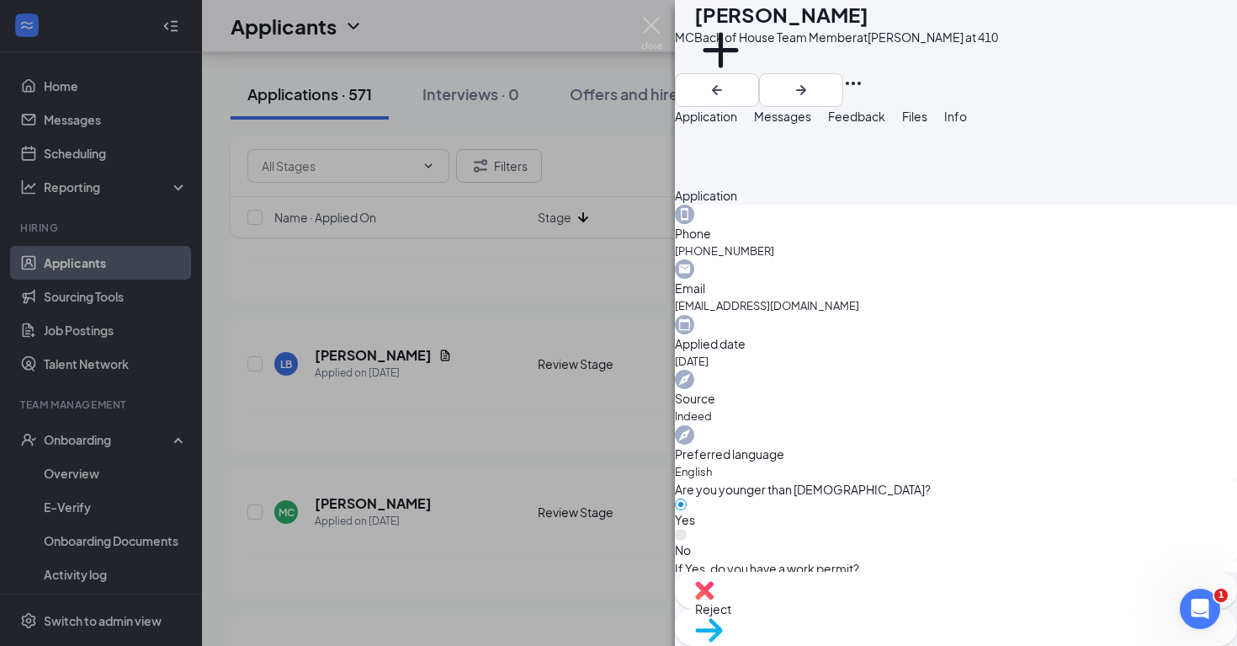
scroll to position [532, 0]
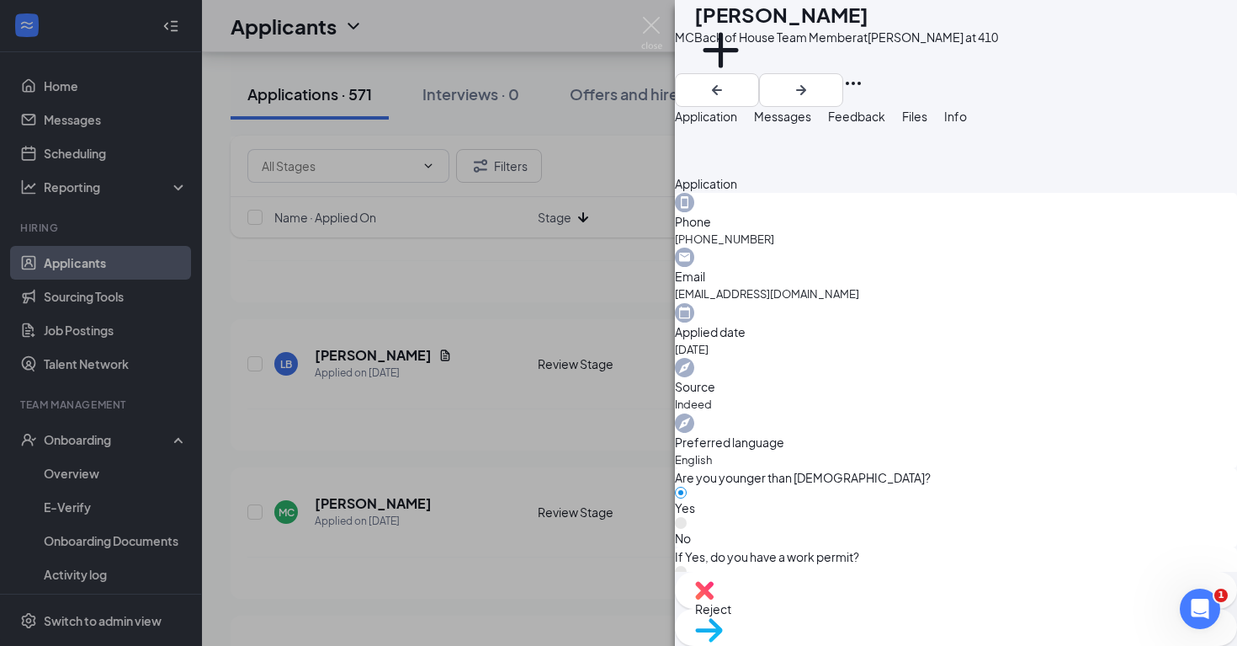
click at [812, 124] on span "Messages" at bounding box center [782, 116] width 57 height 15
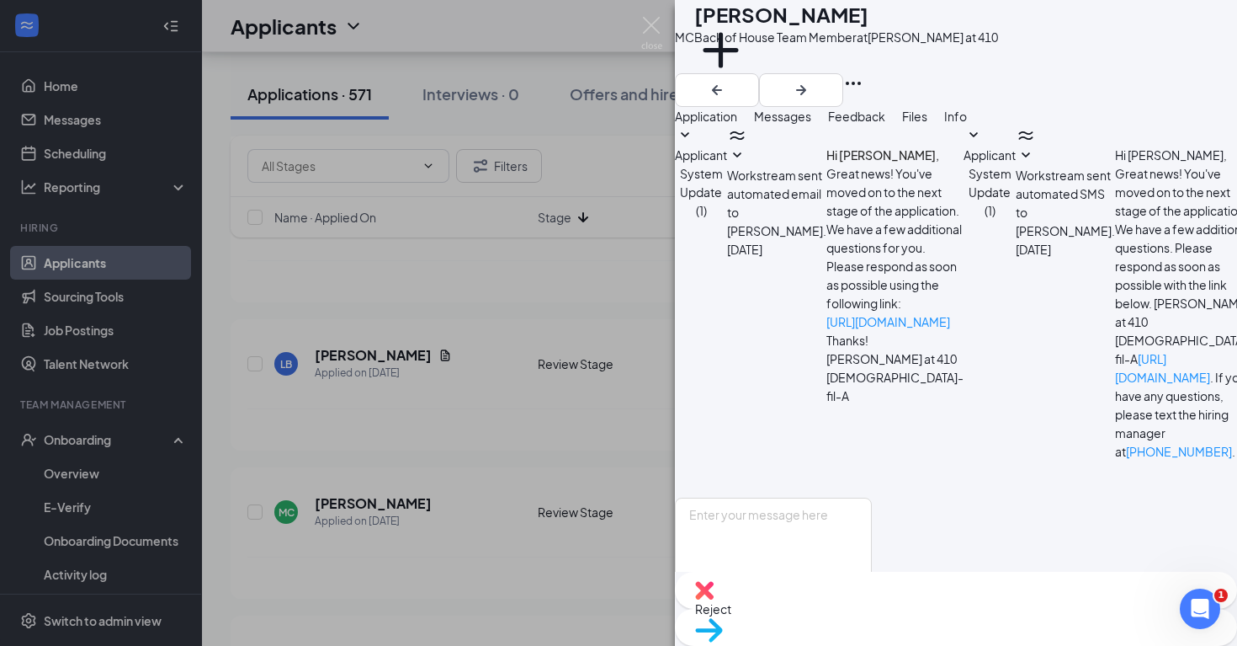
scroll to position [224, 0]
click at [613, 375] on div "MC [PERSON_NAME] Back of House Team Member at [GEOGRAPHIC_DATA] at 410 Add a ta…" at bounding box center [618, 323] width 1237 height 646
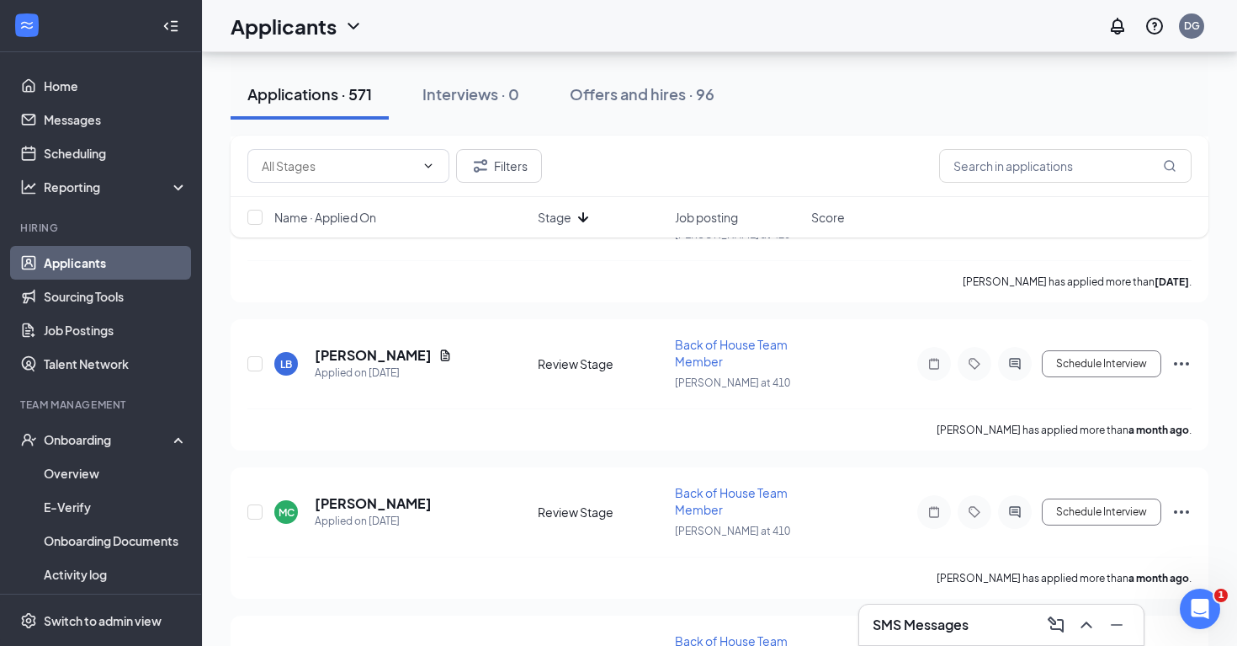
click at [993, 622] on div "SMS Messages" at bounding box center [1002, 624] width 258 height 27
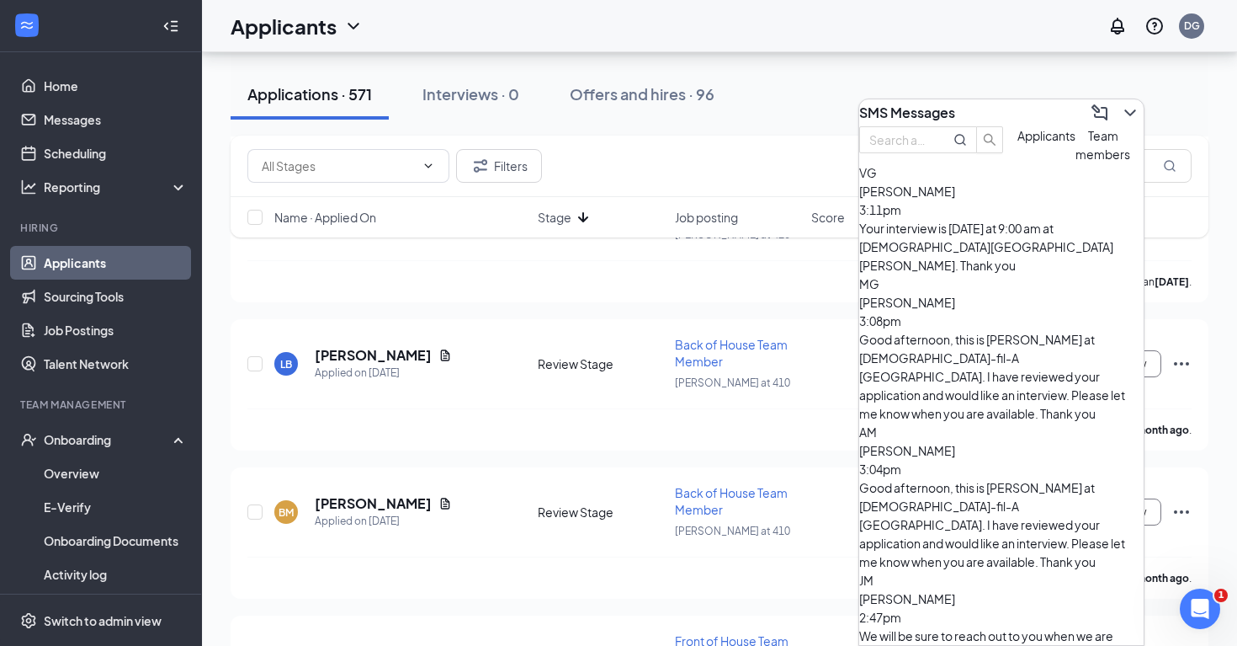
scroll to position [92, 0]
click at [1013, 114] on div "SMS Messages" at bounding box center [1001, 112] width 285 height 27
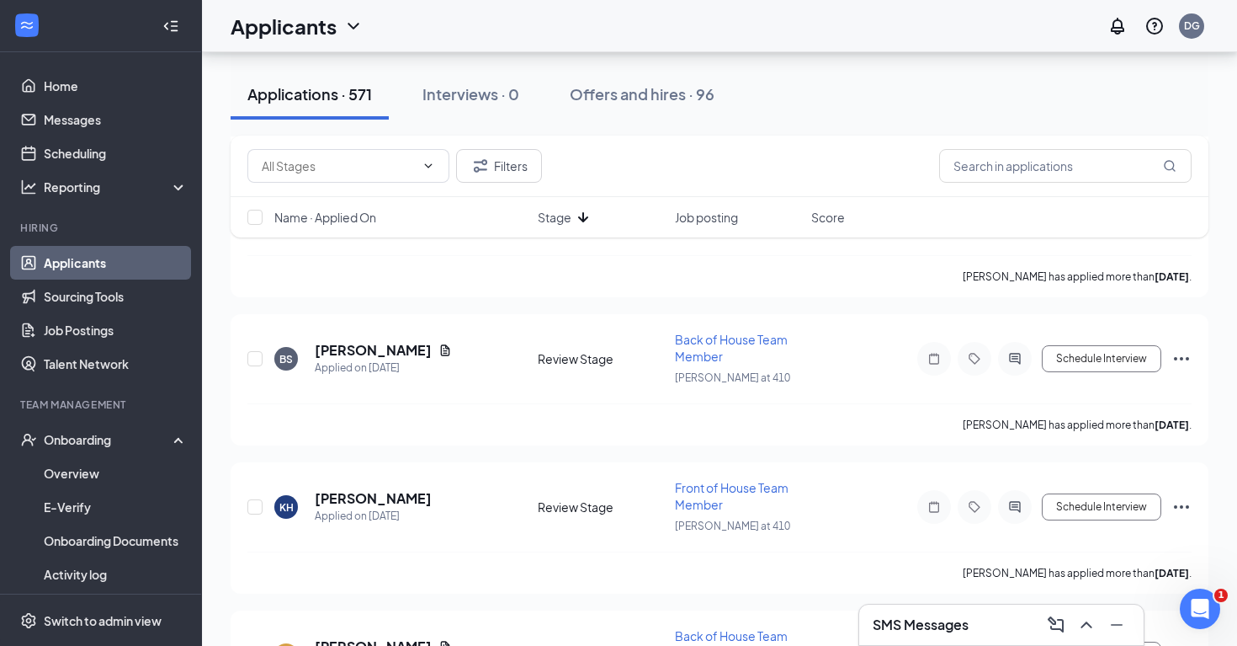
scroll to position [12063, 0]
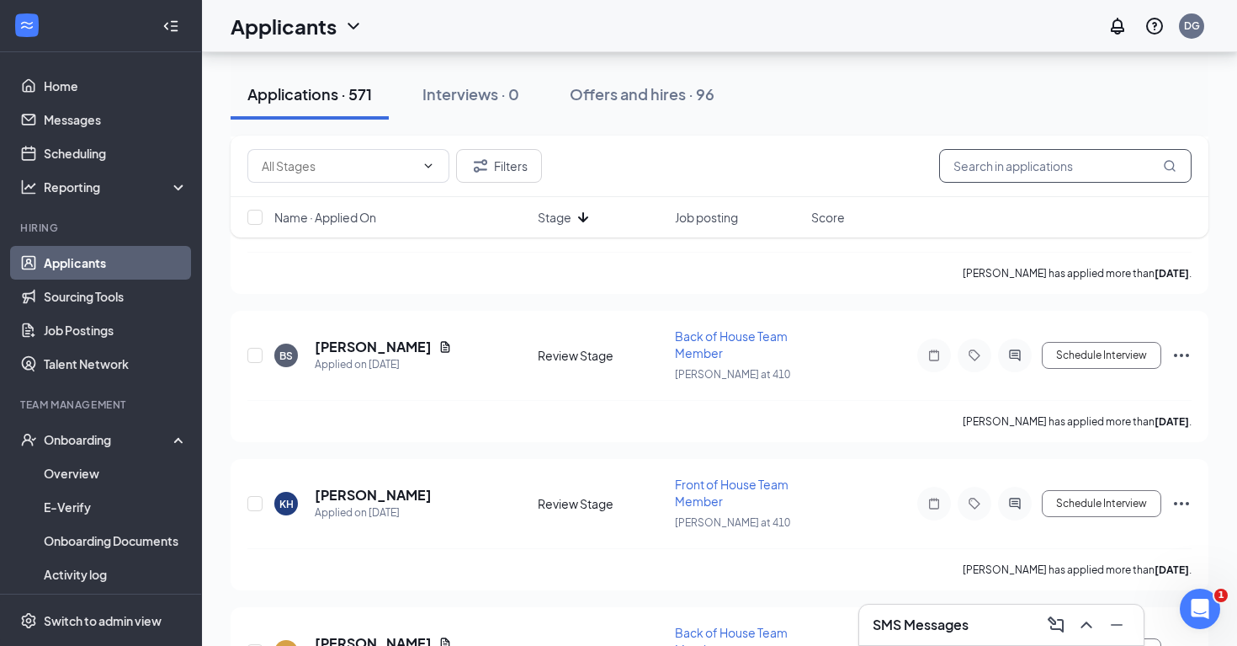
click at [981, 174] on input "text" at bounding box center [1065, 166] width 253 height 34
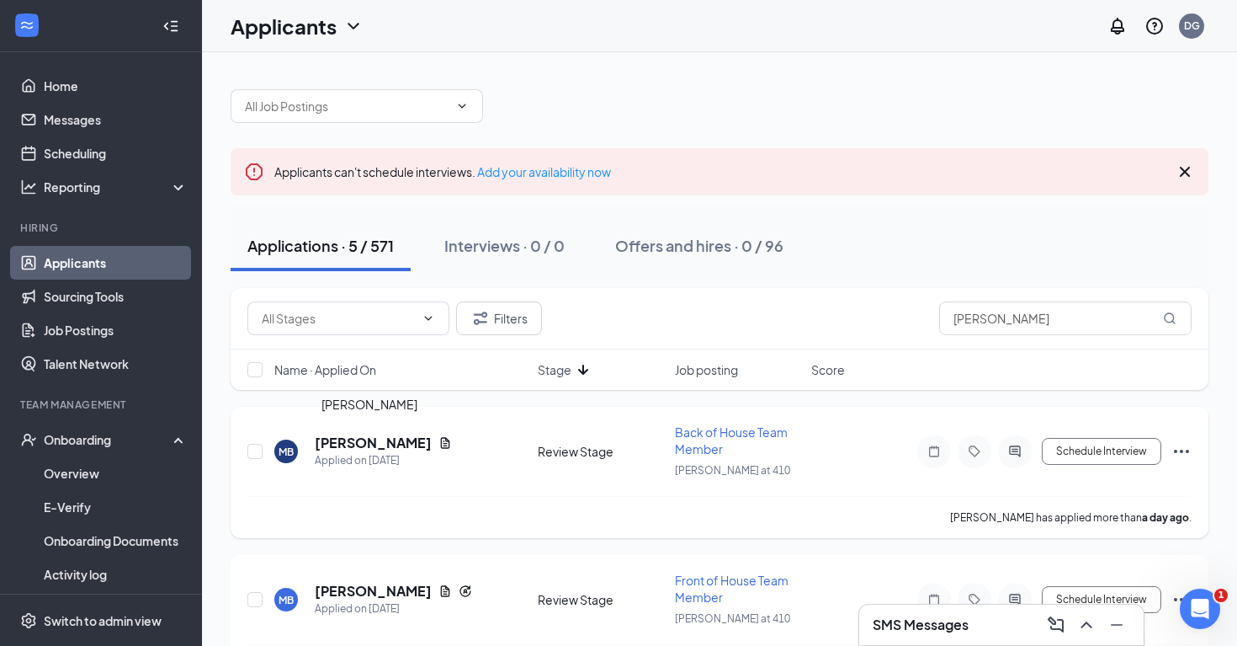
click at [396, 444] on h5 "[PERSON_NAME]" at bounding box center [373, 443] width 117 height 19
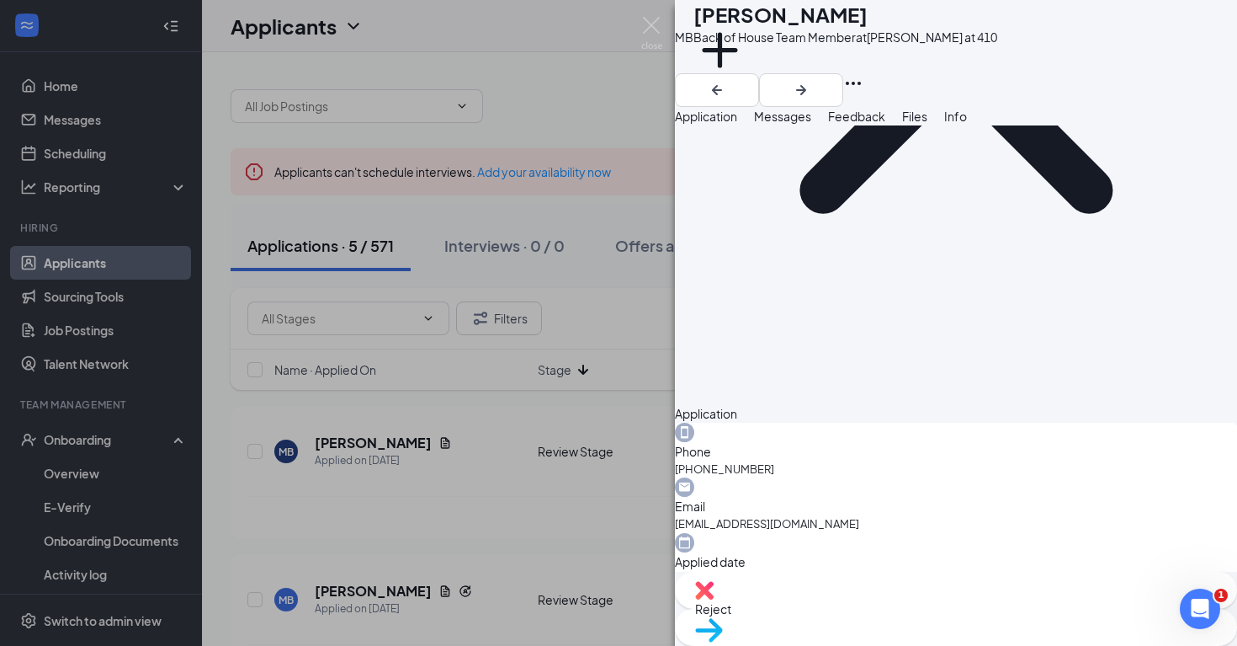
scroll to position [1219, 0]
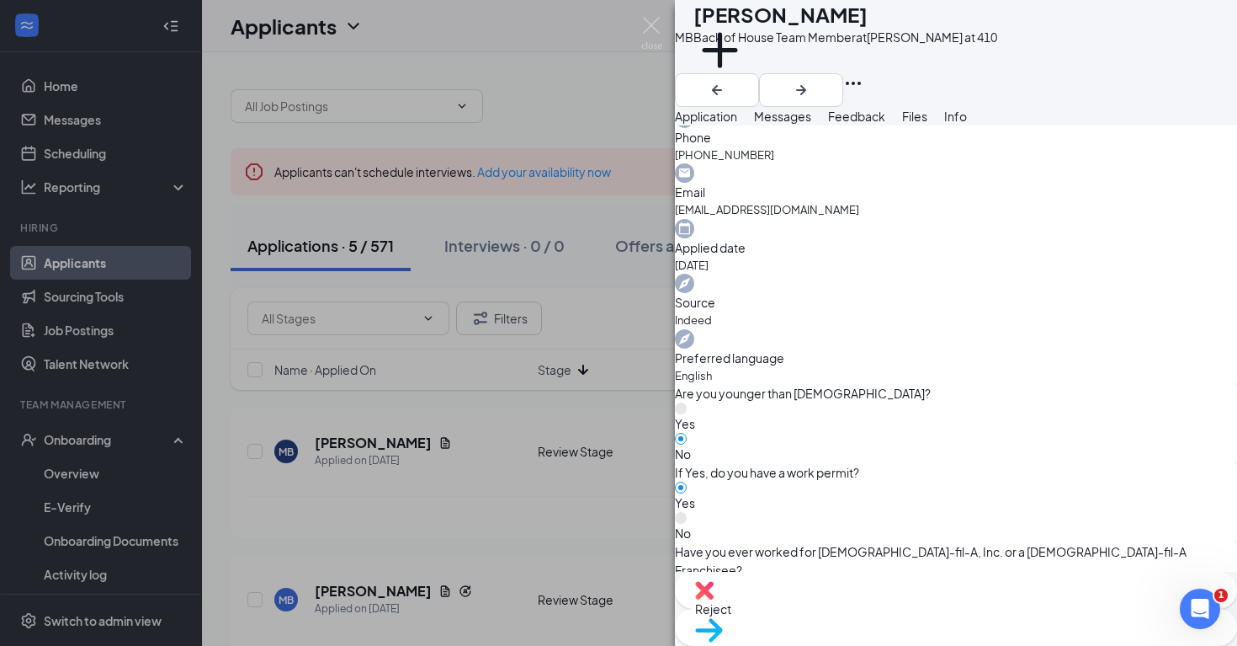
click at [812, 124] on span "Messages" at bounding box center [782, 116] width 57 height 15
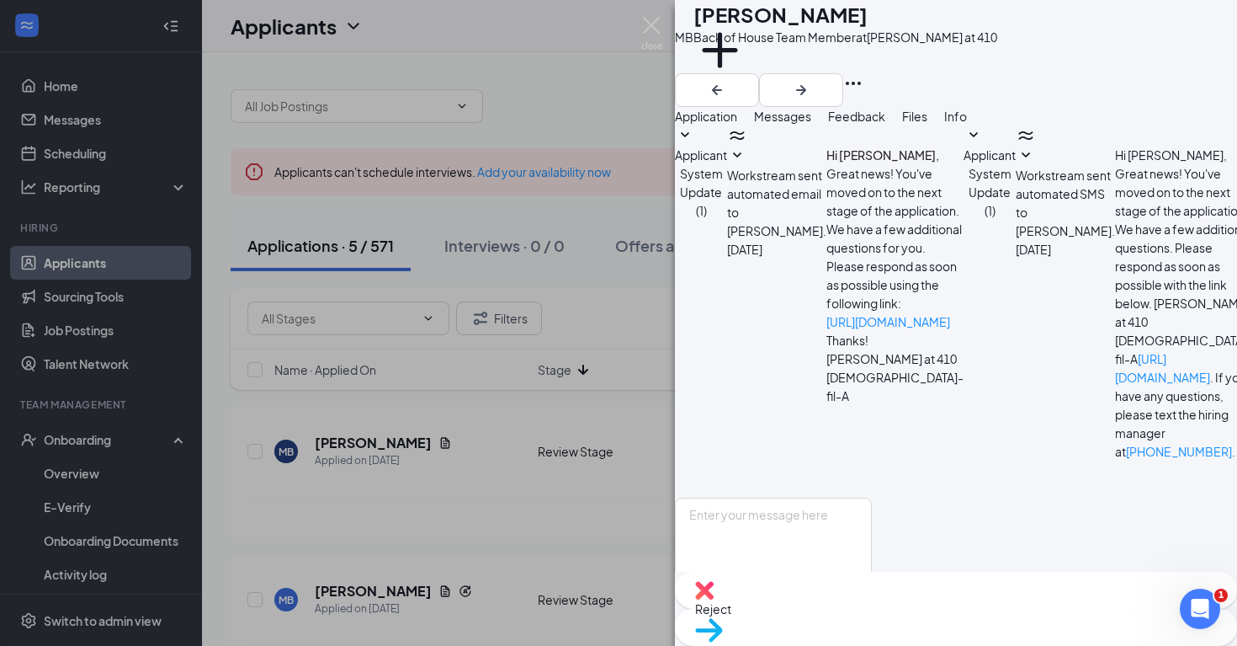
scroll to position [224, 0]
click at [737, 125] on button "Application" at bounding box center [706, 116] width 62 height 19
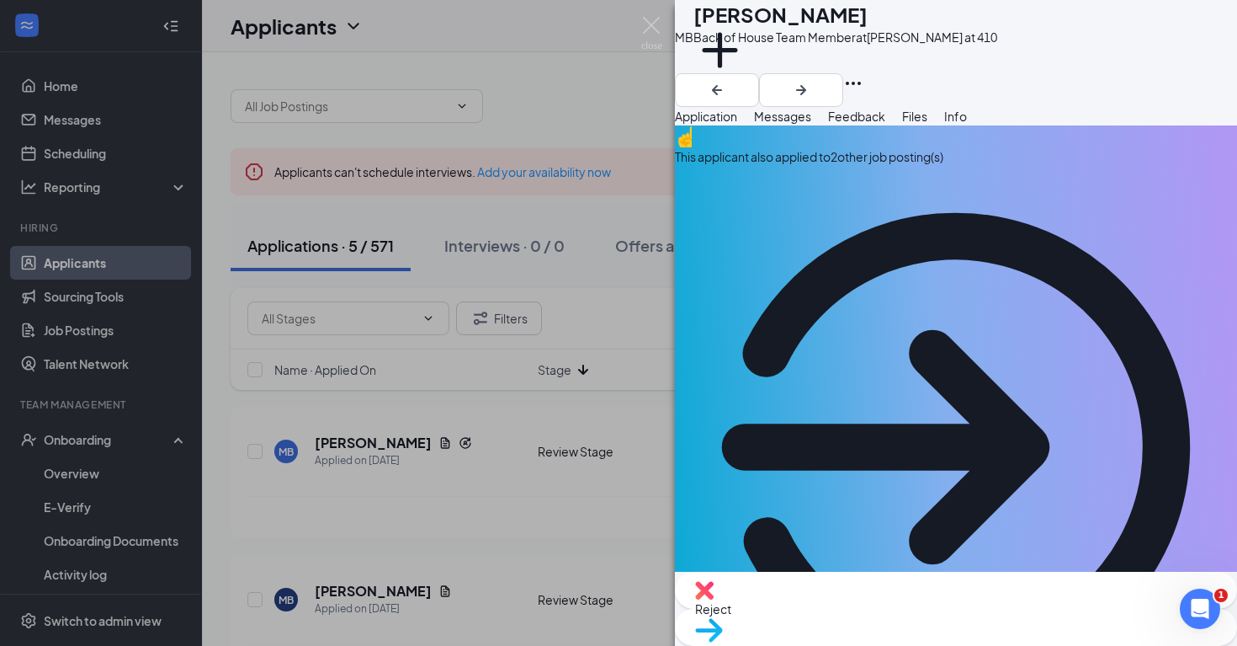
click at [644, 395] on div "MB [PERSON_NAME] Back of House Team Member at [GEOGRAPHIC_DATA] at 410 Add a ta…" at bounding box center [618, 323] width 1237 height 646
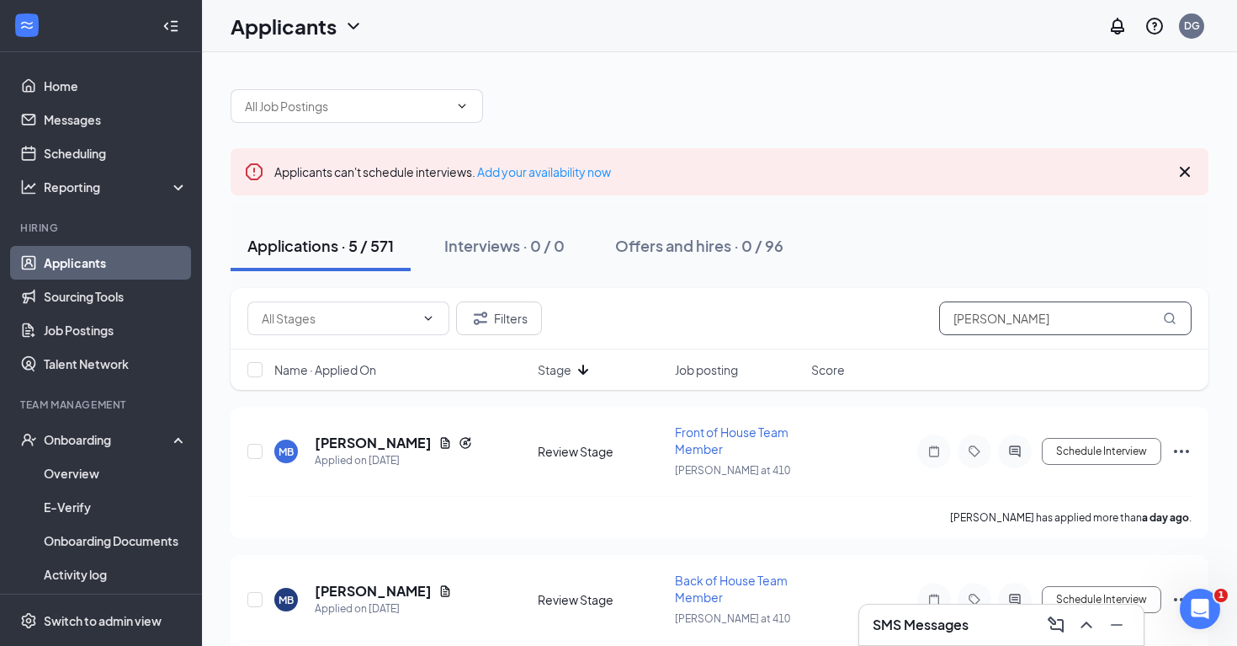
click at [1013, 317] on input "[PERSON_NAME]" at bounding box center [1065, 318] width 253 height 34
type input "m"
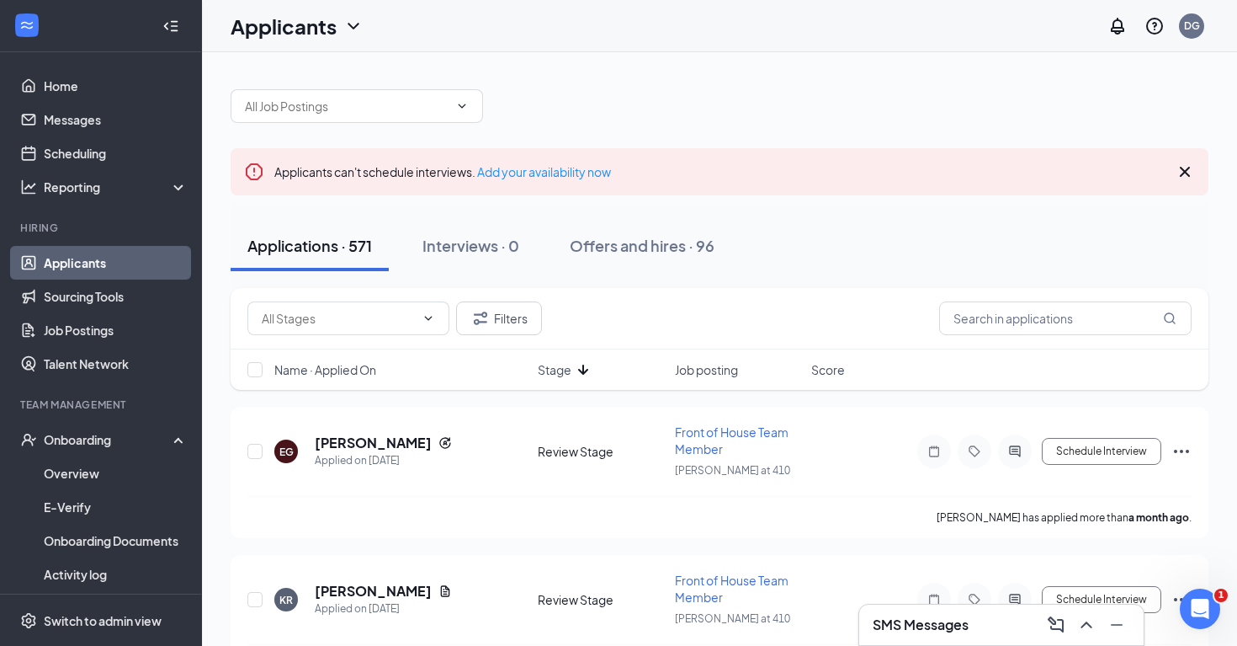
click at [1189, 170] on icon "Cross" at bounding box center [1185, 172] width 20 height 20
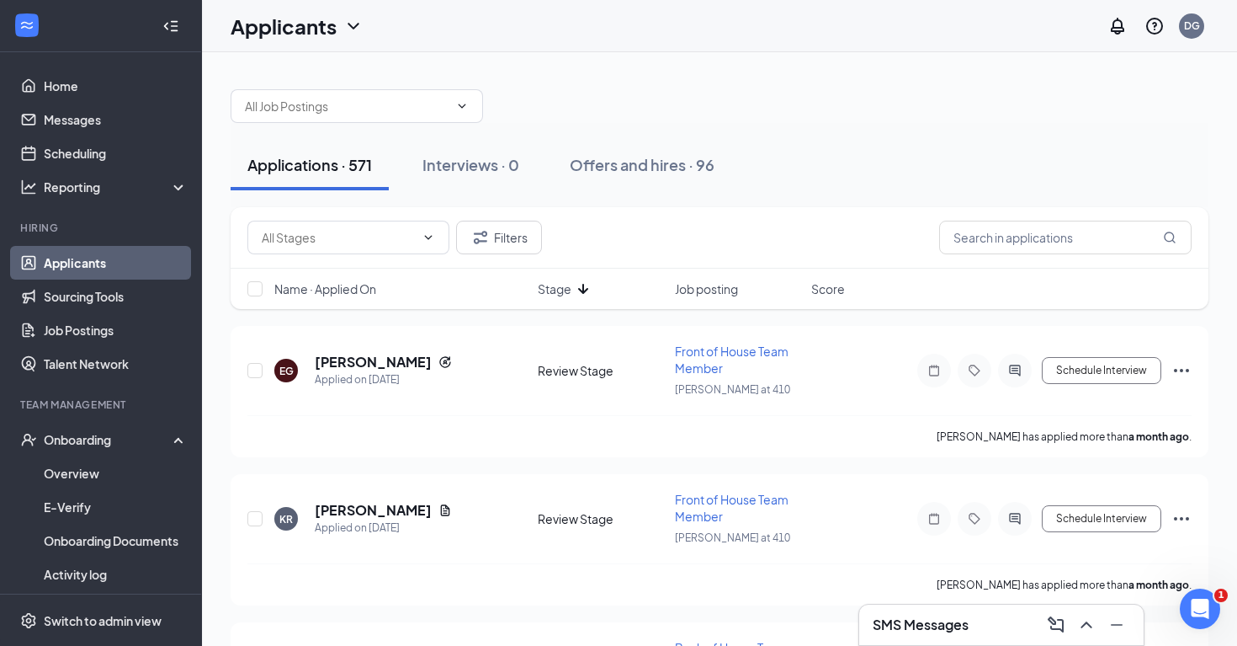
click at [988, 618] on div "SMS Messages" at bounding box center [1002, 624] width 258 height 27
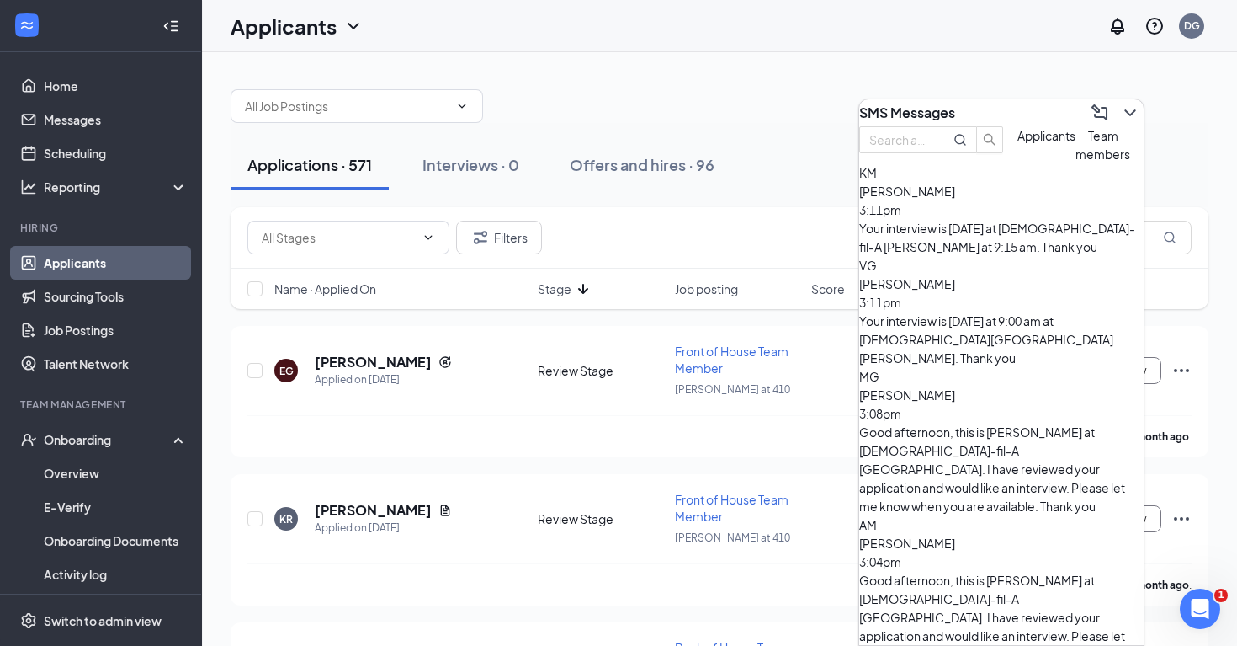
click at [1003, 101] on div "SMS Messages" at bounding box center [1001, 112] width 285 height 27
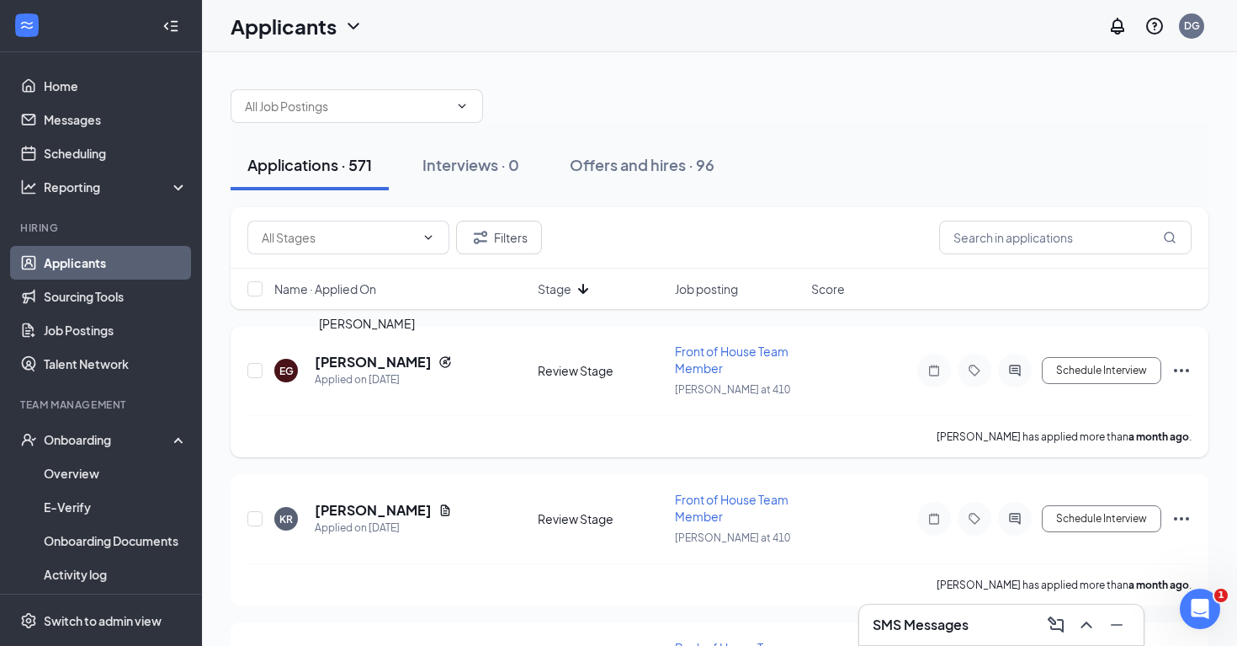
click at [380, 364] on h5 "[PERSON_NAME]" at bounding box center [373, 362] width 117 height 19
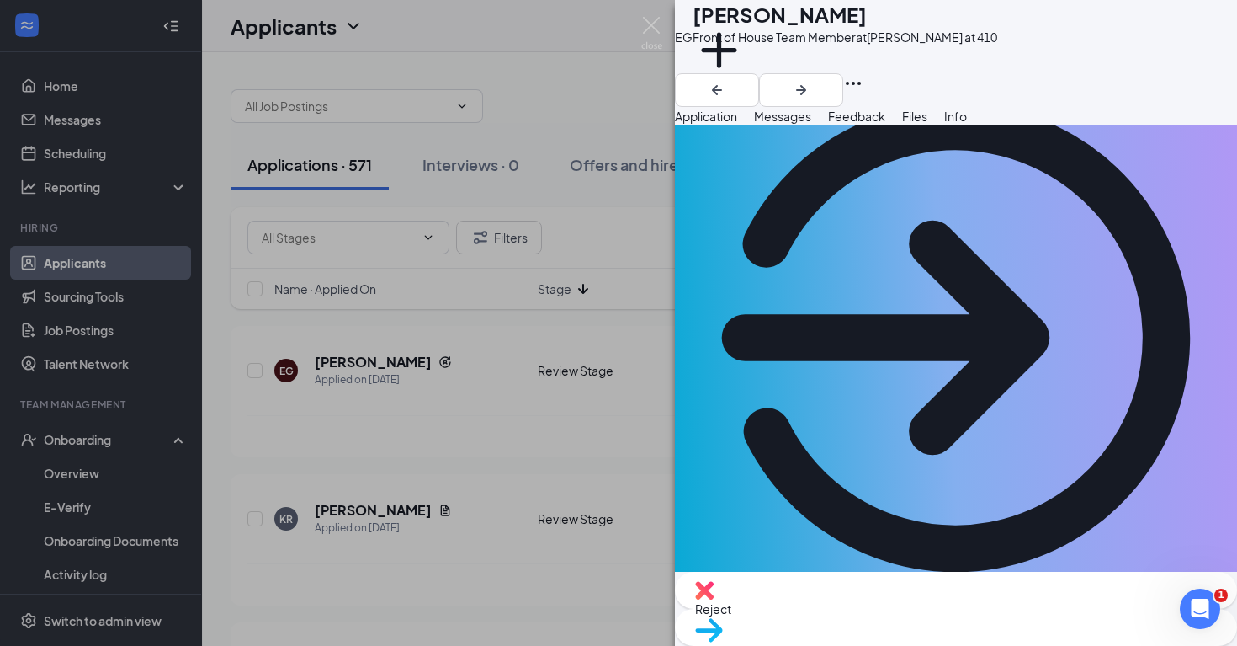
scroll to position [110, 0]
click at [544, 442] on div "EG [PERSON_NAME] Front of House Team Member at [PERSON_NAME] at 410 Add a tag A…" at bounding box center [618, 323] width 1237 height 646
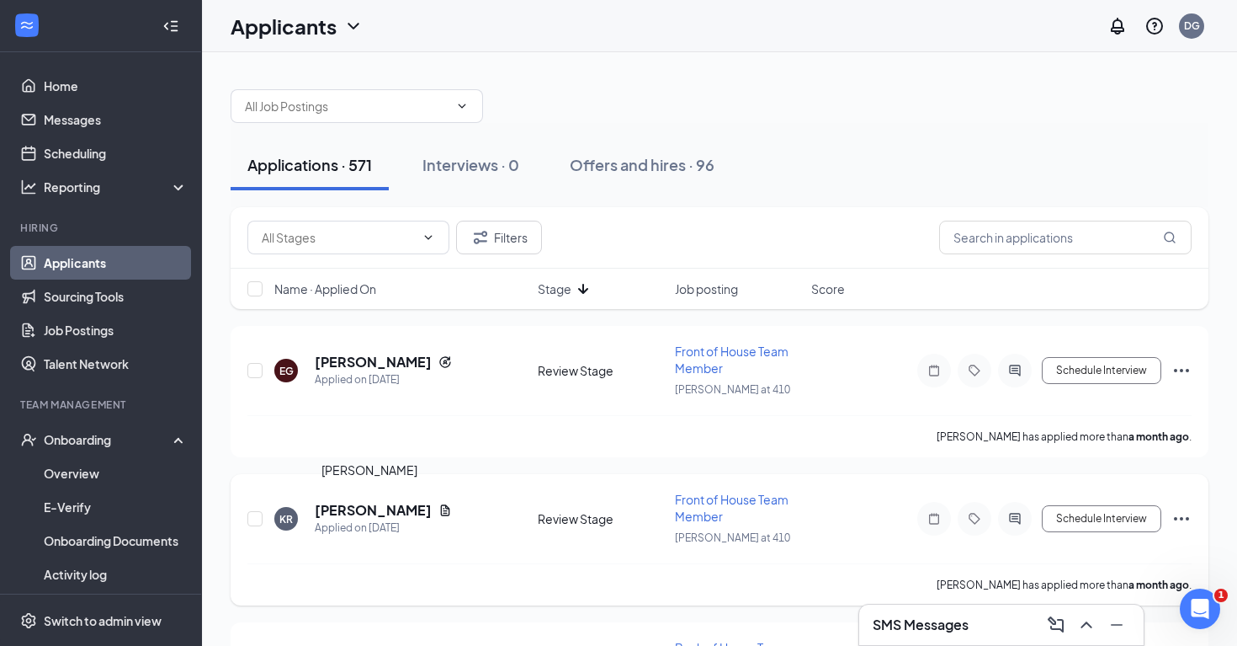
click at [380, 514] on h5 "[PERSON_NAME]" at bounding box center [373, 510] width 117 height 19
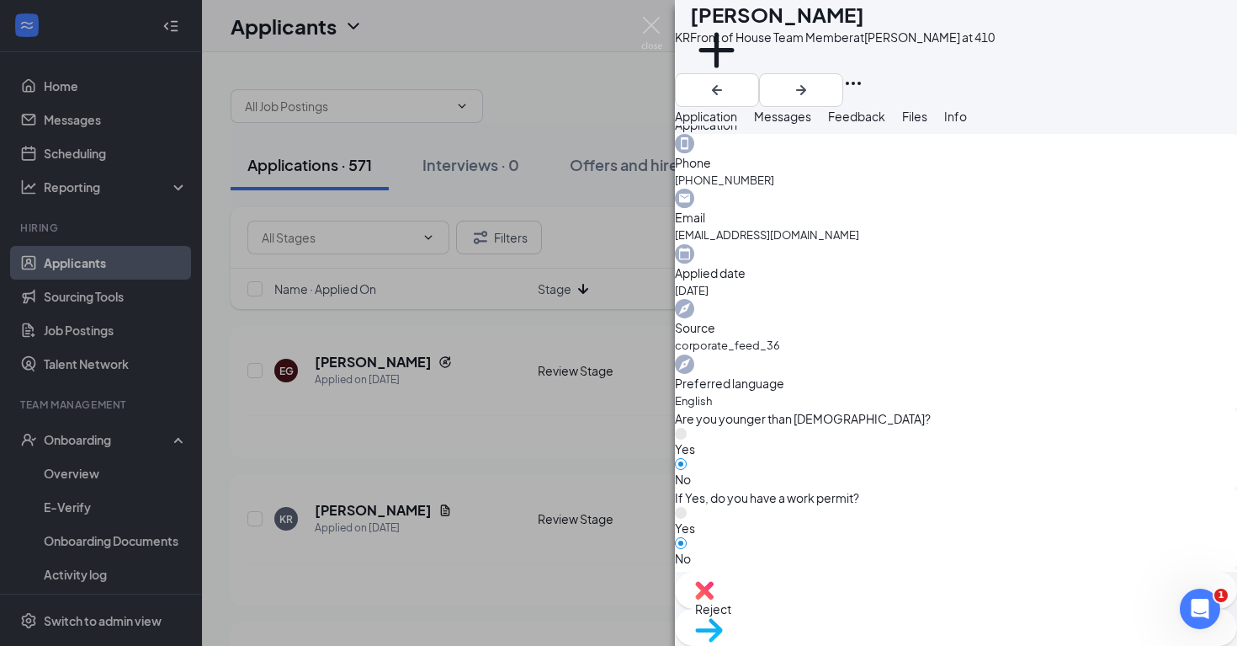
scroll to position [1200, 0]
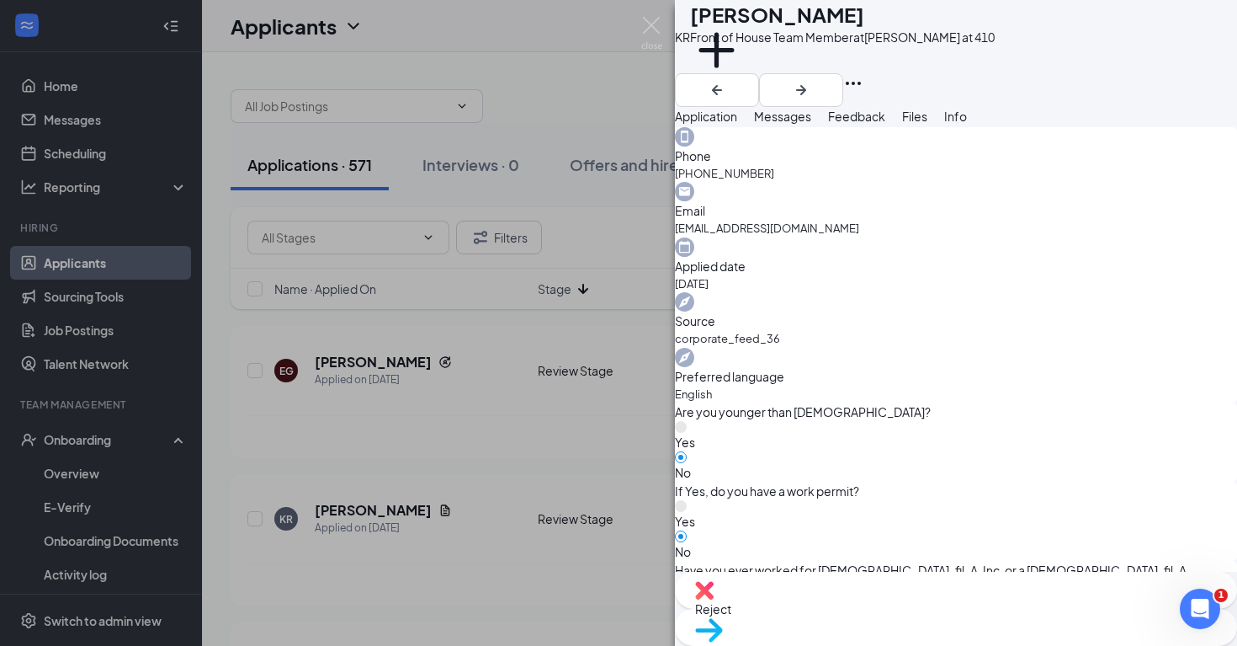
click at [533, 462] on div "KR [PERSON_NAME] Front of House Team Member at [GEOGRAPHIC_DATA] at 410 Add a t…" at bounding box center [618, 323] width 1237 height 646
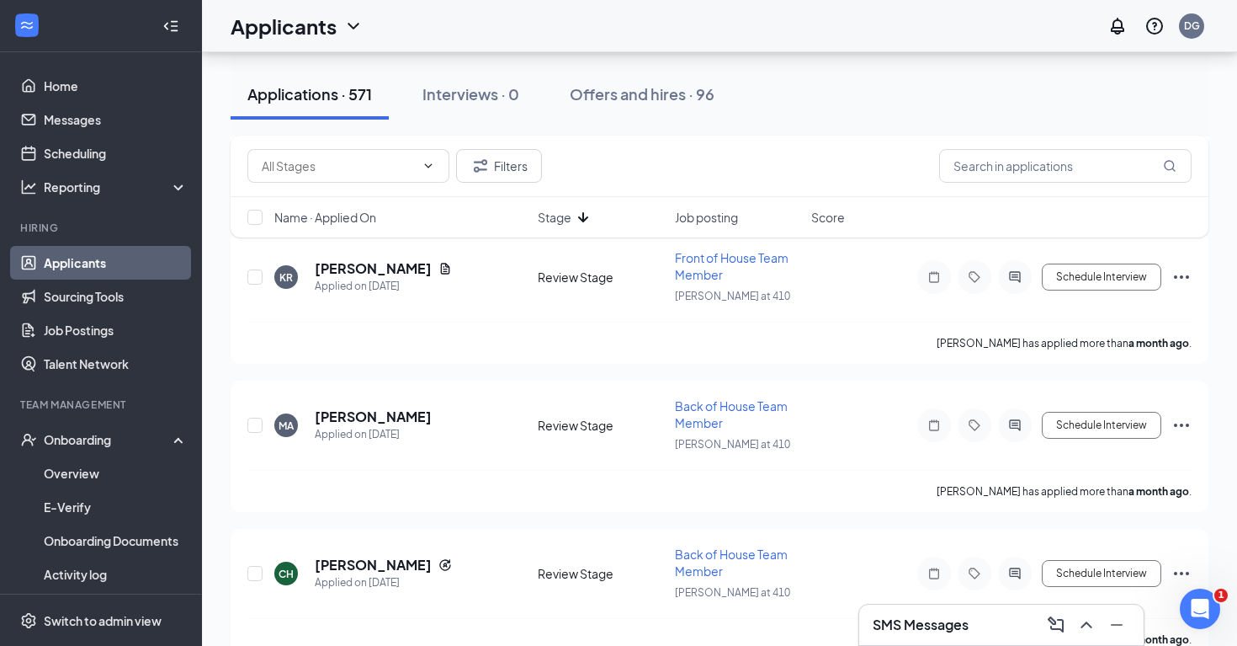
scroll to position [254, 0]
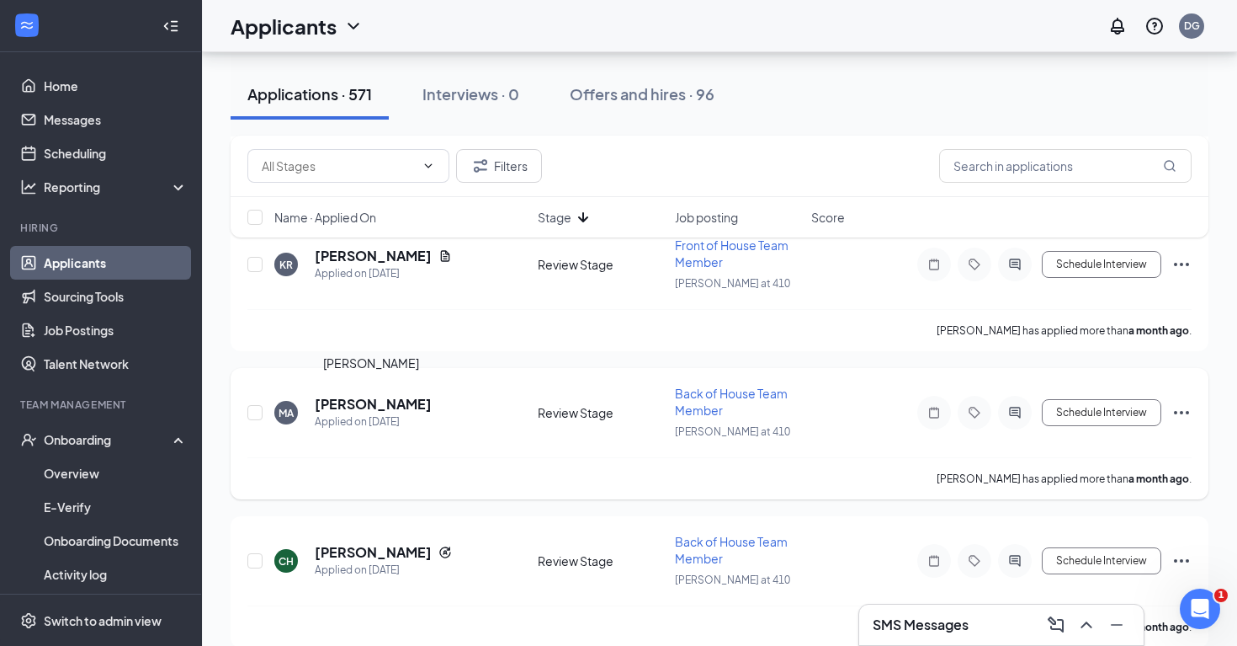
click at [392, 403] on h5 "[PERSON_NAME]" at bounding box center [373, 404] width 117 height 19
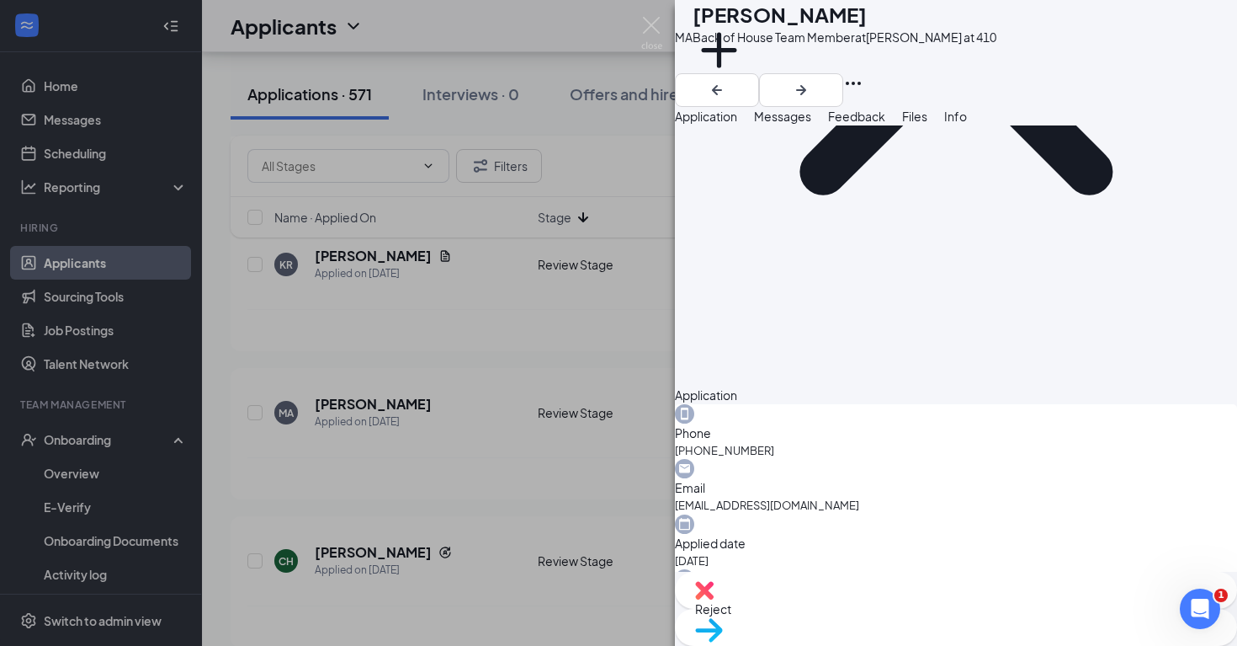
scroll to position [979, 0]
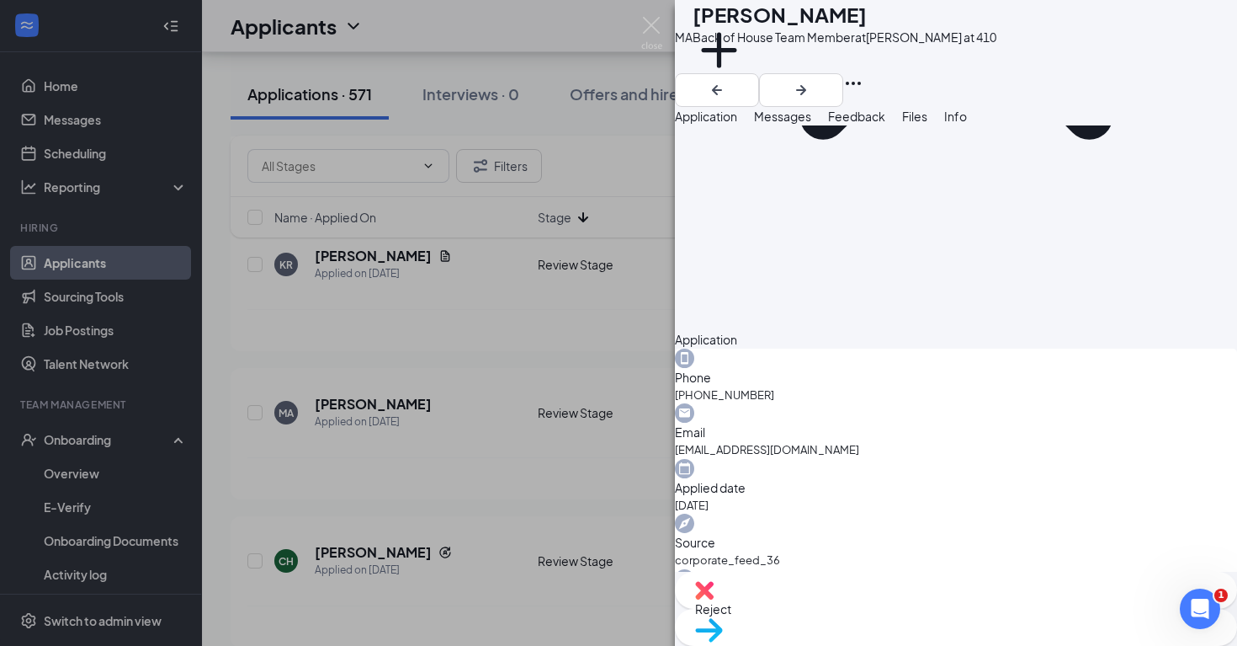
click at [521, 461] on div "MA [PERSON_NAME] Back of House Team Member at [GEOGRAPHIC_DATA] at 410 Add a ta…" at bounding box center [618, 323] width 1237 height 646
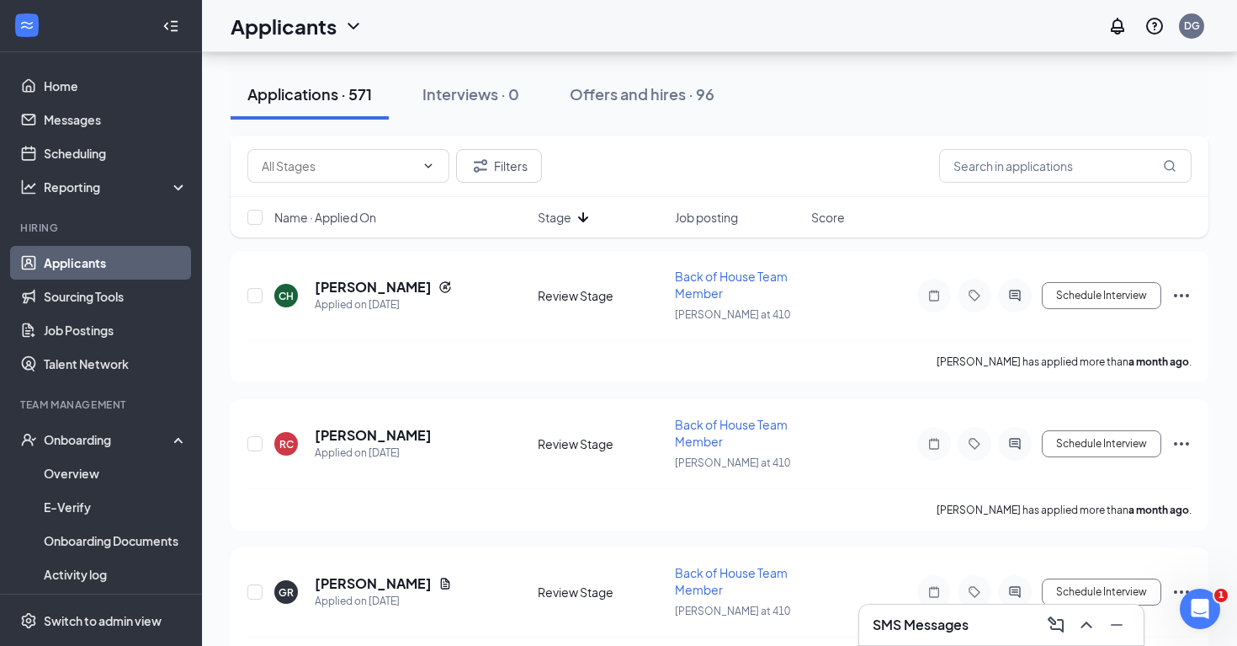
scroll to position [514, 0]
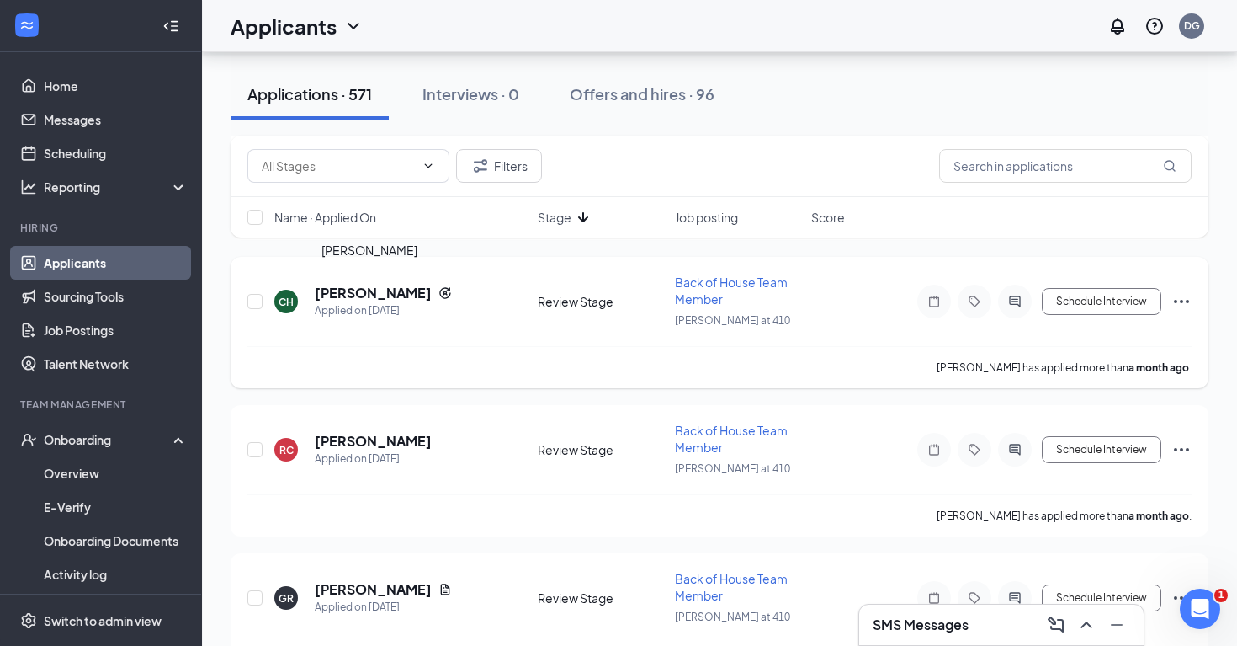
click at [377, 290] on h5 "[PERSON_NAME]" at bounding box center [373, 293] width 117 height 19
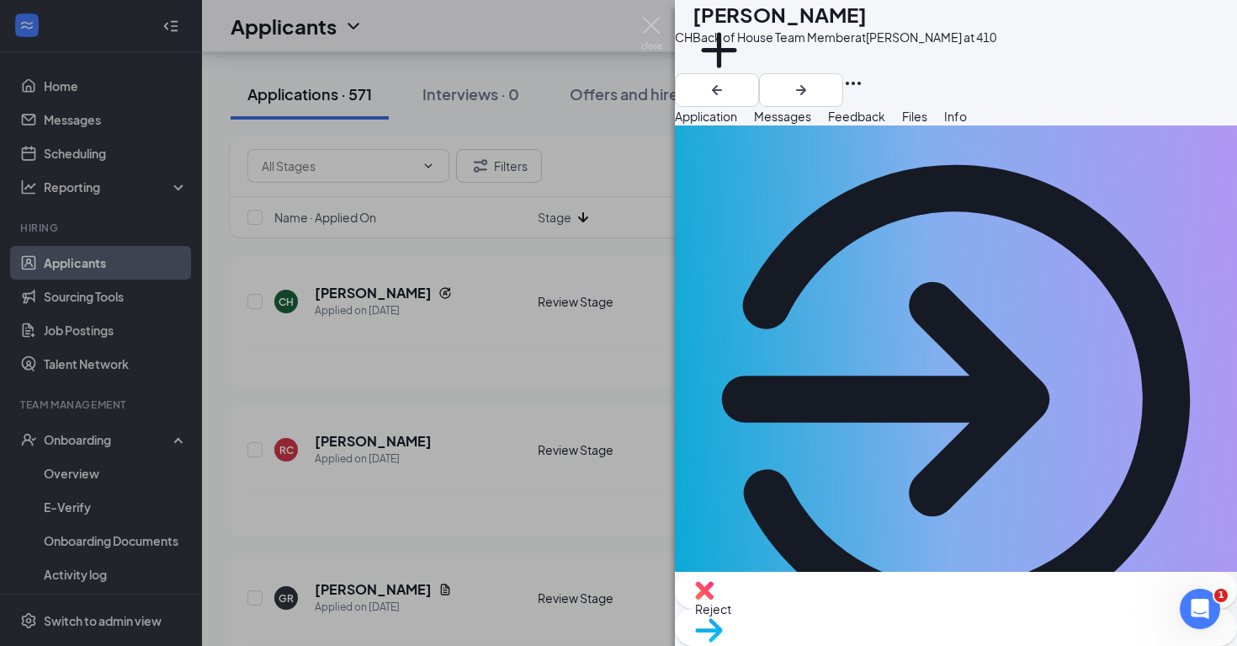
scroll to position [54, 0]
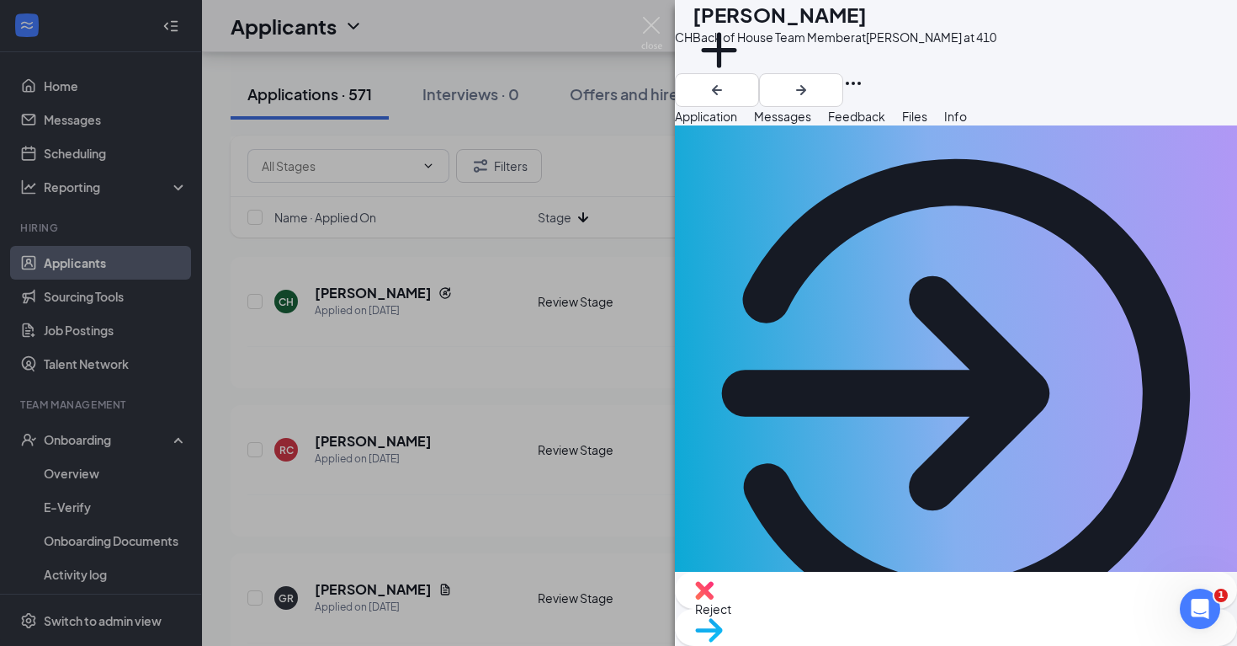
click at [551, 537] on div "CH [PERSON_NAME] Back of House Team Member at [GEOGRAPHIC_DATA] at 410 Add a ta…" at bounding box center [618, 323] width 1237 height 646
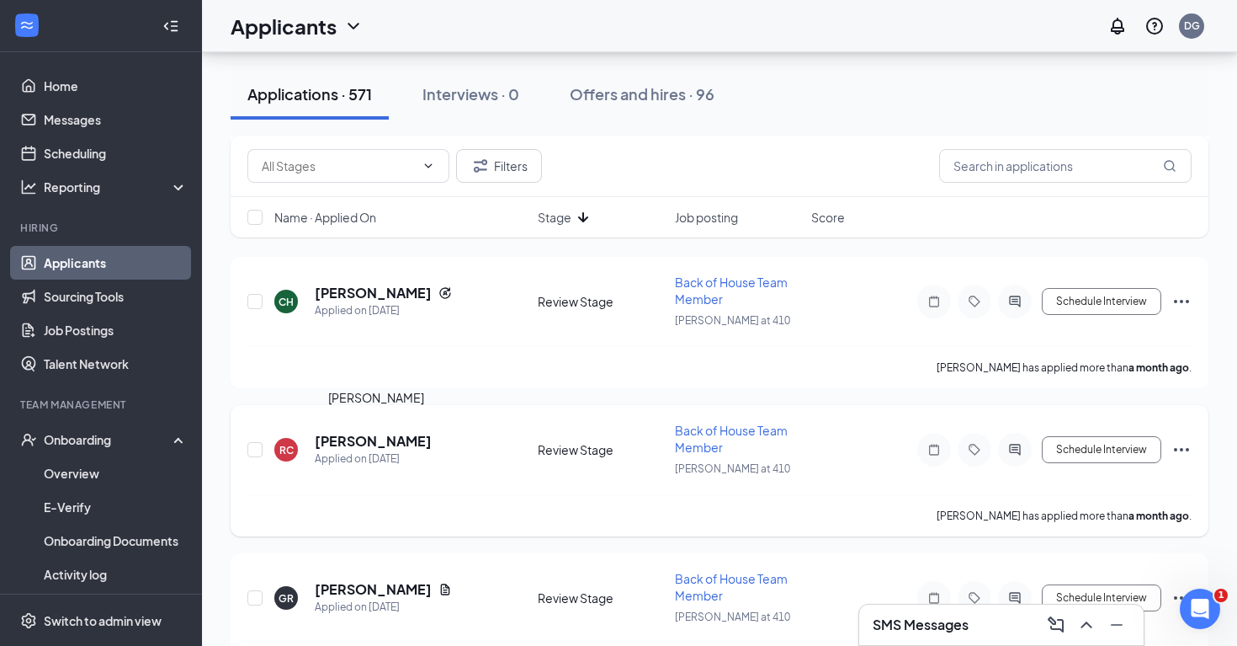
click at [406, 439] on h5 "[PERSON_NAME]" at bounding box center [373, 441] width 117 height 19
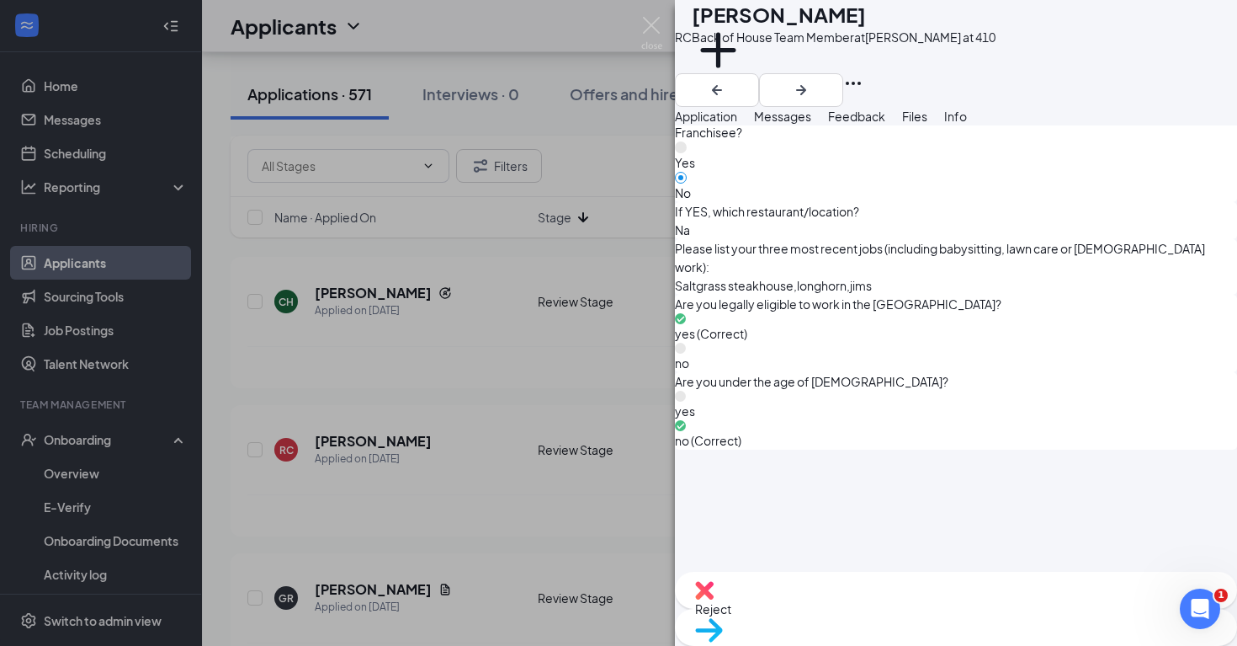
scroll to position [1062, 0]
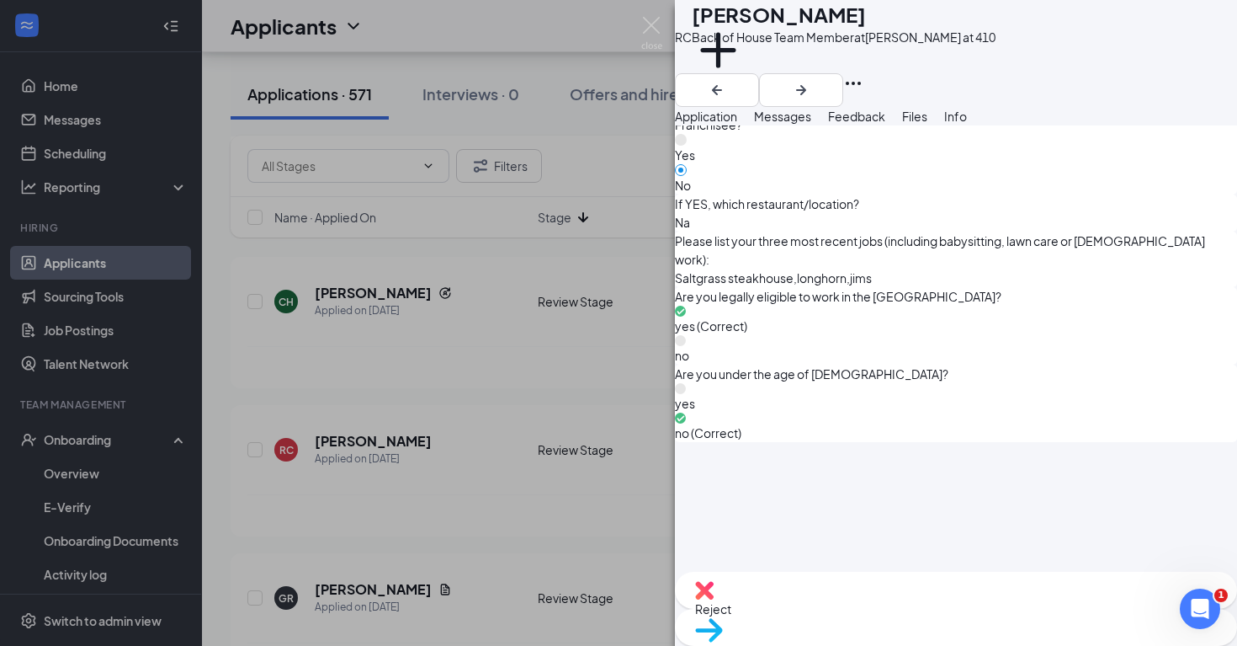
click at [812, 124] on span "Messages" at bounding box center [782, 116] width 57 height 15
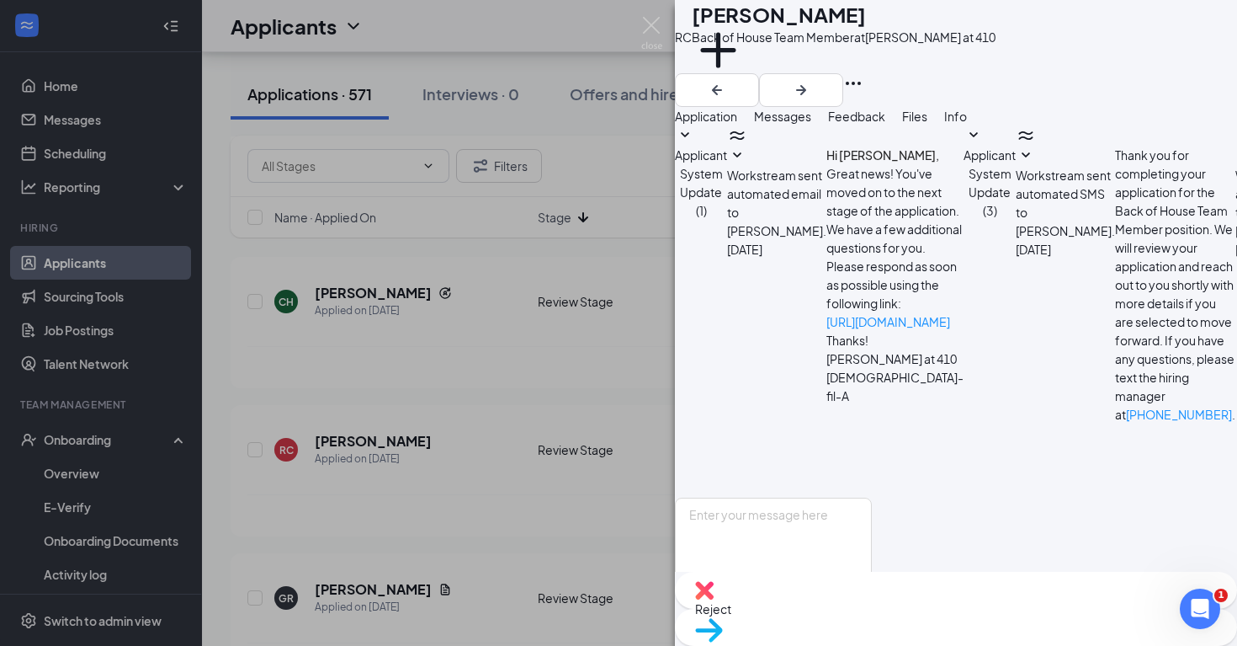
scroll to position [96, 0]
click at [765, 498] on textarea at bounding box center [773, 548] width 197 height 101
paste textarea "Good afternoon, this is [PERSON_NAME] at [DEMOGRAPHIC_DATA]-fil-A [GEOGRAPHIC_D…"
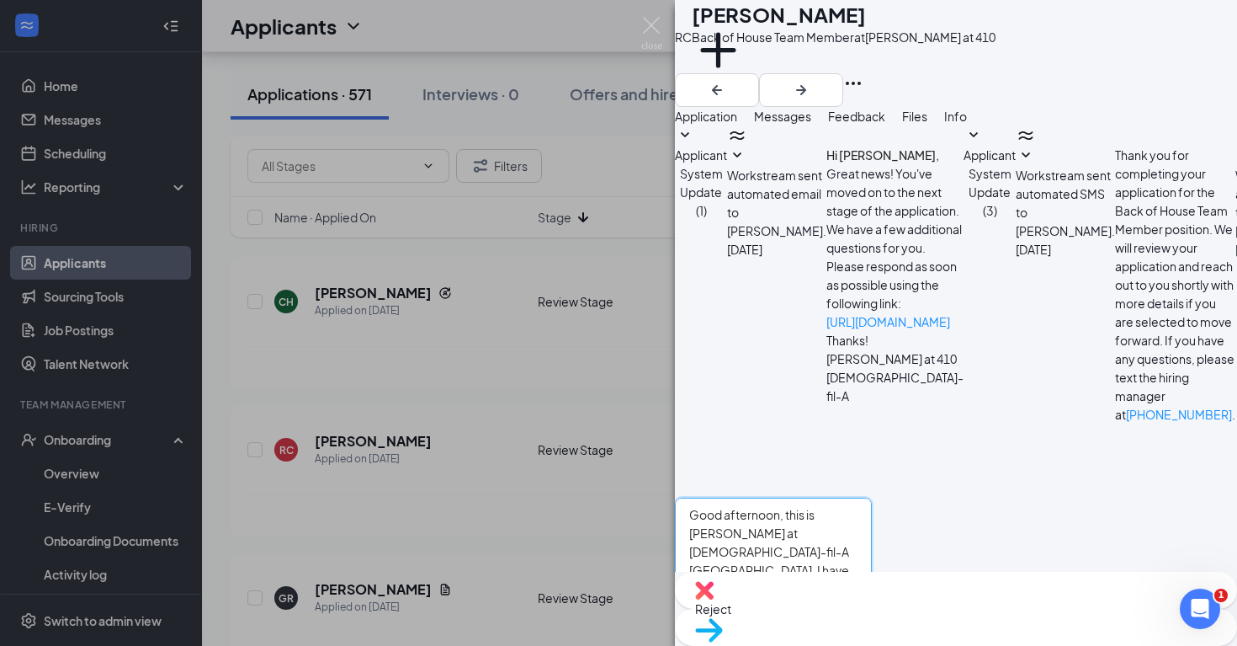
type textarea "Good afternoon, this is [PERSON_NAME] at [DEMOGRAPHIC_DATA]-fil-A [GEOGRAPHIC_D…"
click at [872, 599] on button "Send" at bounding box center [857, 628] width 29 height 58
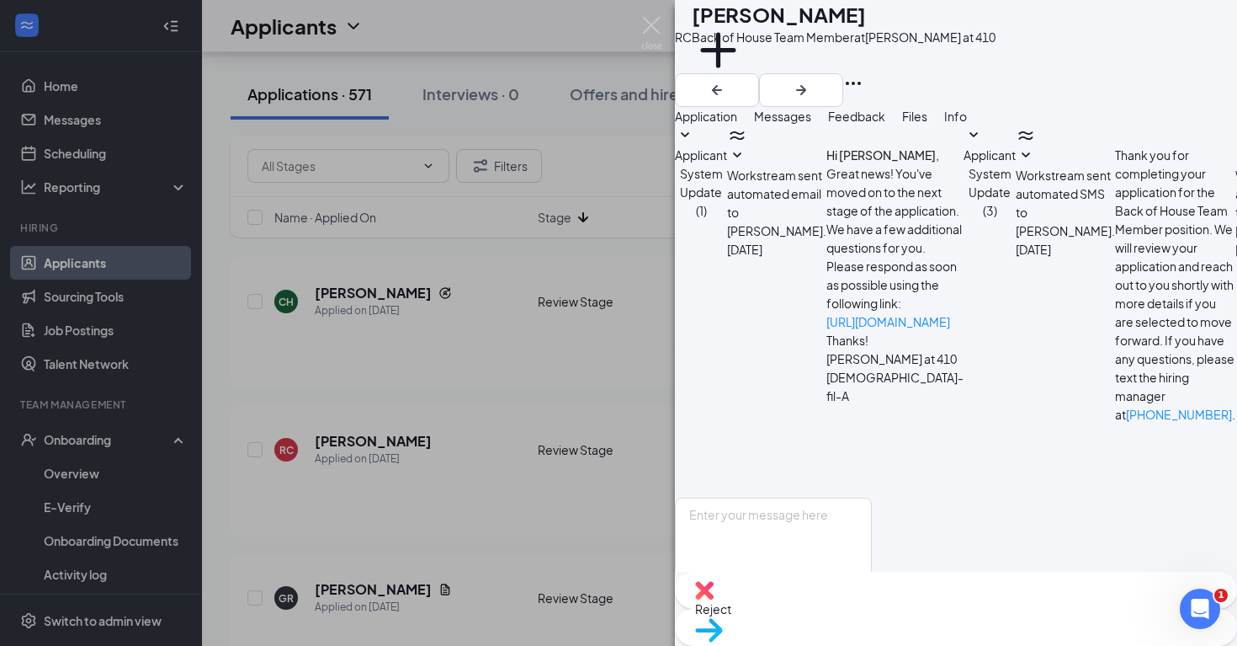
scroll to position [259, 0]
click at [612, 372] on div "RC [PERSON_NAME] Back of House Team Member at [GEOGRAPHIC_DATA] at 410 Add a ta…" at bounding box center [618, 323] width 1237 height 646
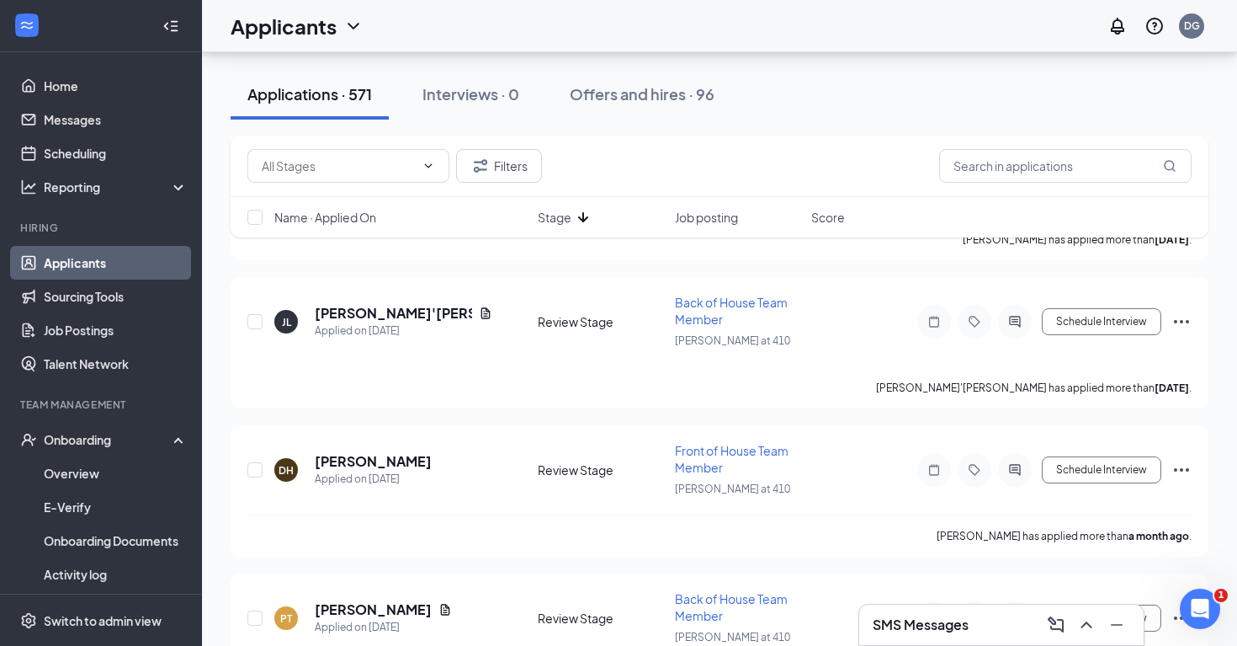
scroll to position [1388, 0]
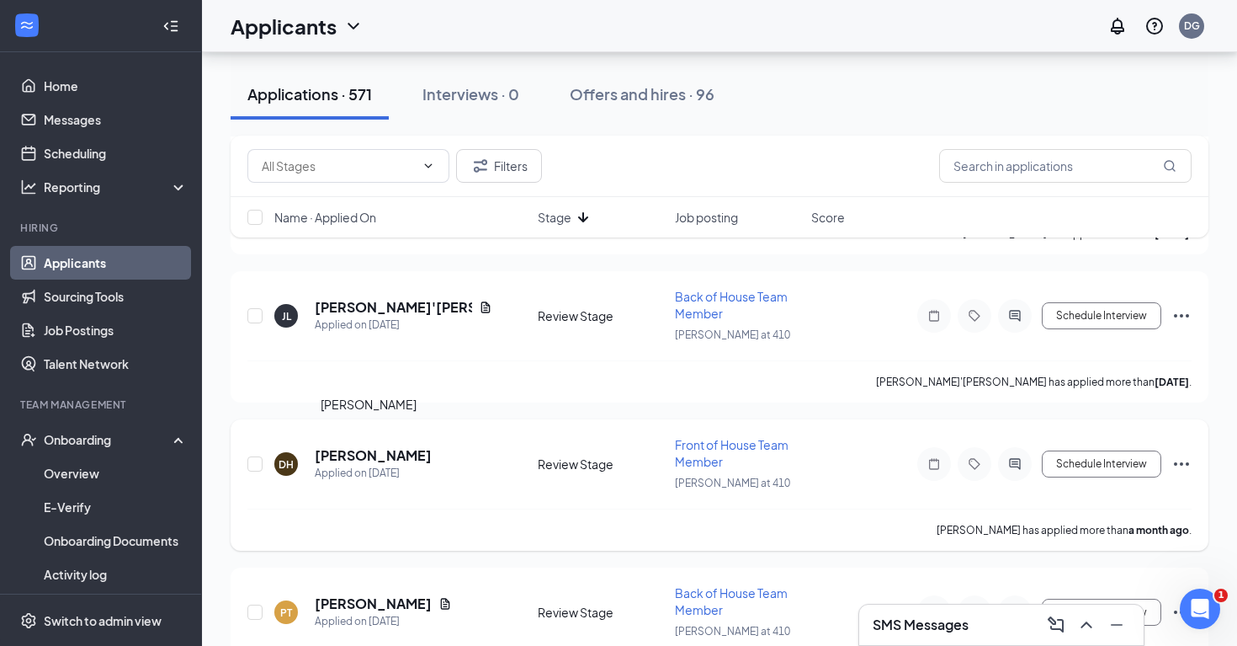
click at [383, 446] on h5 "[PERSON_NAME]" at bounding box center [373, 455] width 117 height 19
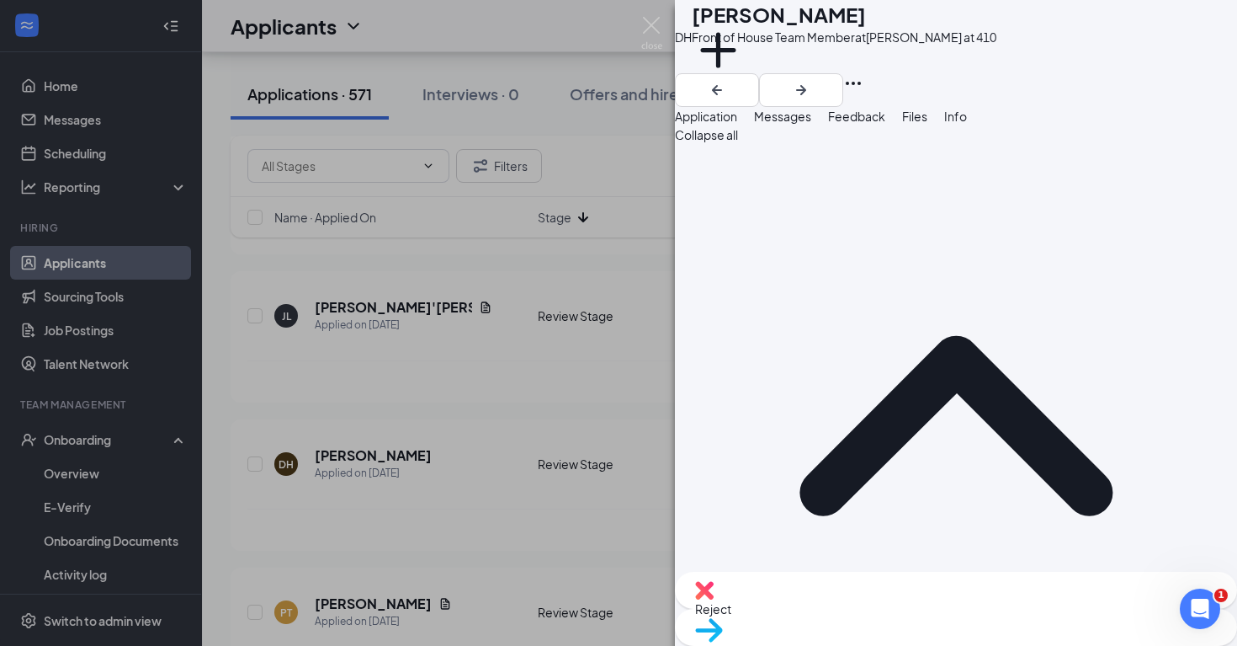
click at [525, 511] on div "DH [PERSON_NAME] Front of House Team Member at [GEOGRAPHIC_DATA] at 410 Add a t…" at bounding box center [618, 323] width 1237 height 646
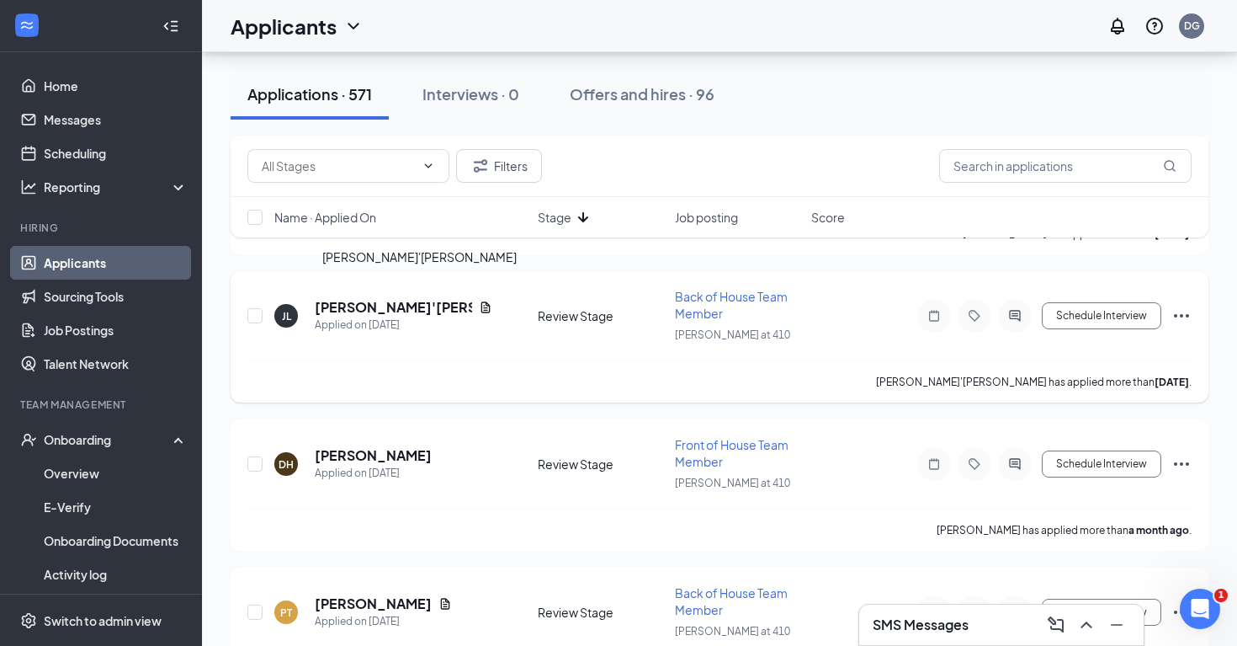
click at [387, 300] on h5 "[PERSON_NAME]'[PERSON_NAME]" at bounding box center [393, 307] width 157 height 19
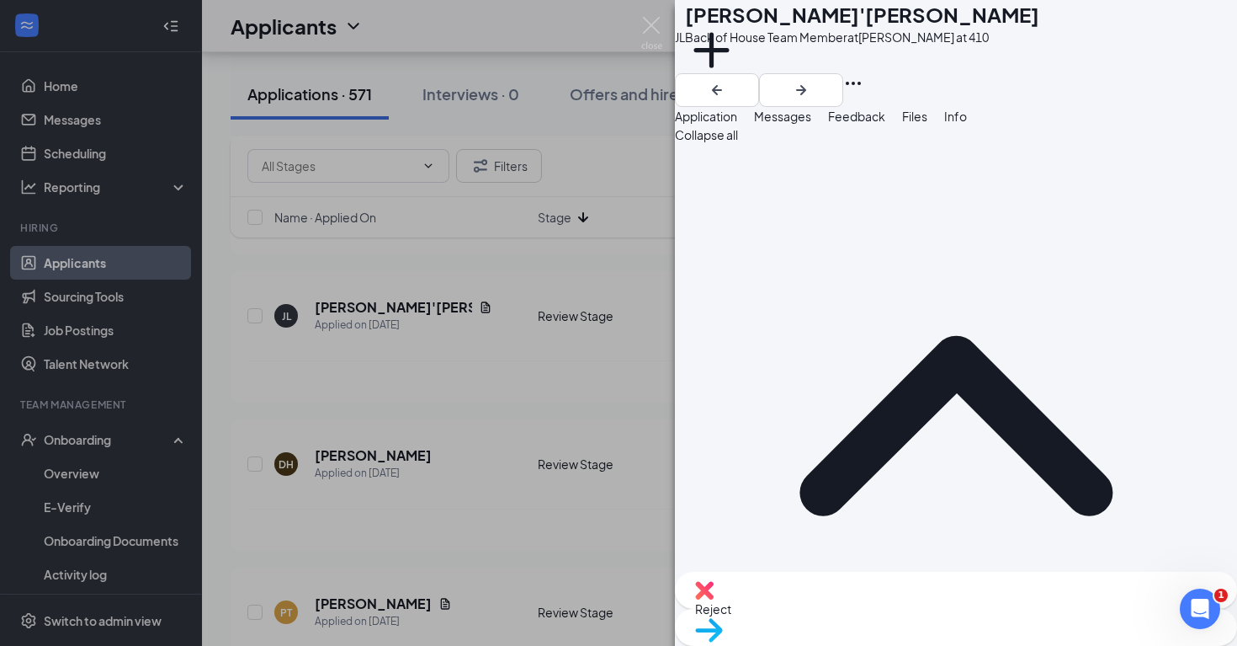
click at [510, 375] on div "JL [PERSON_NAME]'[PERSON_NAME] Back of House Team Member at [GEOGRAPHIC_DATA] a…" at bounding box center [618, 323] width 1237 height 646
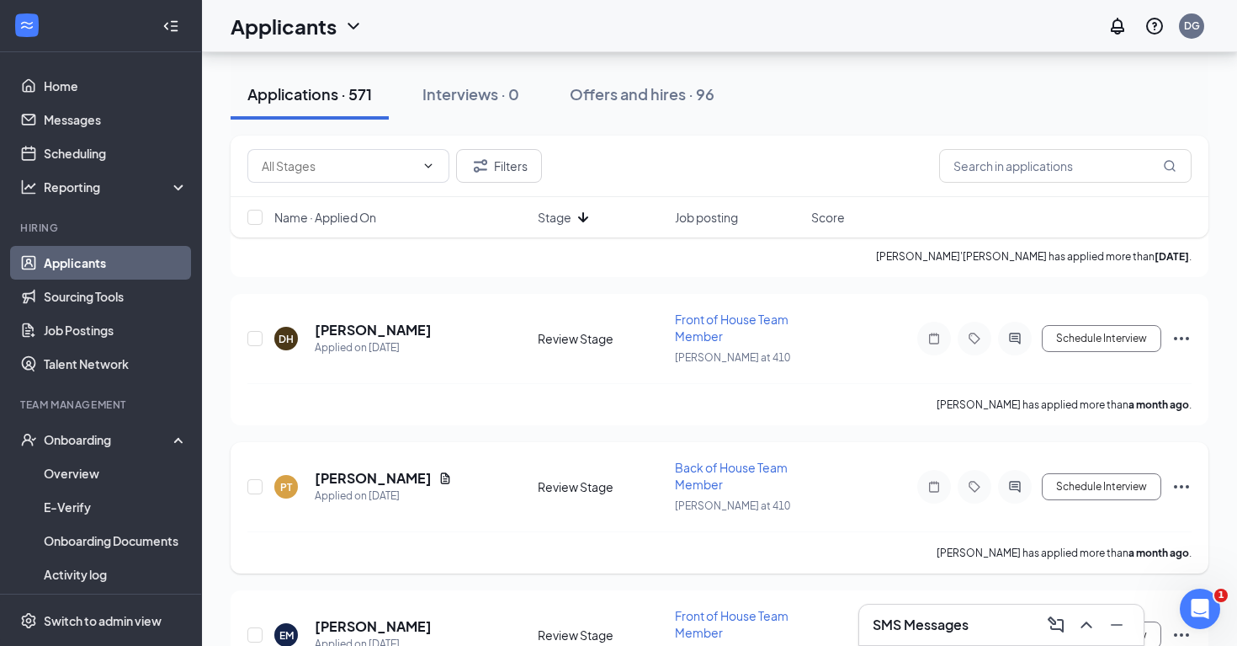
scroll to position [1520, 0]
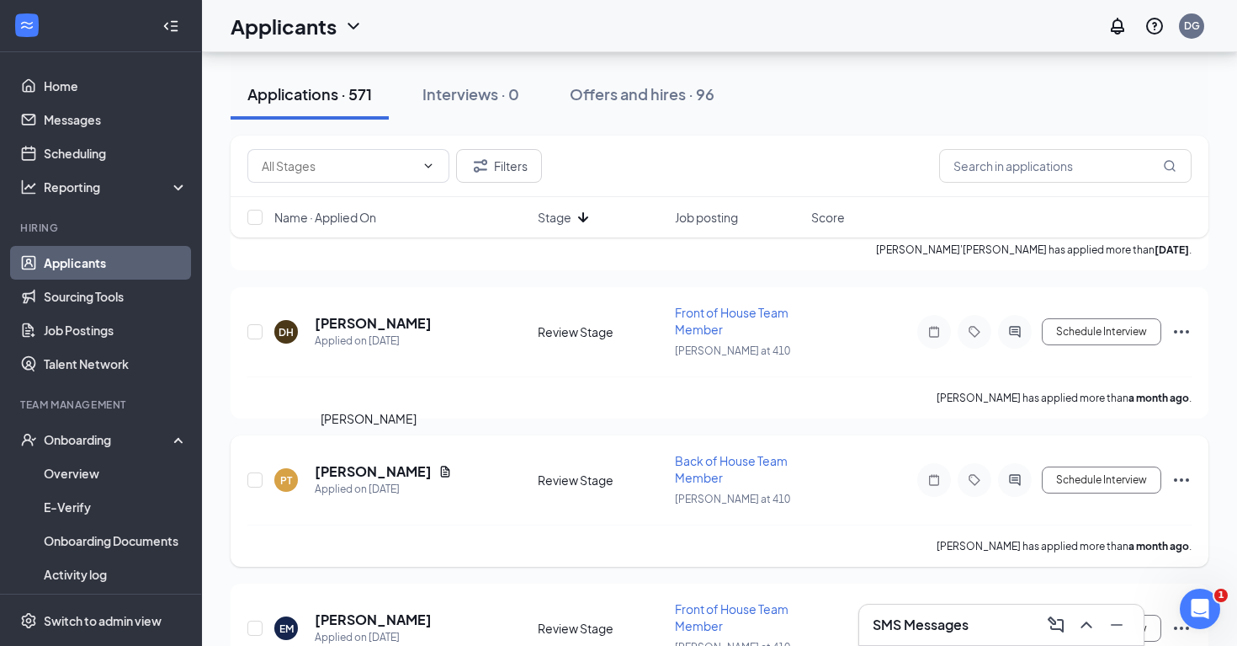
click at [373, 462] on h5 "[PERSON_NAME]" at bounding box center [373, 471] width 117 height 19
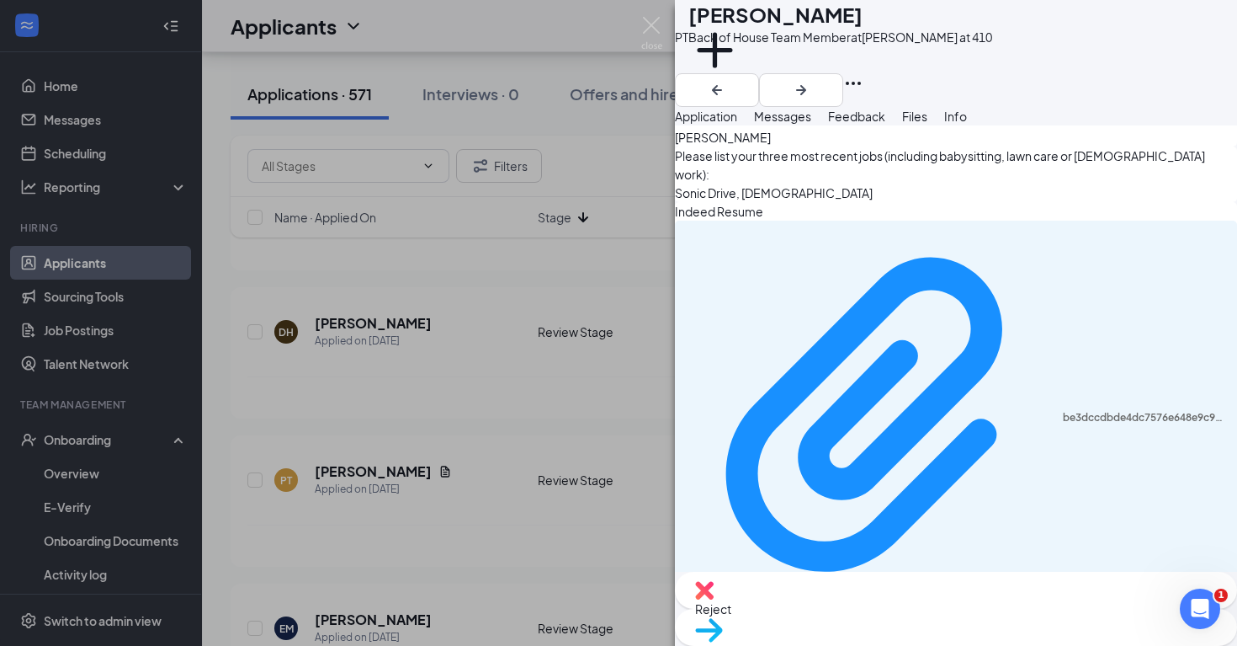
scroll to position [1153, 0]
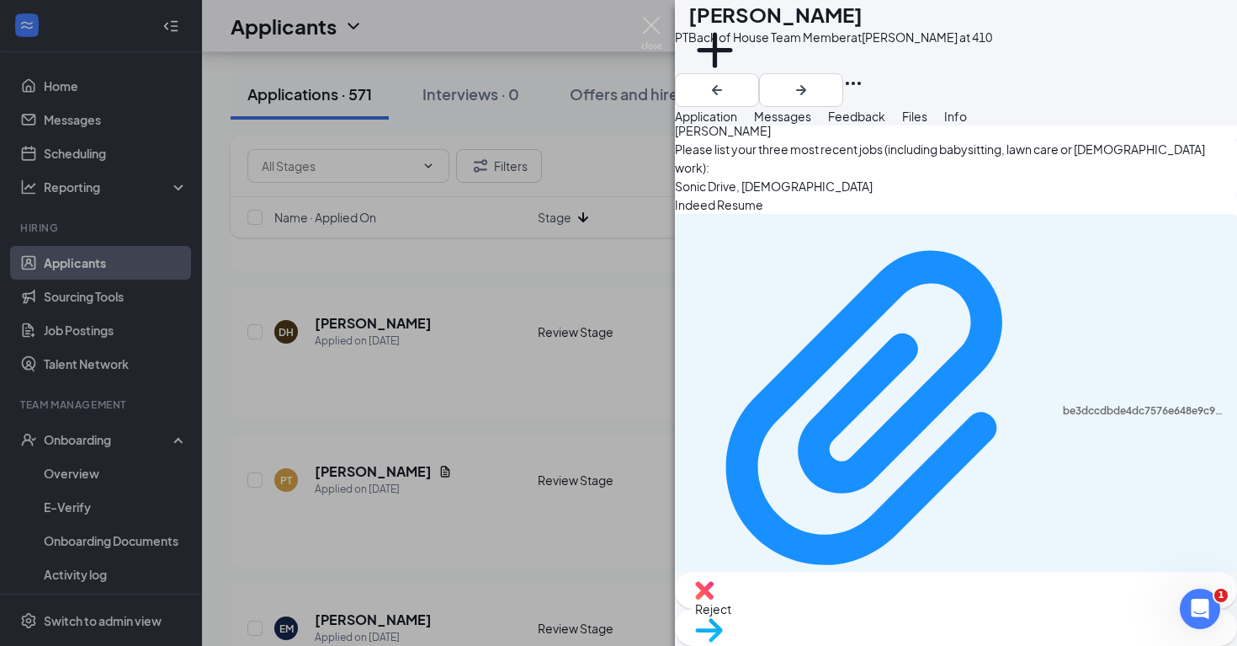
click at [564, 480] on div "PT [PERSON_NAME] Back of House Team Member at [GEOGRAPHIC_DATA] at 410 Add a ta…" at bounding box center [618, 323] width 1237 height 646
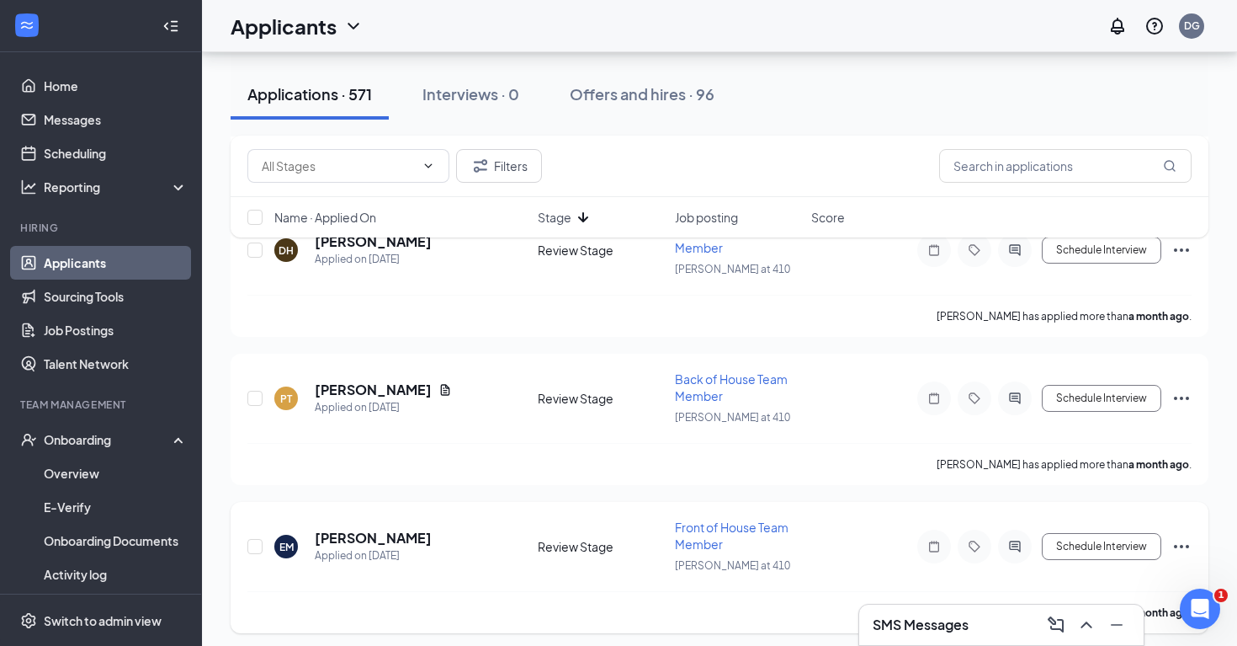
scroll to position [1668, 0]
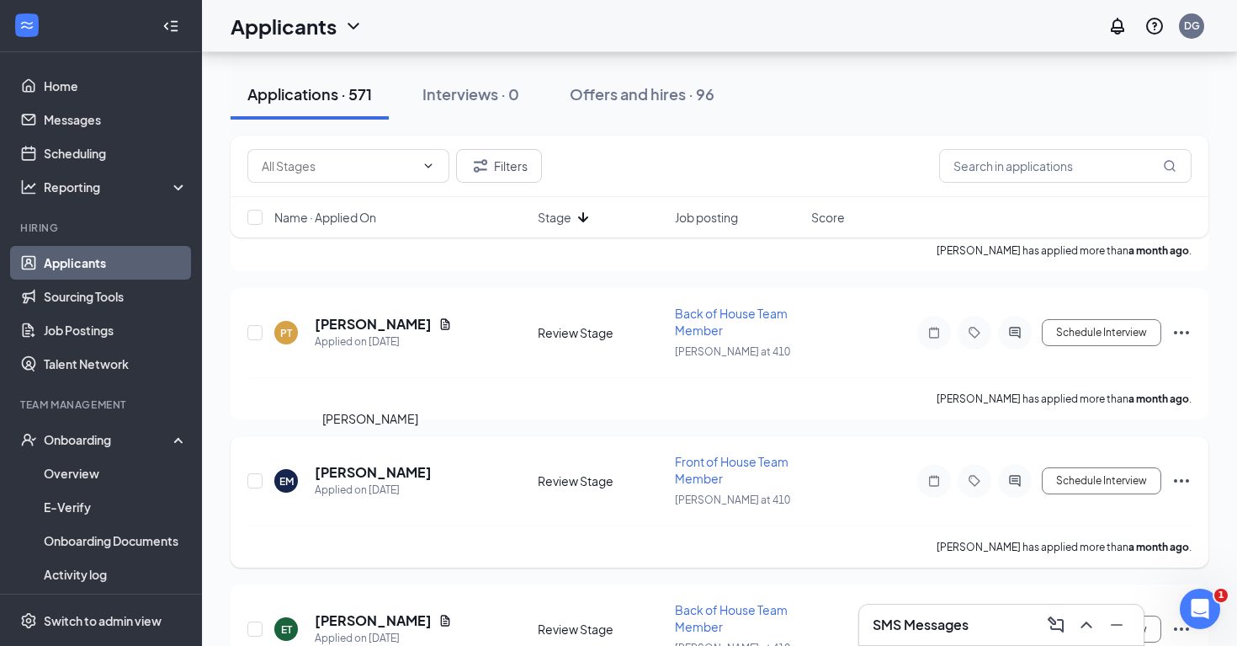
click at [381, 463] on h5 "[PERSON_NAME]" at bounding box center [373, 472] width 117 height 19
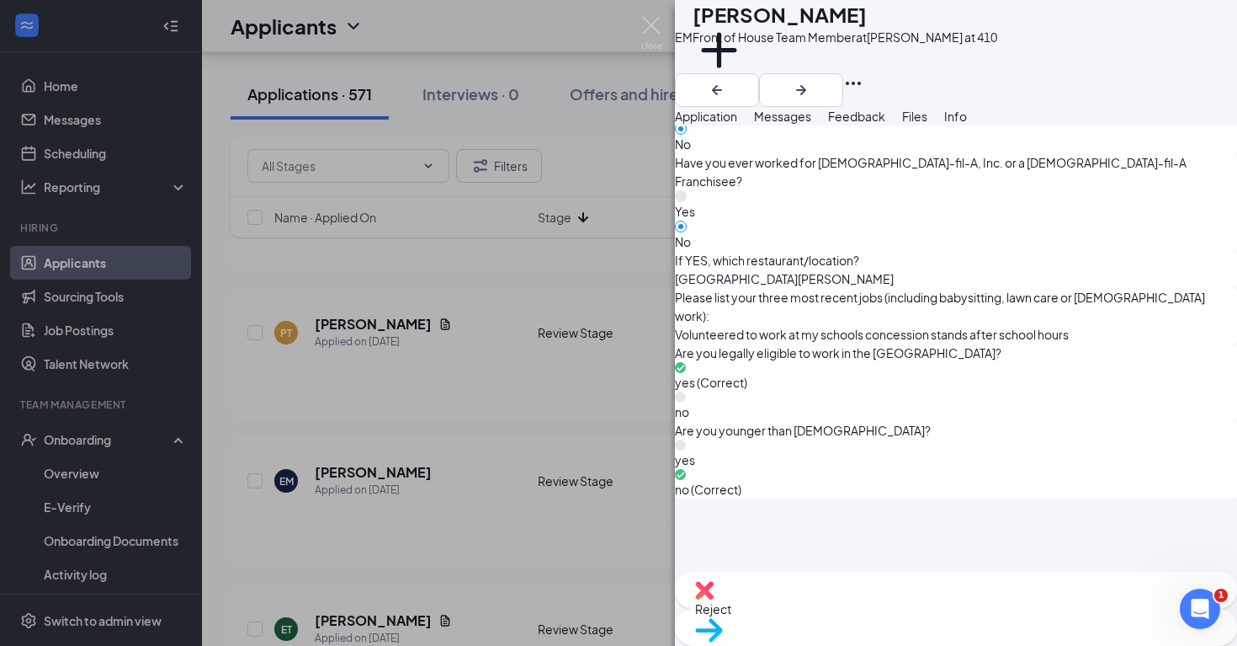
scroll to position [1034, 0]
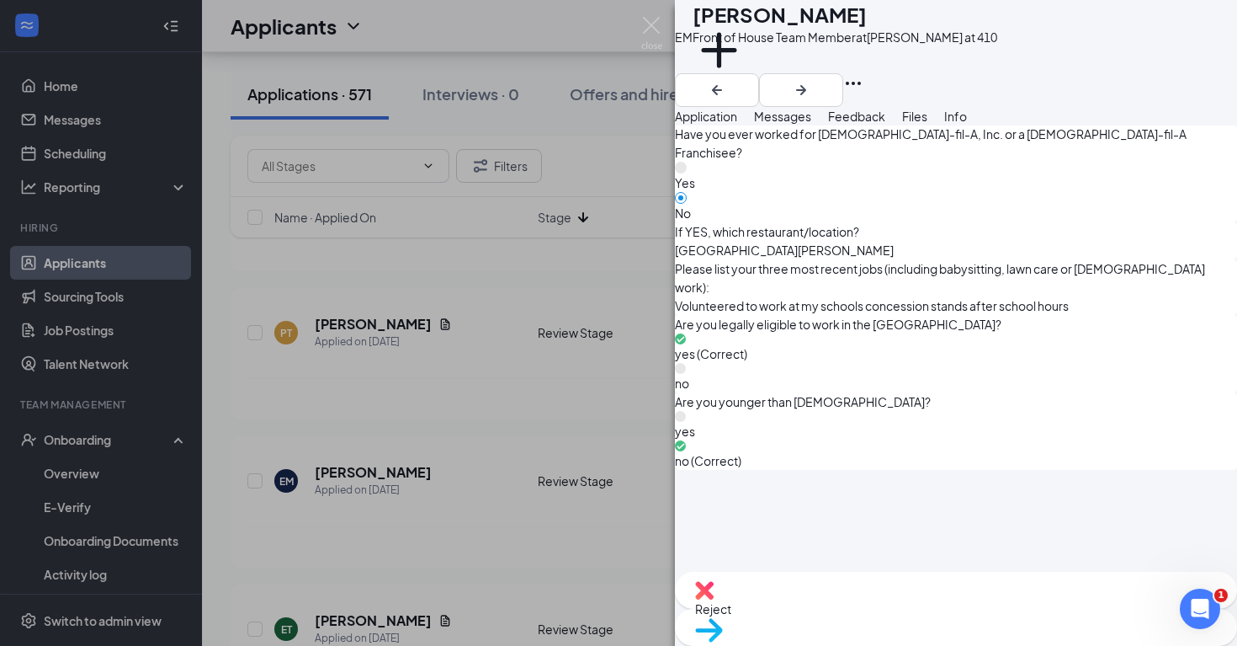
click at [439, 549] on div "EM [PERSON_NAME] Front of House Team Member at [GEOGRAPHIC_DATA] at 410 Add a t…" at bounding box center [618, 323] width 1237 height 646
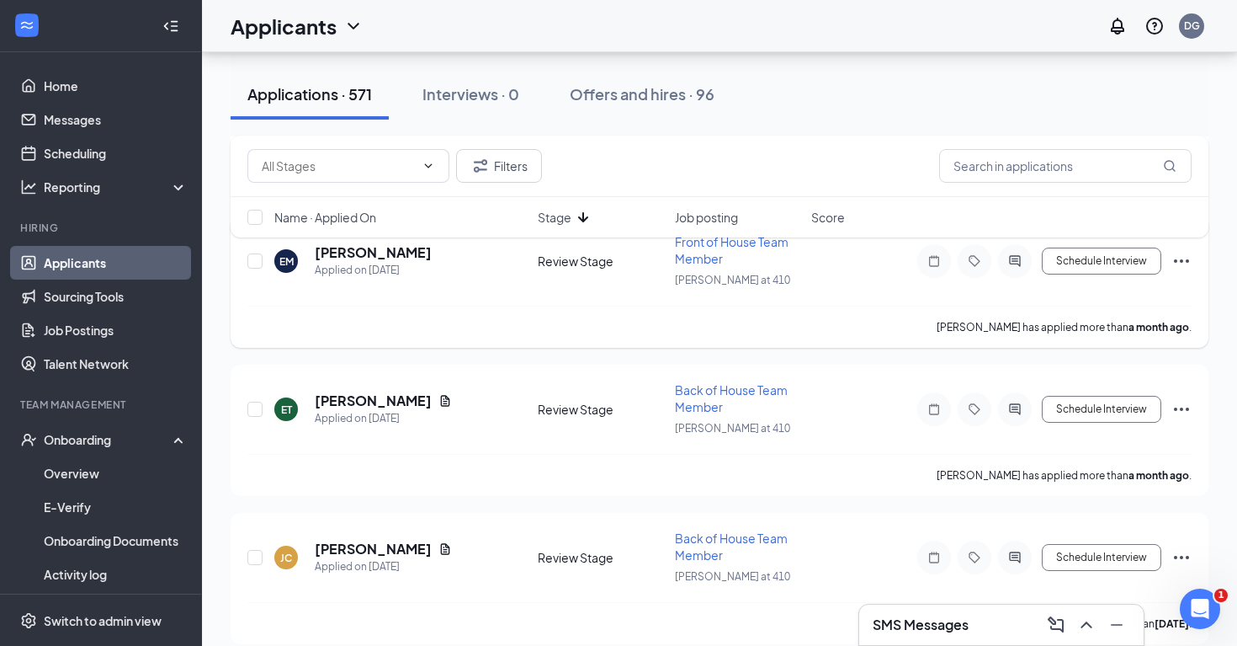
scroll to position [1909, 0]
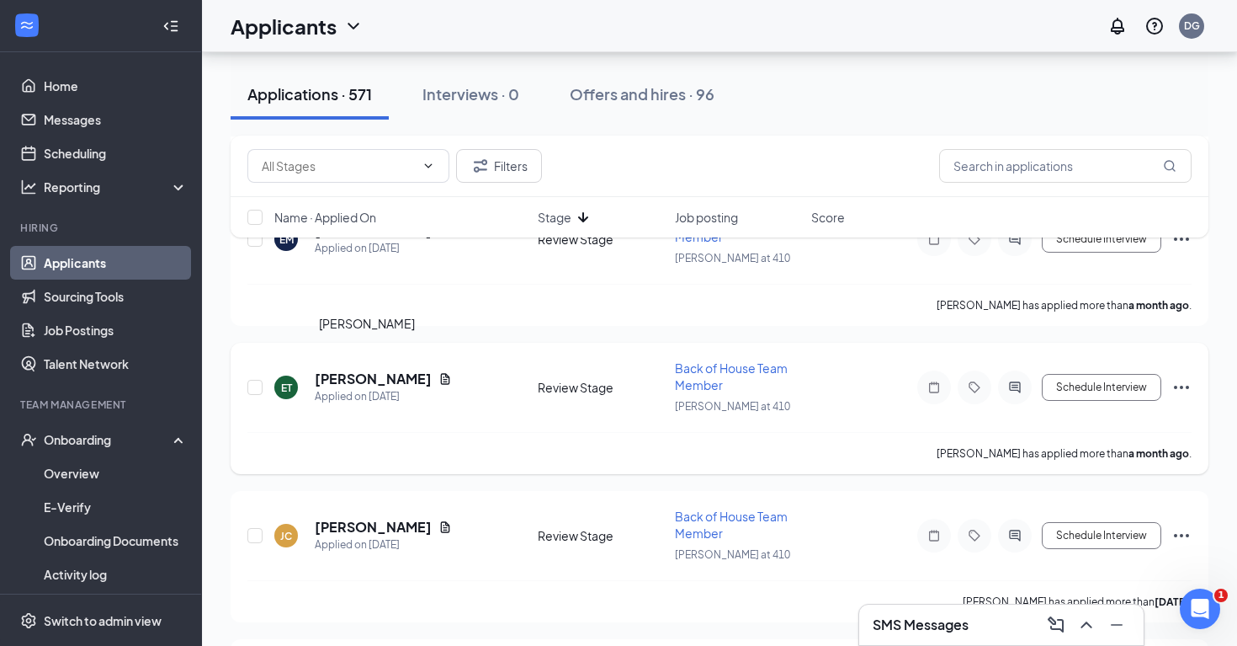
click at [371, 370] on h5 "[PERSON_NAME]" at bounding box center [373, 379] width 117 height 19
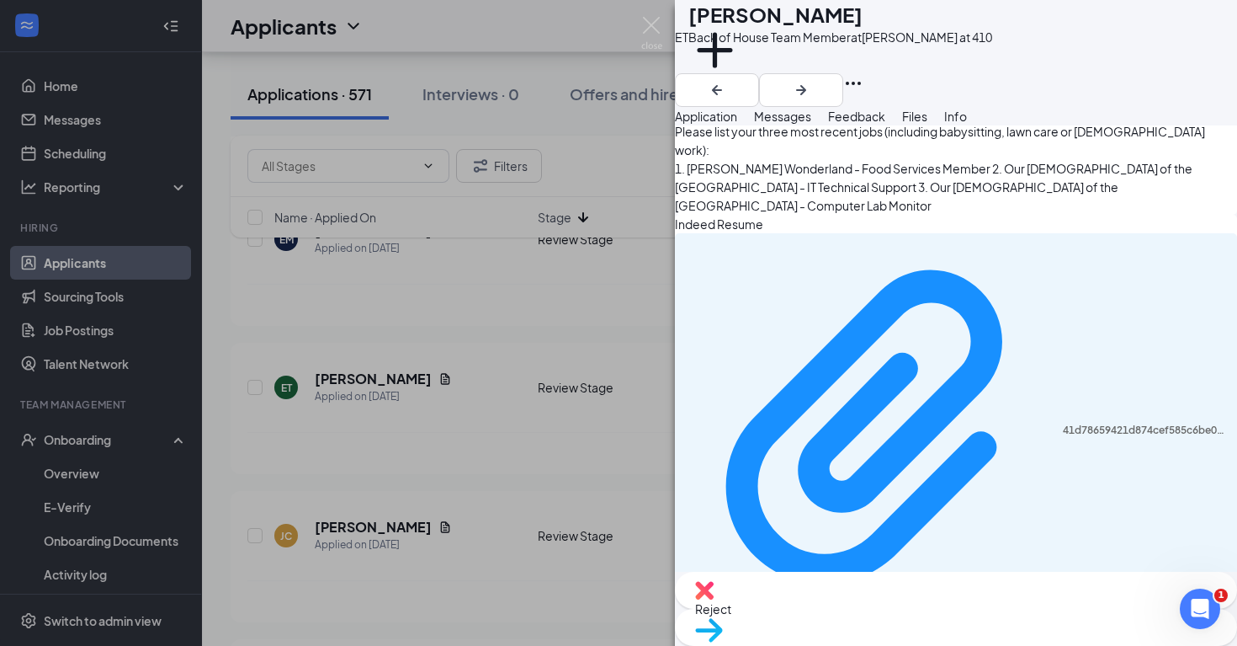
scroll to position [1190, 0]
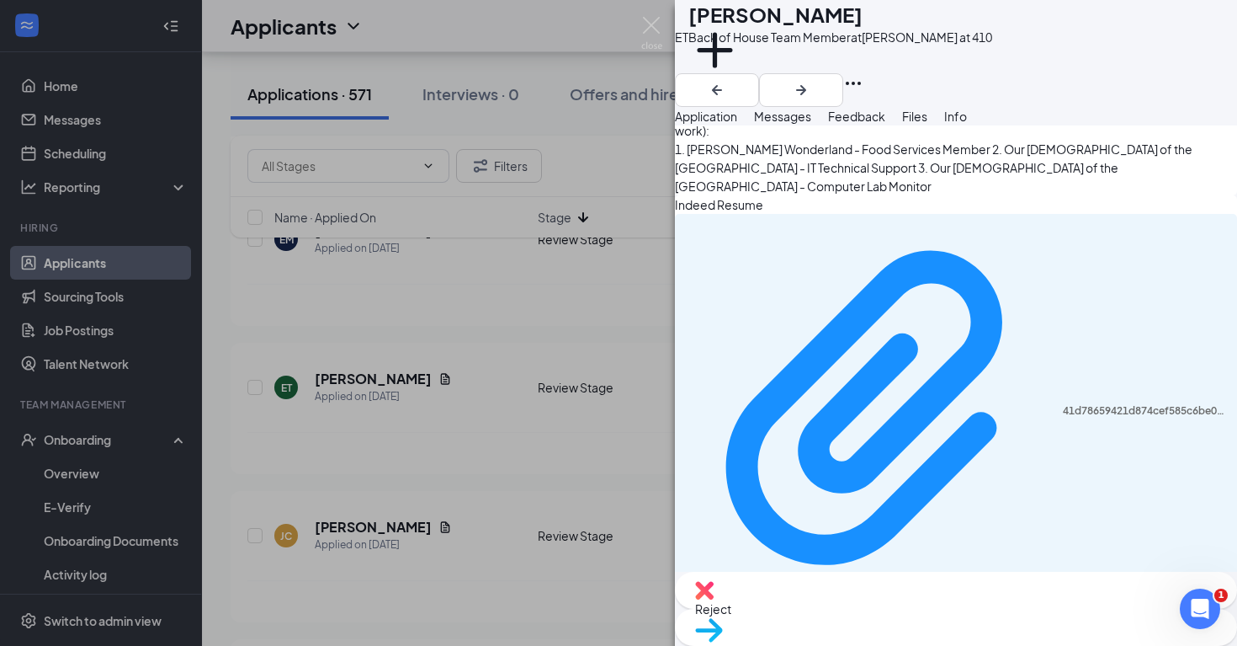
click at [523, 465] on div "ET [PERSON_NAME] Back of House Team Member at [GEOGRAPHIC_DATA] at 410 Add a ta…" at bounding box center [618, 323] width 1237 height 646
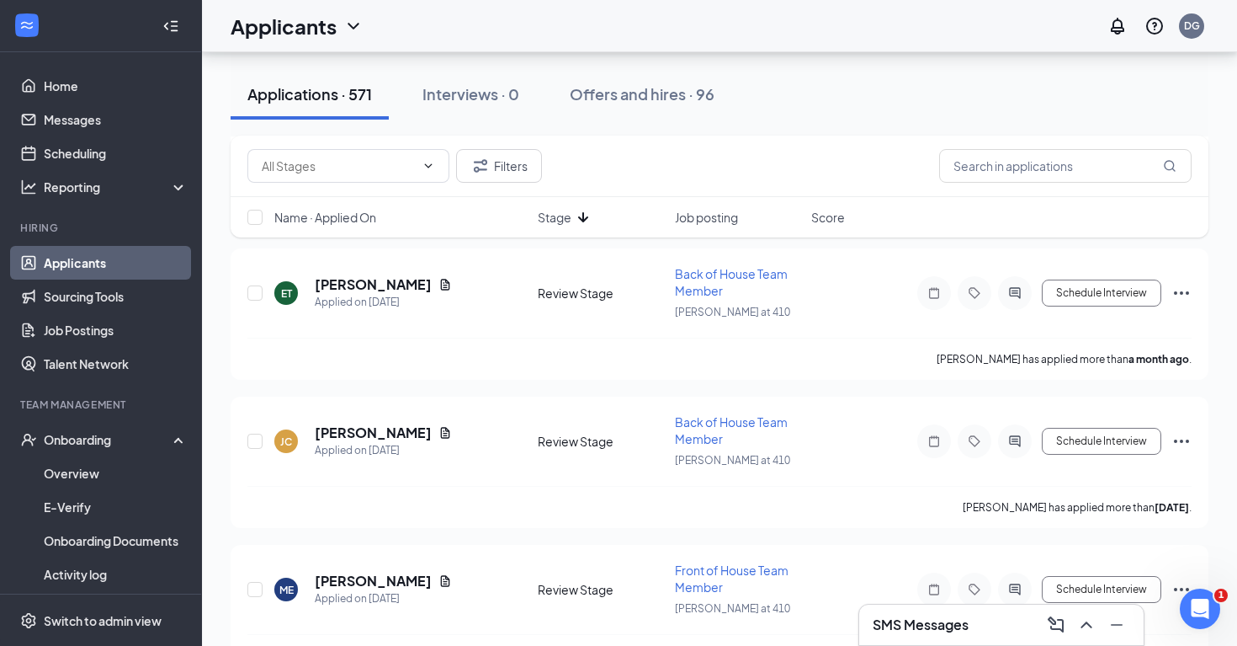
scroll to position [2025, 0]
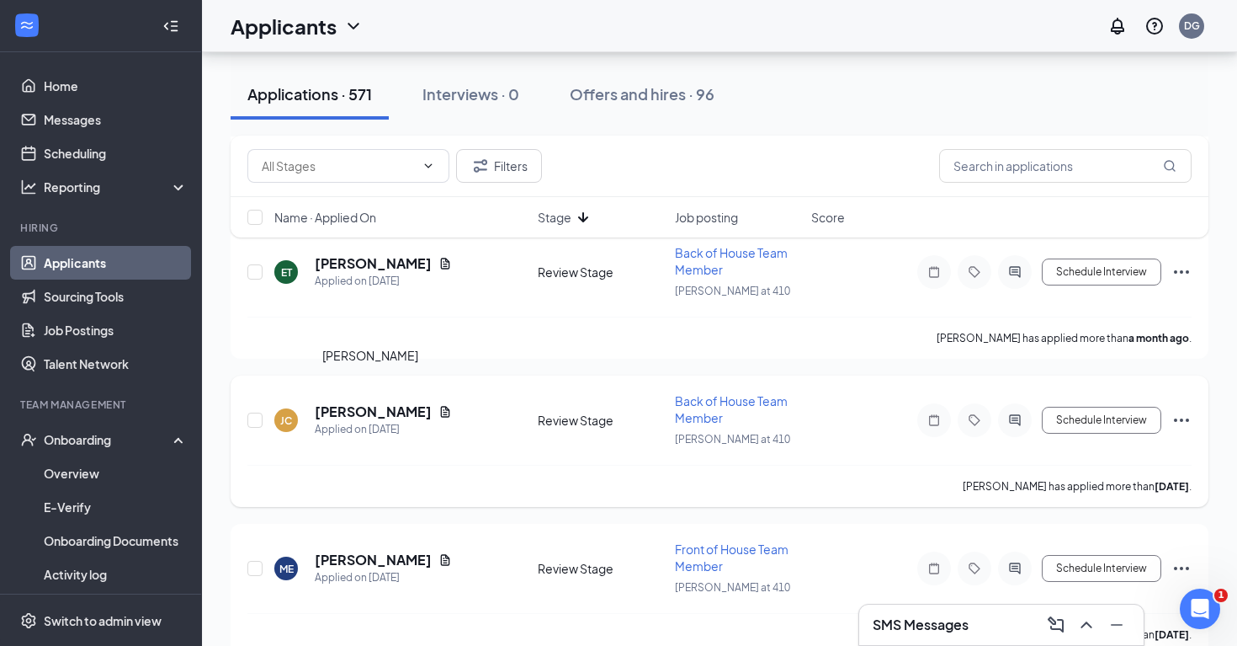
click at [399, 402] on h5 "[PERSON_NAME]" at bounding box center [373, 411] width 117 height 19
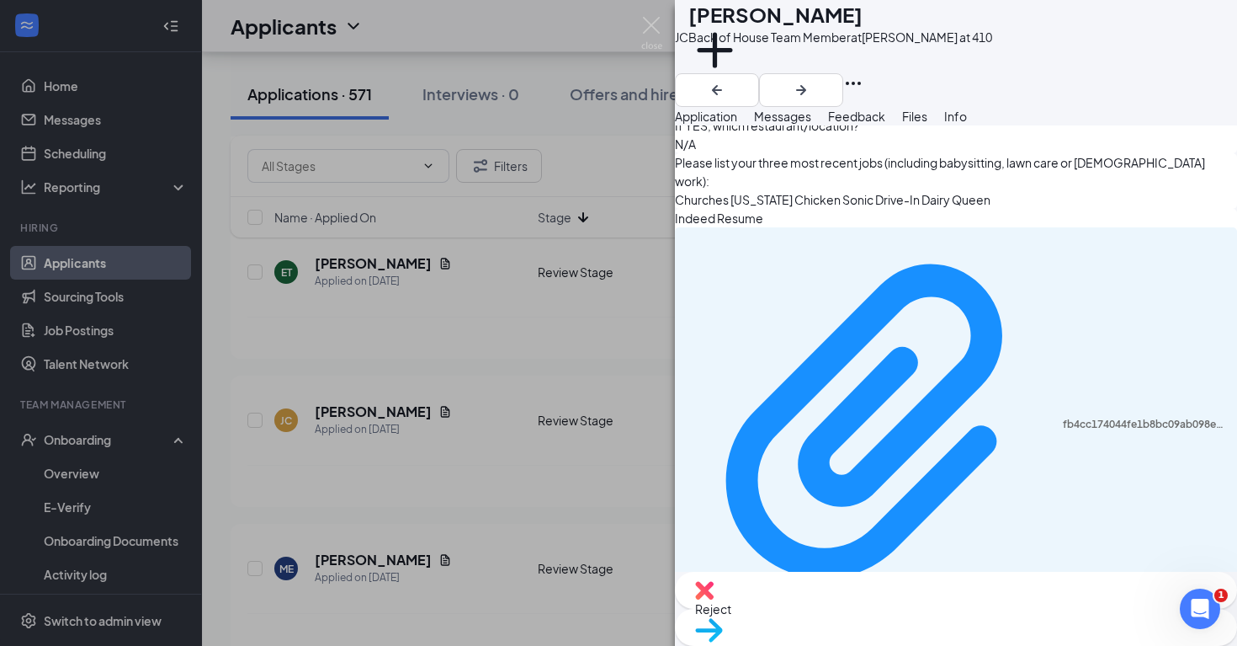
scroll to position [1190, 0]
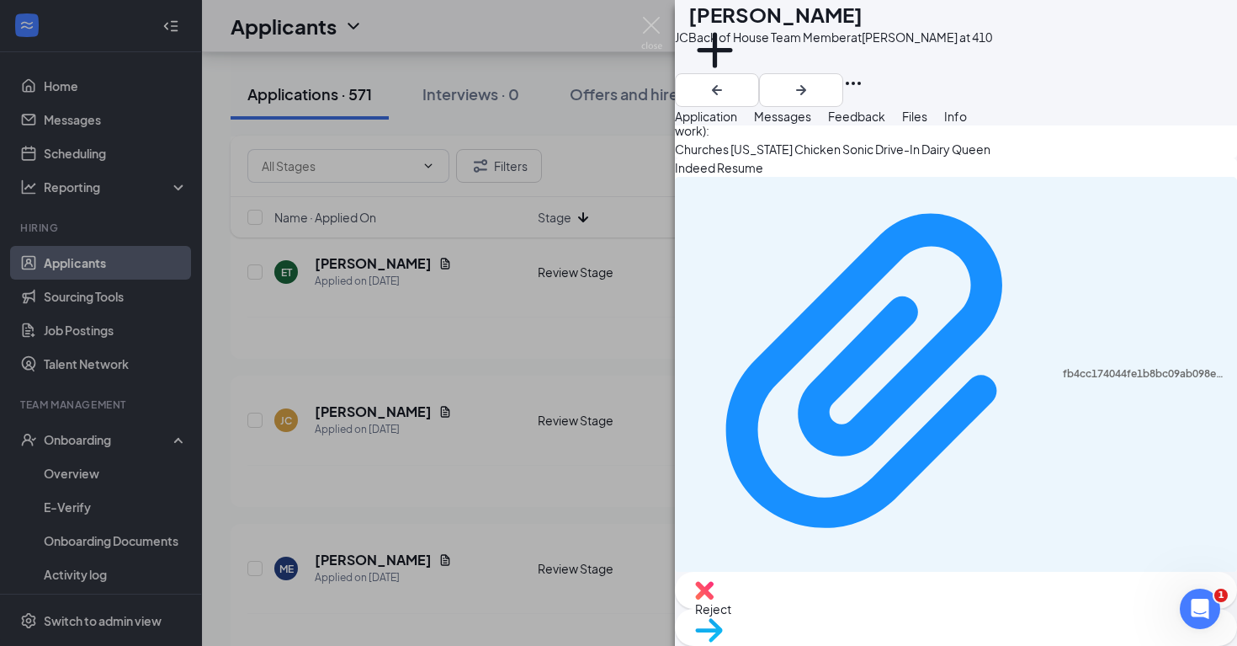
click at [538, 443] on div "[PERSON_NAME] Back of House Team Member at [PERSON_NAME] at 410 Add a tag Appli…" at bounding box center [618, 323] width 1237 height 646
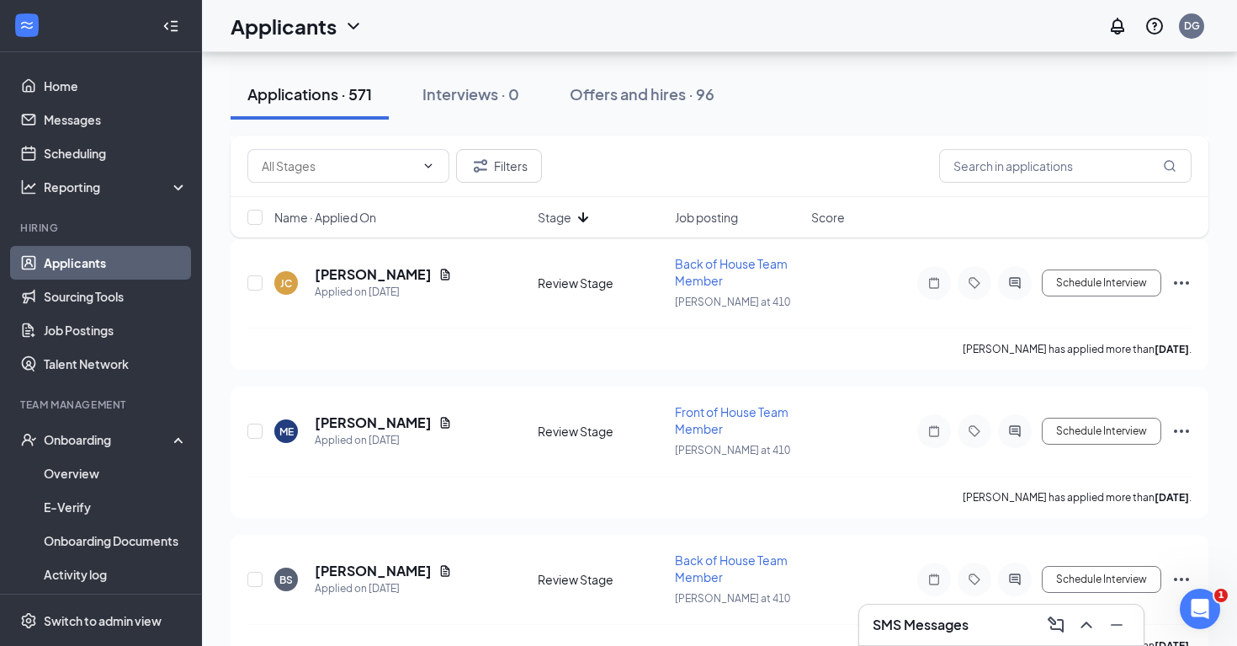
scroll to position [2172, 0]
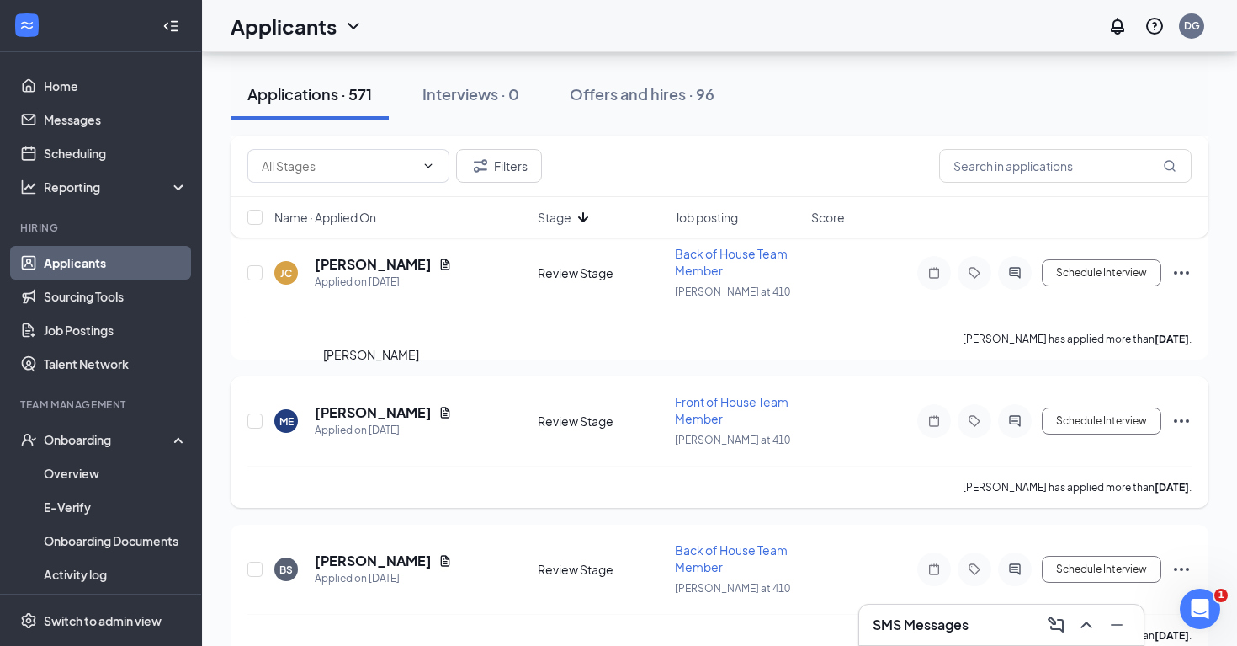
click at [375, 403] on h5 "[PERSON_NAME]" at bounding box center [373, 412] width 117 height 19
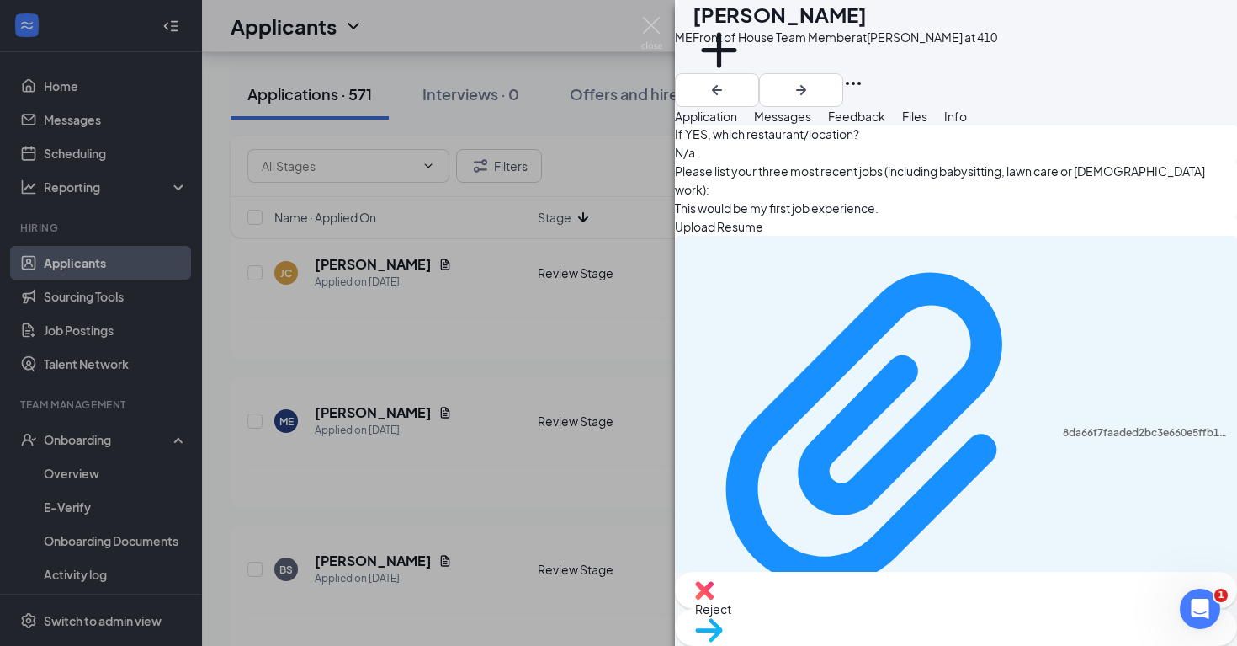
scroll to position [1153, 0]
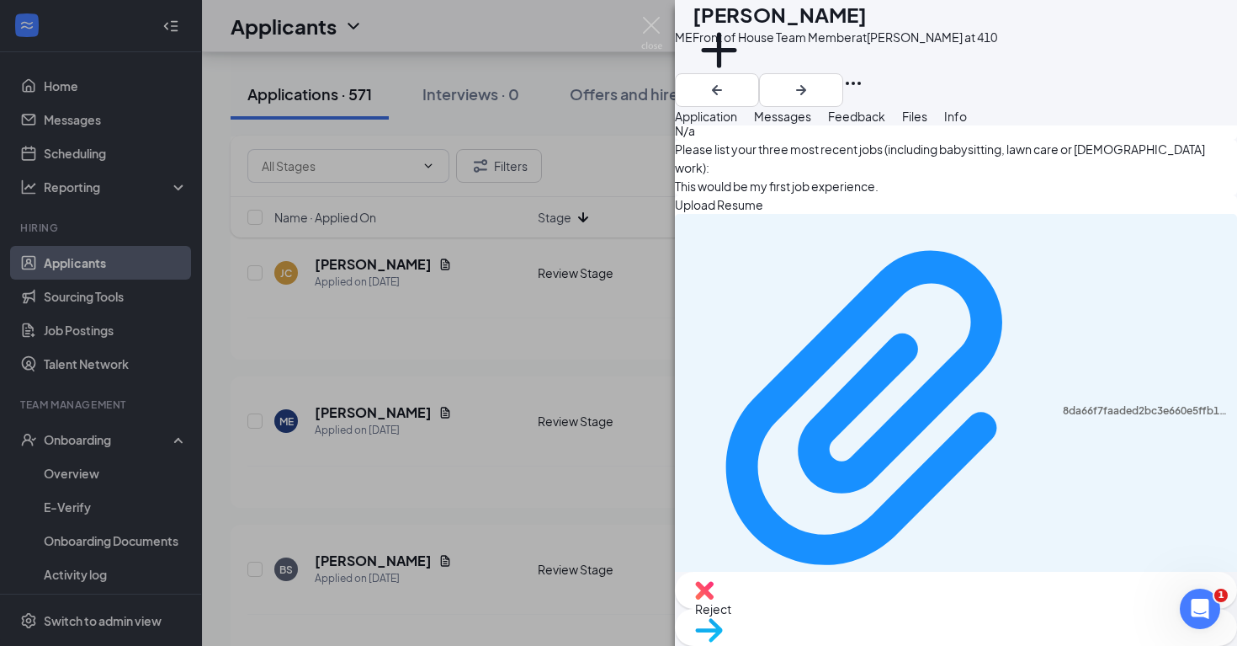
click at [526, 453] on div "ME [PERSON_NAME] Front of House Team Member at [GEOGRAPHIC_DATA] at 410 Add a t…" at bounding box center [618, 323] width 1237 height 646
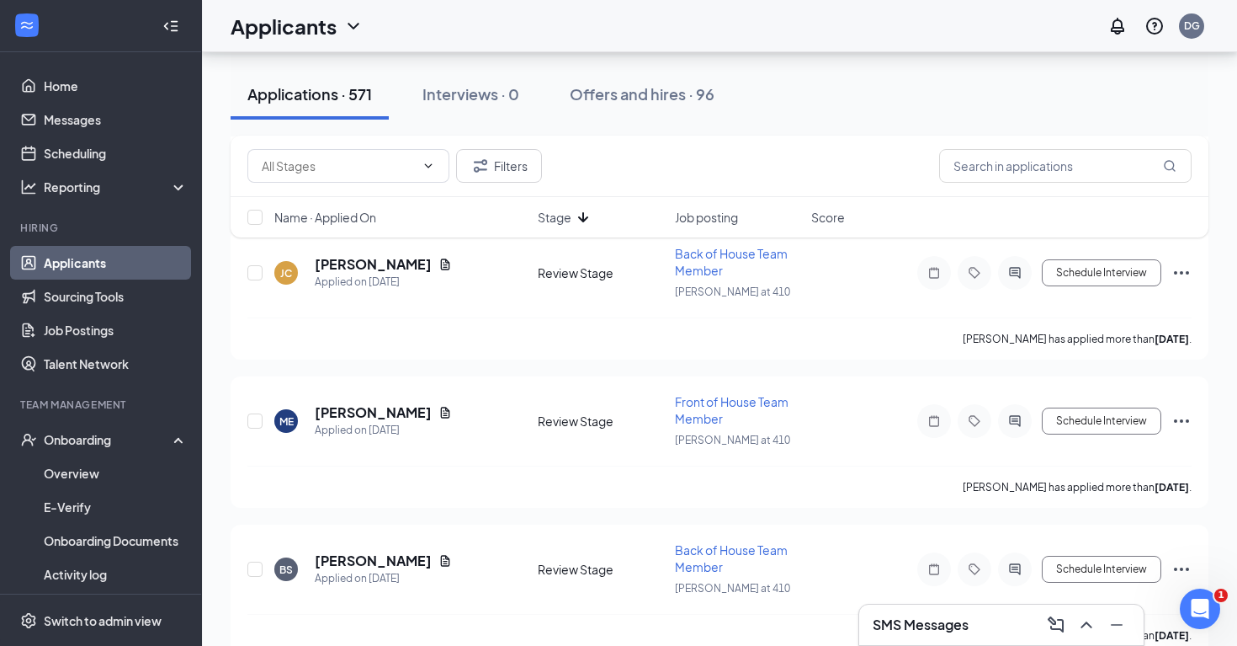
scroll to position [2327, 0]
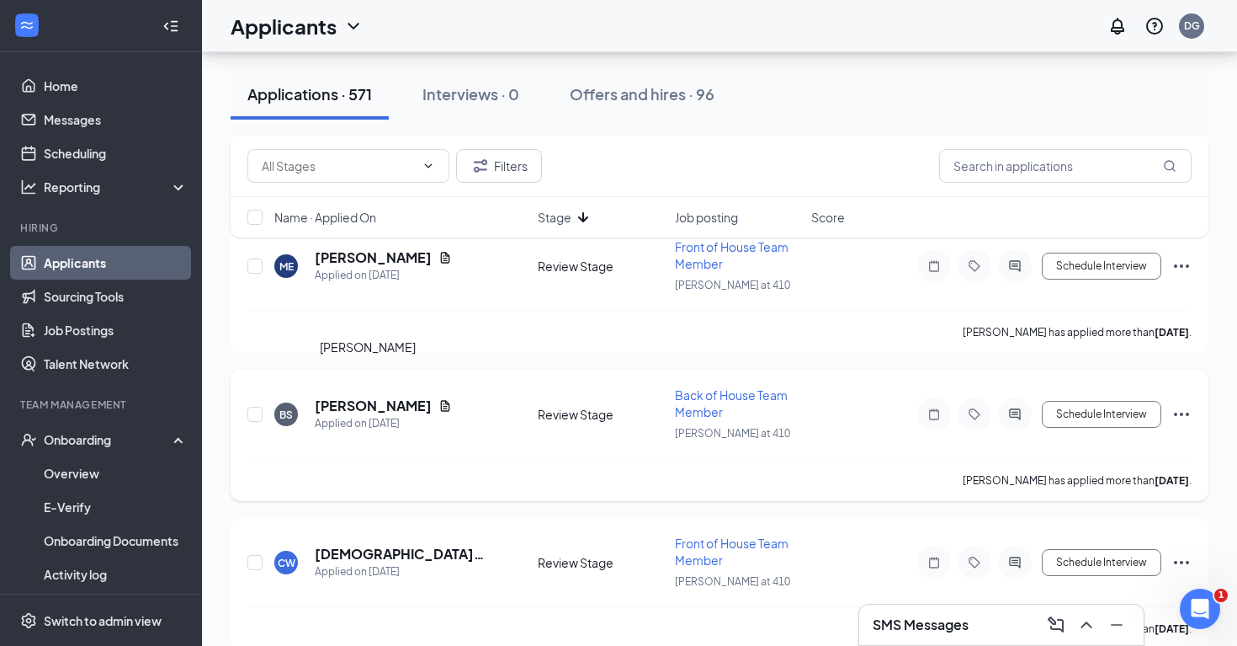
click at [363, 396] on h5 "[PERSON_NAME]" at bounding box center [373, 405] width 117 height 19
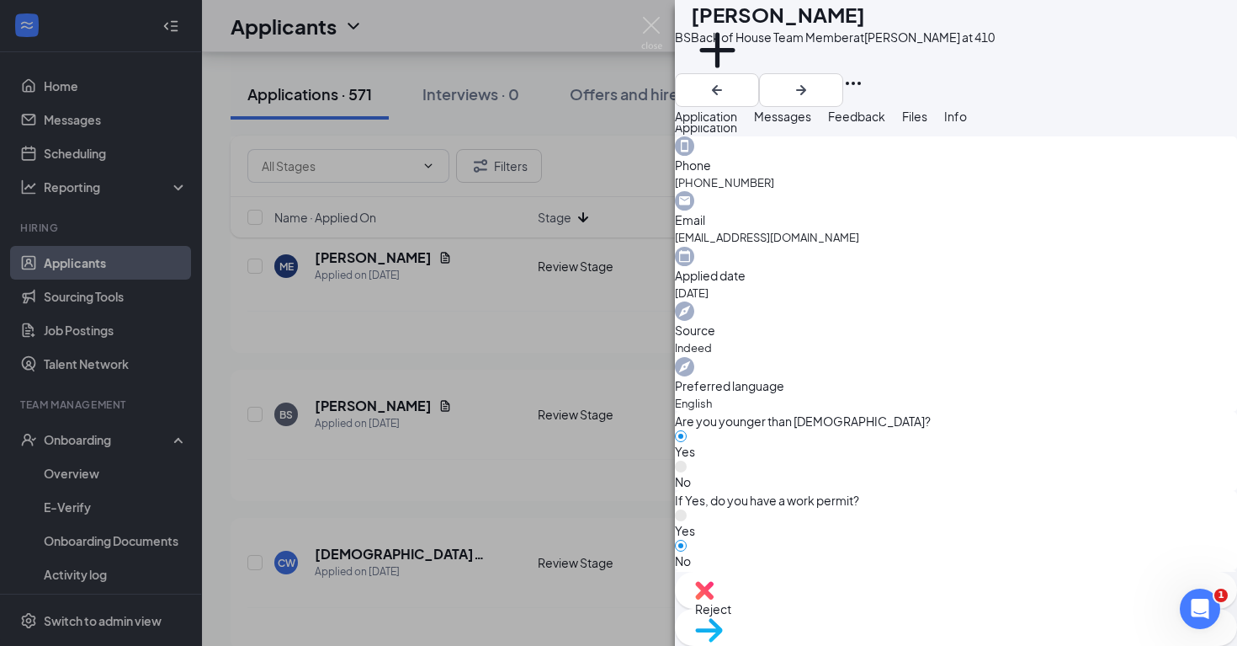
scroll to position [1200, 0]
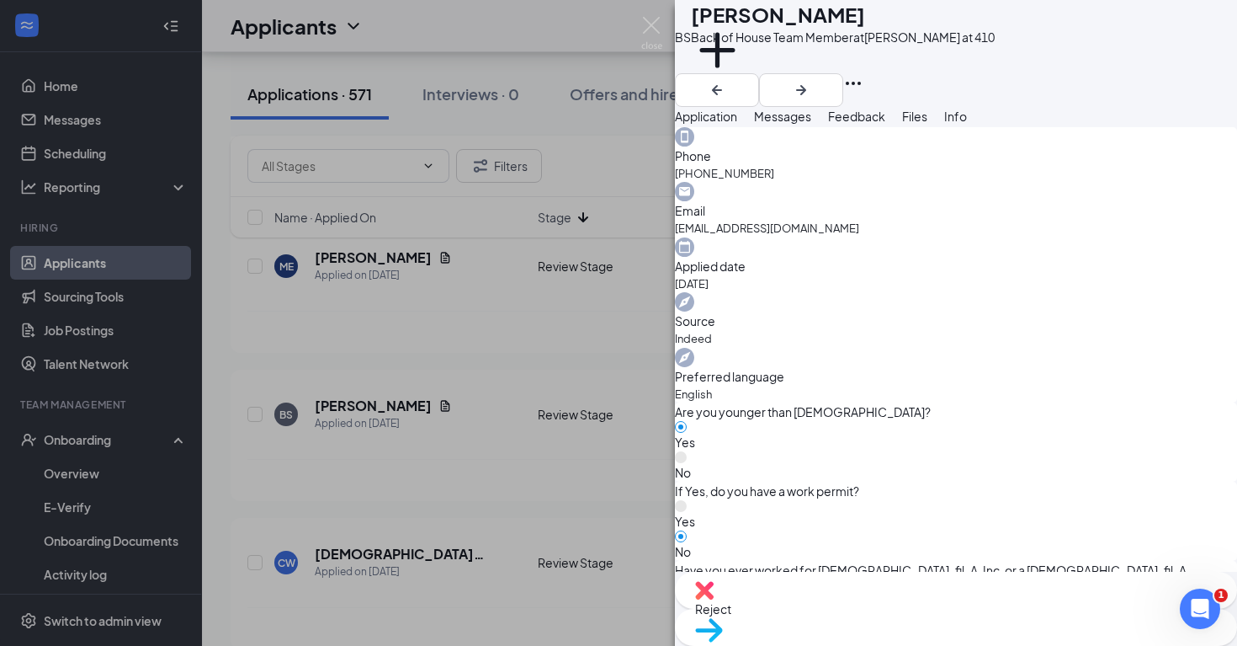
click at [435, 469] on div "BS [PERSON_NAME] Back of House Team Member at [GEOGRAPHIC_DATA] at 410 Add a ta…" at bounding box center [618, 323] width 1237 height 646
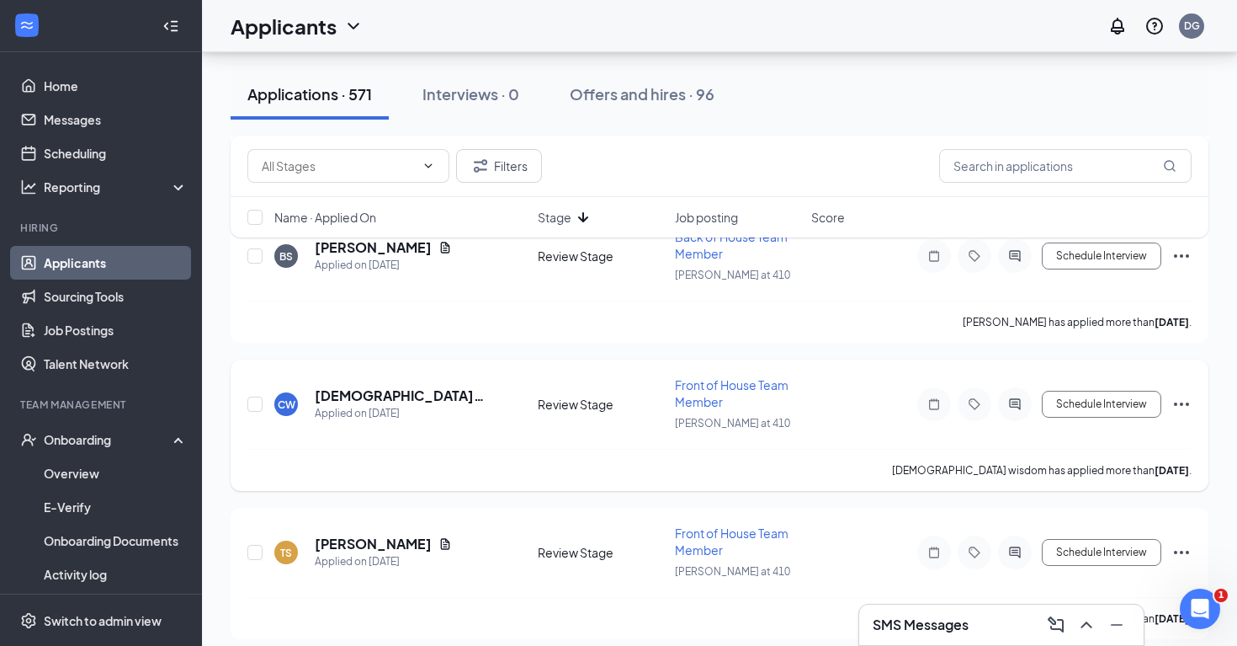
scroll to position [2504, 0]
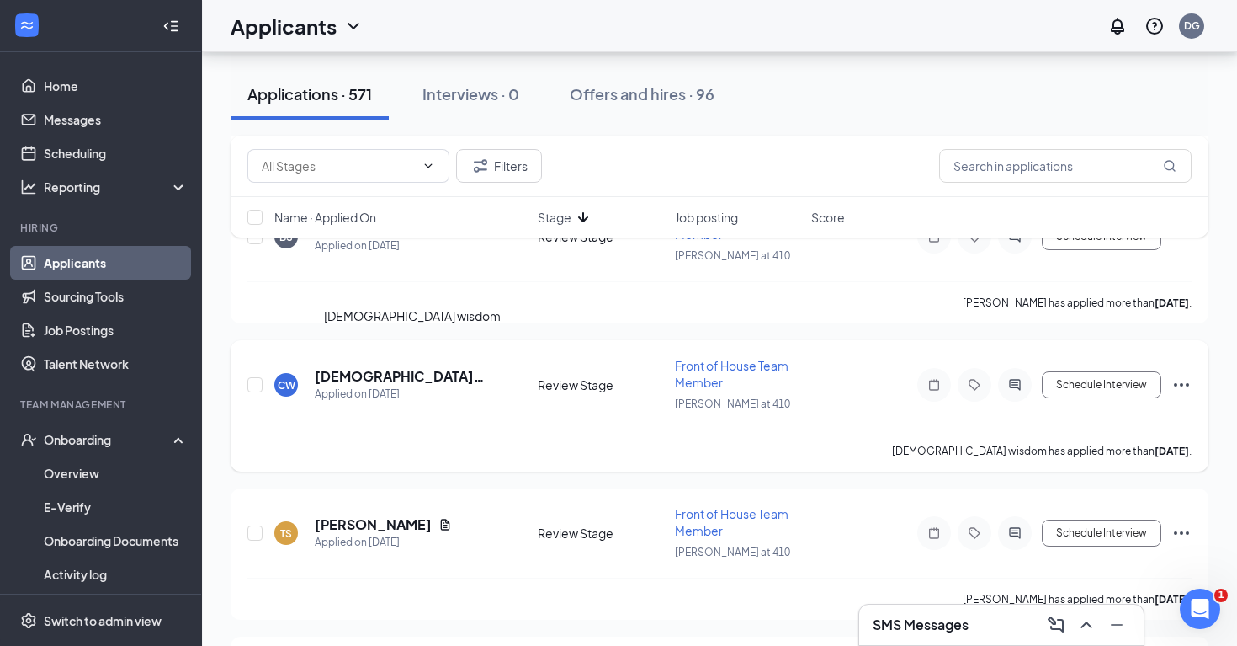
click at [386, 367] on h5 "[DEMOGRAPHIC_DATA] wisdom" at bounding box center [404, 376] width 178 height 19
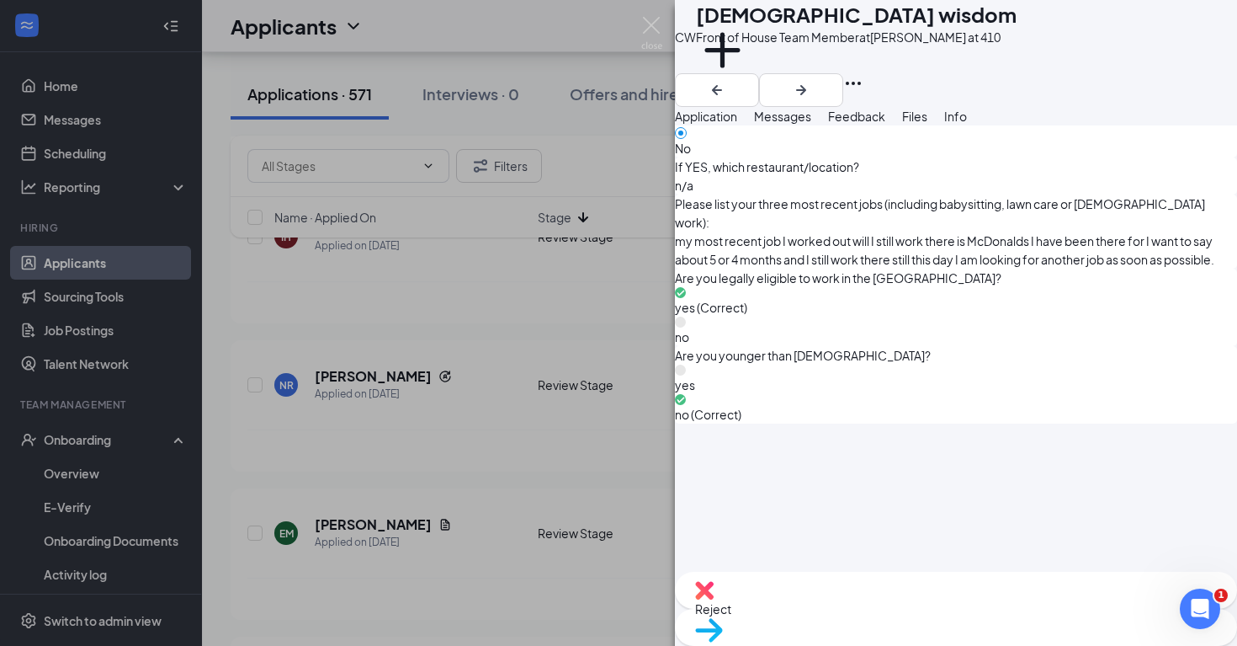
scroll to position [1091, 0]
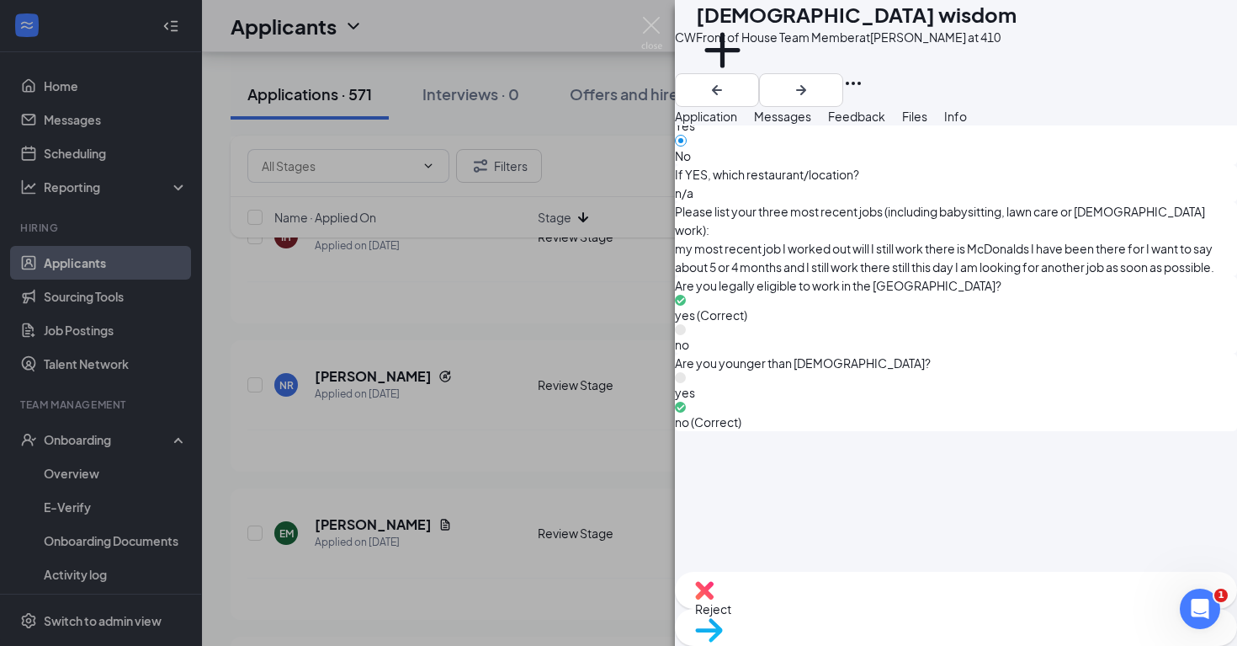
click at [812, 124] on span "Messages" at bounding box center [782, 116] width 57 height 15
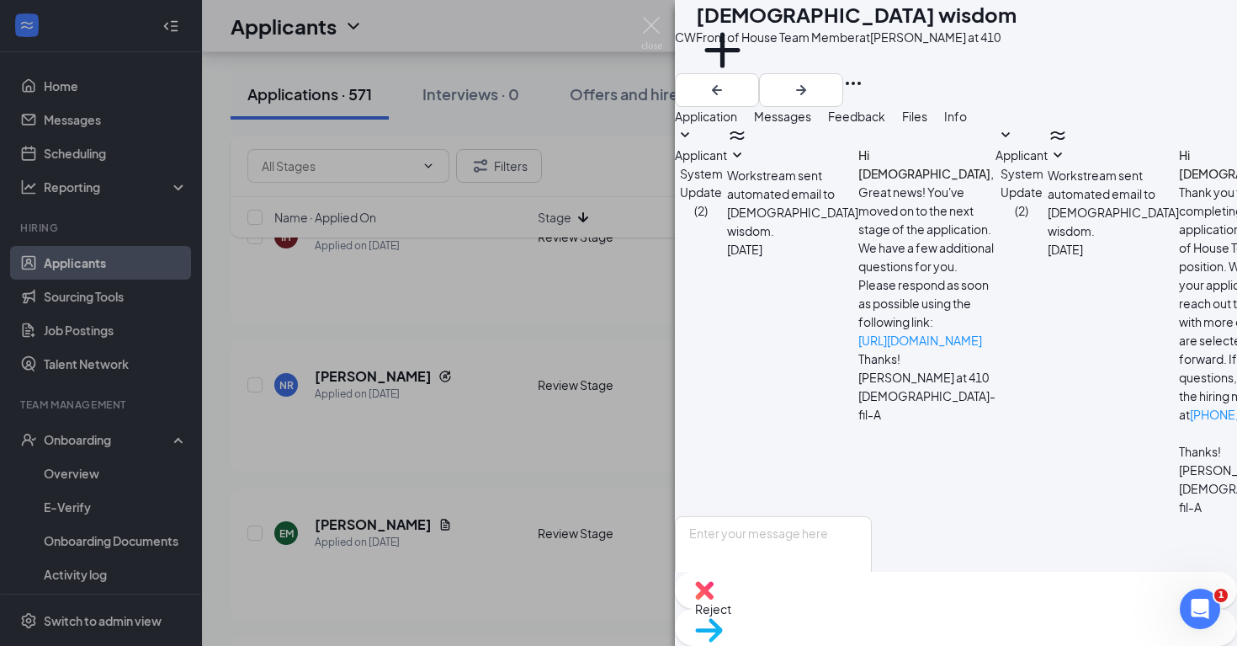
scroll to position [96, 0]
click at [762, 516] on textarea at bounding box center [773, 566] width 197 height 101
paste textarea "Good afternoon, this is [PERSON_NAME] at [DEMOGRAPHIC_DATA]-fil-A [GEOGRAPHIC_D…"
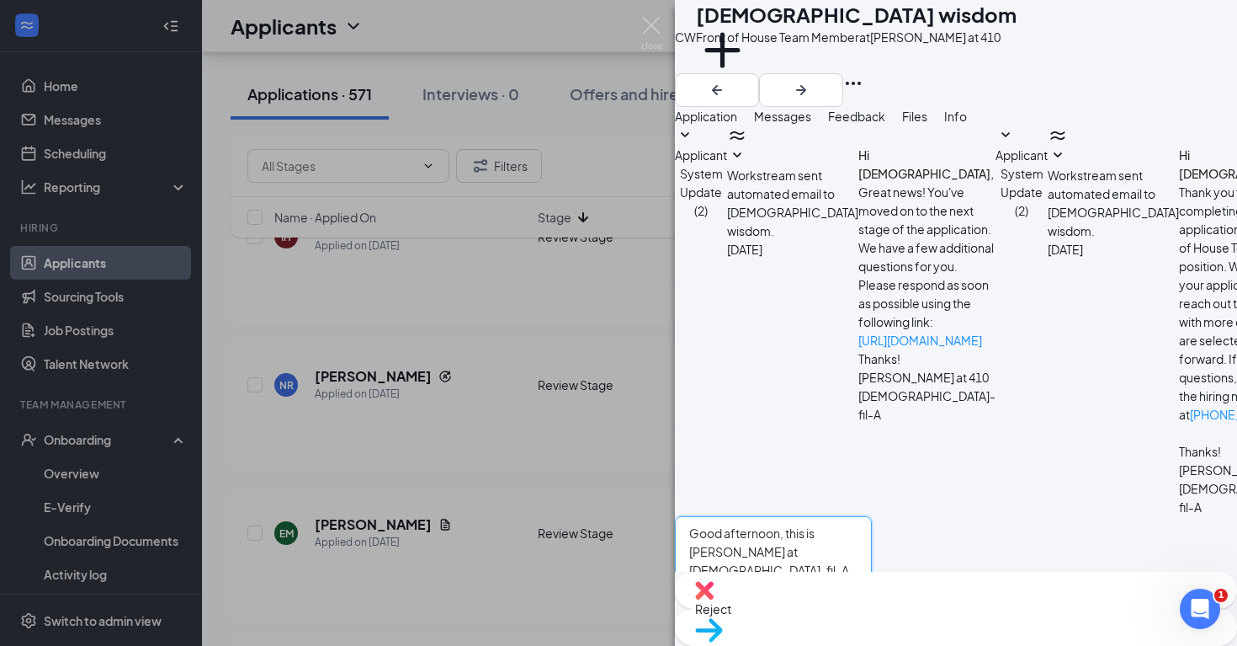
type textarea "Good afternoon, this is [PERSON_NAME] at [DEMOGRAPHIC_DATA]-fil-A [GEOGRAPHIC_D…"
click at [872, 617] on button "Send" at bounding box center [857, 646] width 29 height 58
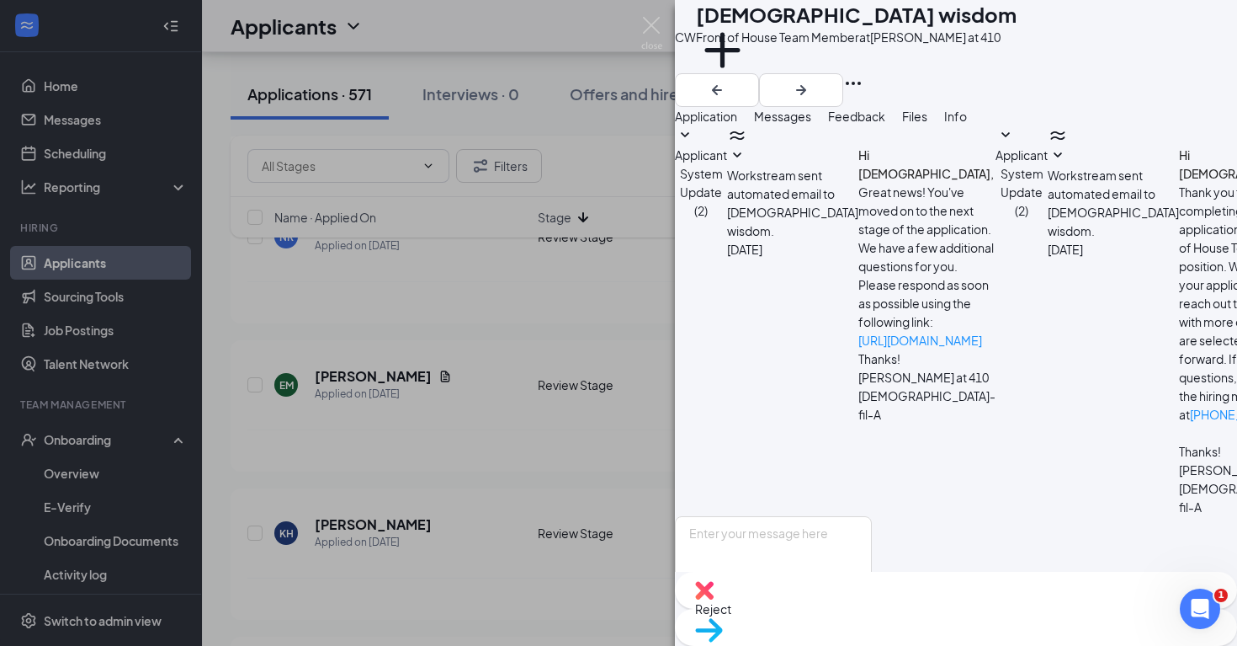
scroll to position [259, 0]
click at [603, 550] on div "CW [DEMOGRAPHIC_DATA] wisdom Front of House Team Member at [GEOGRAPHIC_DATA] at…" at bounding box center [618, 323] width 1237 height 646
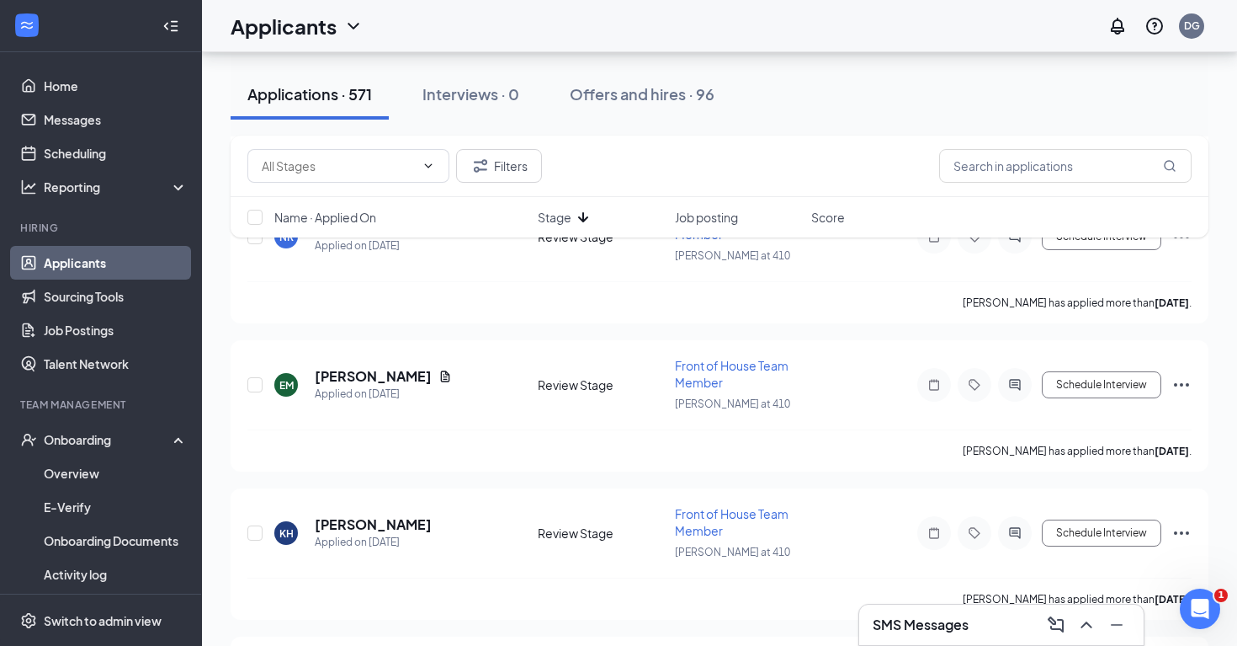
click at [987, 616] on div "SMS Messages" at bounding box center [1002, 624] width 258 height 27
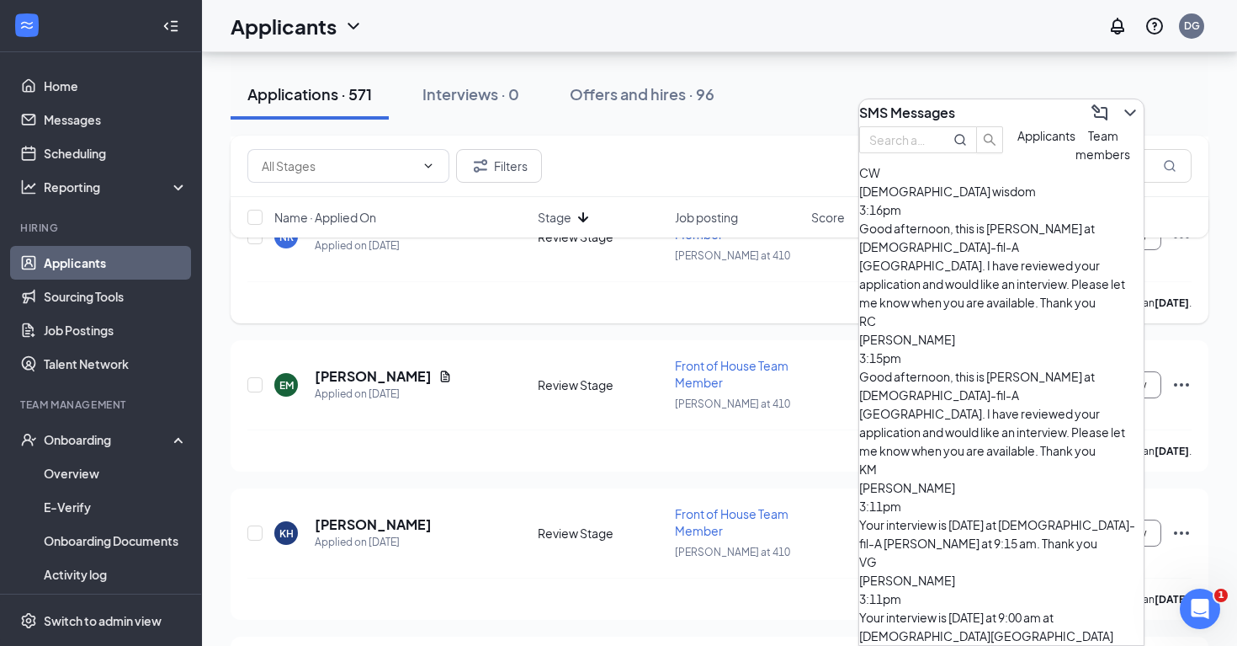
click at [677, 284] on div "[PERSON_NAME] has applied more than [DATE] ." at bounding box center [719, 302] width 945 height 42
click at [585, 281] on div "[PERSON_NAME] has applied more than [DATE] ." at bounding box center [719, 302] width 945 height 42
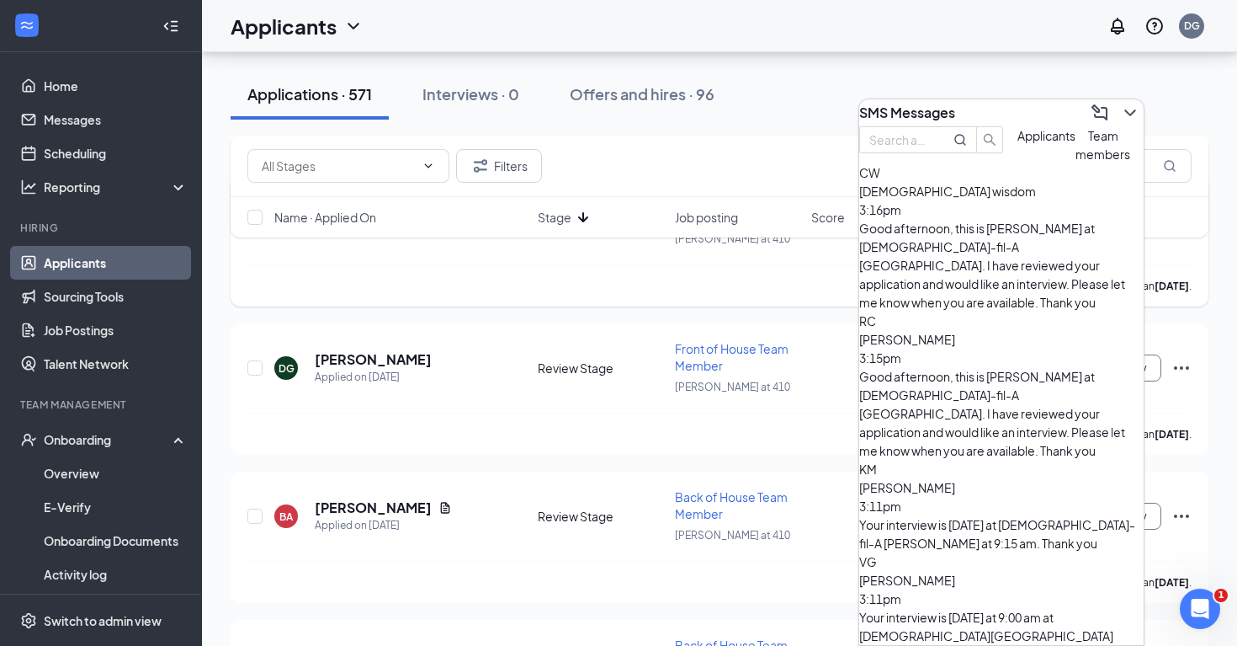
scroll to position [2488, 0]
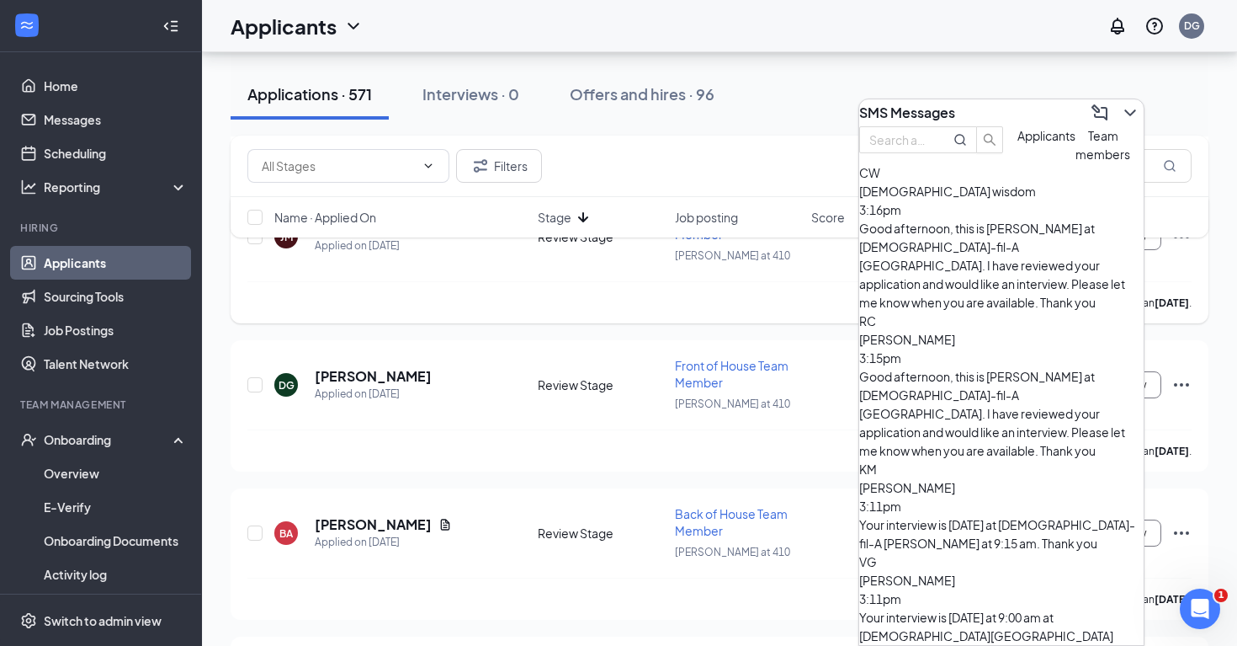
click at [585, 281] on div "[PERSON_NAME] has applied more than [DATE] ." at bounding box center [719, 302] width 945 height 42
click at [1040, 101] on div "SMS Messages" at bounding box center [1001, 112] width 285 height 27
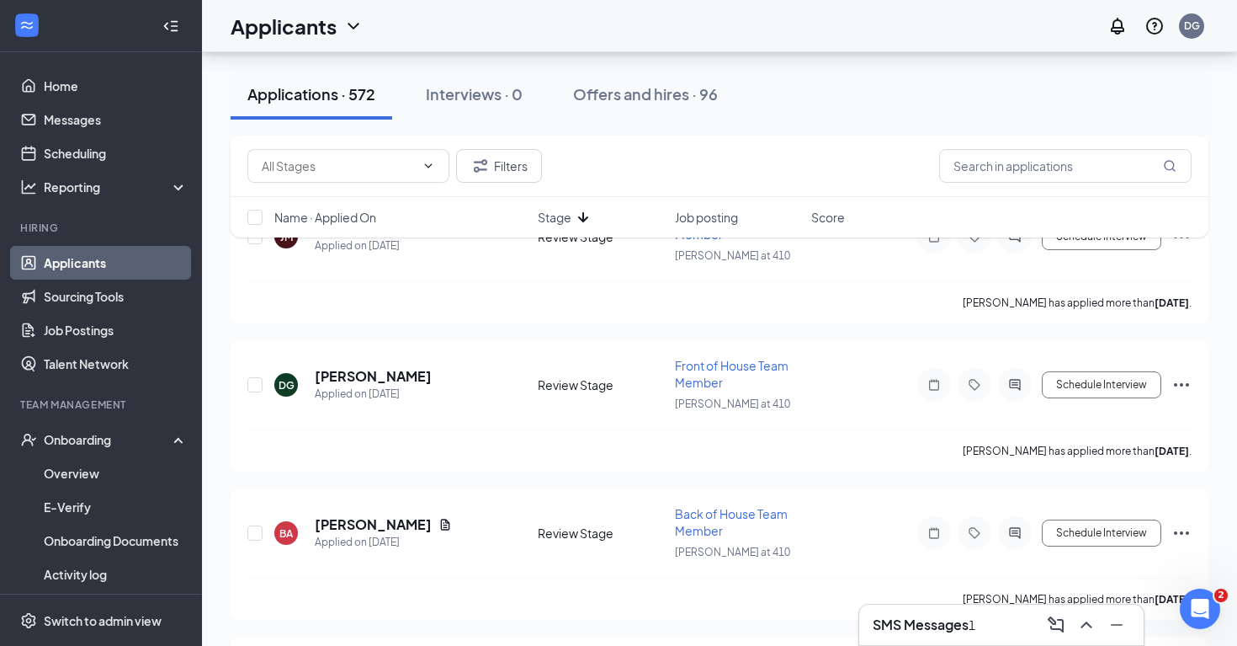
scroll to position [0, 0]
